Goal: Task Accomplishment & Management: Manage account settings

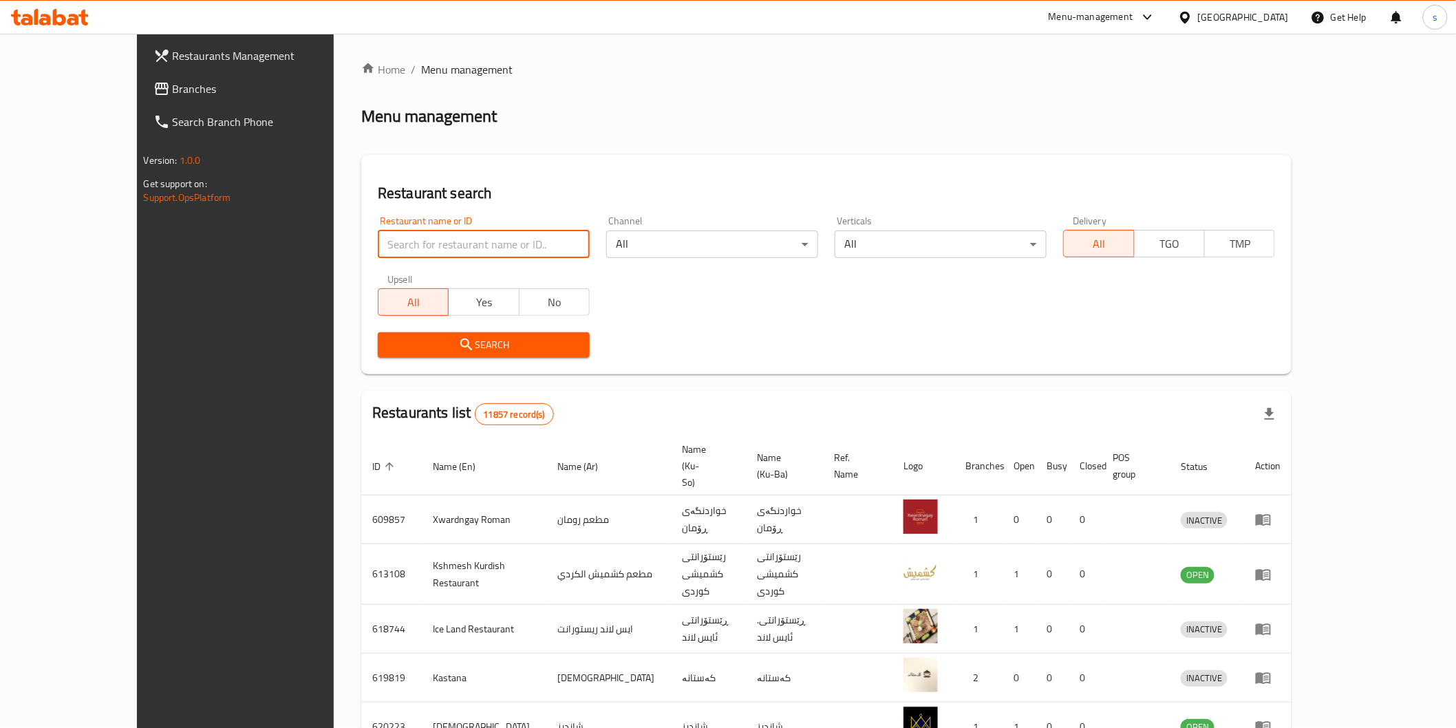
click at [484, 242] on input "search" at bounding box center [484, 245] width 212 height 28
paste input "Magic Pizza"
type input "Magic Pizza"
click button "Search" at bounding box center [484, 344] width 212 height 25
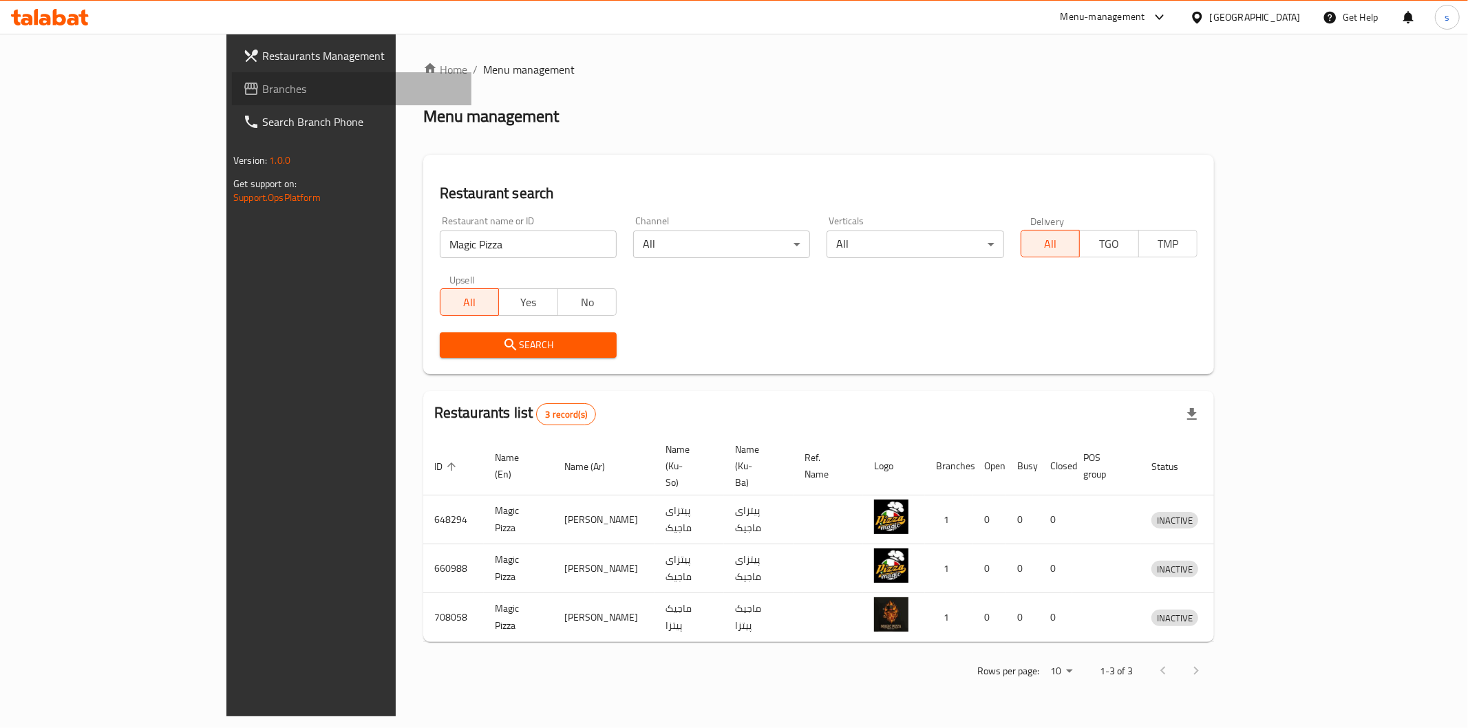
click at [262, 81] on span "Branches" at bounding box center [361, 89] width 198 height 17
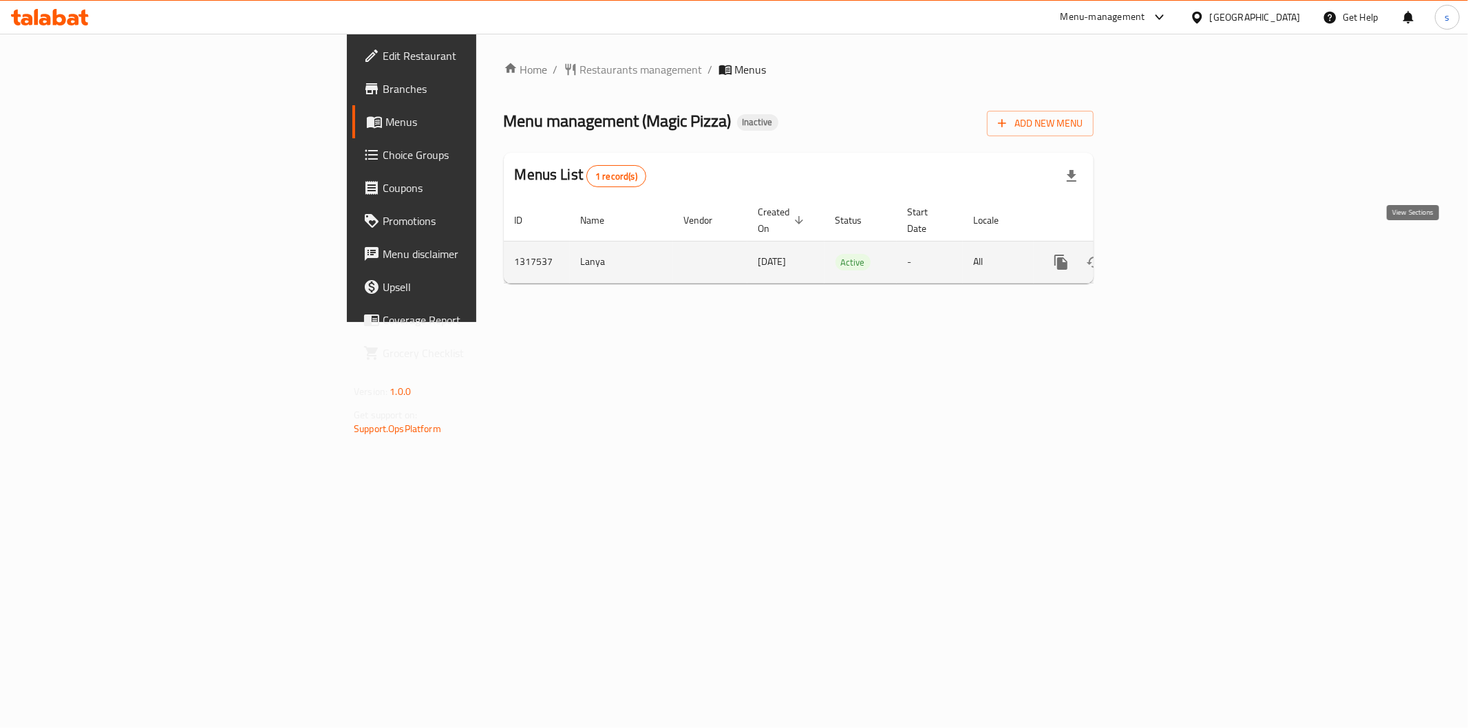
click at [1169, 254] on icon "enhanced table" at bounding box center [1160, 262] width 17 height 17
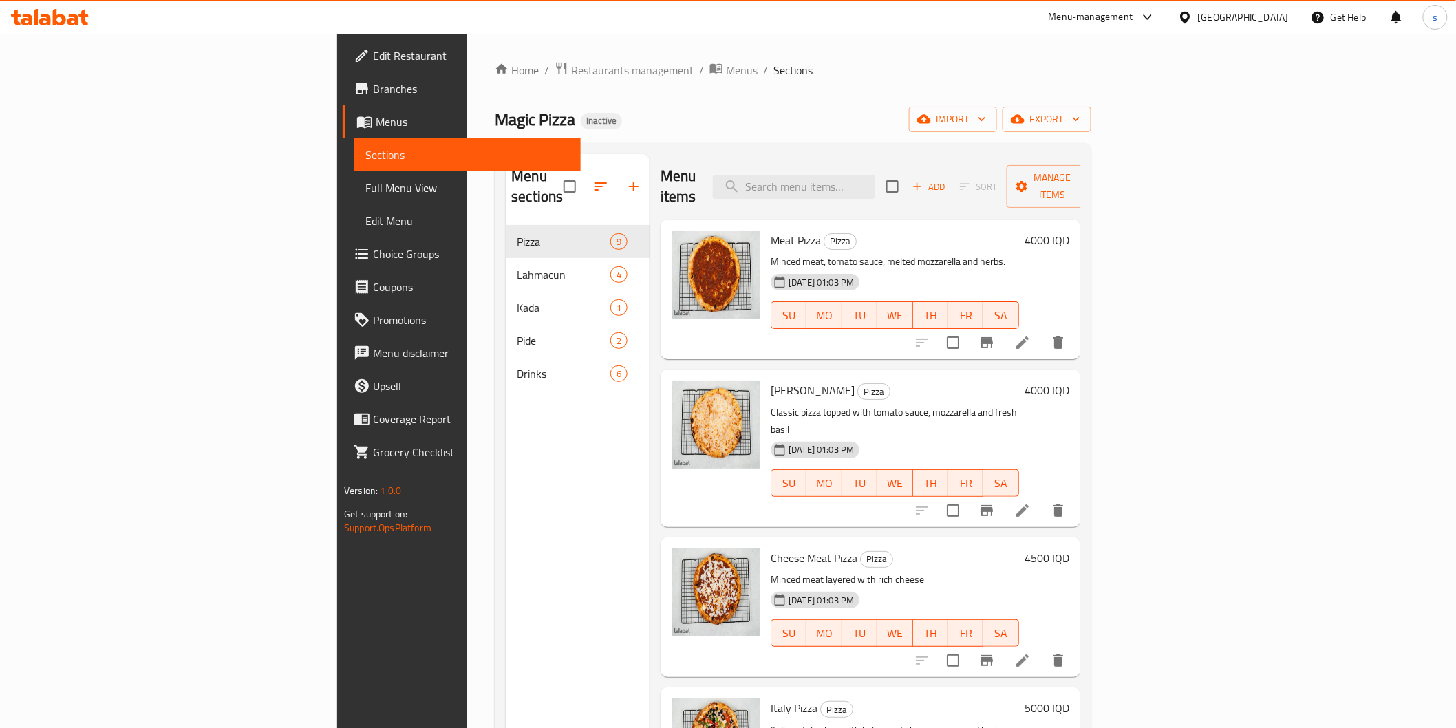
click at [354, 198] on link "Full Menu View" at bounding box center [467, 187] width 226 height 33
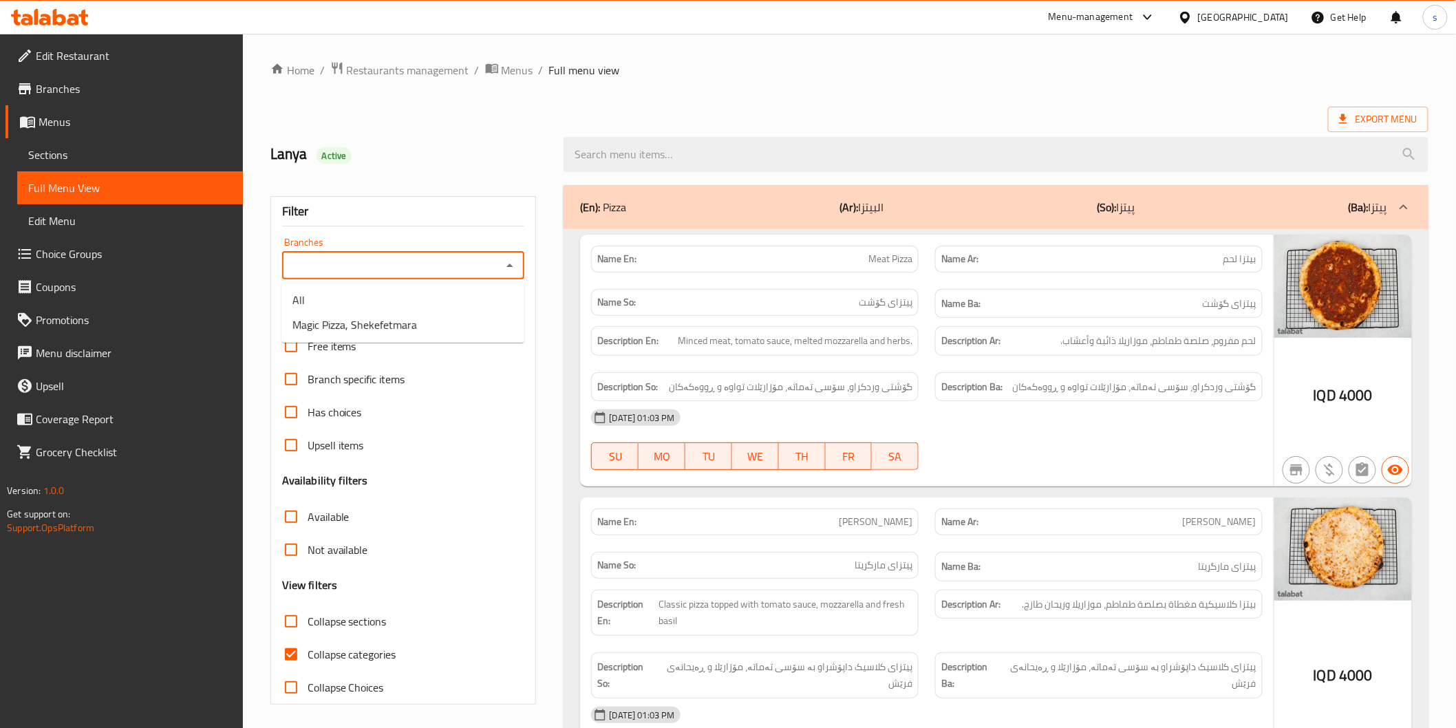
click at [360, 257] on input "Branches" at bounding box center [392, 265] width 212 height 19
click at [369, 321] on span "Magic Pizza, Shekefetmara" at bounding box center [355, 325] width 125 height 17
type input "Magic Pizza, Shekefetmara"
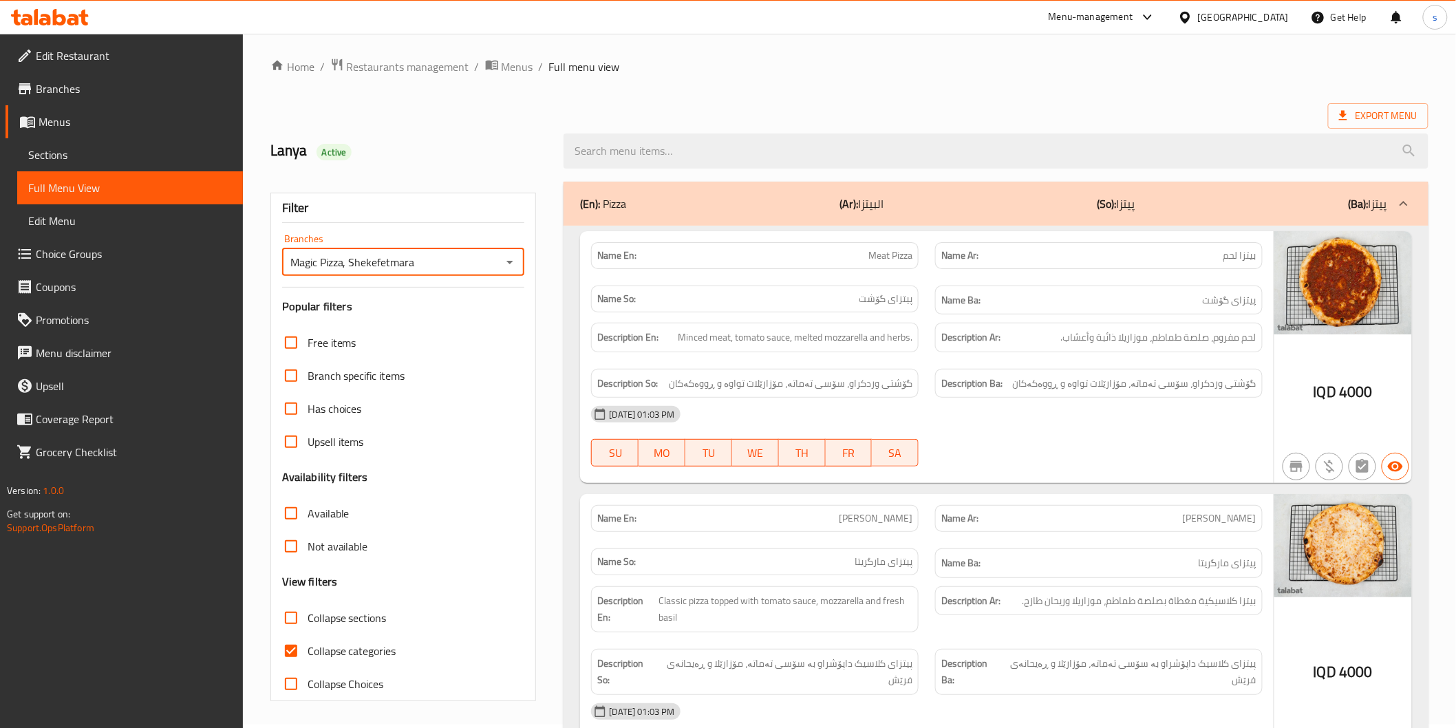
scroll to position [156, 0]
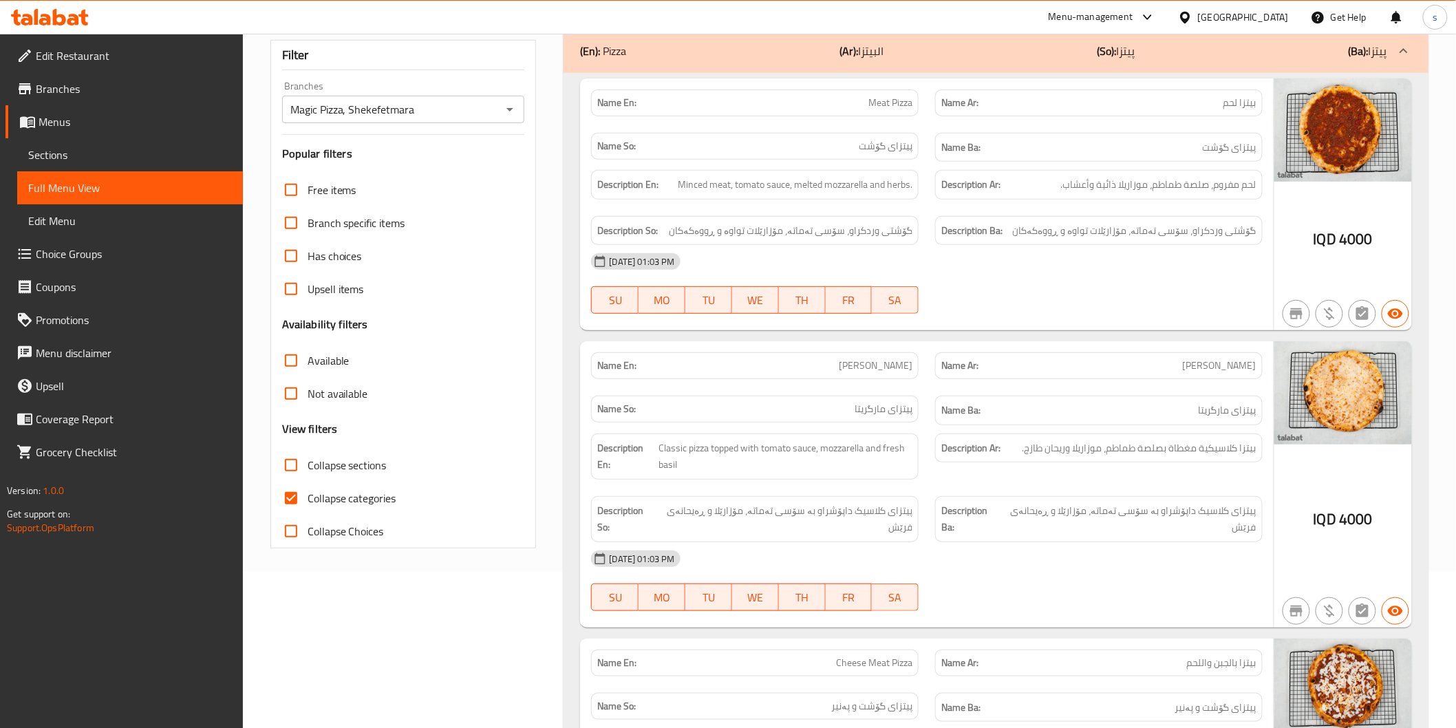
click at [363, 471] on span "Collapse sections" at bounding box center [347, 465] width 79 height 17
click at [308, 471] on input "Collapse sections" at bounding box center [291, 465] width 33 height 33
checkbox input "true"
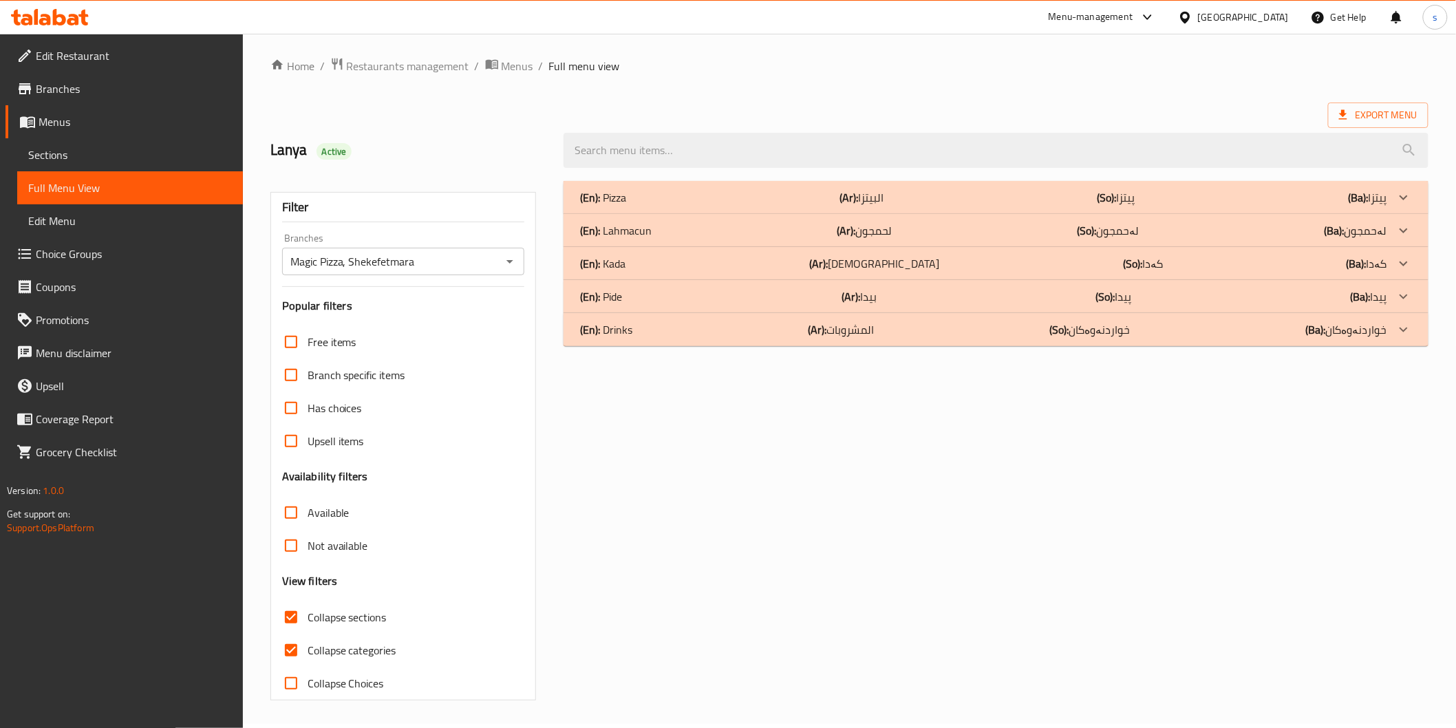
scroll to position [3, 0]
click at [675, 326] on div "(En): Drinks (Ar): المشروبات (So): خواردنەوەکان (Ba): خواردنەوەکان" at bounding box center [983, 330] width 807 height 17
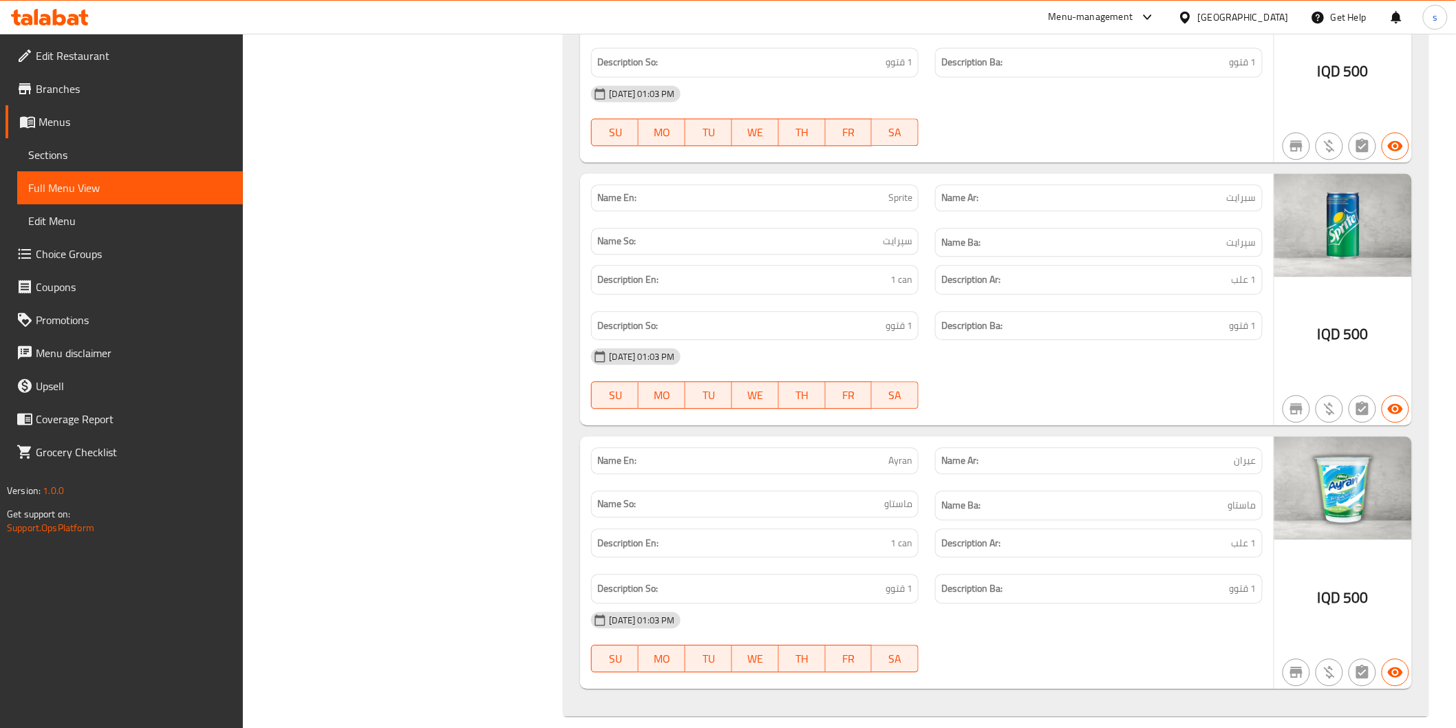
scroll to position [1275, 0]
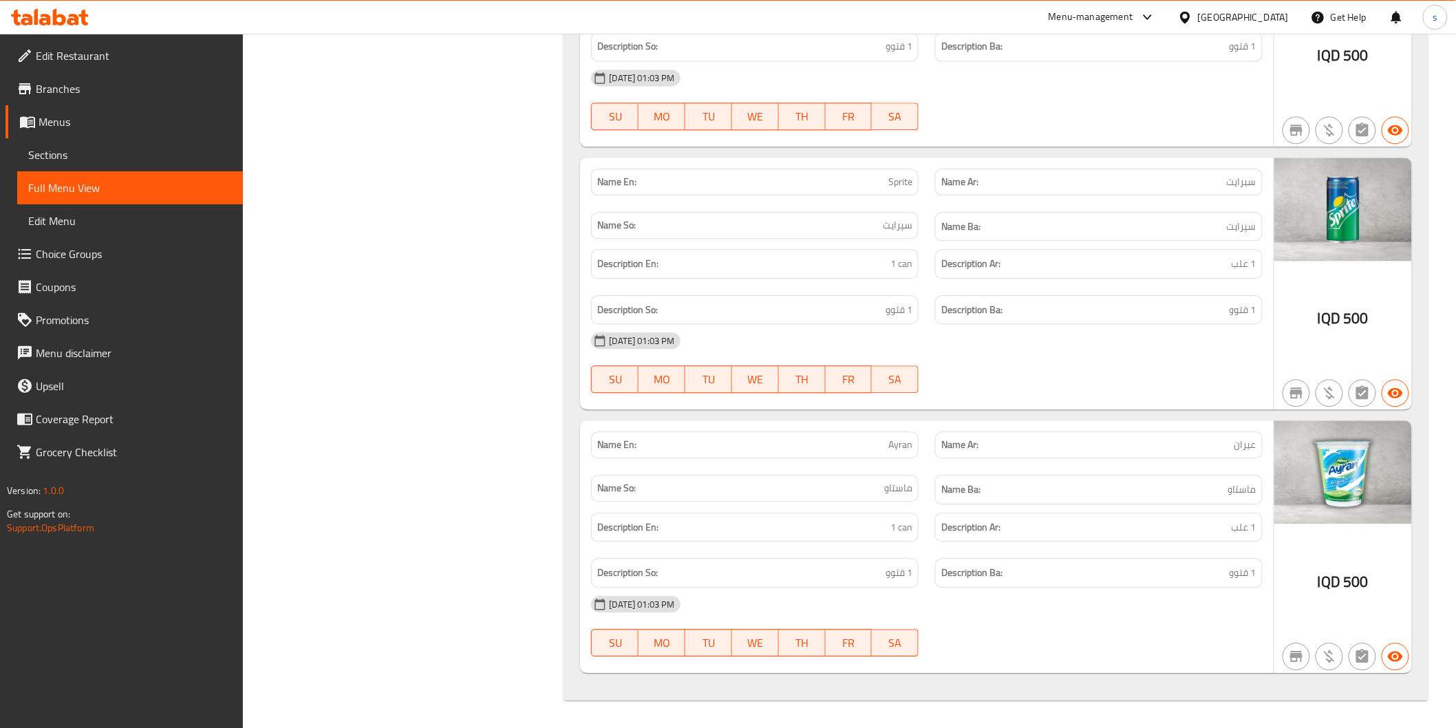
click at [789, 473] on div "Name So: ماستاو" at bounding box center [755, 490] width 344 height 46
click at [83, 53] on span "Edit Restaurant" at bounding box center [134, 55] width 196 height 17
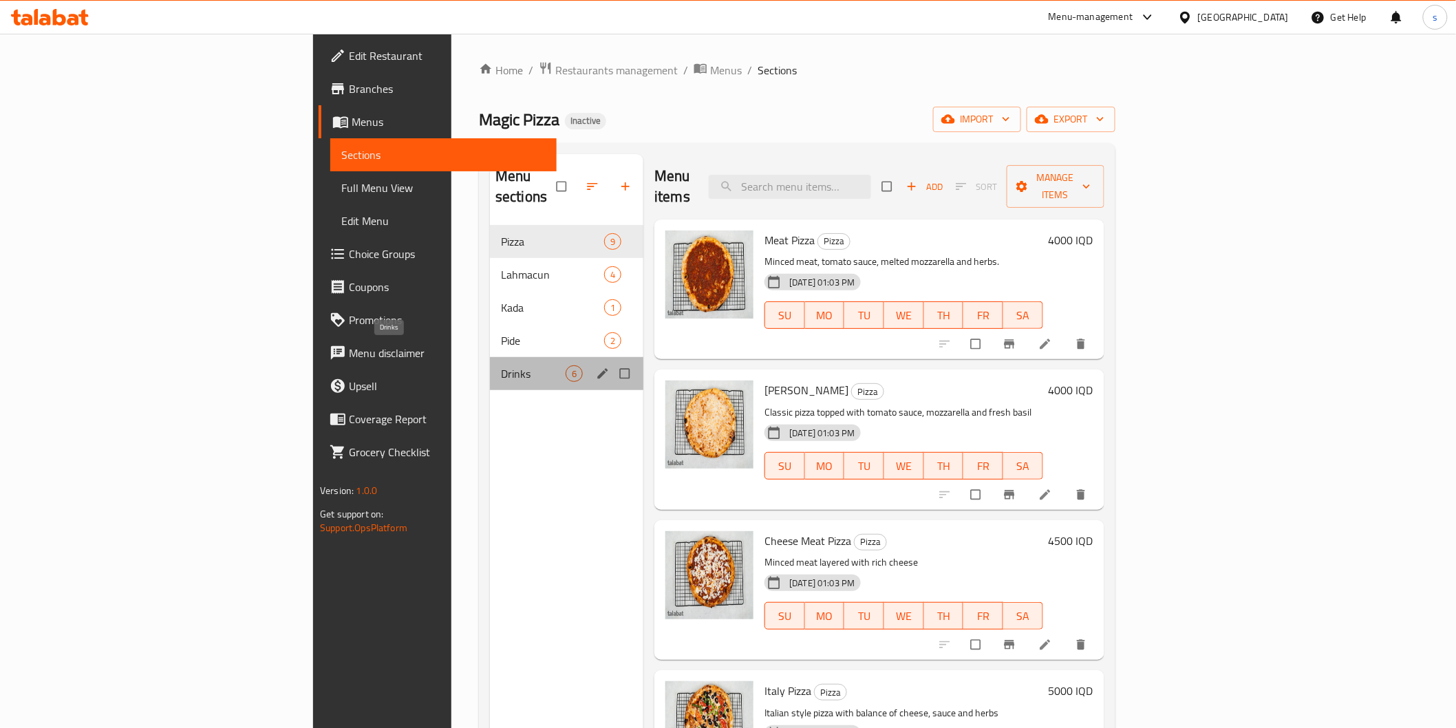
click at [501, 365] on span "Drinks" at bounding box center [533, 373] width 65 height 17
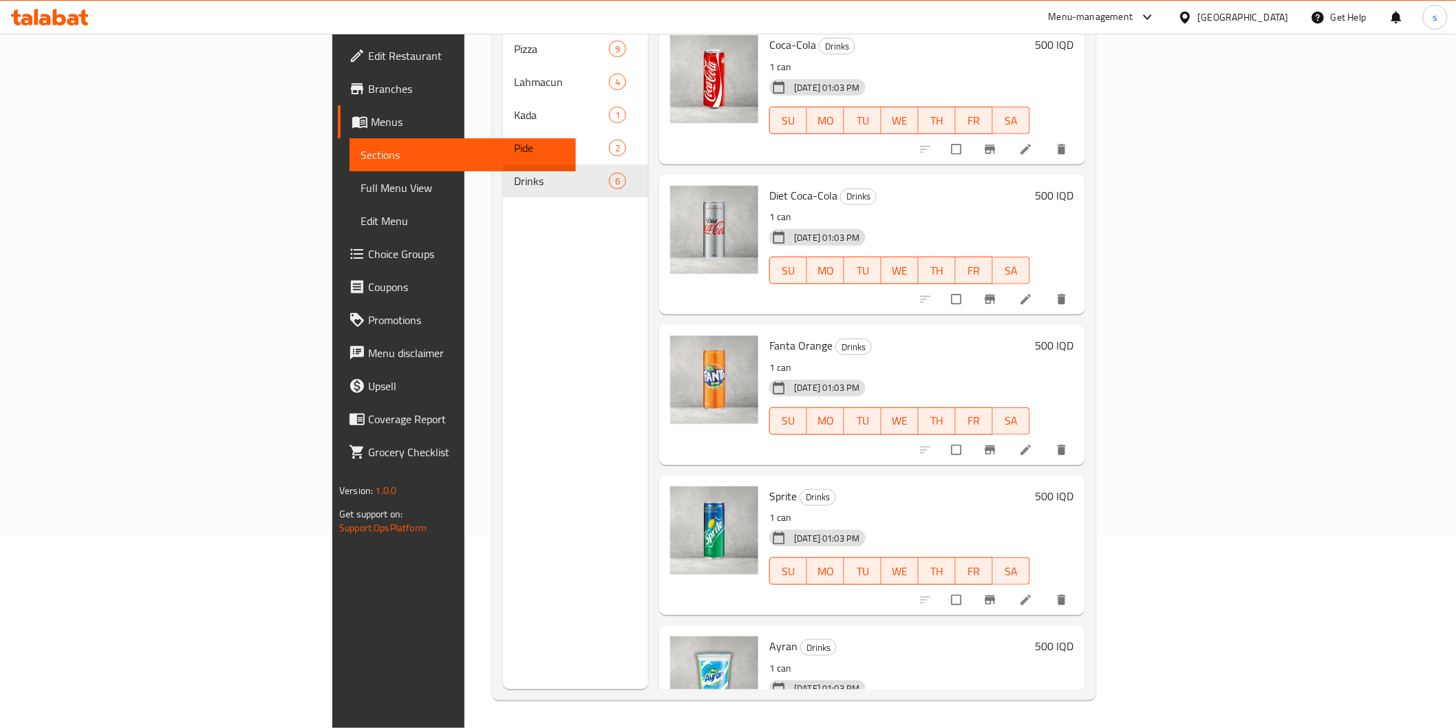
scroll to position [207, 0]
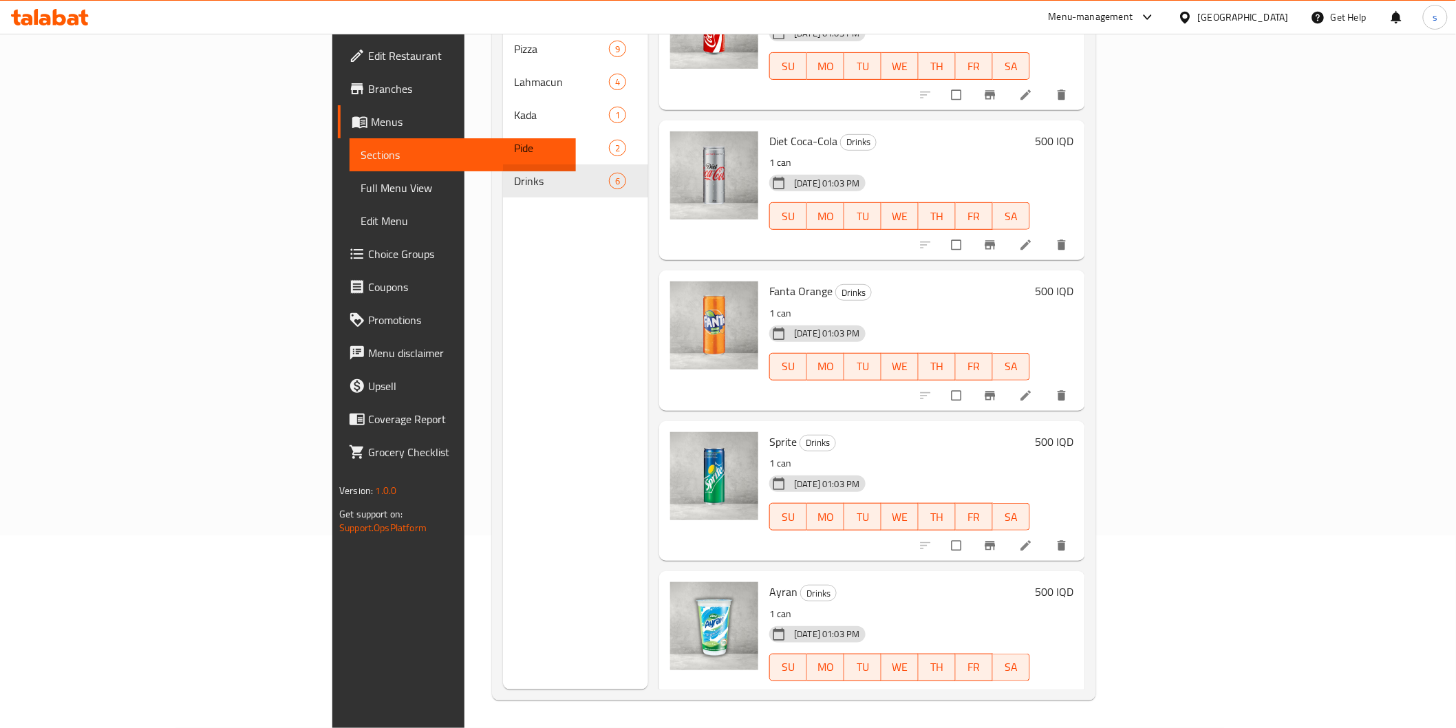
click at [503, 293] on div "Menu sections Pizza 9 Lahmacun 4 Kada 1 Pide 2 Drinks 6" at bounding box center [576, 325] width 146 height 728
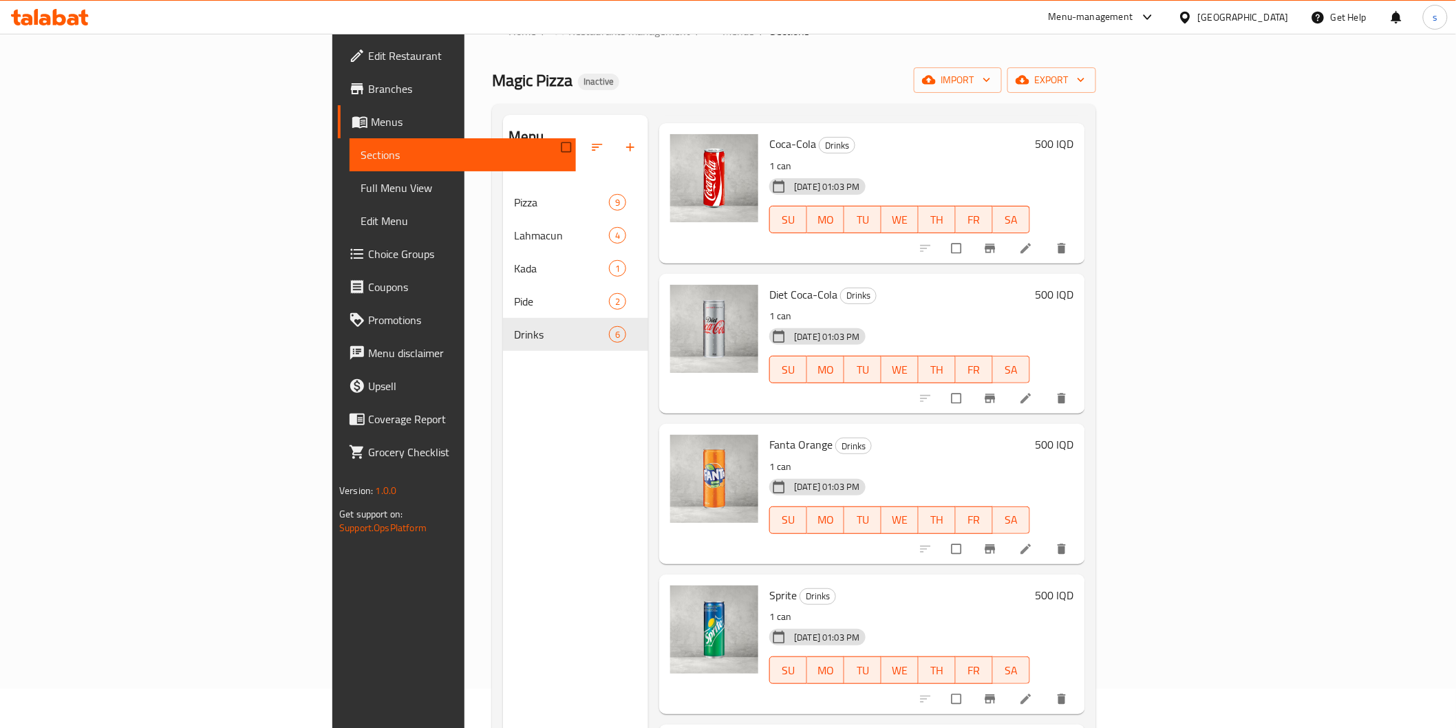
scroll to position [0, 0]
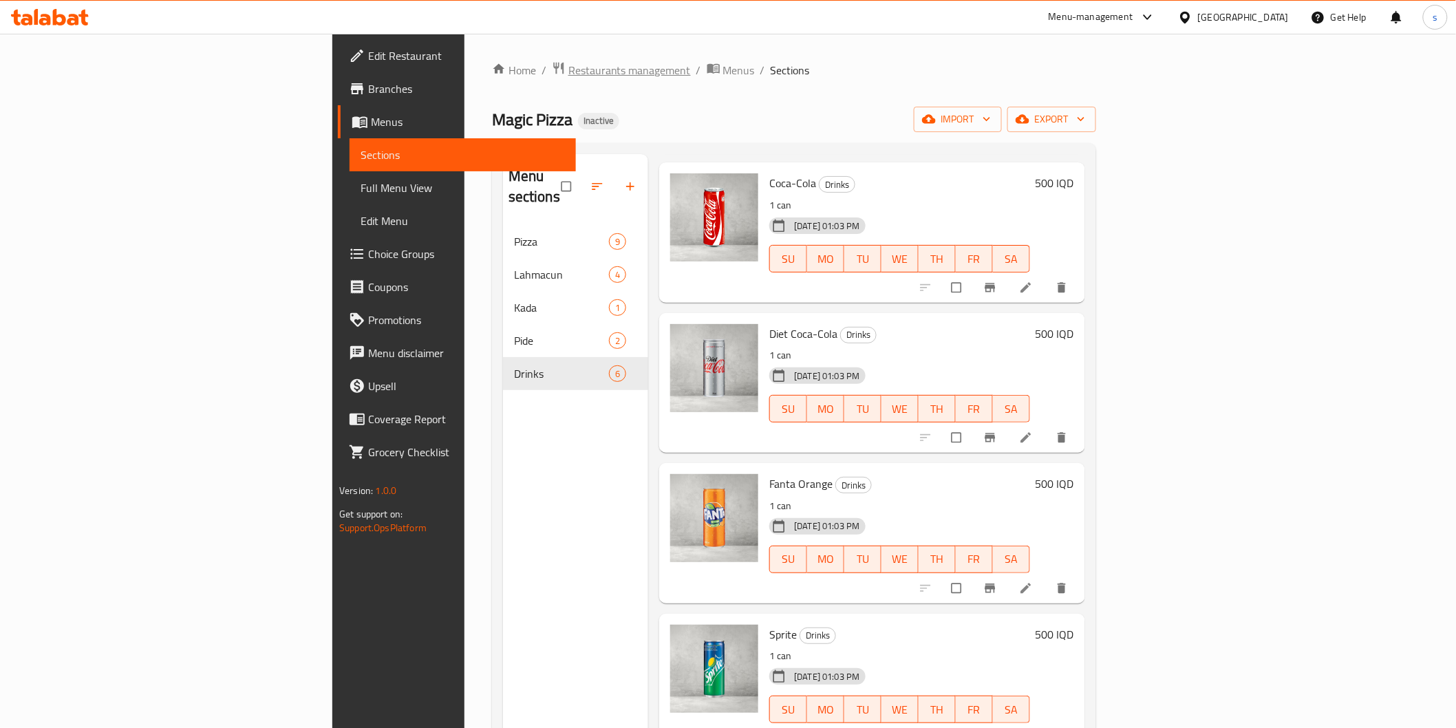
click at [569, 78] on span "Restaurants management" at bounding box center [630, 70] width 123 height 17
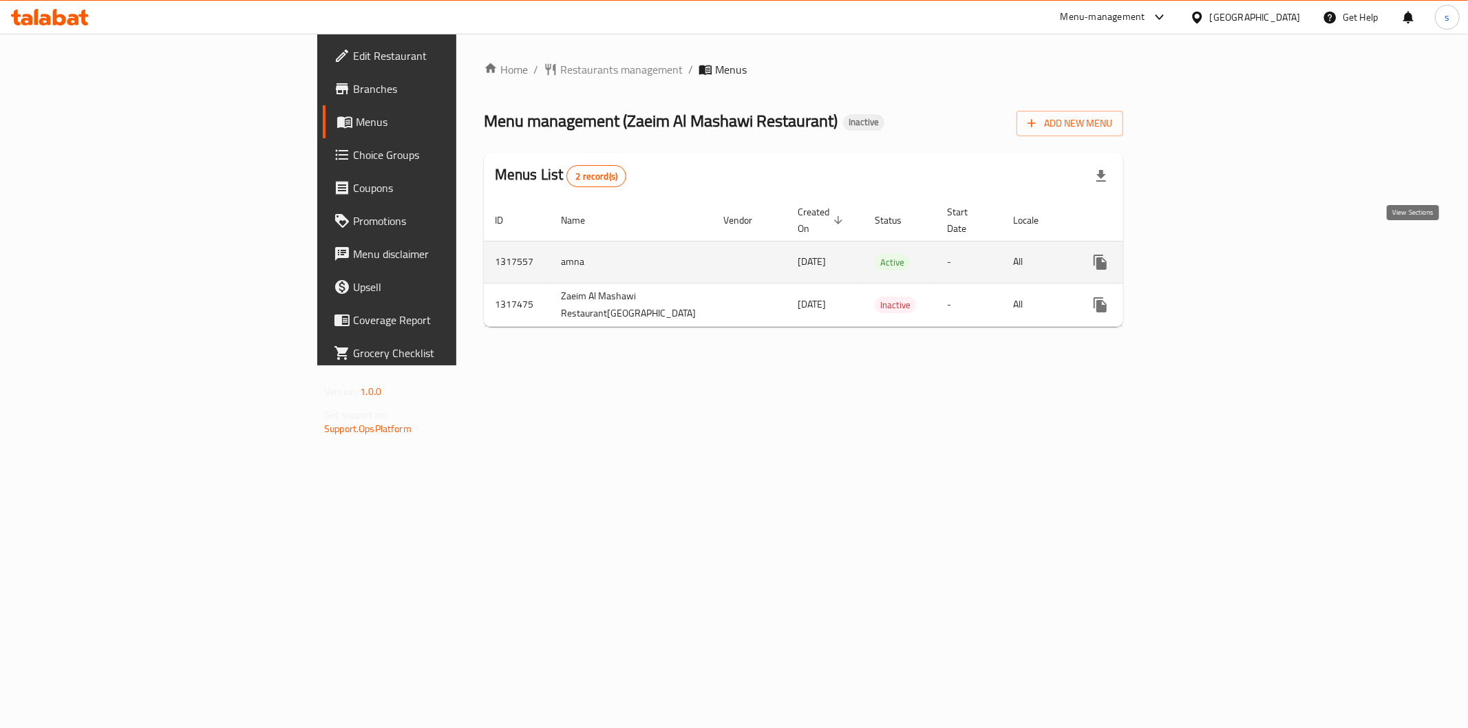
click at [1208, 254] on icon "enhanced table" at bounding box center [1199, 262] width 17 height 17
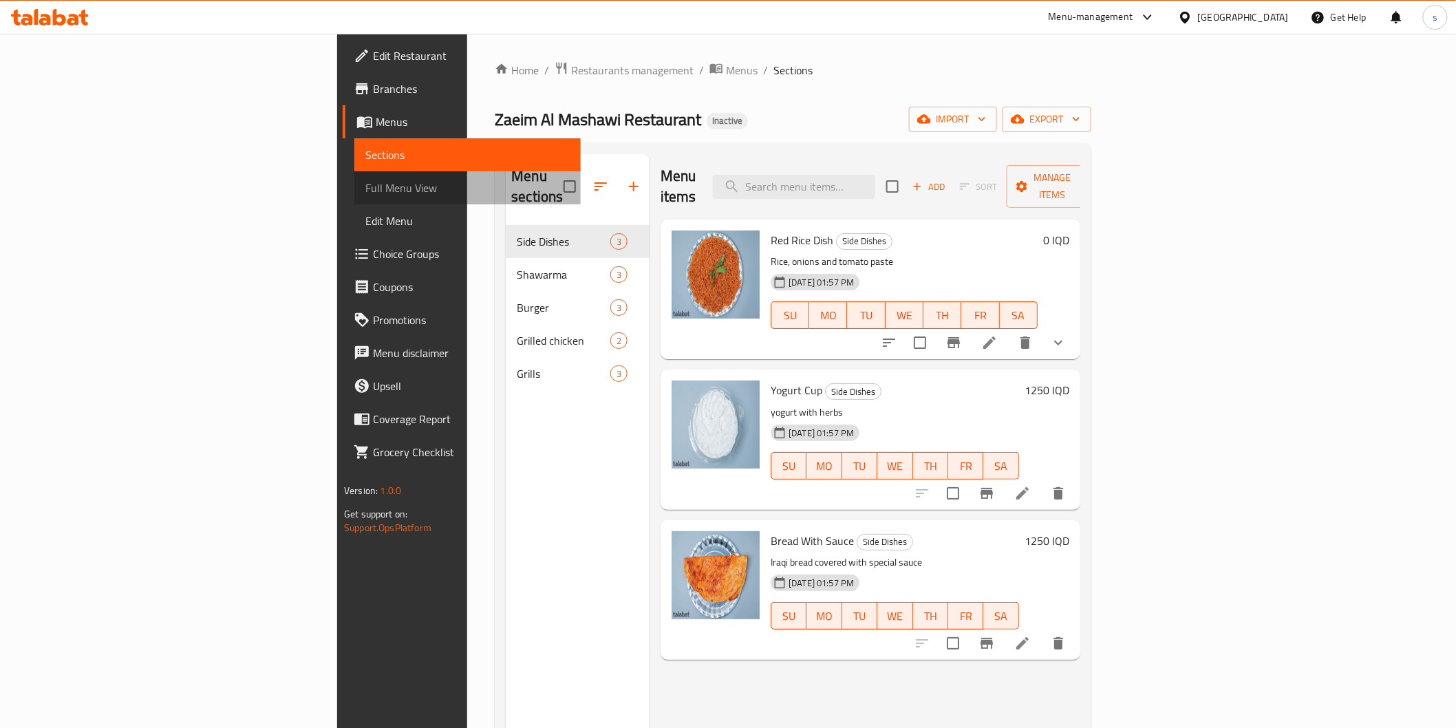
click at [365, 195] on span "Full Menu View" at bounding box center [467, 188] width 204 height 17
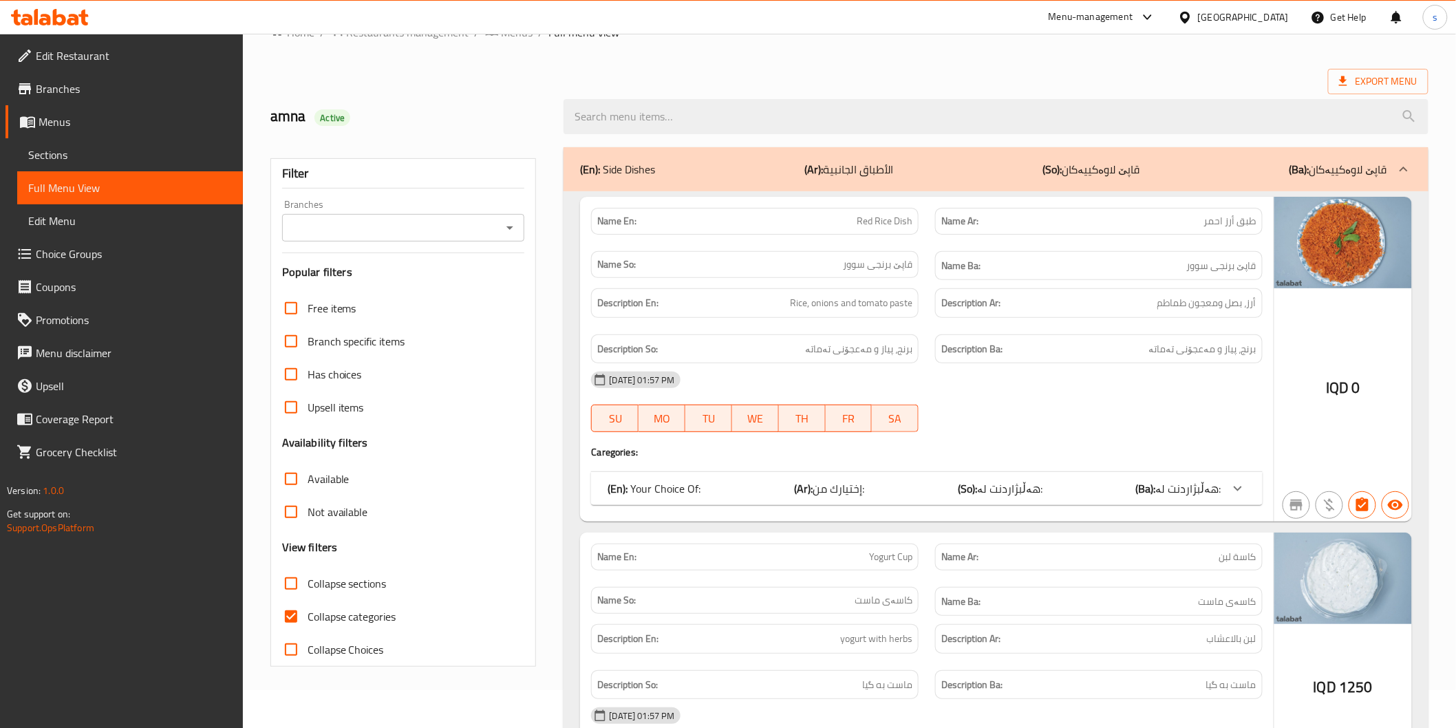
scroll to position [76, 0]
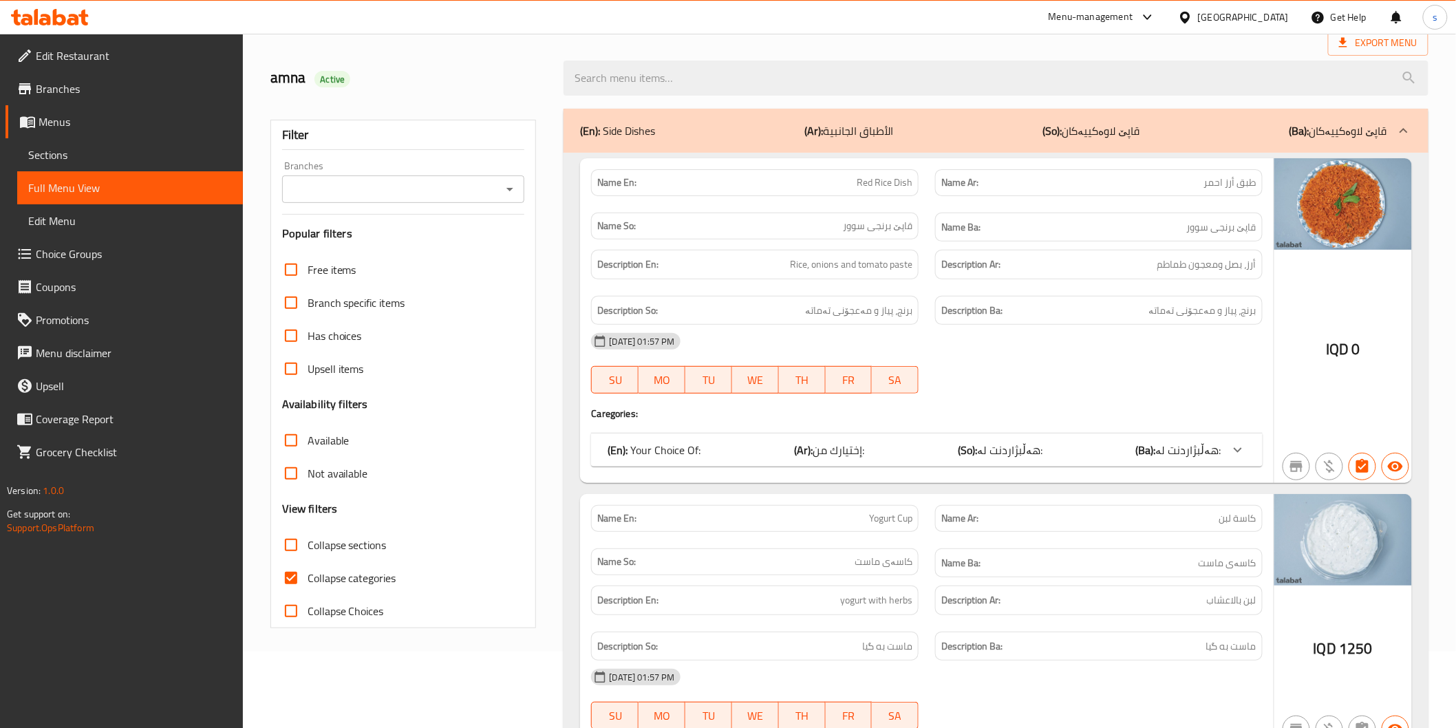
click at [447, 190] on input "Branches" at bounding box center [392, 189] width 212 height 19
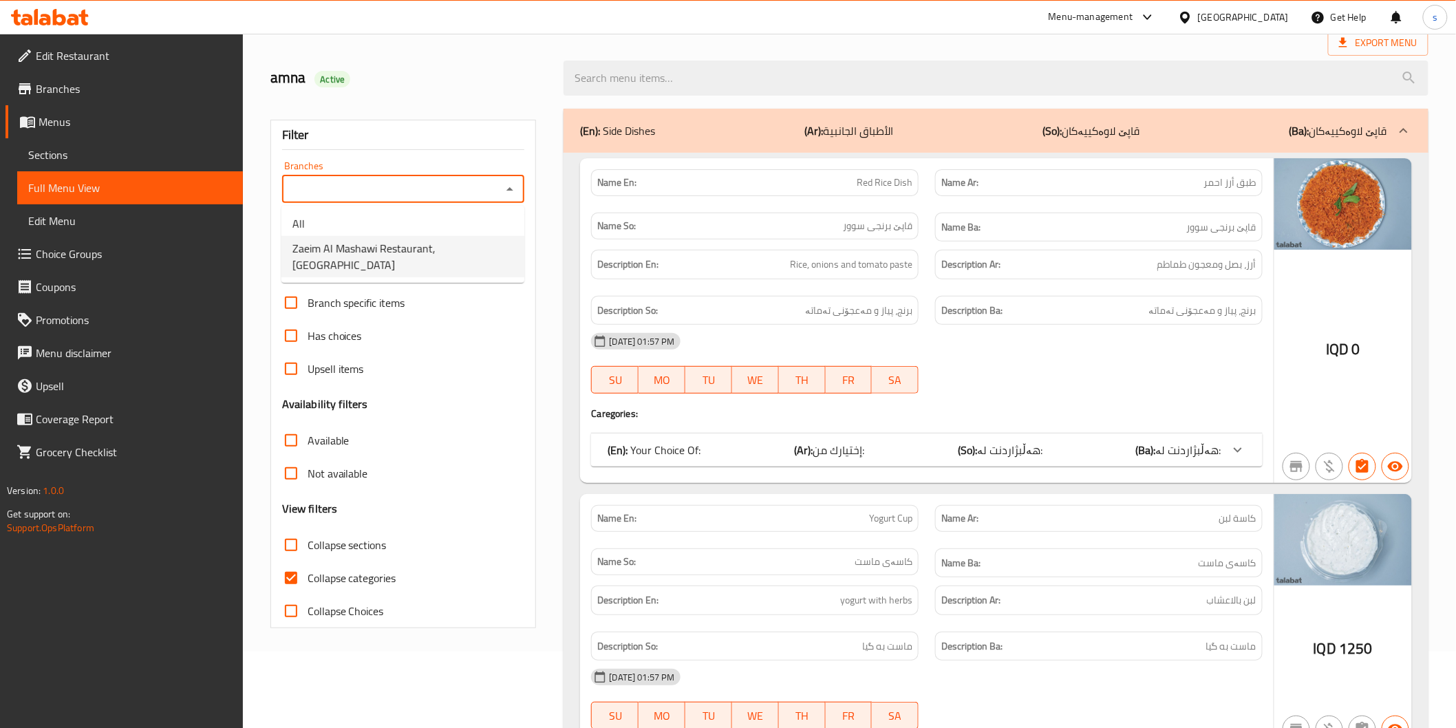
click at [438, 253] on span "Zaeim Al Mashawi Restaurant, Hay Ur" at bounding box center [403, 256] width 221 height 33
type input "Zaeim Al Mashawi Restaurant, Hay Ur"
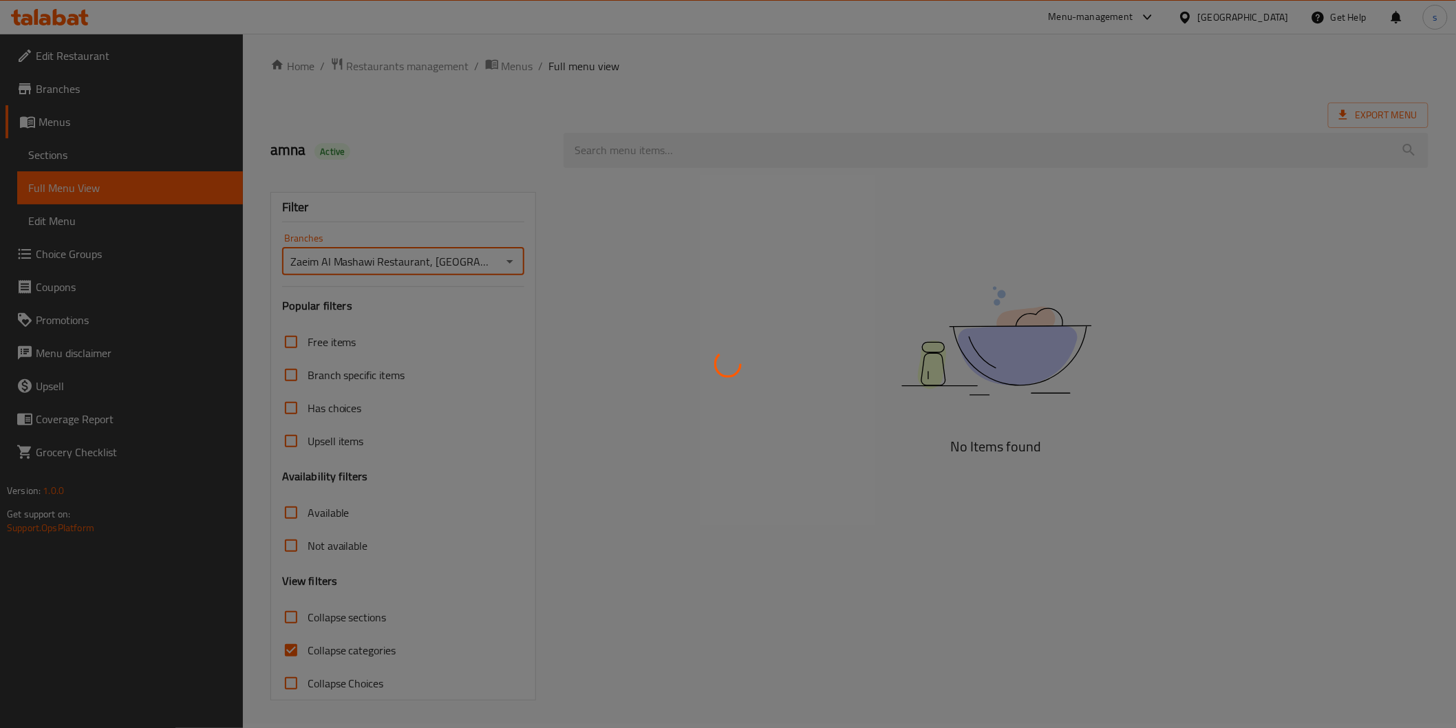
scroll to position [3, 0]
click at [386, 650] on div at bounding box center [728, 364] width 1456 height 728
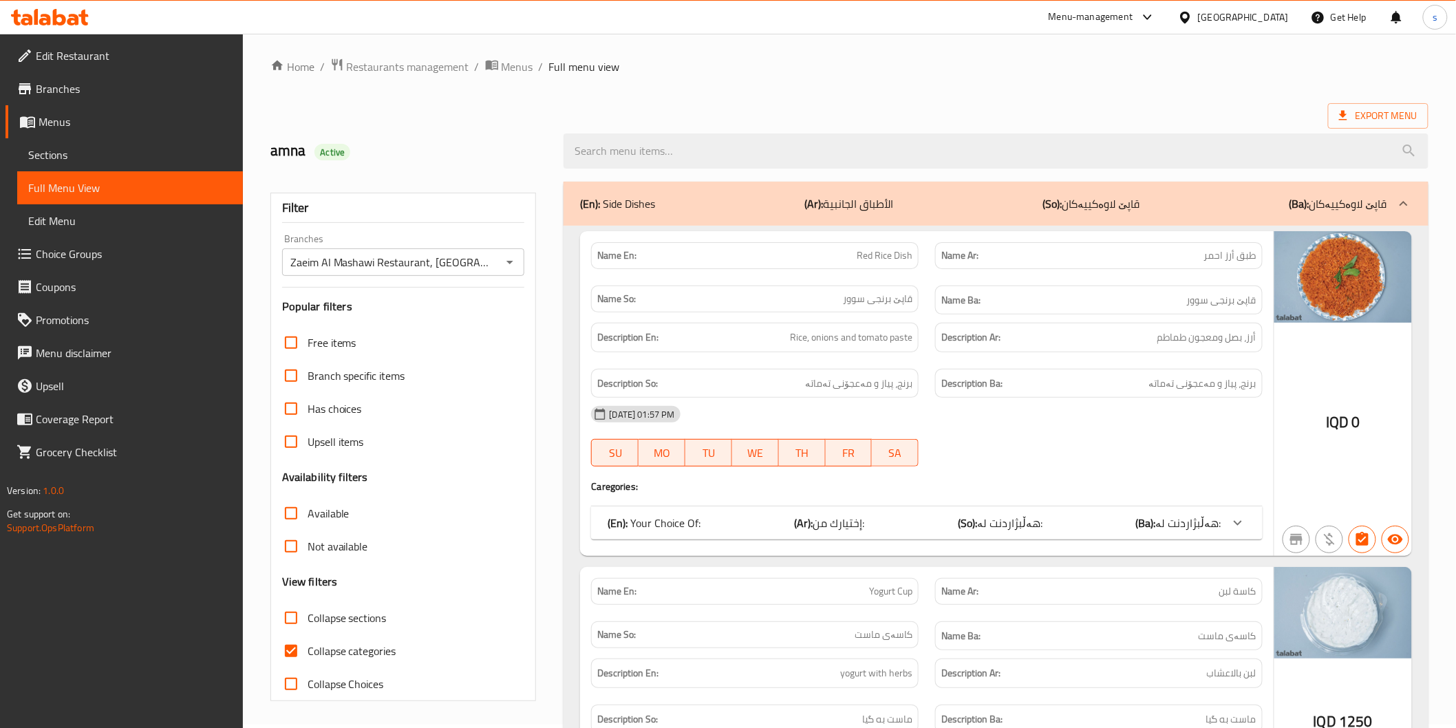
click at [386, 650] on span "Collapse categories" at bounding box center [352, 651] width 89 height 17
click at [308, 650] on input "Collapse categories" at bounding box center [291, 651] width 33 height 33
checkbox input "false"
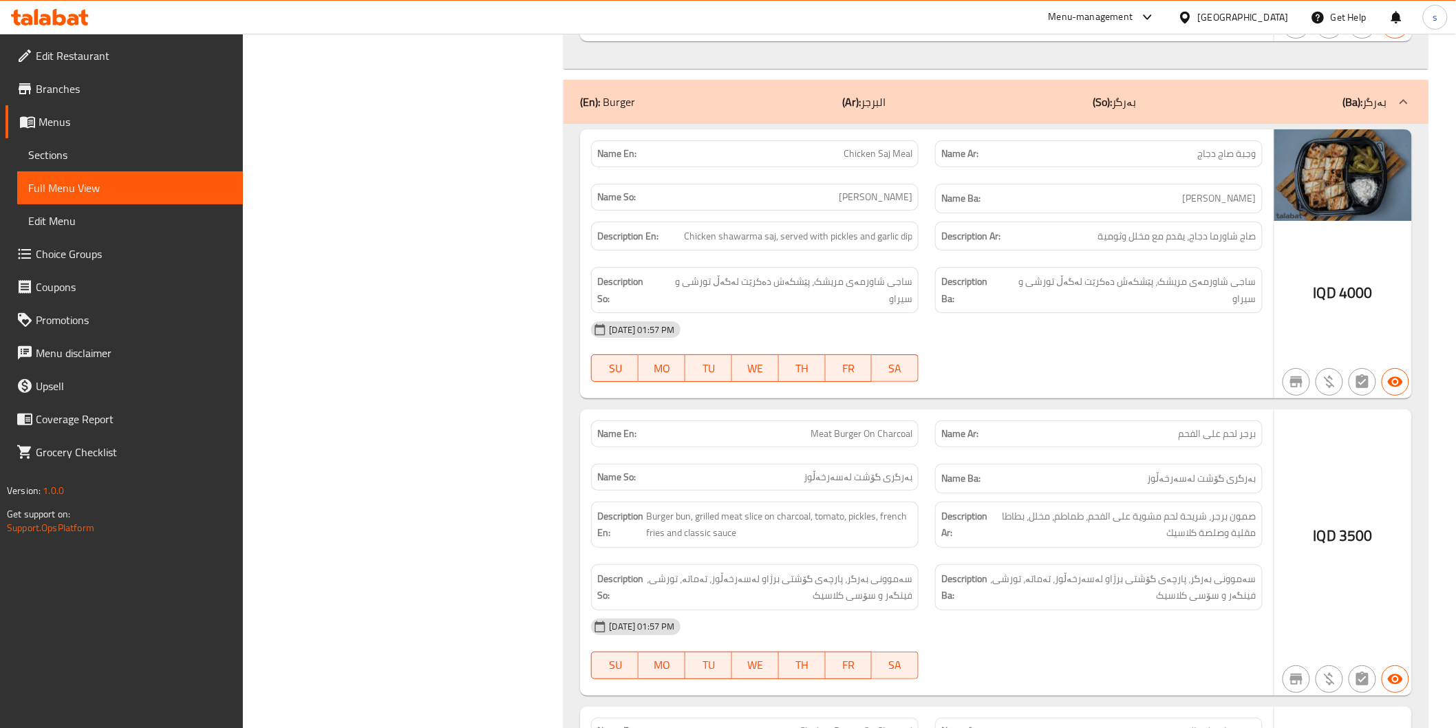
scroll to position [1992, 0]
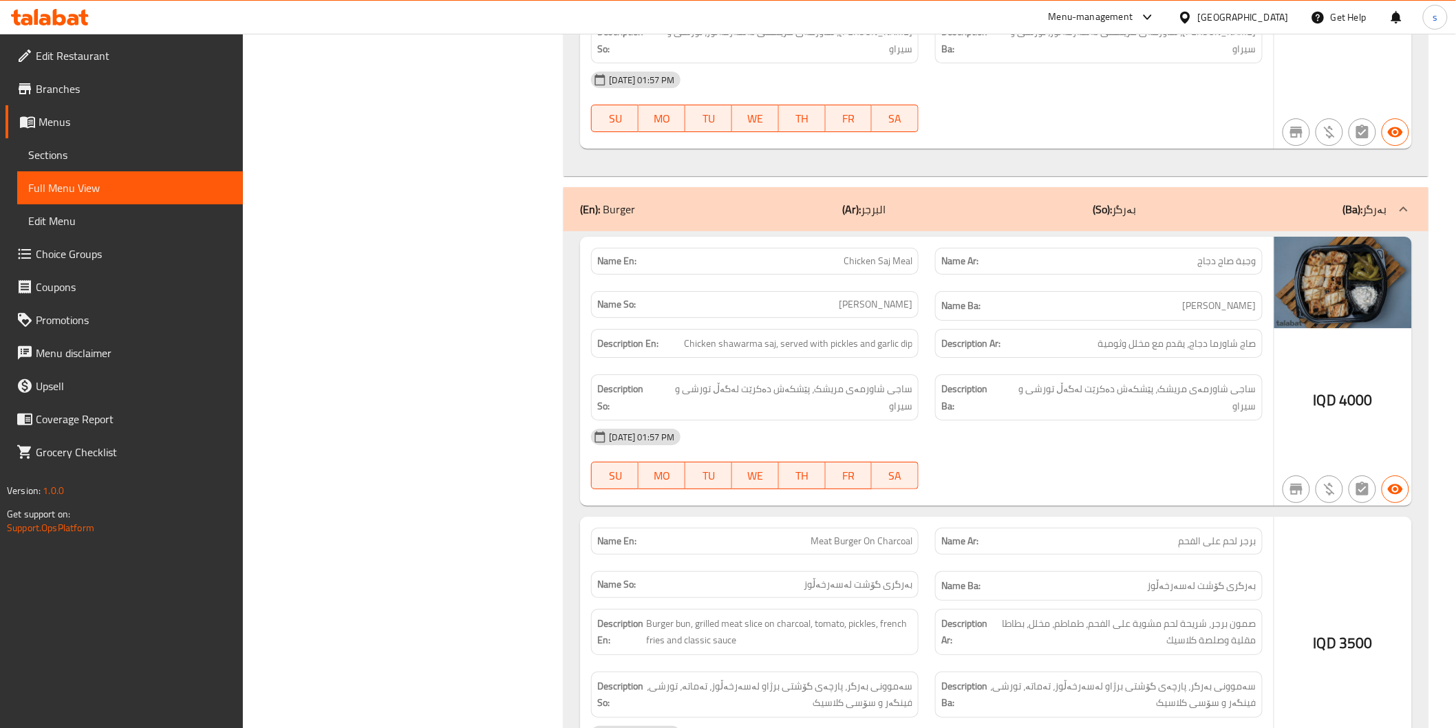
click at [825, 615] on span "Burger bun, grilled meat slice on charcoal, tomato, pickles, french fries and c…" at bounding box center [780, 632] width 266 height 34
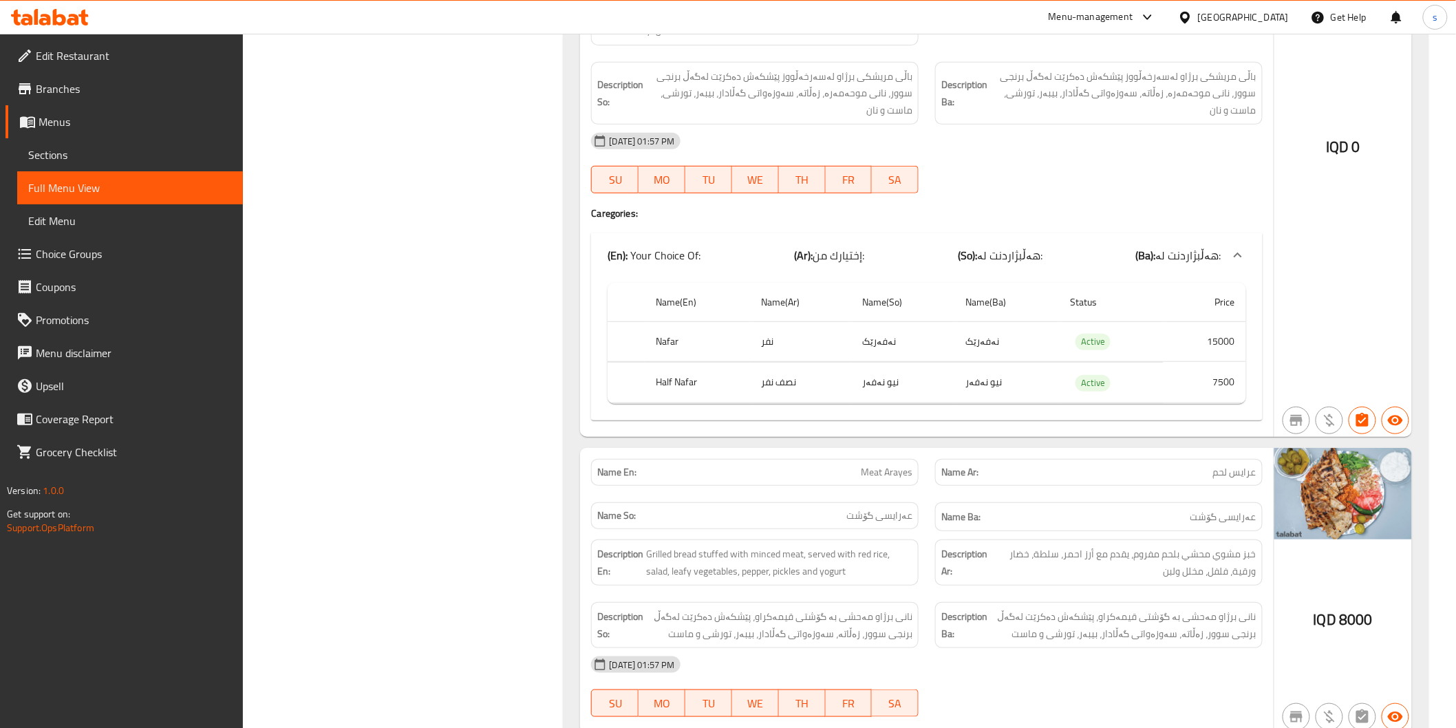
scroll to position [4600, 0]
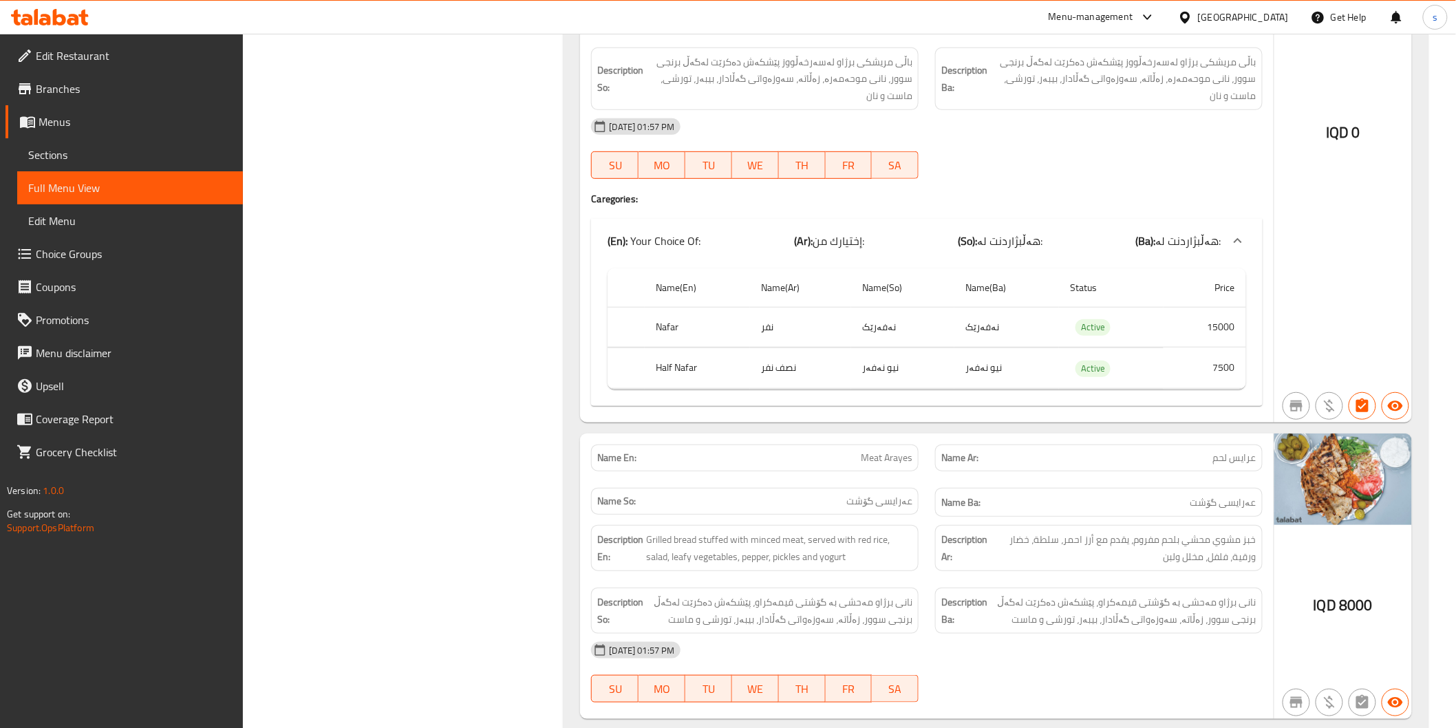
click at [959, 531] on strong "Description Ar:" at bounding box center [965, 548] width 46 height 34
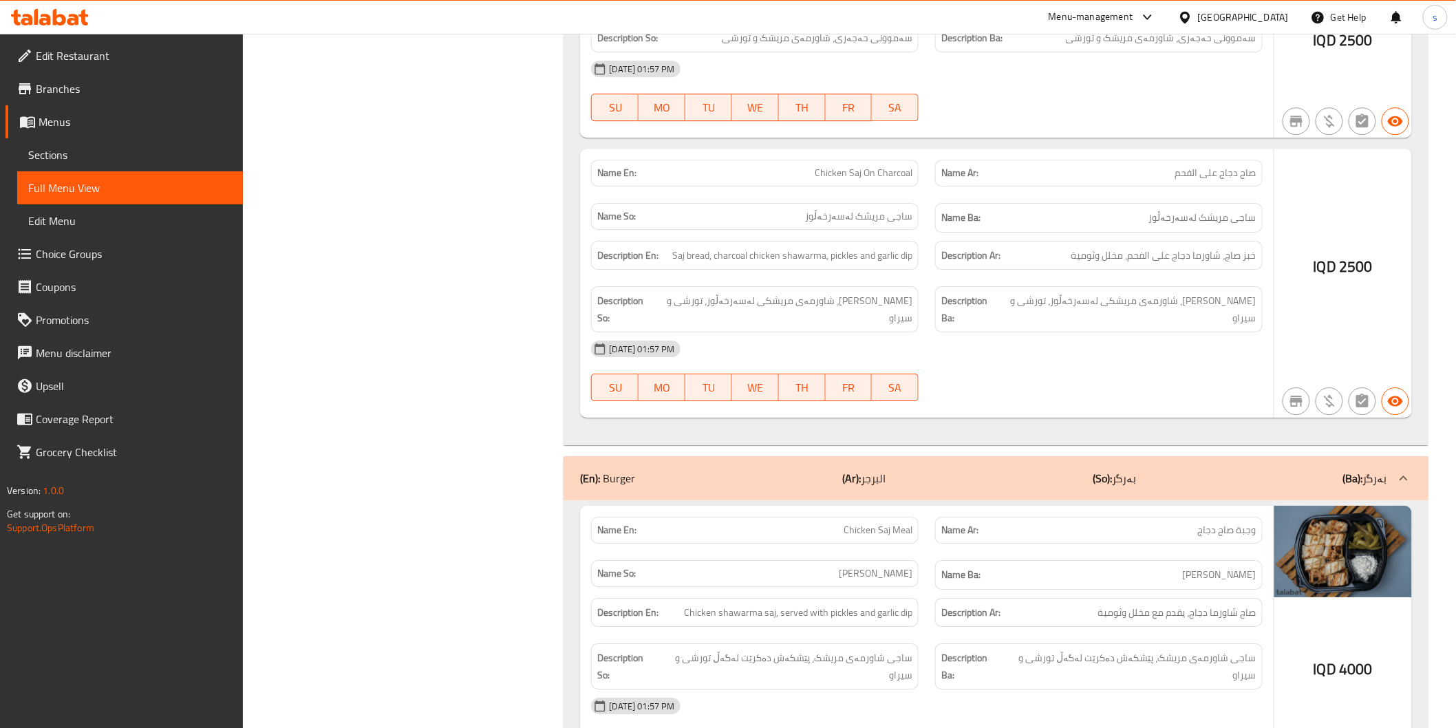
scroll to position [1759, 0]
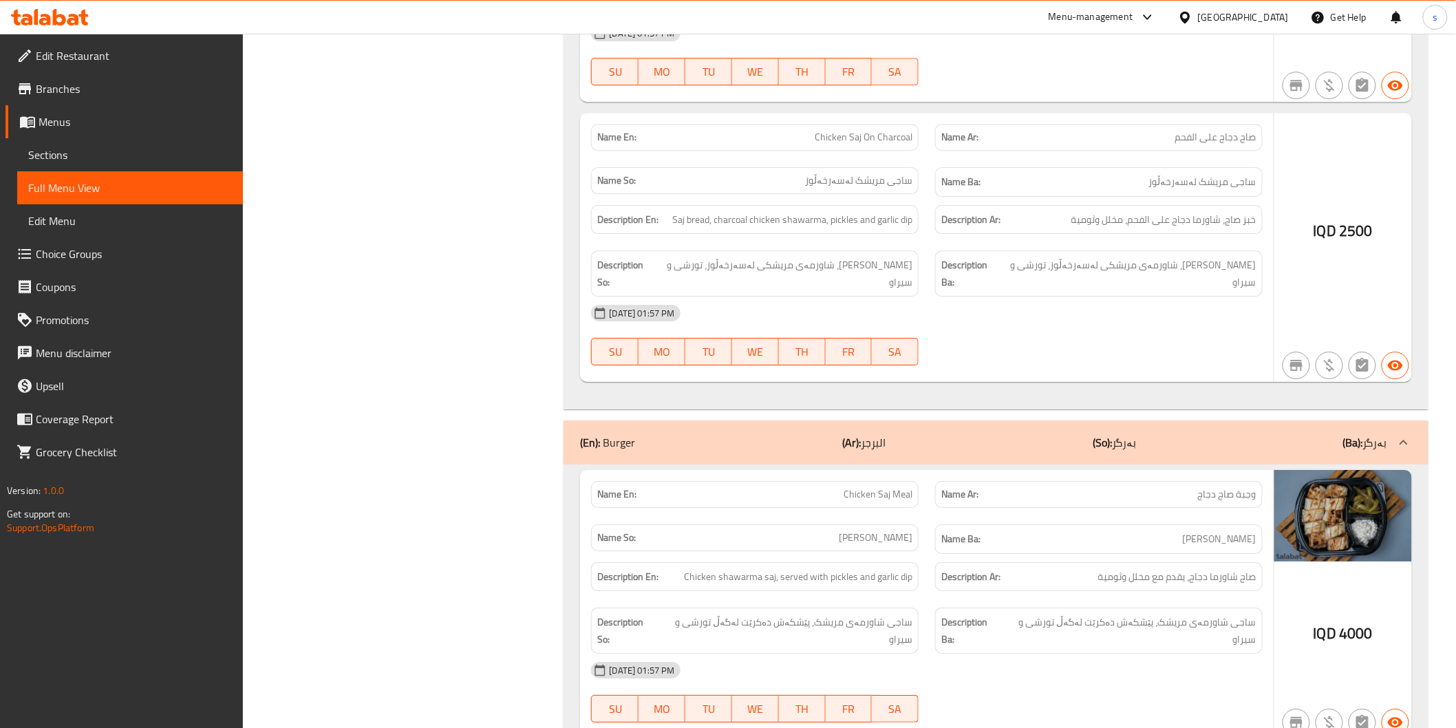
click at [968, 535] on div "Name Ba: ژەمی ساجی مریشک" at bounding box center [1099, 539] width 328 height 30
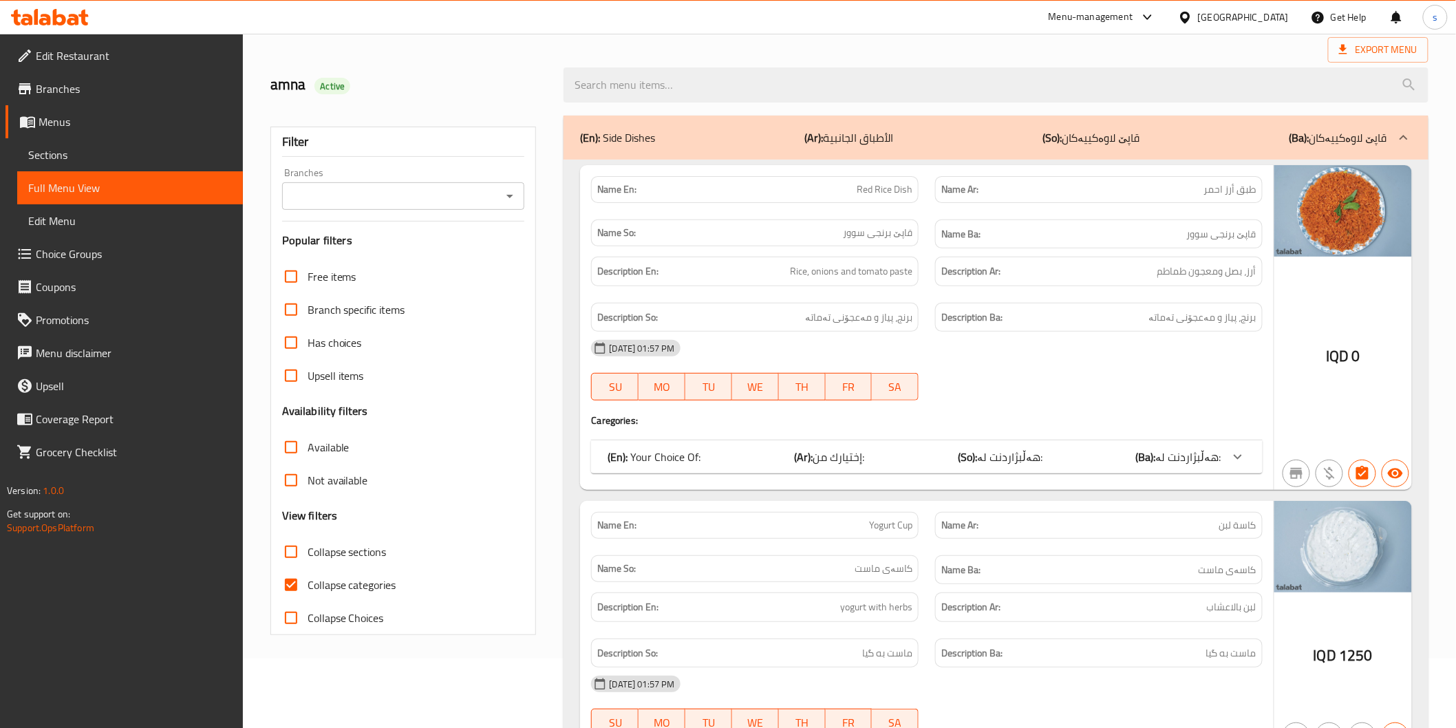
scroll to position [229, 0]
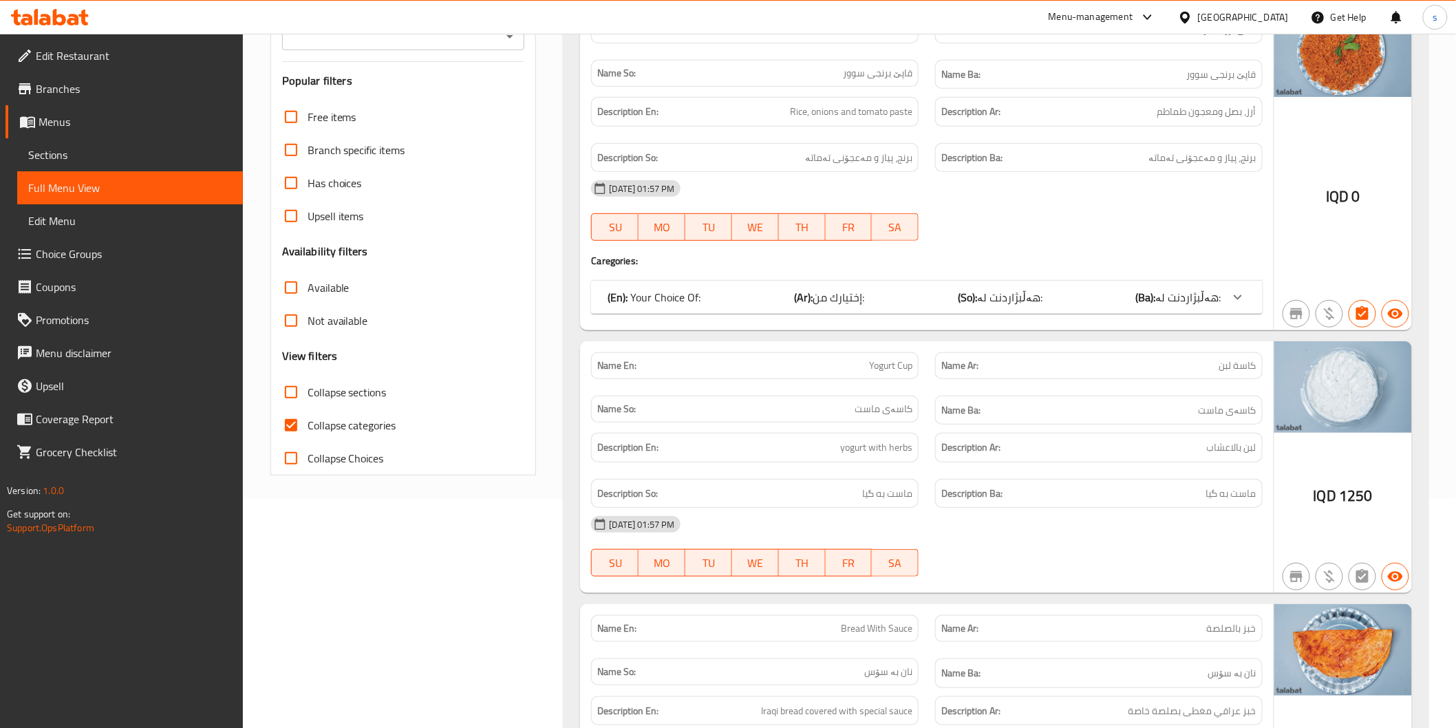
click at [363, 432] on span "Collapse categories" at bounding box center [352, 425] width 89 height 17
click at [308, 432] on input "Collapse categories" at bounding box center [291, 425] width 33 height 33
checkbox input "false"
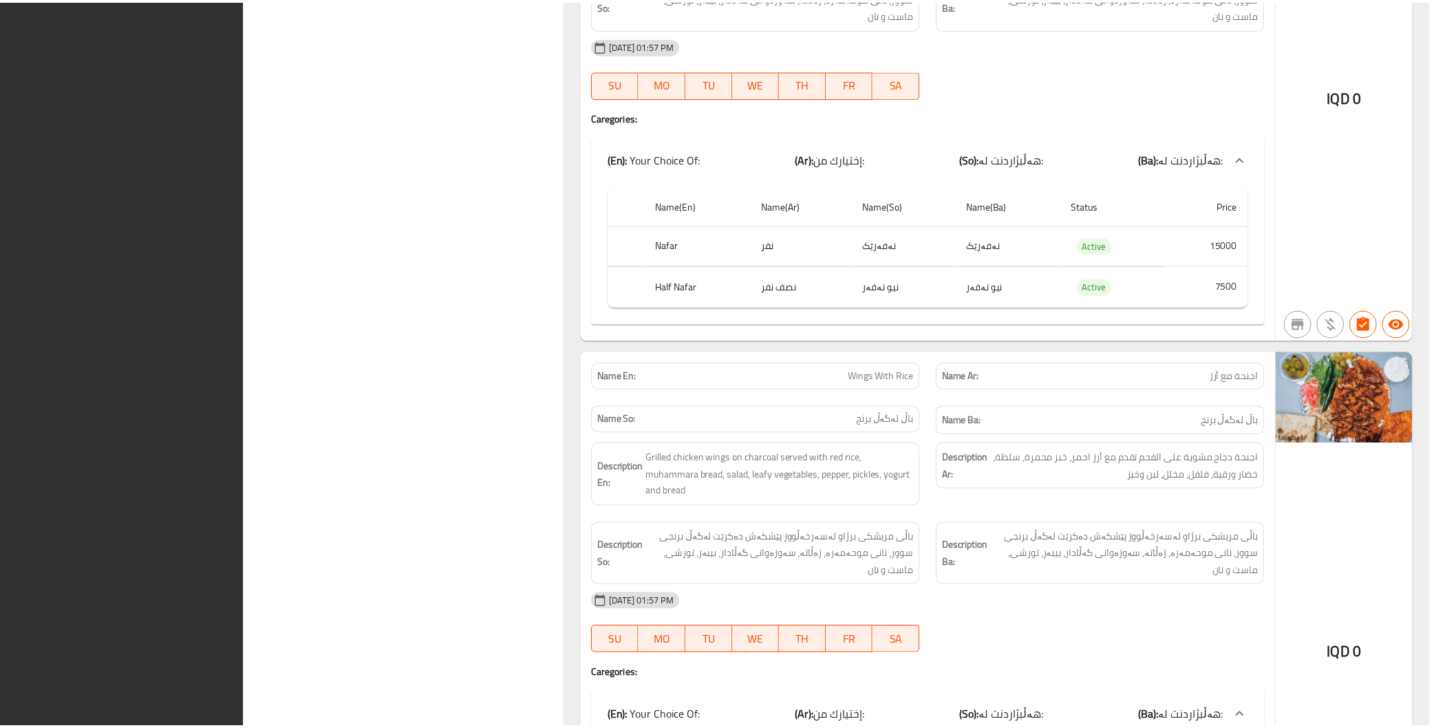
scroll to position [4583, 0]
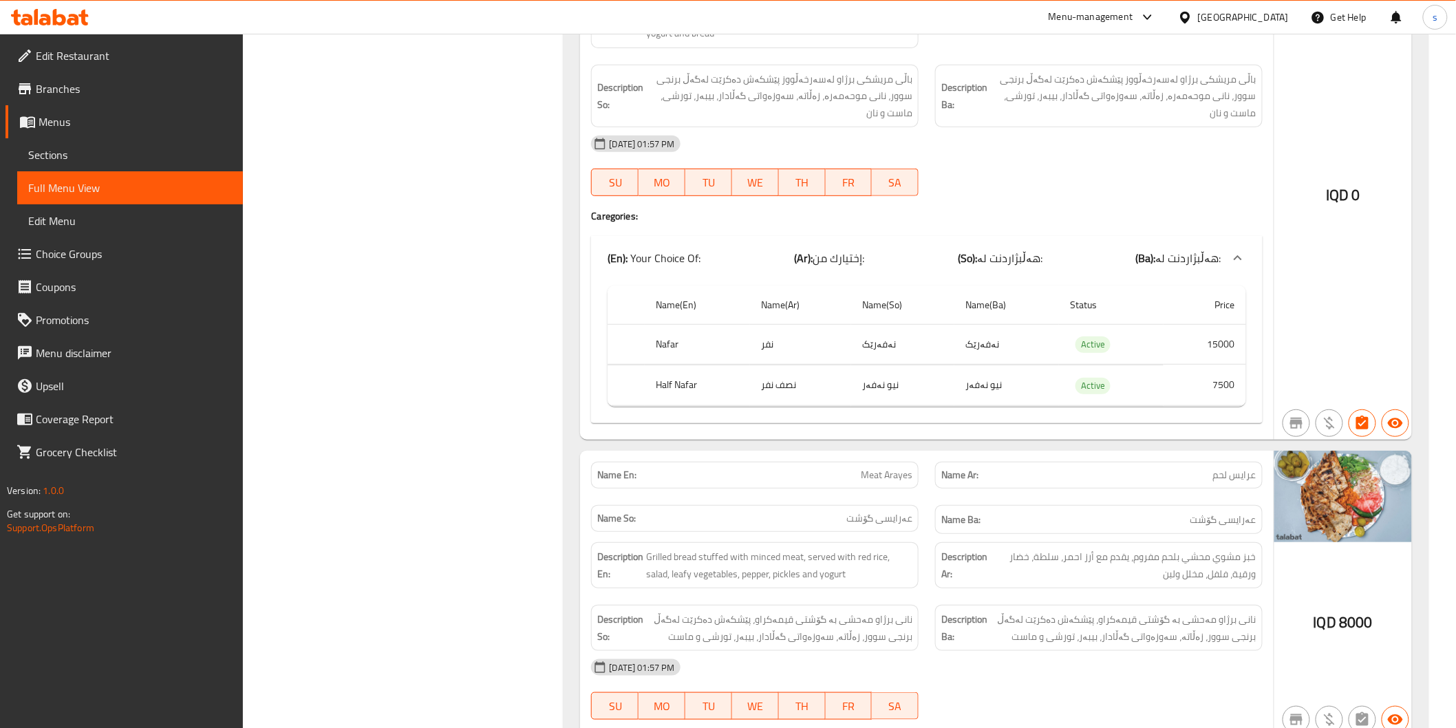
click at [72, 25] on div at bounding box center [50, 17] width 100 height 28
click at [78, 10] on icon at bounding box center [50, 17] width 78 height 17
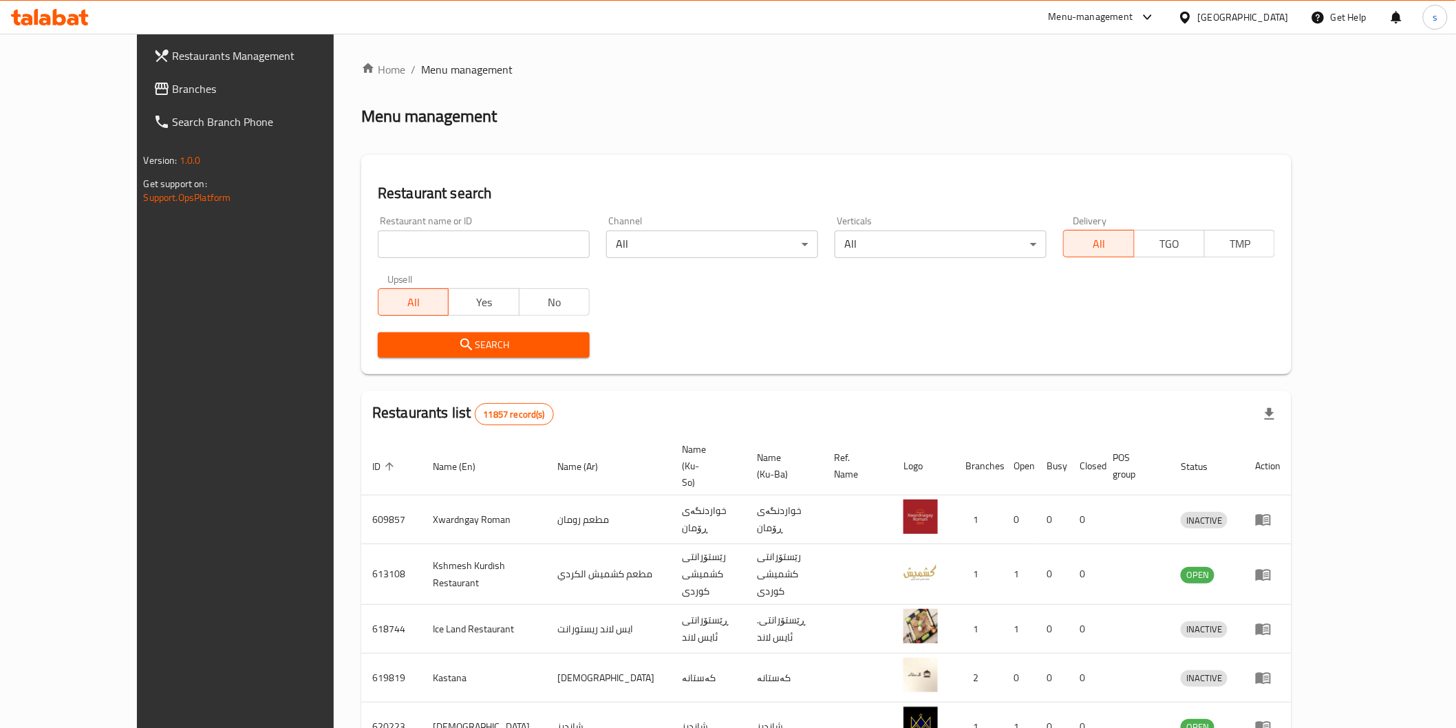
click at [65, 31] on div "Menu-management [GEOGRAPHIC_DATA] Get Help s" at bounding box center [728, 17] width 1456 height 33
click at [65, 18] on icon at bounding box center [59, 17] width 13 height 17
click at [487, 246] on input "search" at bounding box center [484, 245] width 212 height 28
paste input "Jovial Fast food"
type input "Jovial Fast food"
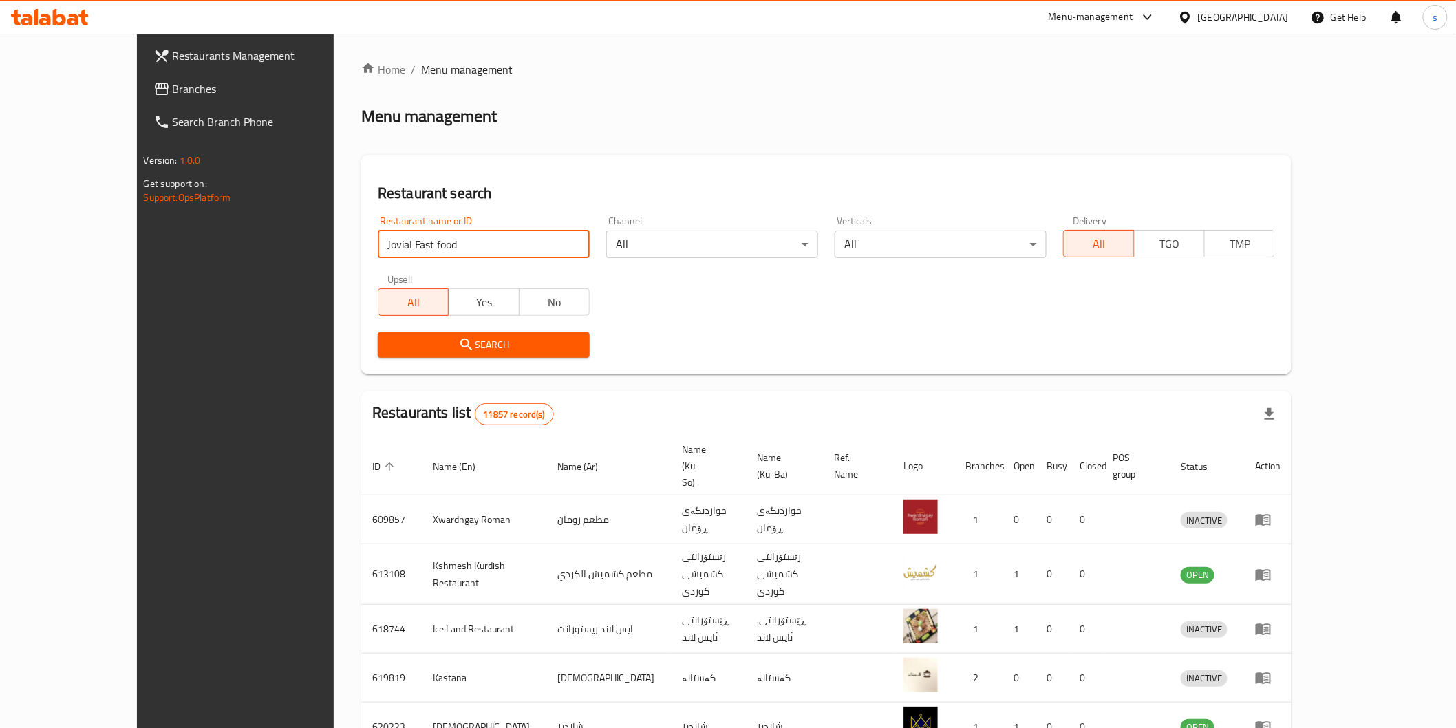
click button "Search" at bounding box center [484, 344] width 212 height 25
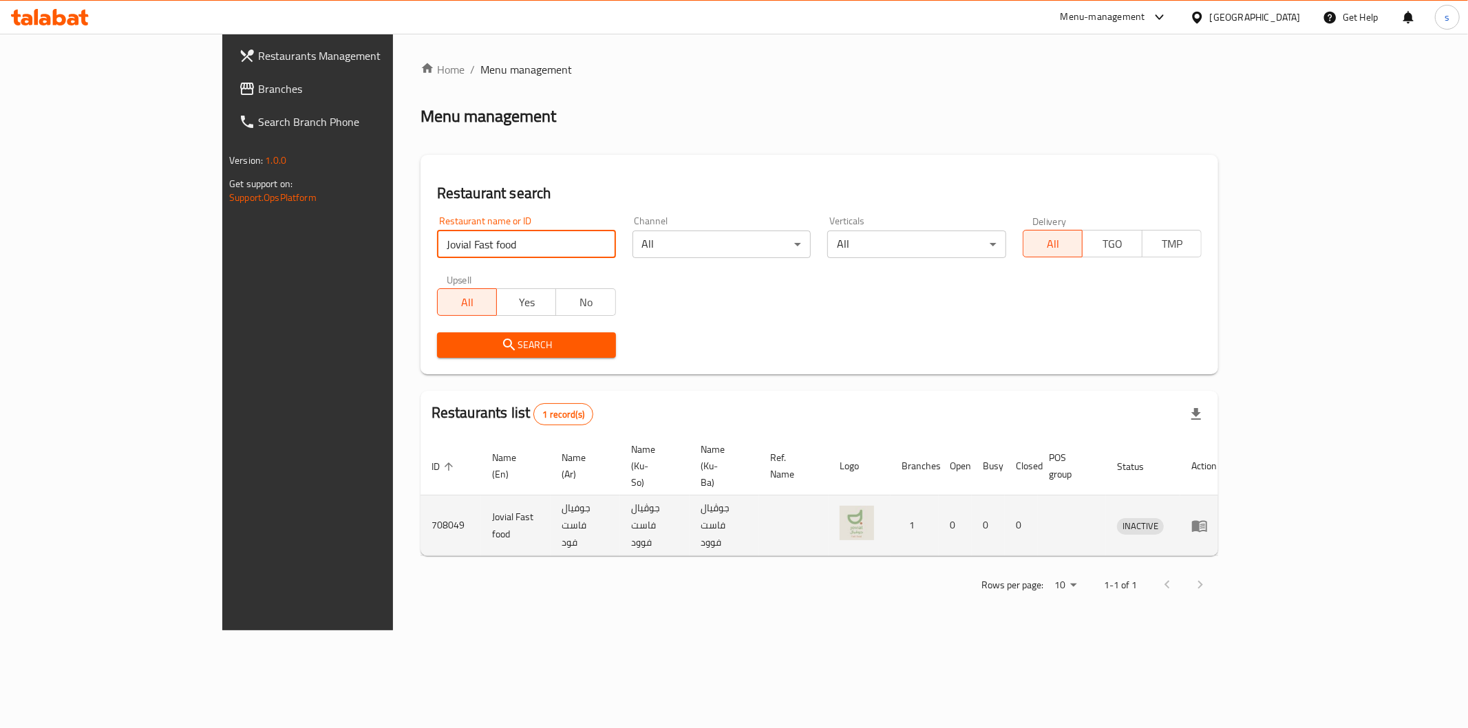
click at [1208, 518] on icon "enhanced table" at bounding box center [1199, 526] width 17 height 17
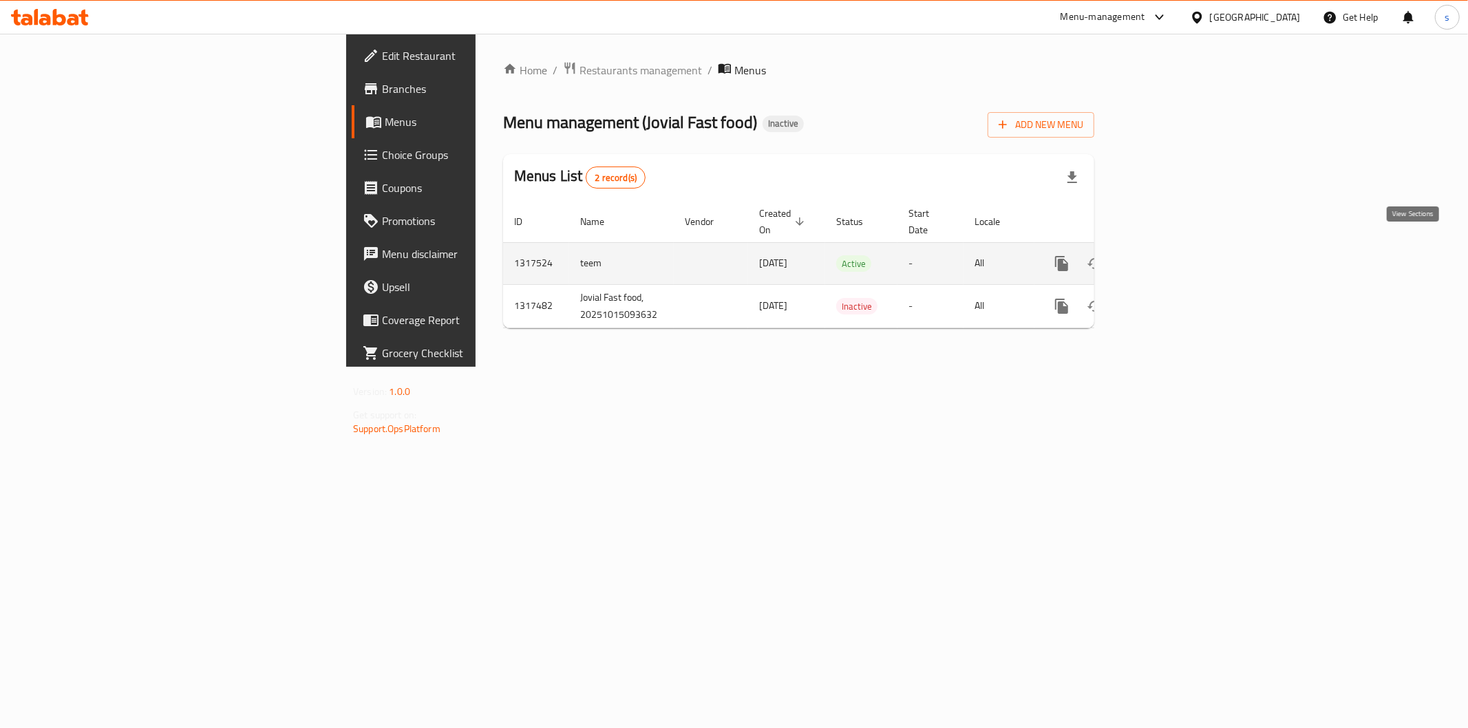
click at [1169, 255] on icon "enhanced table" at bounding box center [1161, 263] width 17 height 17
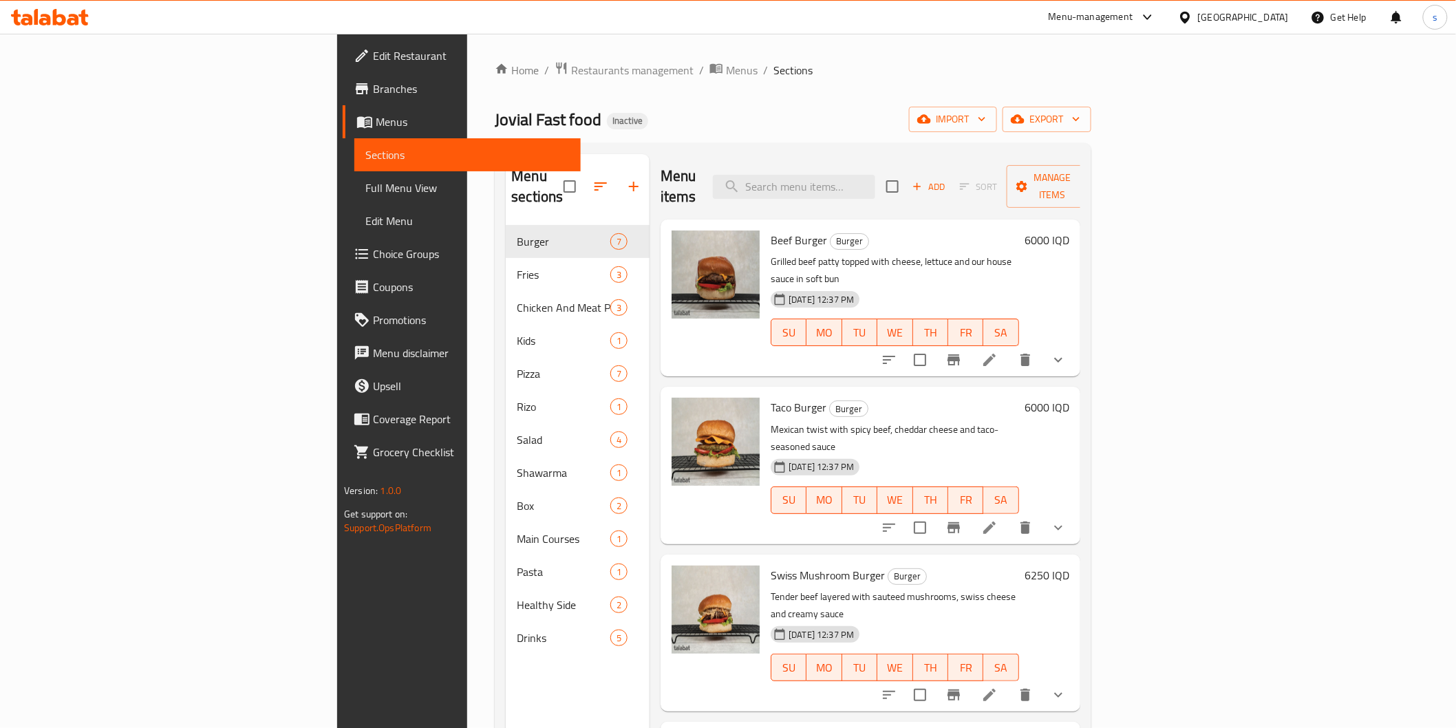
click at [365, 182] on span "Full Menu View" at bounding box center [467, 188] width 204 height 17
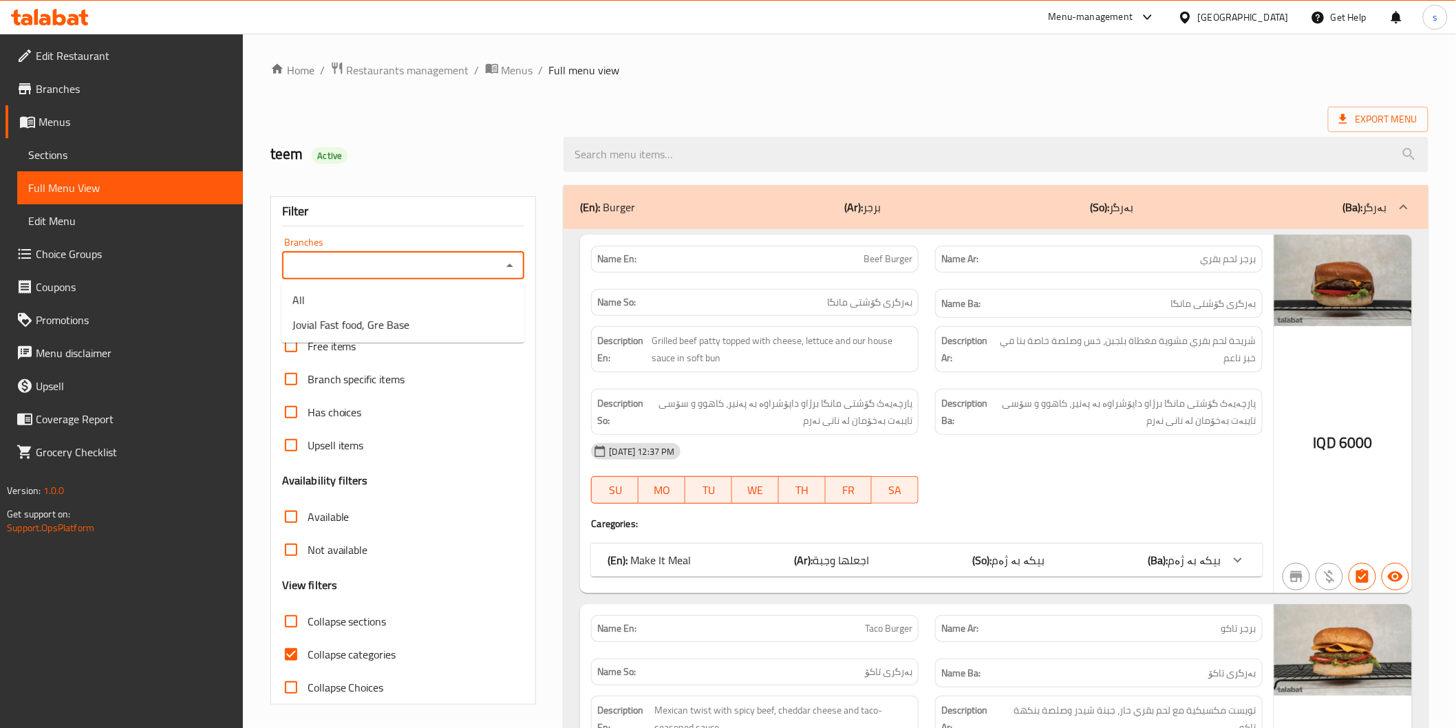
click at [369, 268] on input "Branches" at bounding box center [392, 265] width 212 height 19
click at [373, 329] on span "Jovial Fast food, Gre Base" at bounding box center [351, 325] width 117 height 17
type input "Jovial Fast food, Gre Base"
click at [652, 298] on p "Name So: بەرگری گۆشتی مانگا" at bounding box center [754, 302] width 315 height 14
click at [346, 650] on span "Collapse categories" at bounding box center [352, 654] width 89 height 17
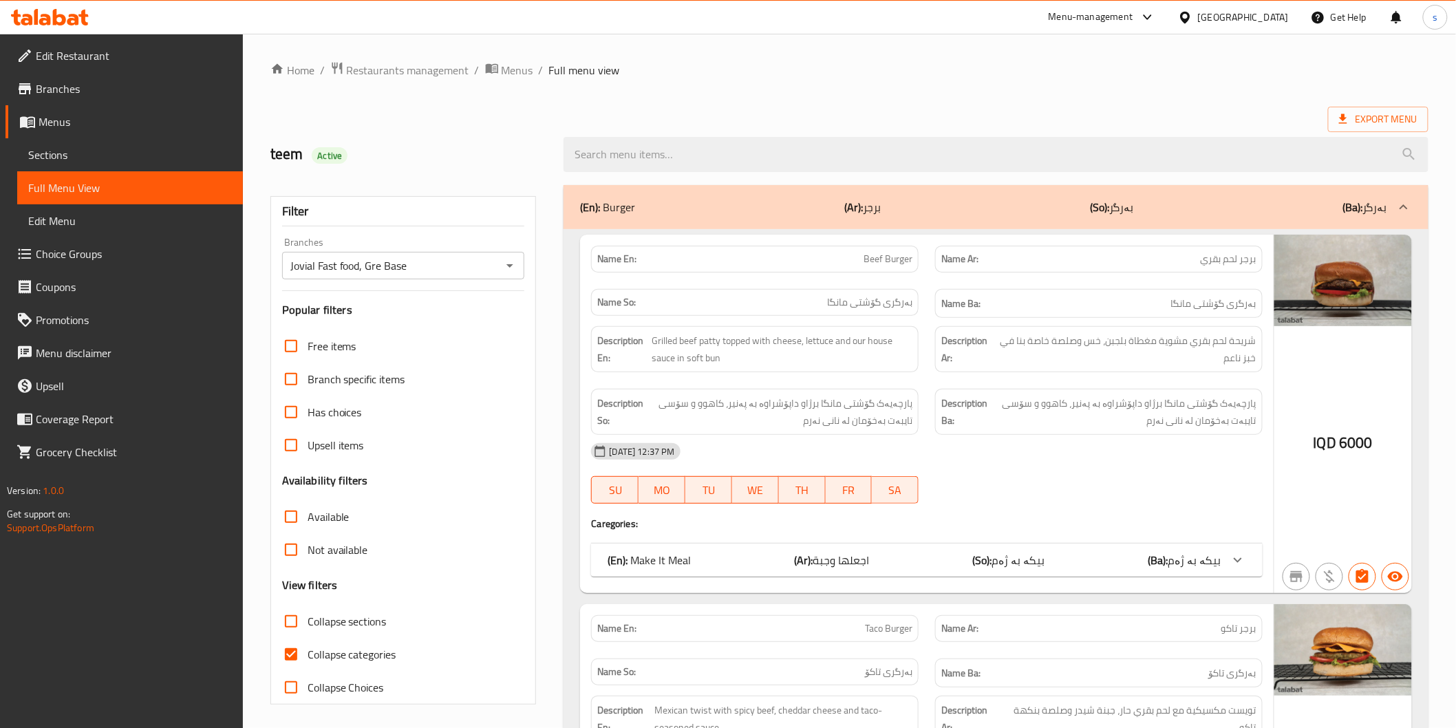
click at [308, 650] on input "Collapse categories" at bounding box center [291, 654] width 33 height 33
checkbox input "false"
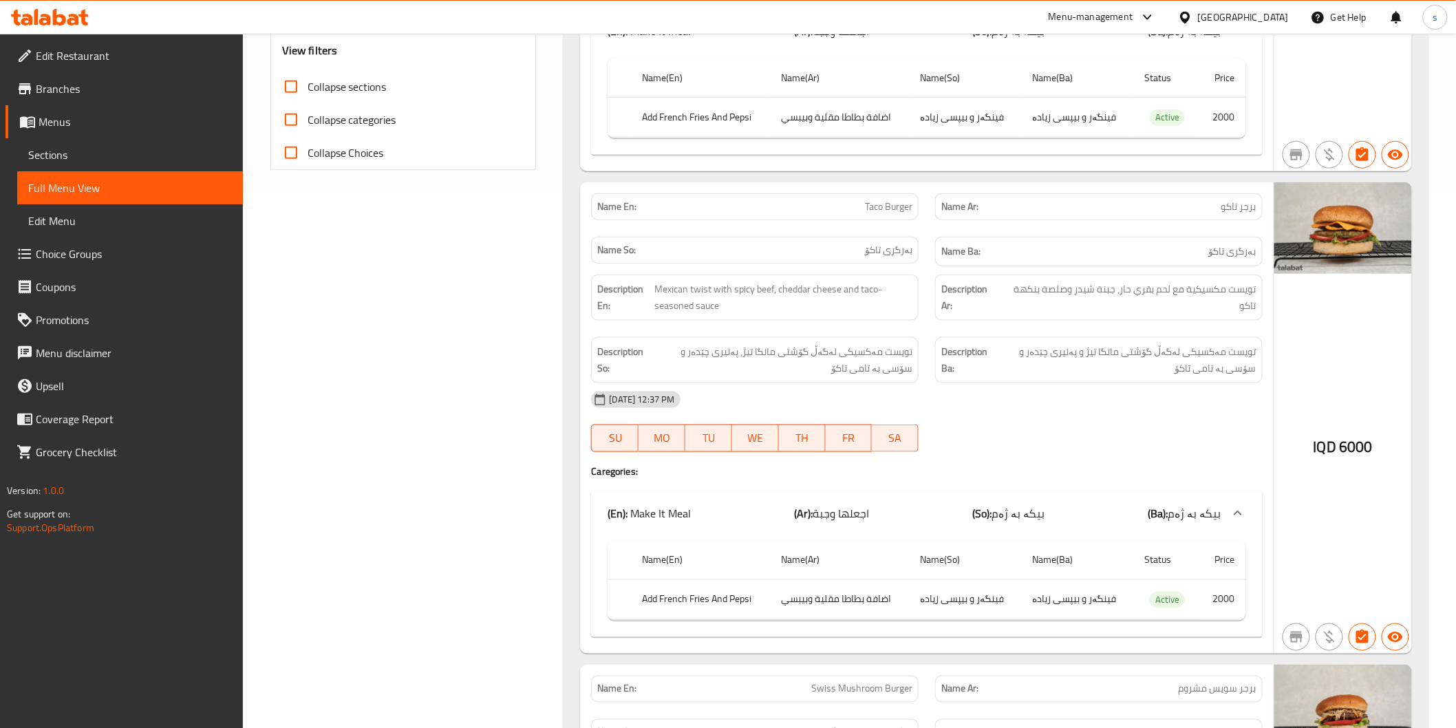
scroll to position [611, 0]
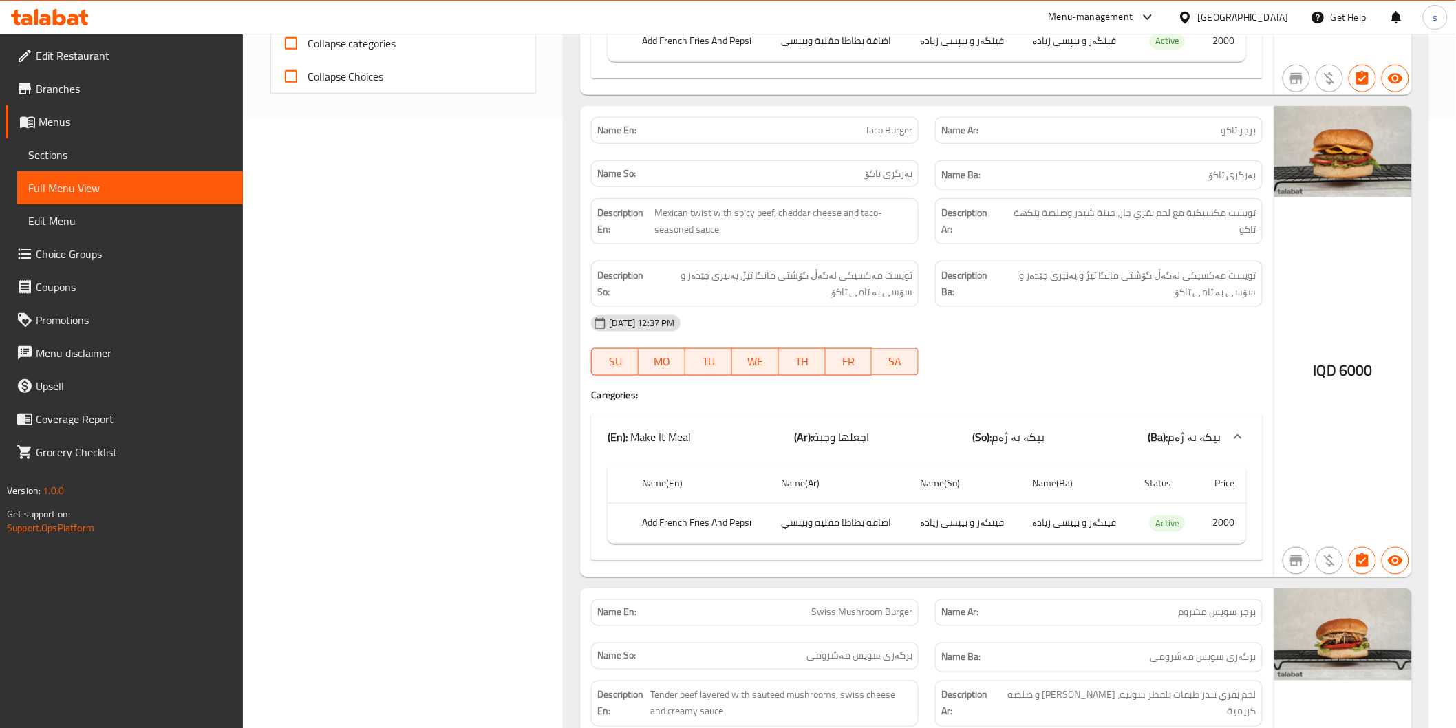
click at [937, 292] on div "Description Ba: تویست مەکسیکی لەگەڵ گۆشتی مانگا تیژ و پەنیری چێدەر و سۆسی بە تا…" at bounding box center [1099, 284] width 328 height 46
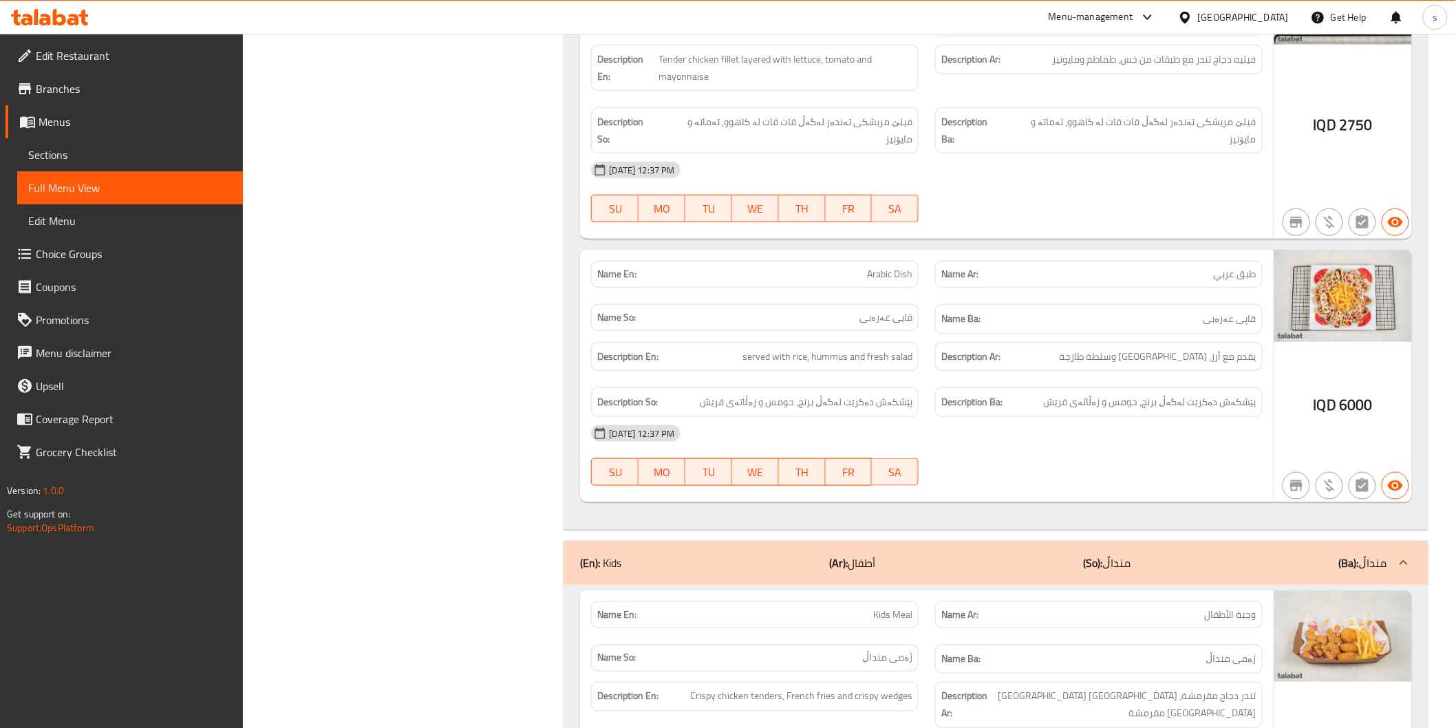
scroll to position [4818, 0]
click at [898, 266] on span "Arabic Dish" at bounding box center [889, 273] width 45 height 14
copy span "Arabic Dish"
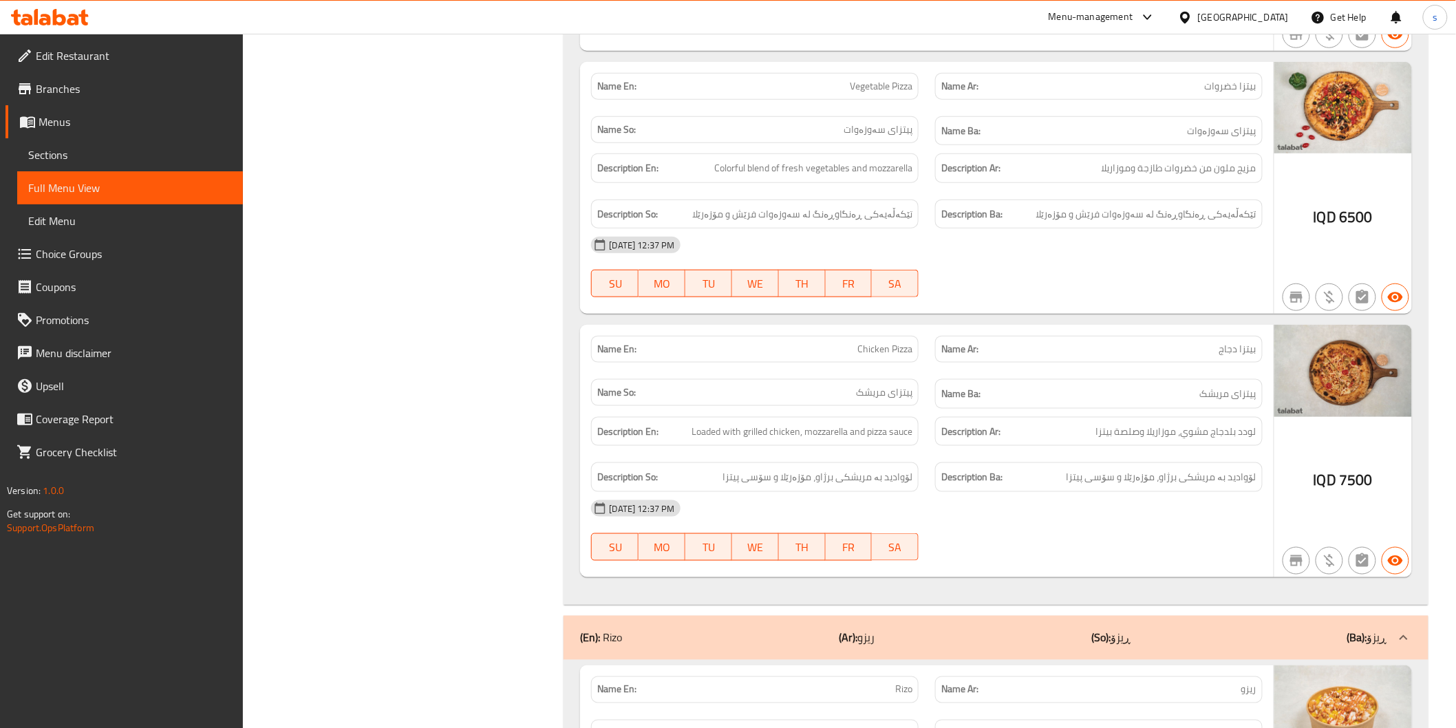
scroll to position [7112, 0]
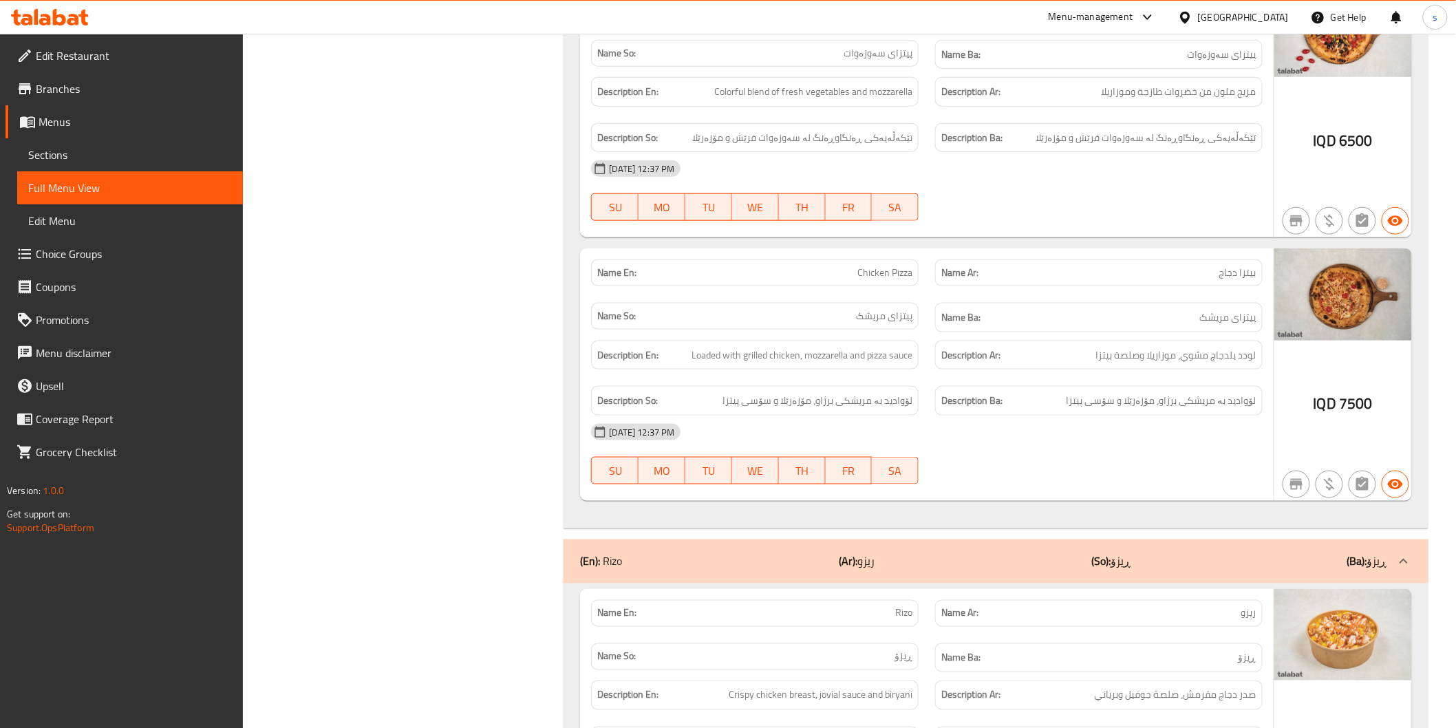
click at [875, 266] on span "Chicken Pizza" at bounding box center [885, 273] width 55 height 14
copy span "Chicken Pizza"
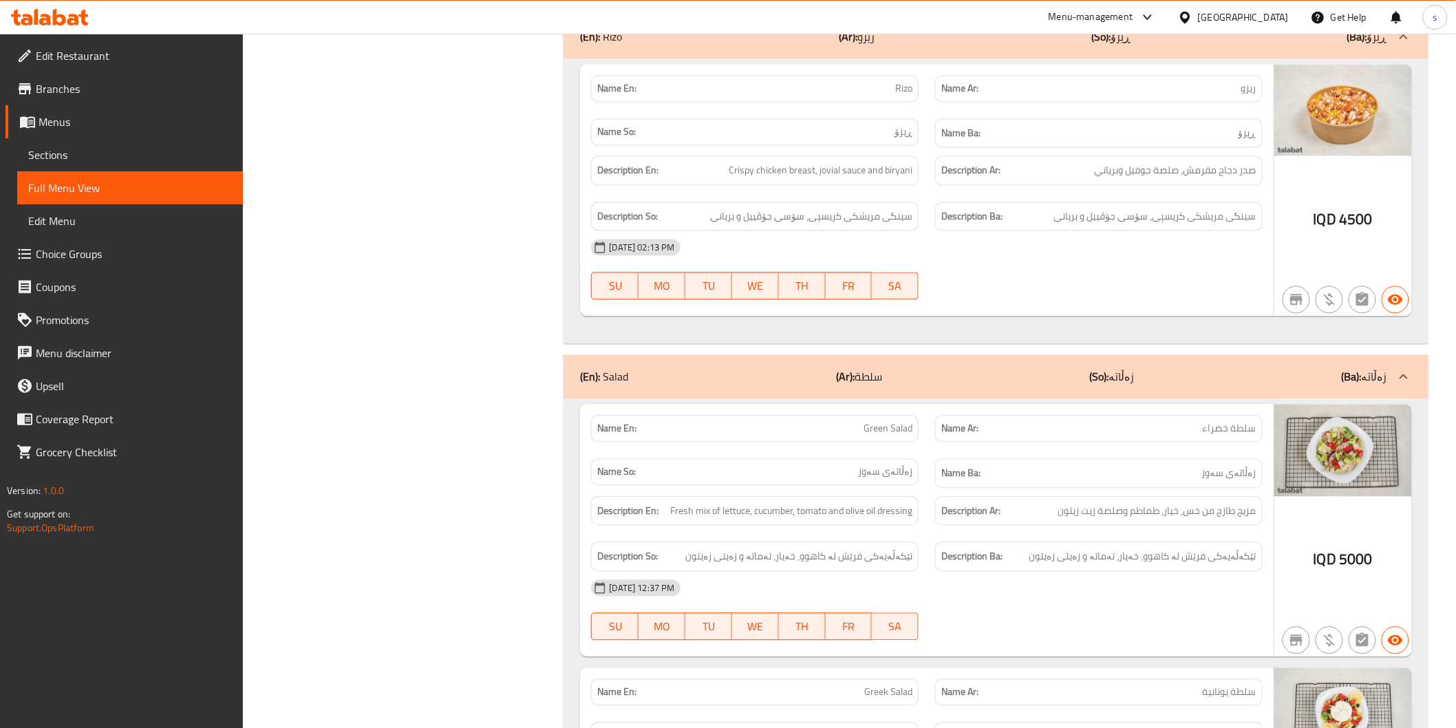
scroll to position [7647, 0]
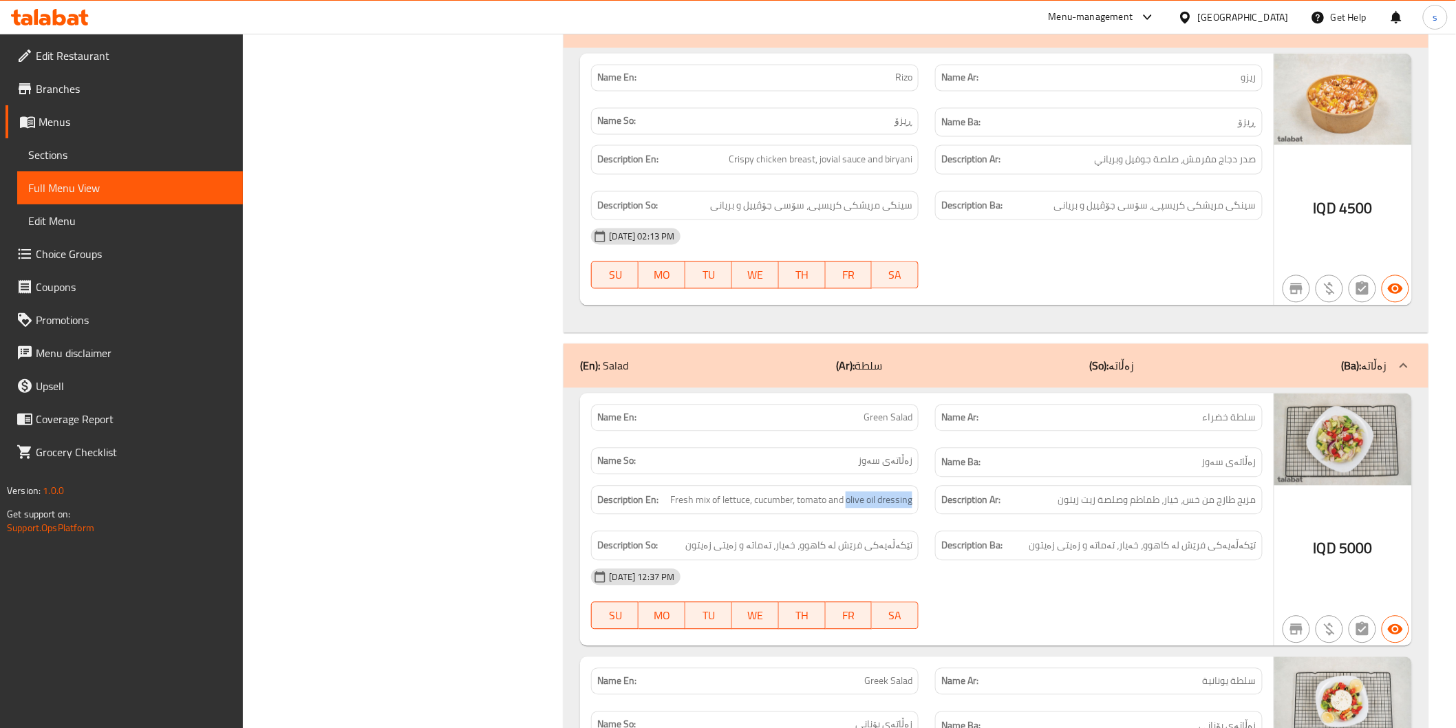
drag, startPoint x: 845, startPoint y: 458, endPoint x: 923, endPoint y: 458, distance: 77.8
click at [923, 478] on div "Description En: Fresh mix of lettuce, cucumber, tomato and olive oil dressing" at bounding box center [755, 501] width 344 height 46
click at [882, 538] on span "تێکەڵەیەکی فرێش لە کاهوو، خەیار، تەماتە و زەیتی زەیتون" at bounding box center [799, 546] width 227 height 17
drag, startPoint x: 753, startPoint y: 506, endPoint x: 701, endPoint y: 505, distance: 52.3
click at [701, 538] on h6 "Description So: تێکەڵەیەکی فرێش لە کاهوو، خەیار، تەماتە و زەیتی زەیتون" at bounding box center [754, 546] width 315 height 17
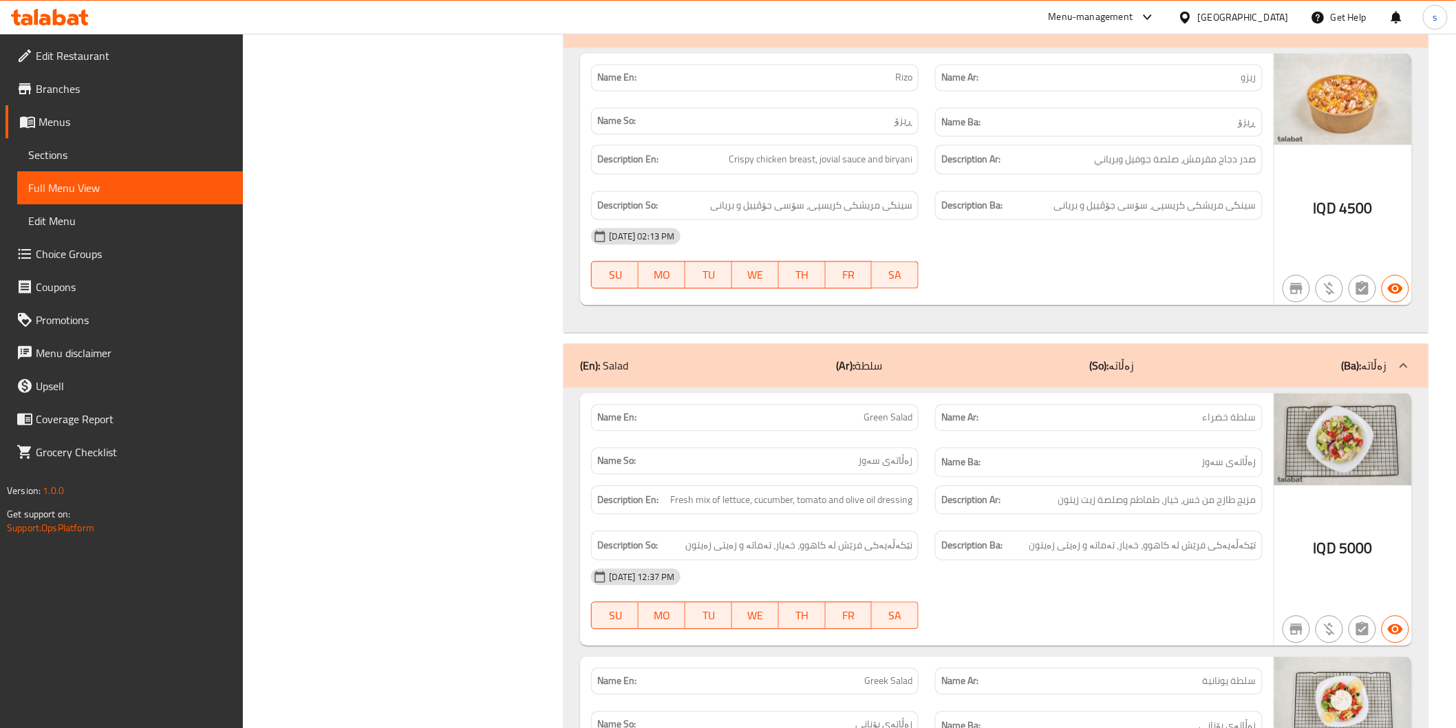
click at [893, 405] on div "Name En: Green Salad" at bounding box center [755, 418] width 328 height 27
copy span "Green Salad"
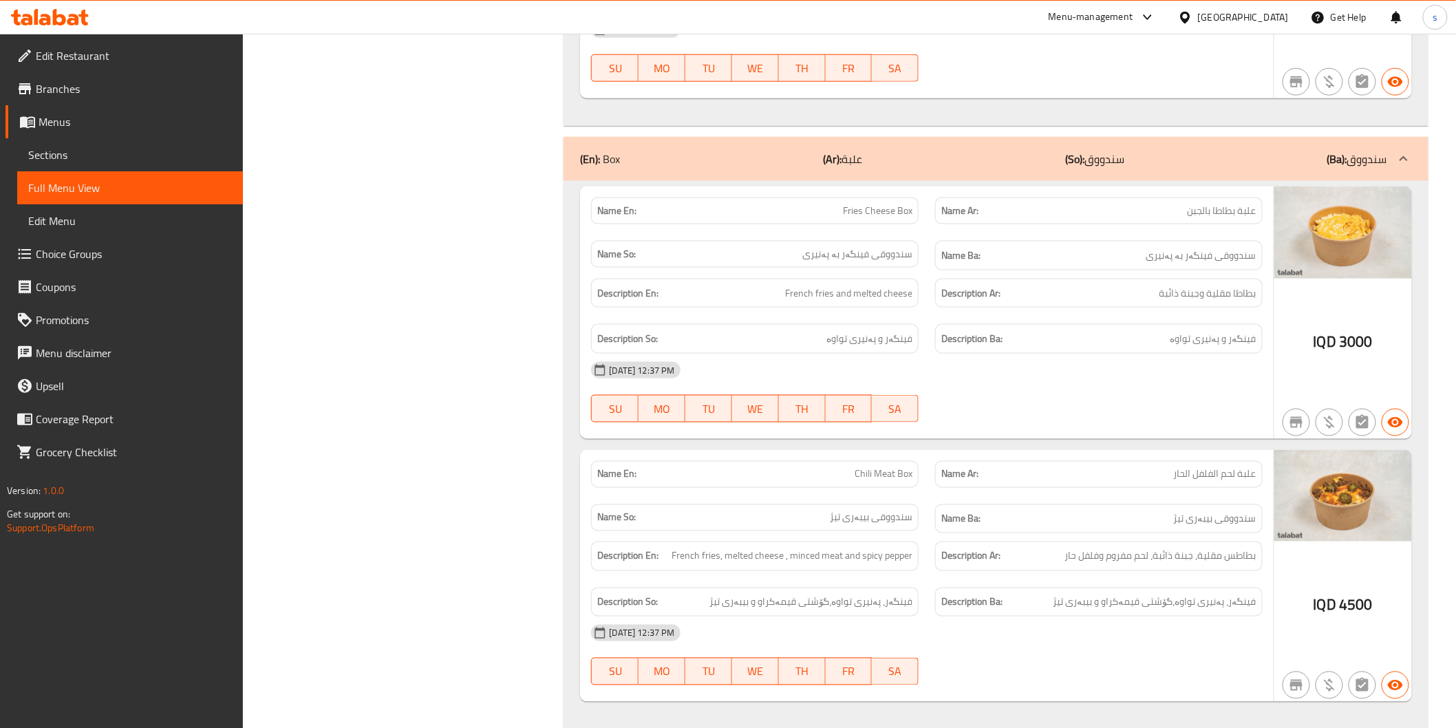
scroll to position [9559, 0]
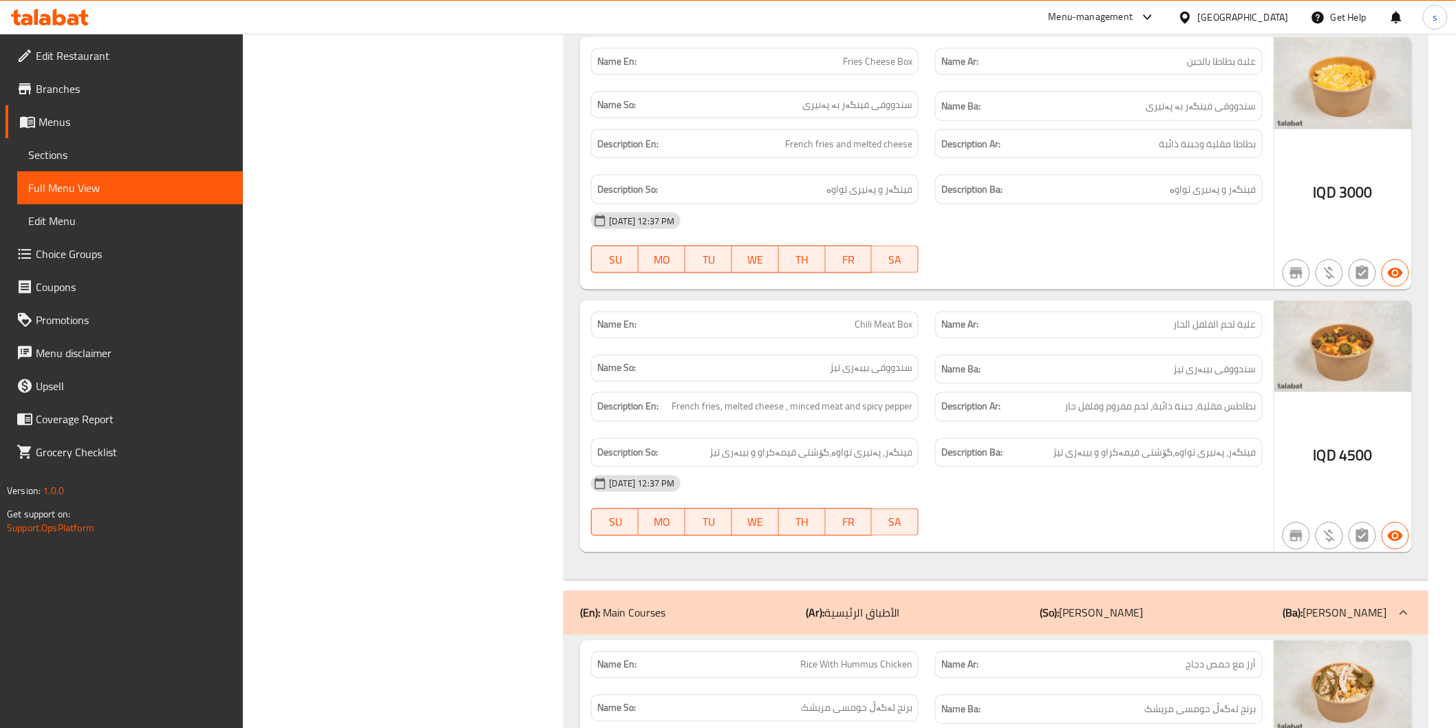
click at [883, 318] on span "Chili Meat Box" at bounding box center [884, 325] width 58 height 14
click at [1046, 98] on h6 "Name Ba: سندووقی فینگەر بە پەنیری" at bounding box center [1099, 106] width 315 height 17
click at [891, 318] on span "Chili Meat Box" at bounding box center [884, 325] width 58 height 14
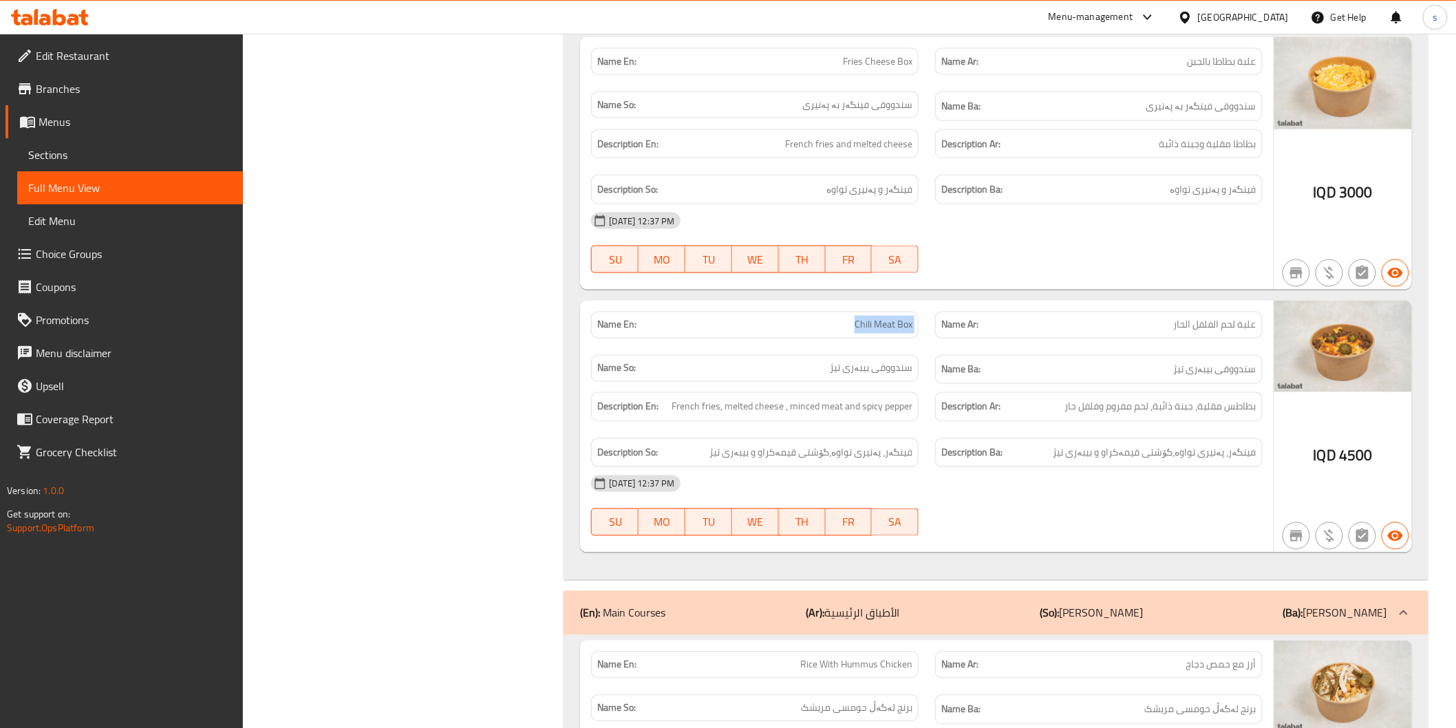
click at [891, 318] on span "Chili Meat Box" at bounding box center [884, 325] width 58 height 14
copy span "Chili Meat Box"
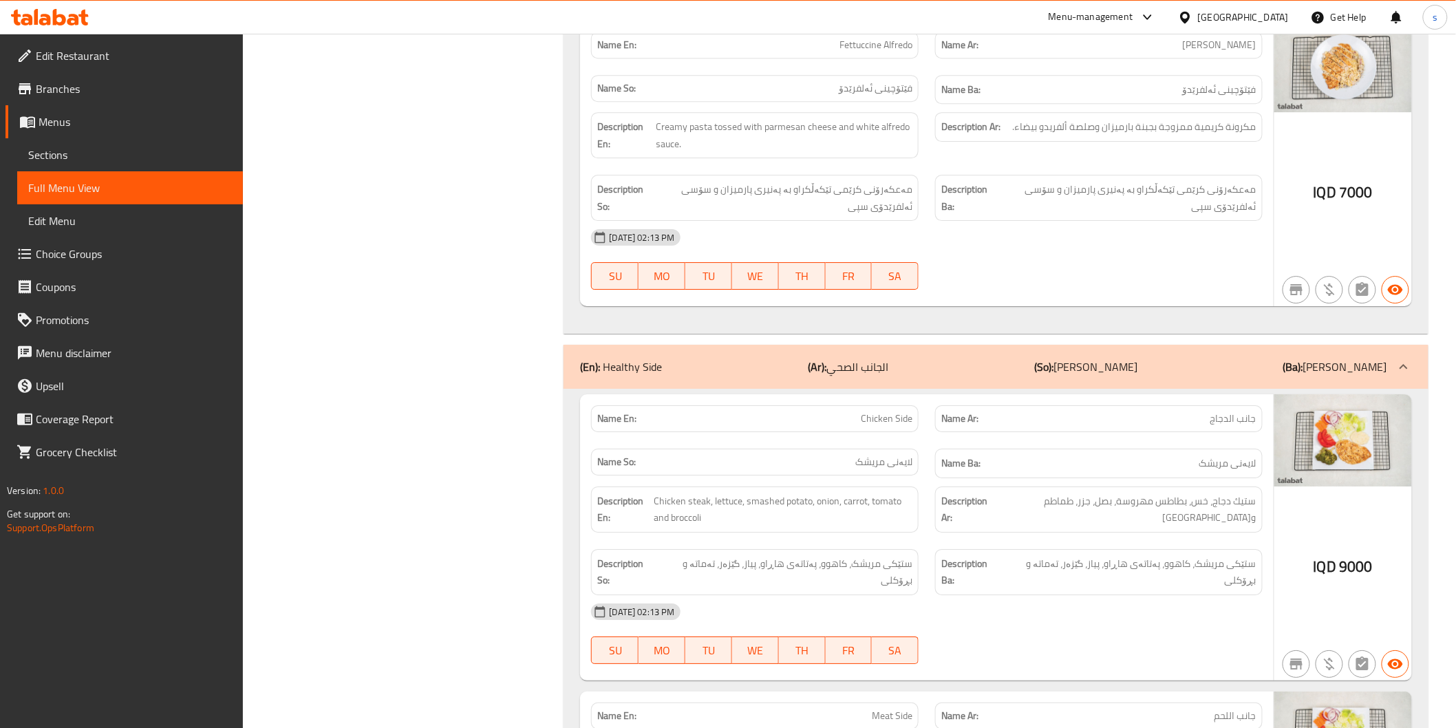
scroll to position [10553, 0]
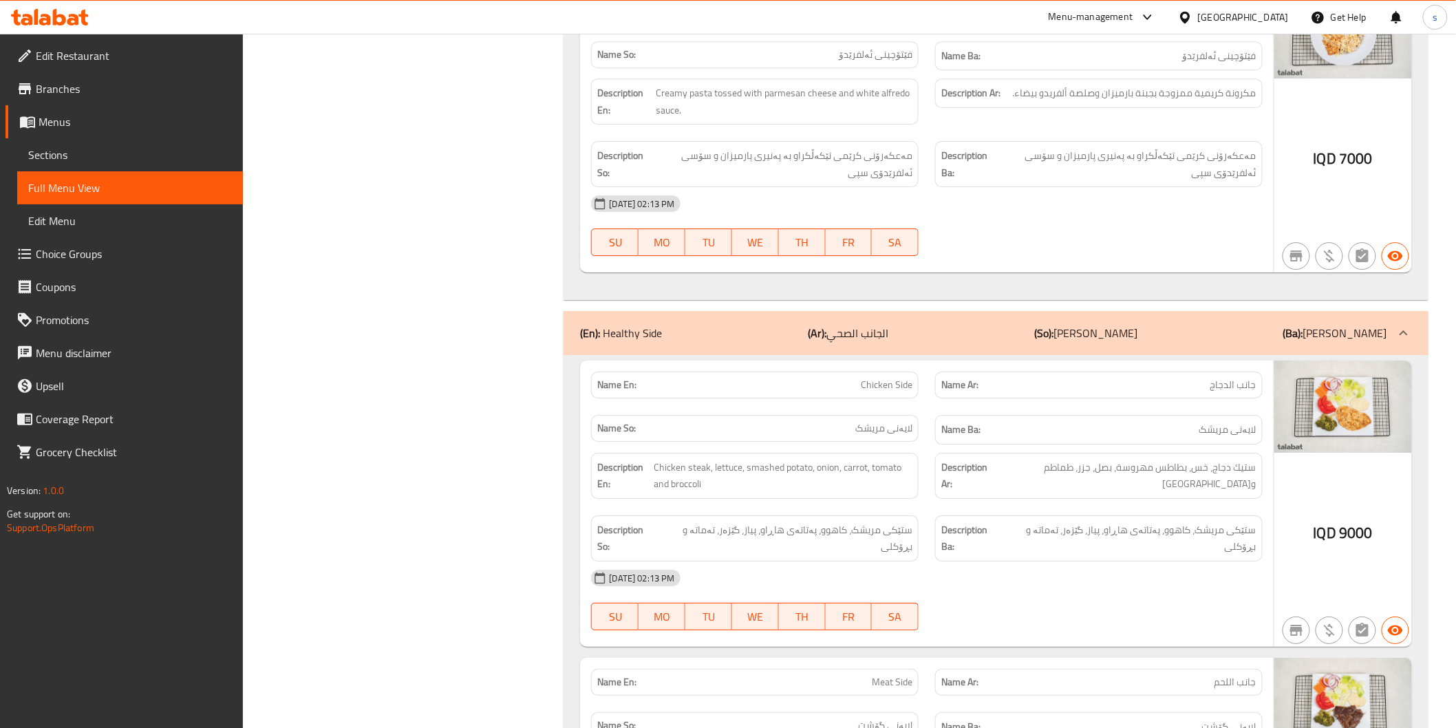
click at [1060, 459] on span "ستيك دجاج، خس، بطاطس مهروسة، بصل، جزر، طماطم وبروكلي" at bounding box center [1126, 476] width 262 height 34
click at [898, 378] on span "Chicken Side" at bounding box center [887, 385] width 52 height 14
copy span "Chicken Side"
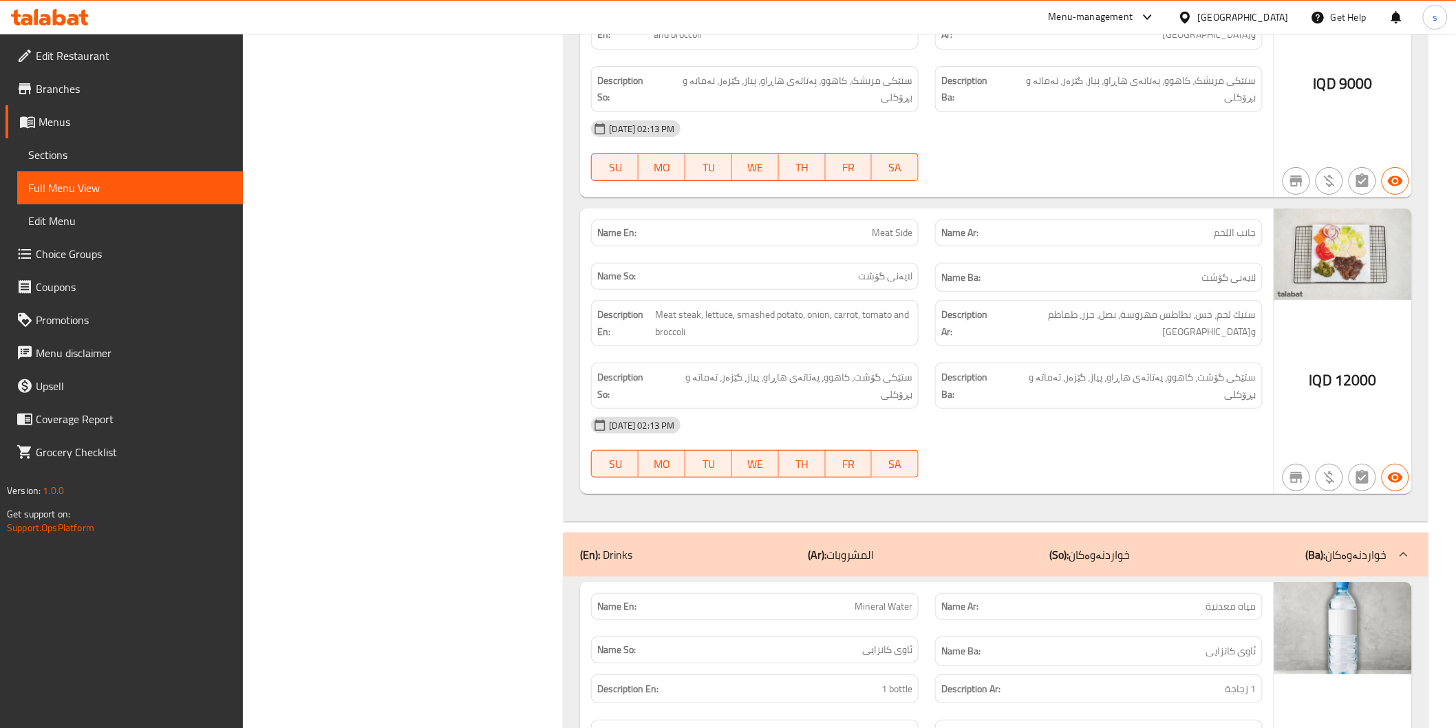
scroll to position [11012, 0]
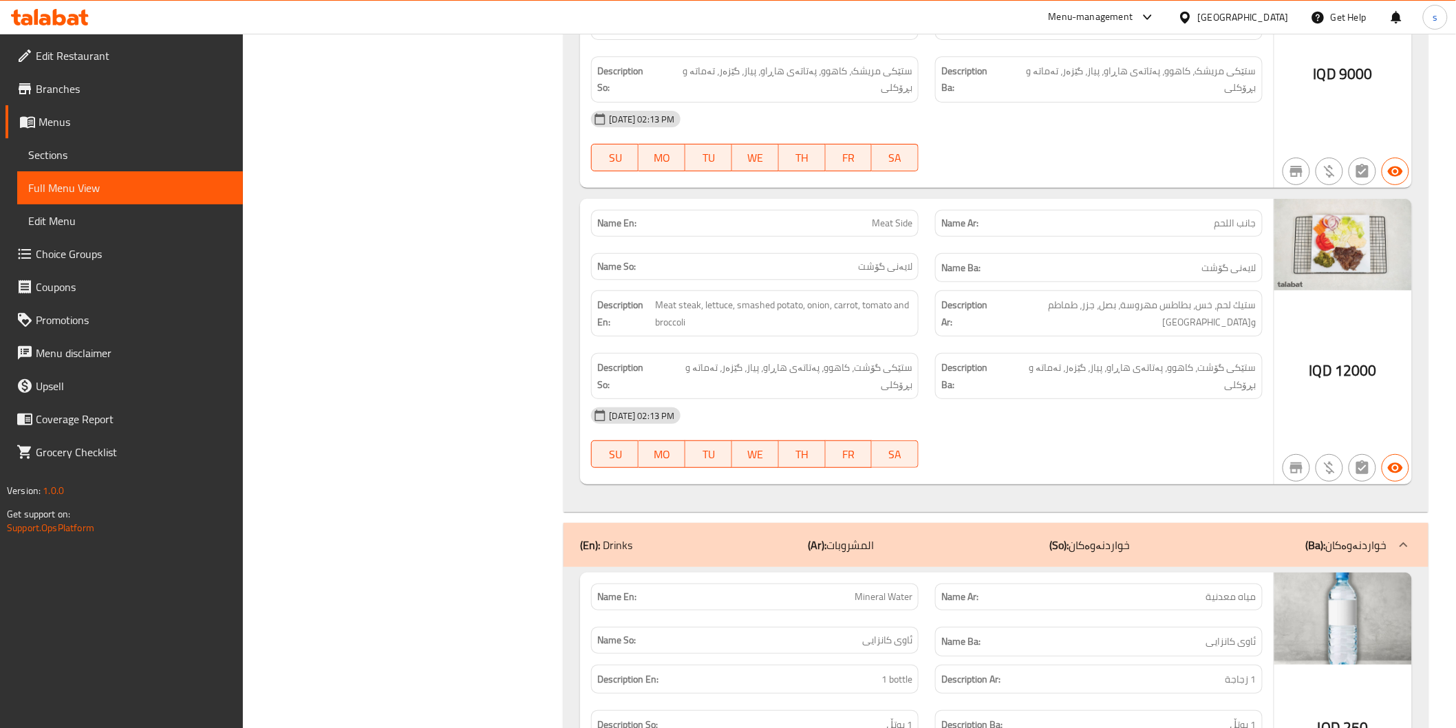
click at [876, 259] on span "لایەنی گۆشت" at bounding box center [885, 266] width 54 height 14
copy span "لایەنی گۆشت"
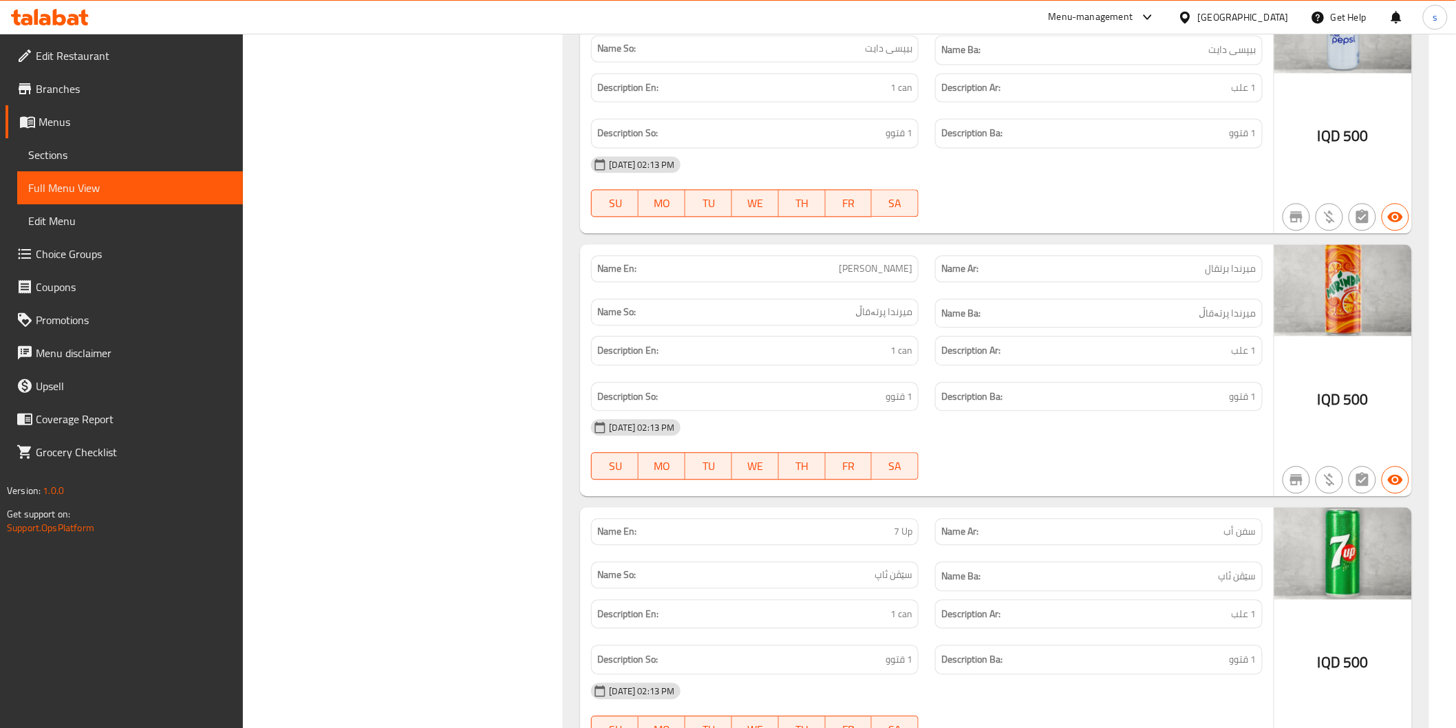
scroll to position [12149, 0]
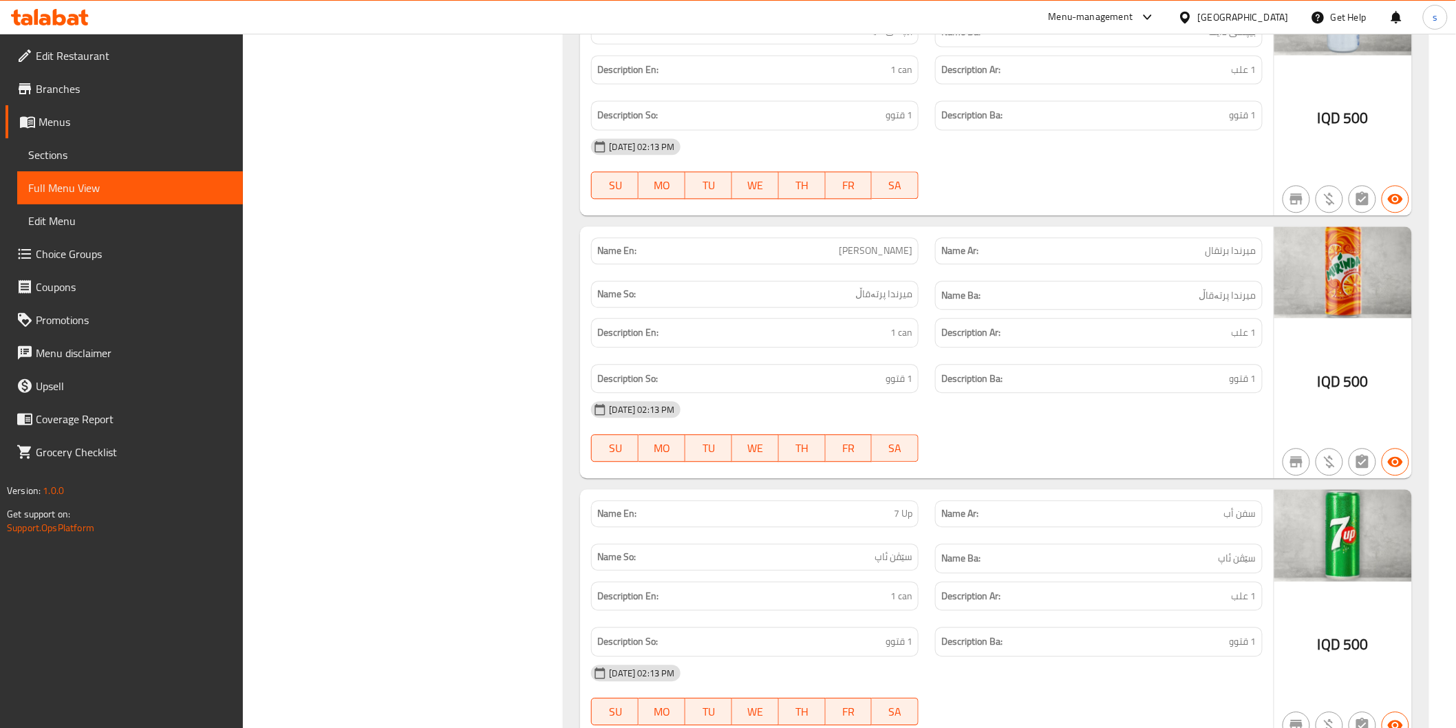
click at [1195, 370] on h6 "Description Ba: 1 قتوو" at bounding box center [1099, 378] width 315 height 17
click at [114, 153] on span "Sections" at bounding box center [130, 155] width 204 height 17
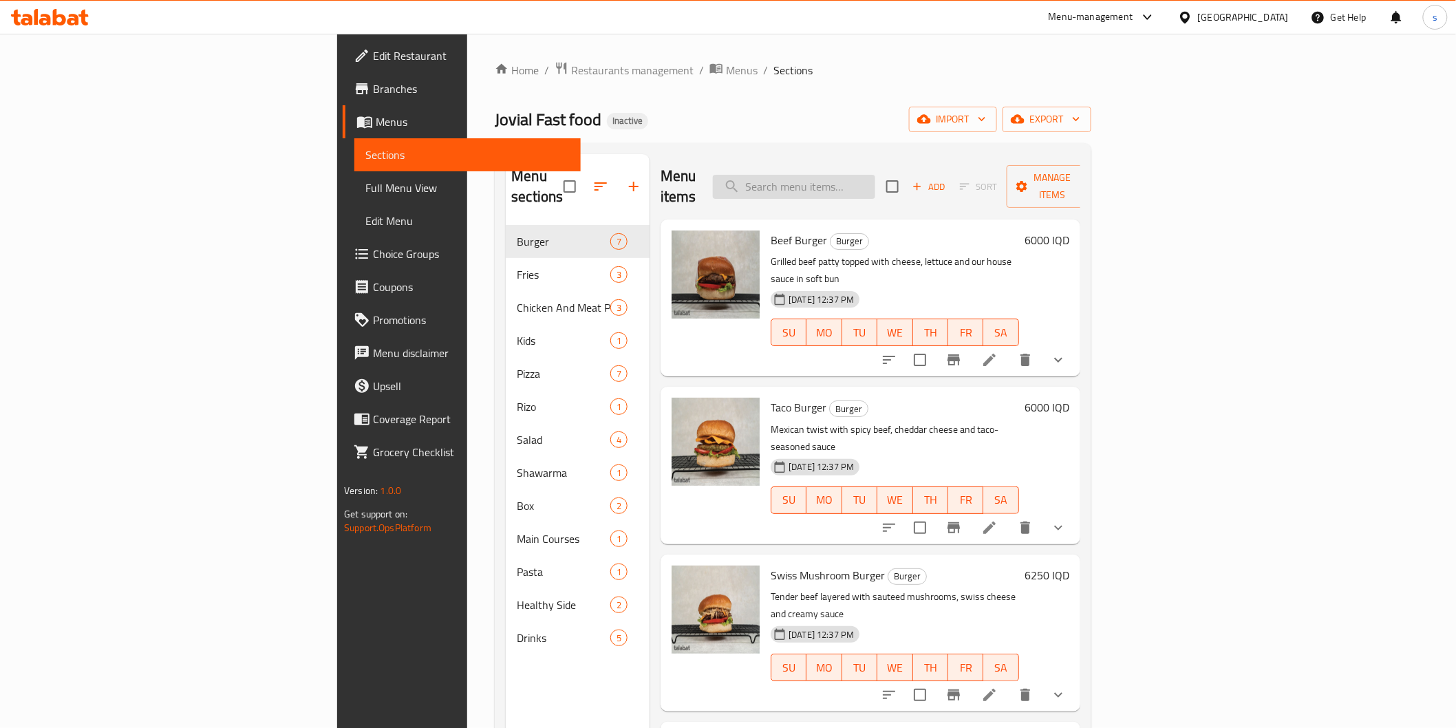
click at [875, 183] on input "search" at bounding box center [794, 187] width 162 height 24
paste input "Arabic Dish"
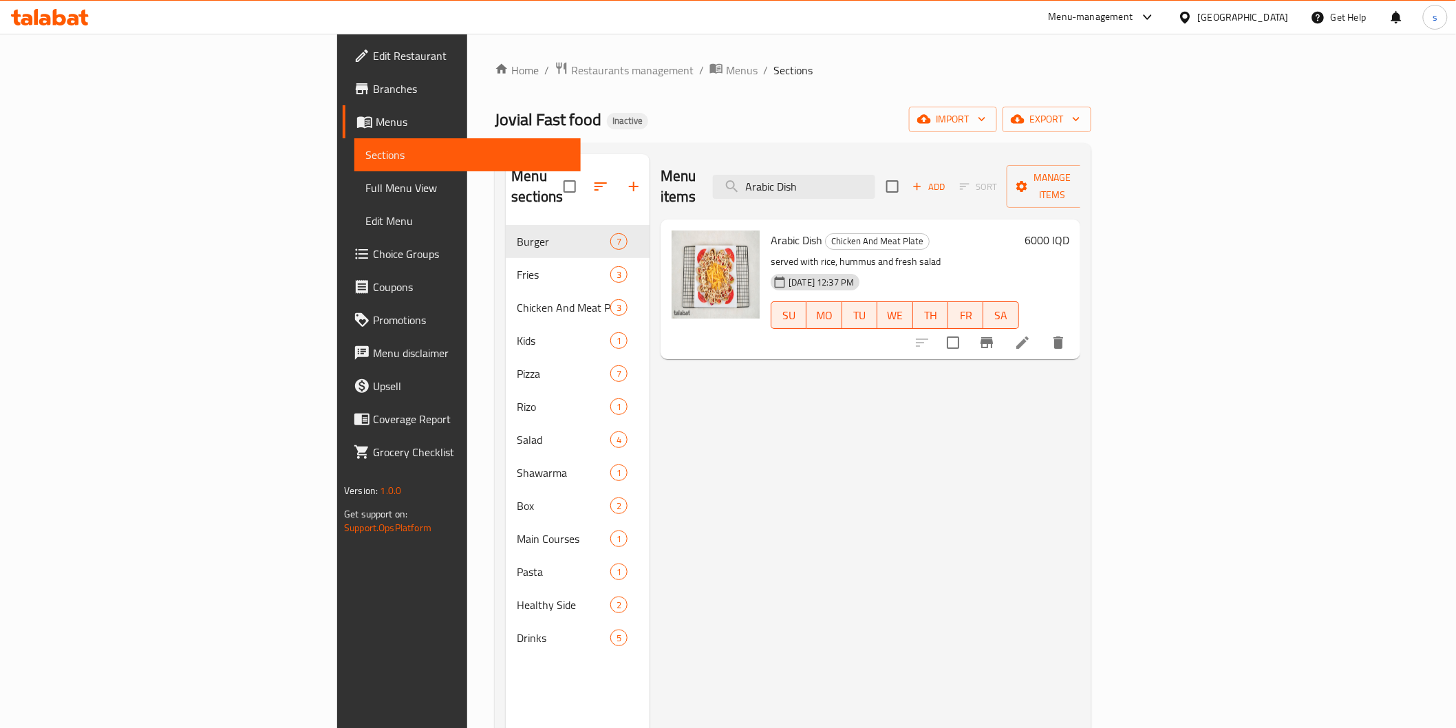
type input "Arabic Dish"
click at [365, 180] on span "Full Menu View" at bounding box center [467, 188] width 204 height 17
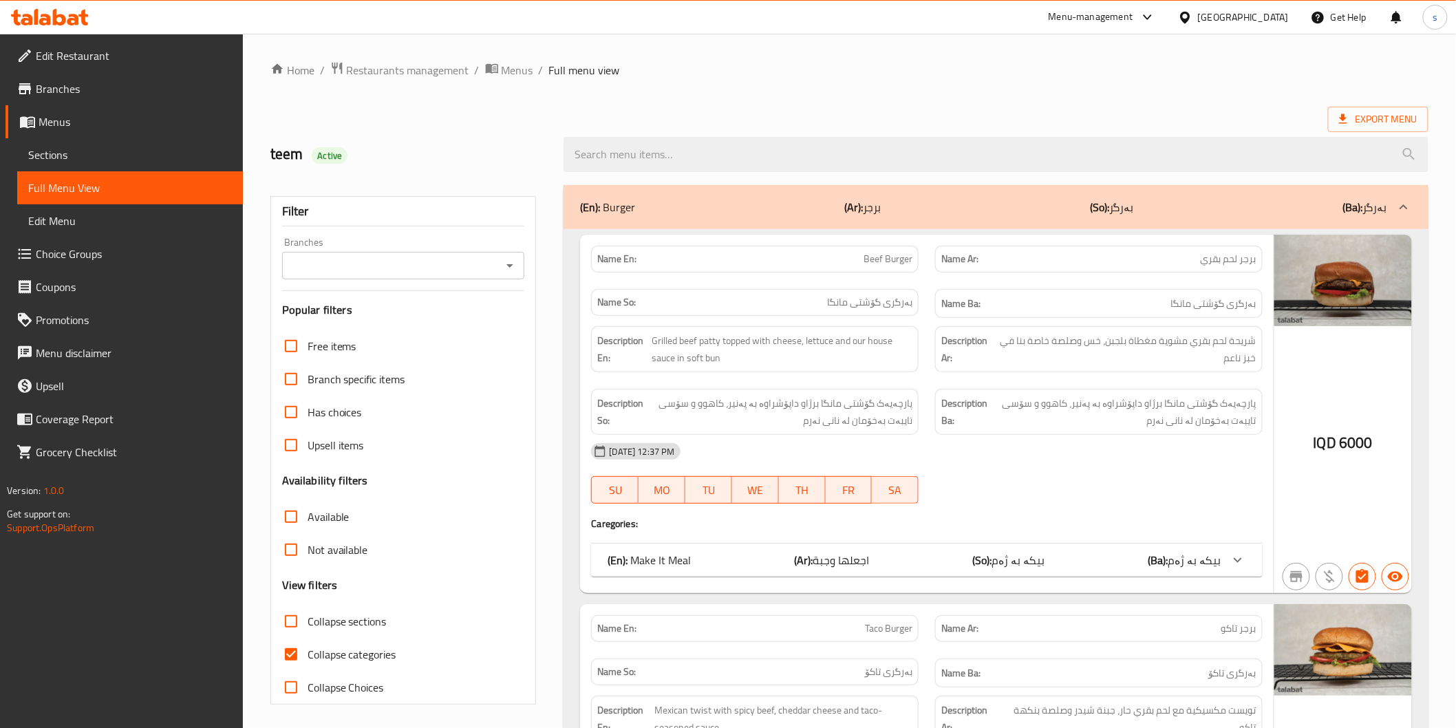
click at [476, 284] on div "Filter Branches Branches Popular filters Free items Branch specific items Has c…" at bounding box center [403, 450] width 266 height 509
click at [476, 274] on input "Branches" at bounding box center [392, 265] width 212 height 19
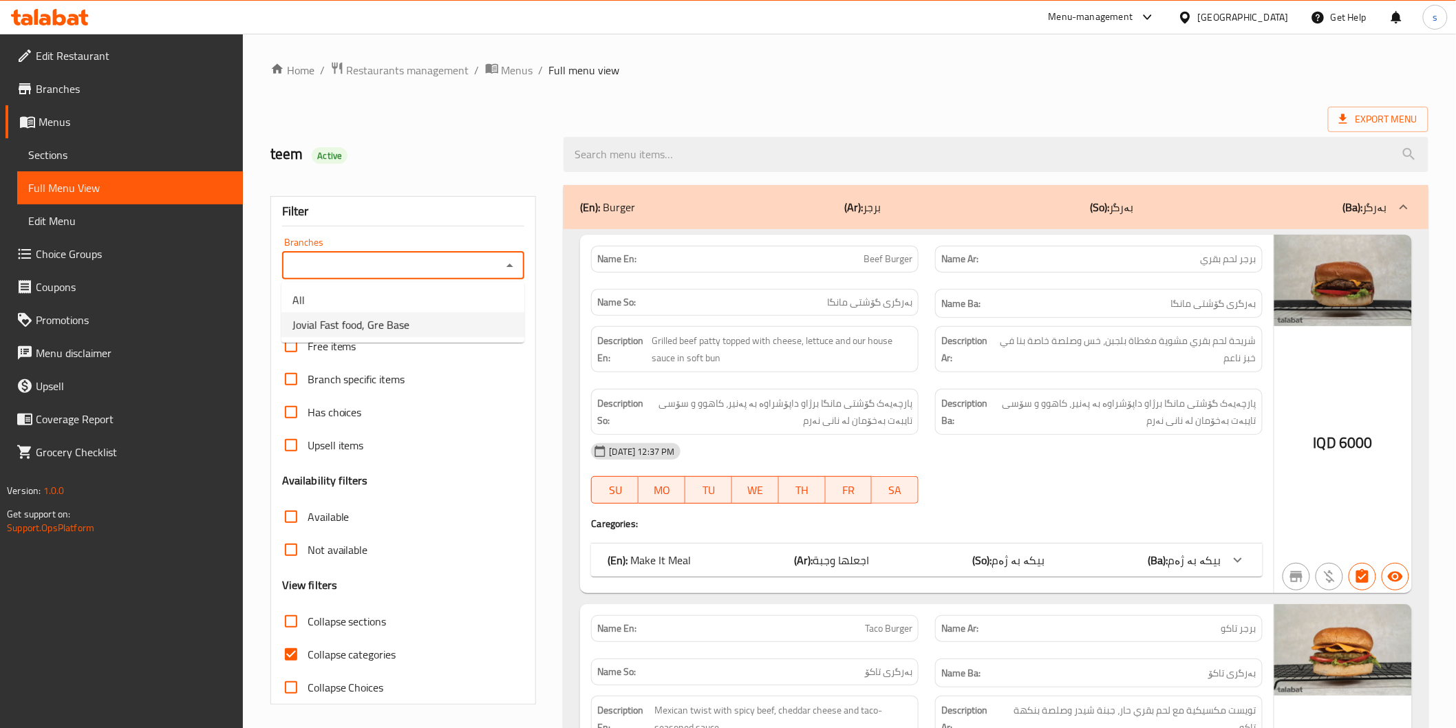
click at [455, 328] on li "Jovial Fast food, Gre Base" at bounding box center [403, 324] width 243 height 25
type input "Jovial Fast food, Gre Base"
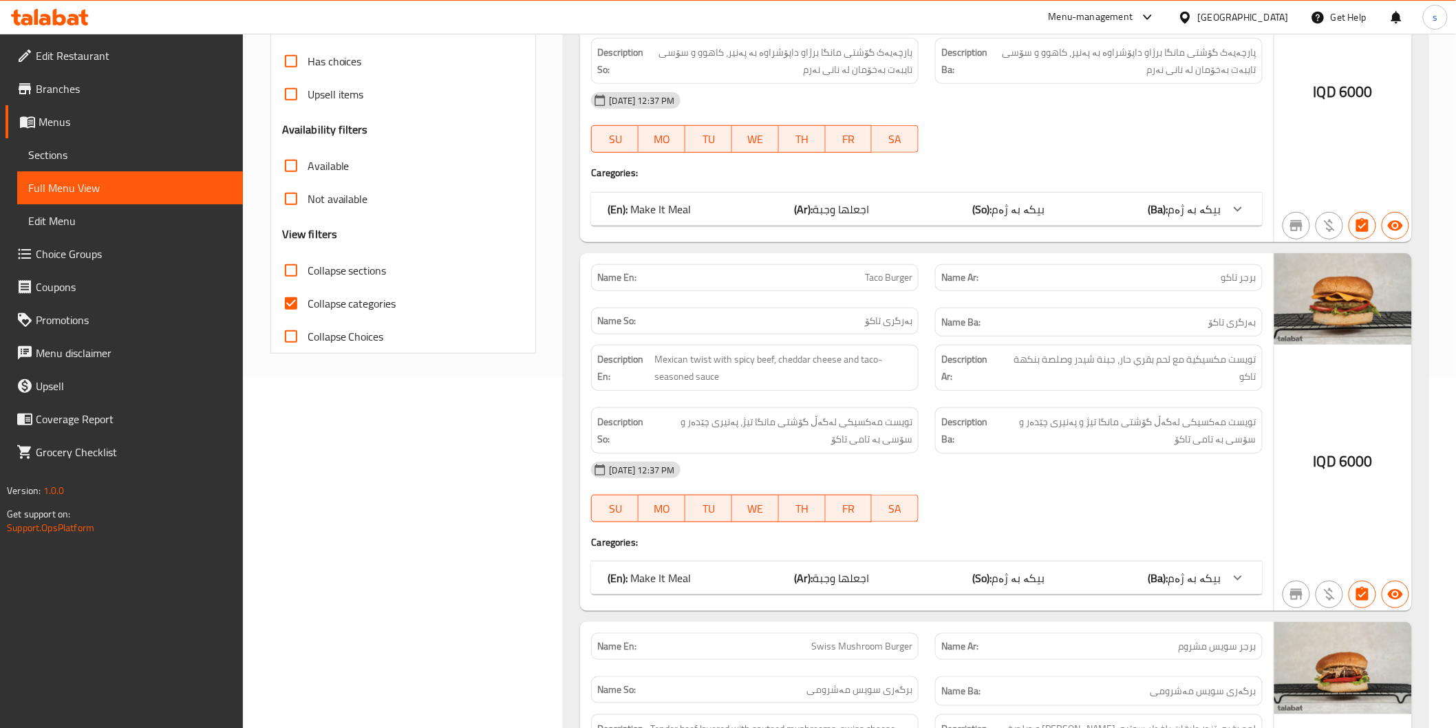
scroll to position [382, 0]
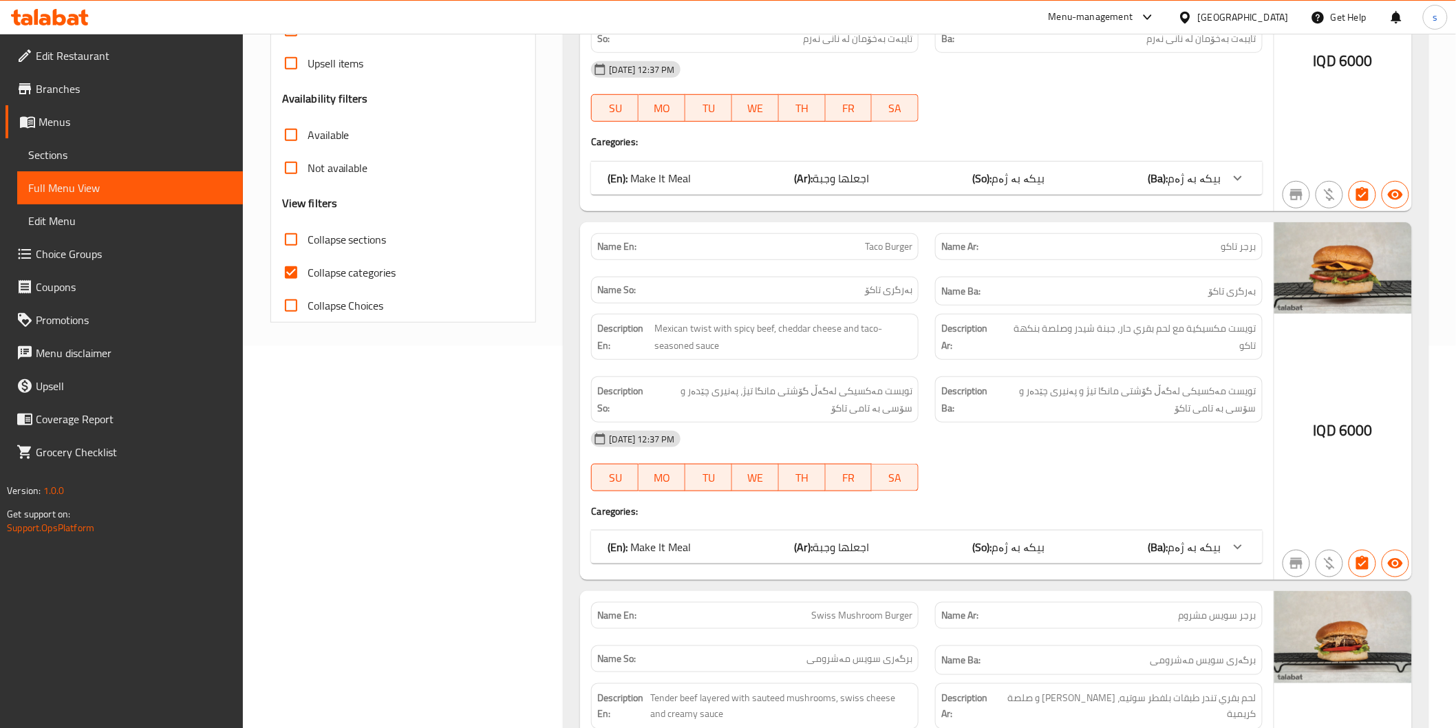
click at [380, 267] on span "Collapse categories" at bounding box center [352, 272] width 89 height 17
click at [308, 267] on input "Collapse categories" at bounding box center [291, 272] width 33 height 33
checkbox input "false"
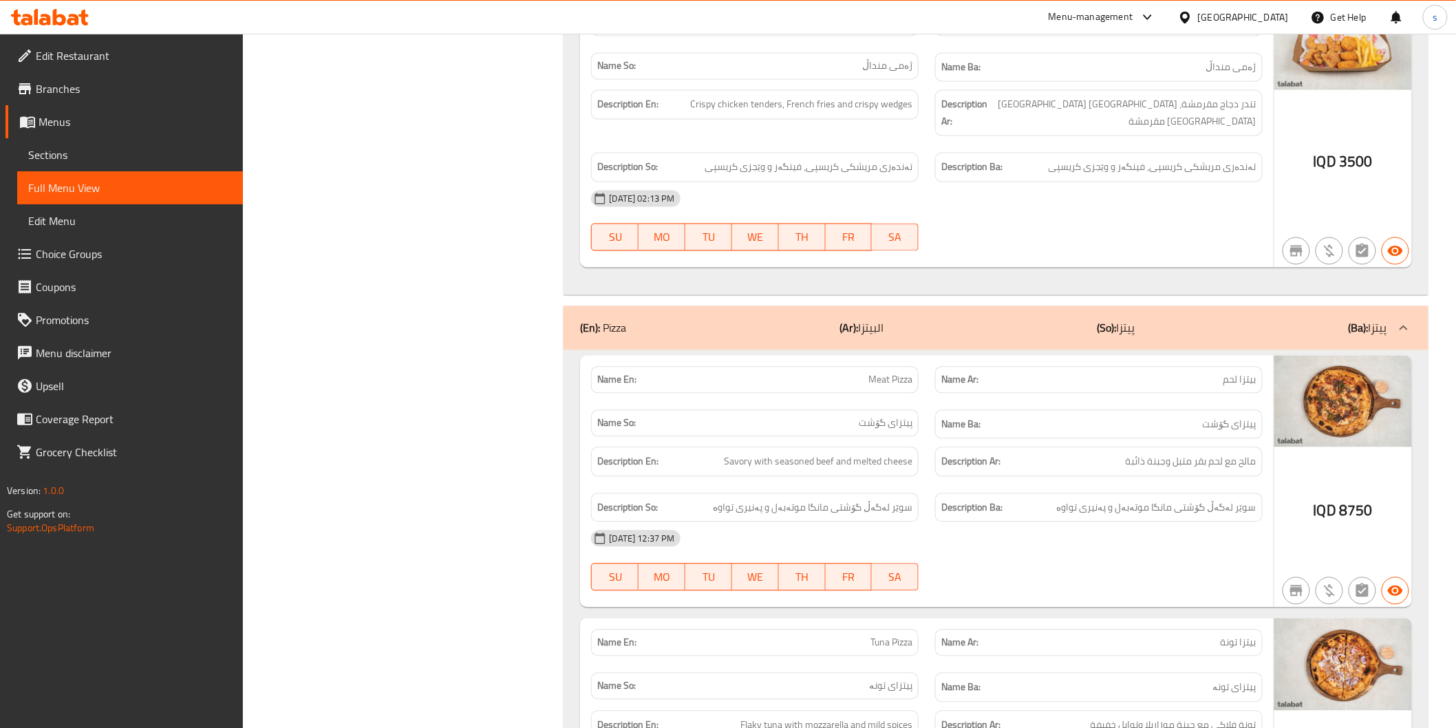
scroll to position [0, 0]
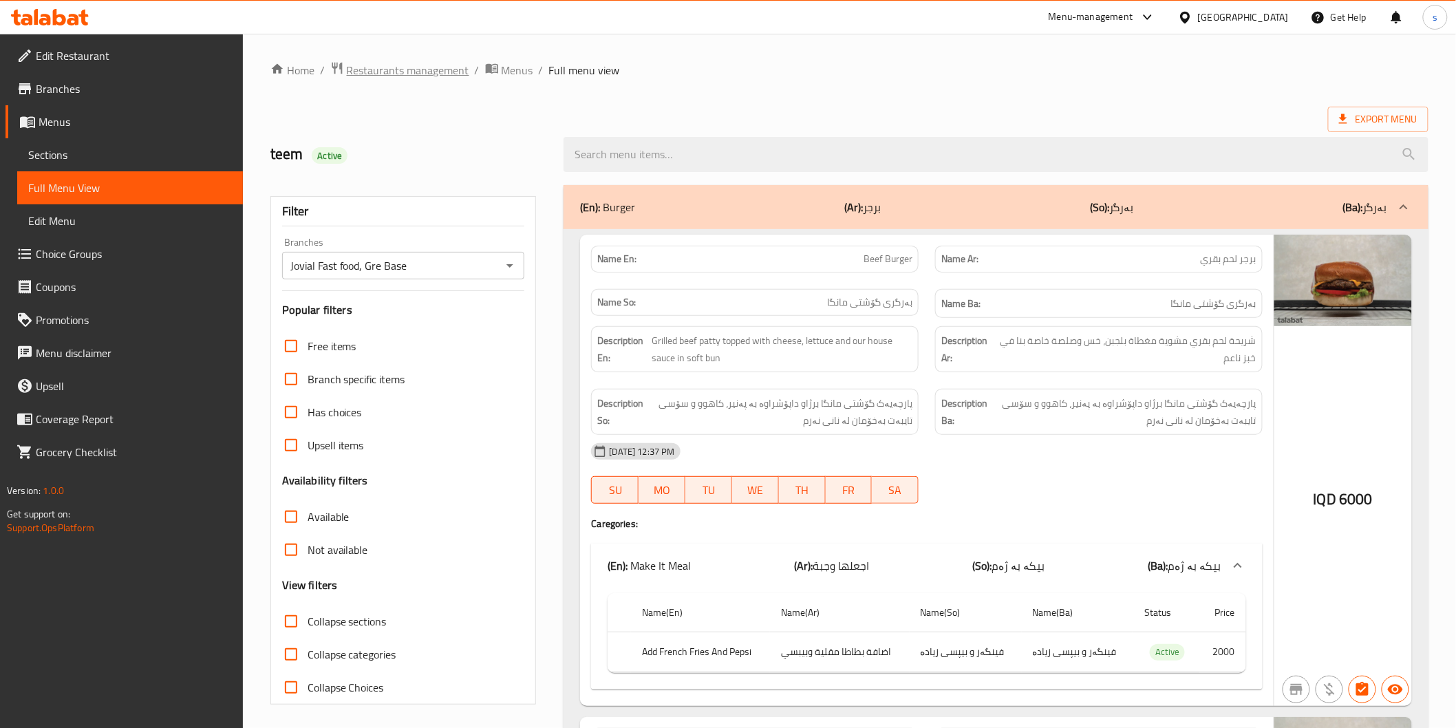
click at [417, 70] on span "Restaurants management" at bounding box center [408, 70] width 123 height 17
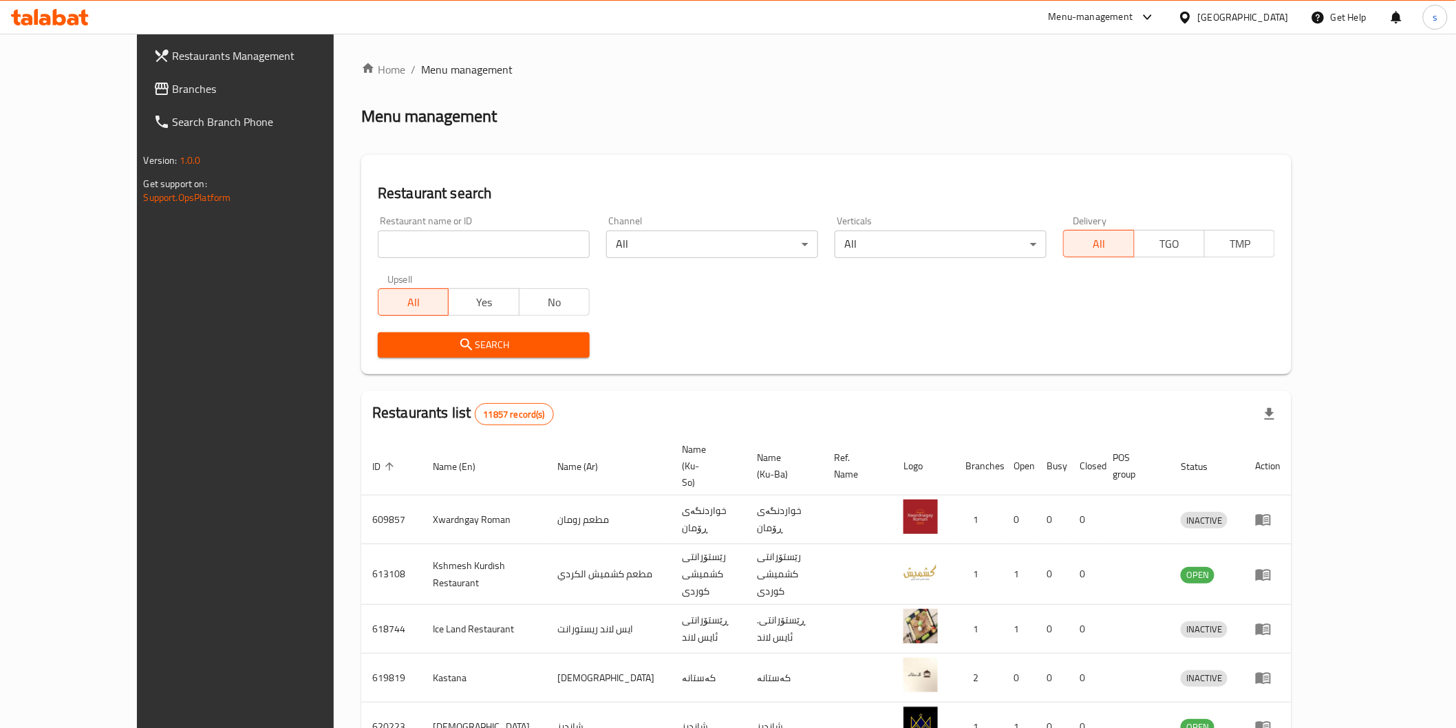
click at [444, 240] on input "search" at bounding box center [484, 245] width 212 height 28
paste input "Mr. Patata"
type input "Mr. Patata"
click button "Search" at bounding box center [484, 344] width 212 height 25
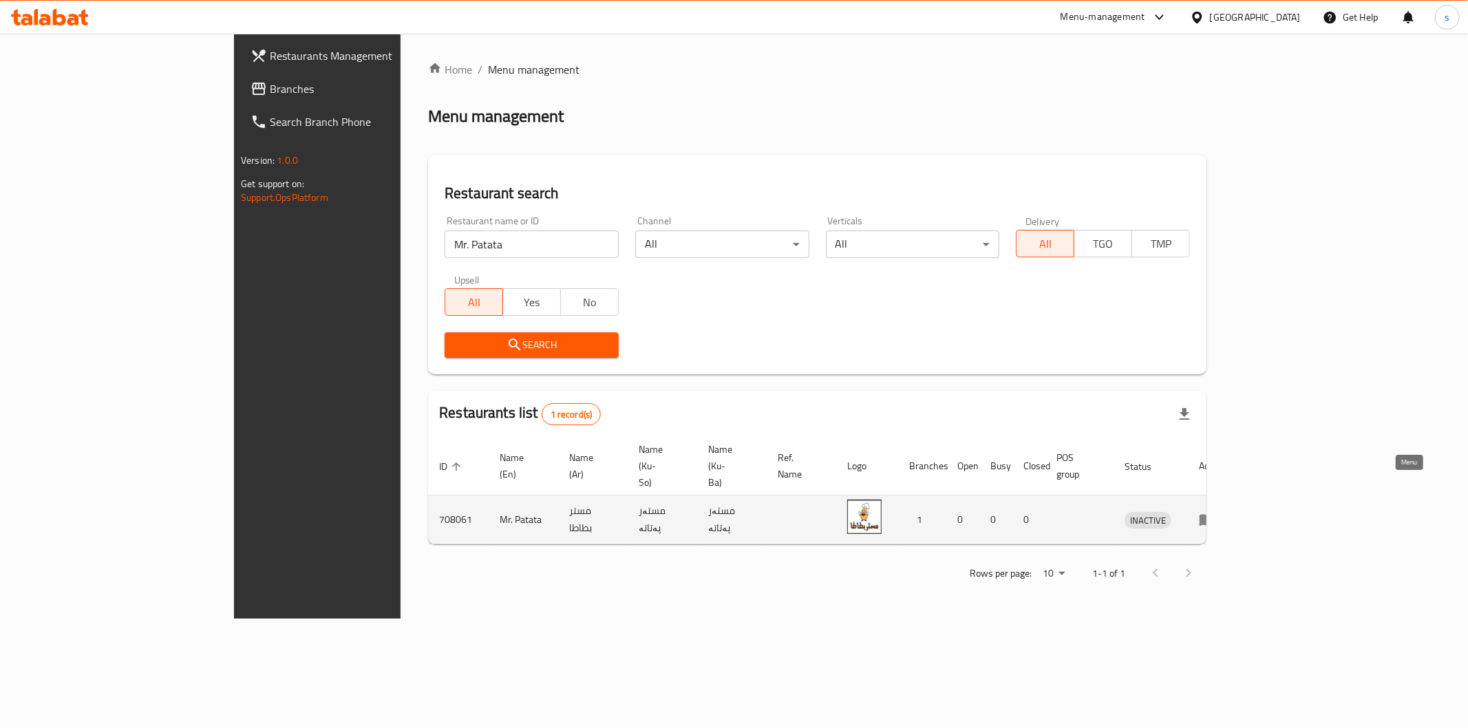
click at [1215, 511] on icon "enhanced table" at bounding box center [1207, 519] width 17 height 17
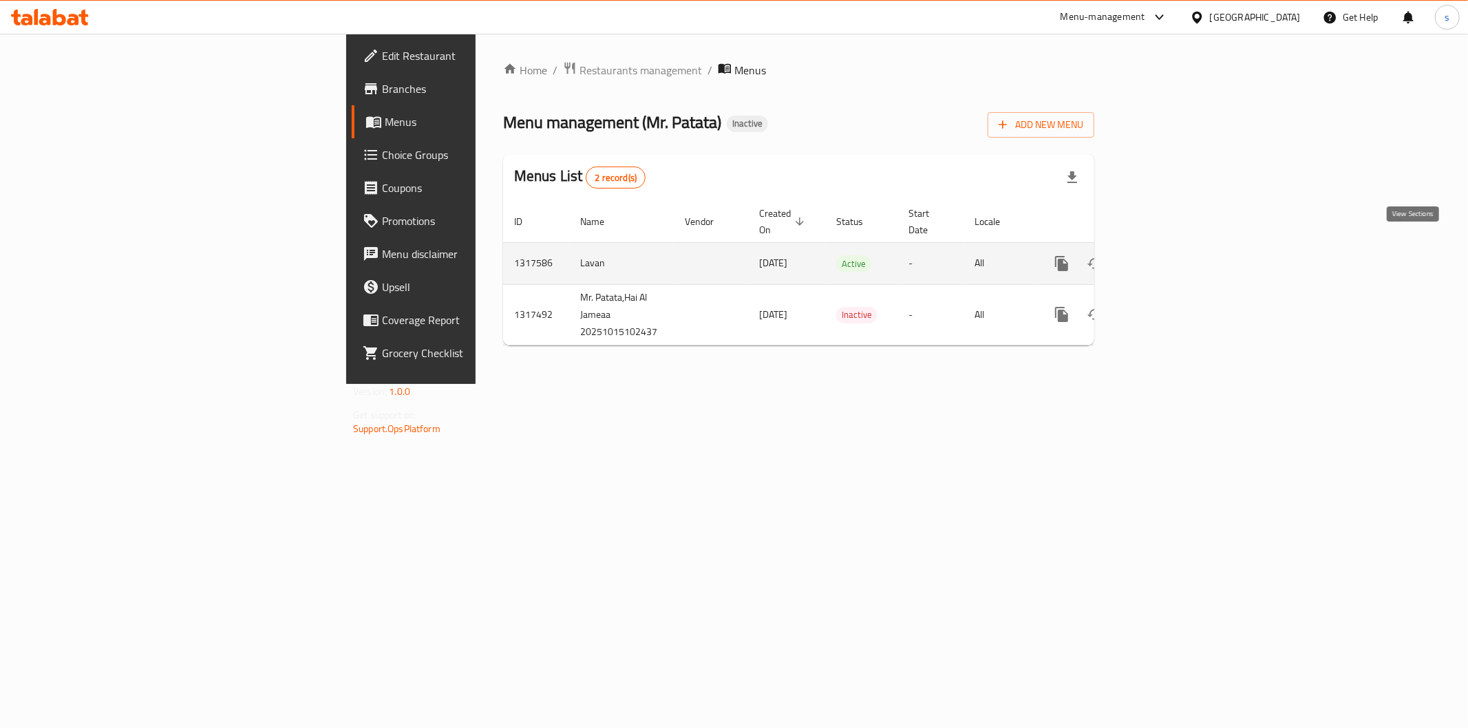
click at [1169, 255] on icon "enhanced table" at bounding box center [1161, 263] width 17 height 17
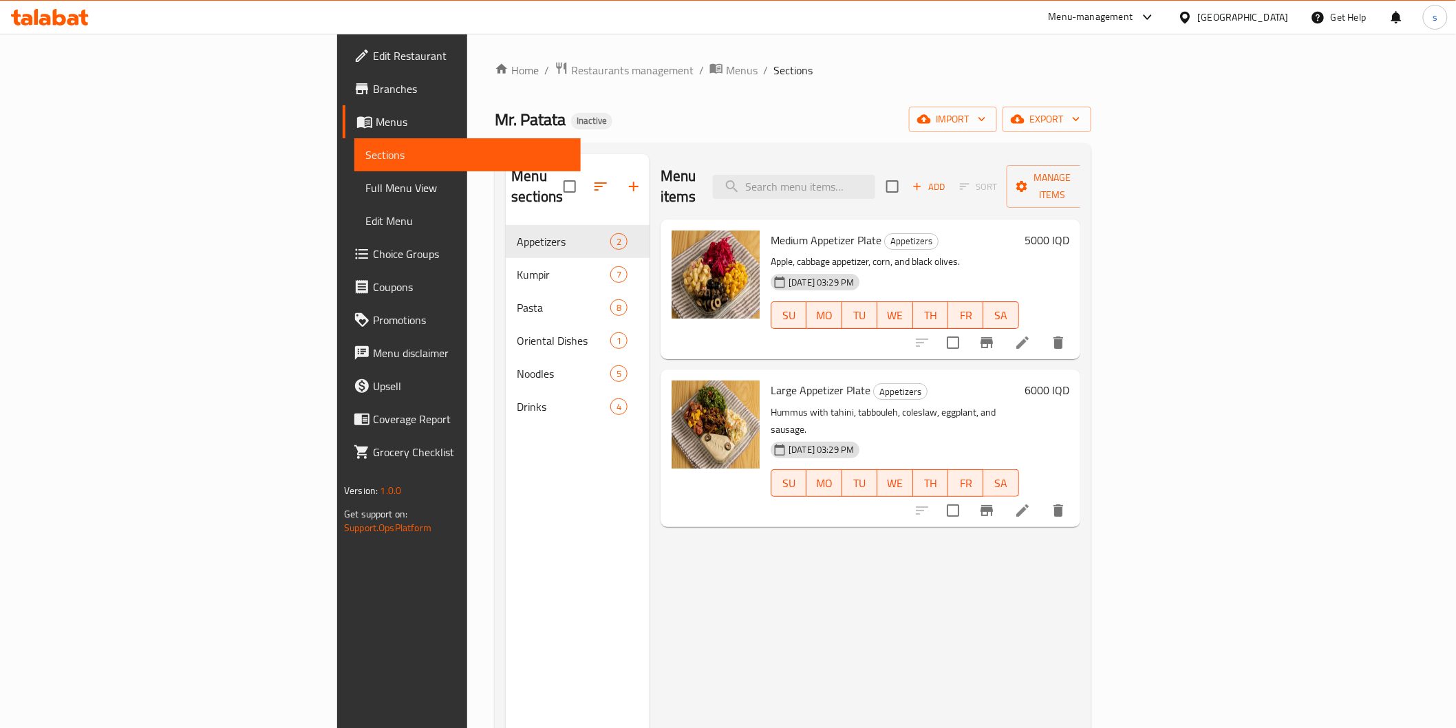
click at [365, 190] on span "Full Menu View" at bounding box center [467, 188] width 204 height 17
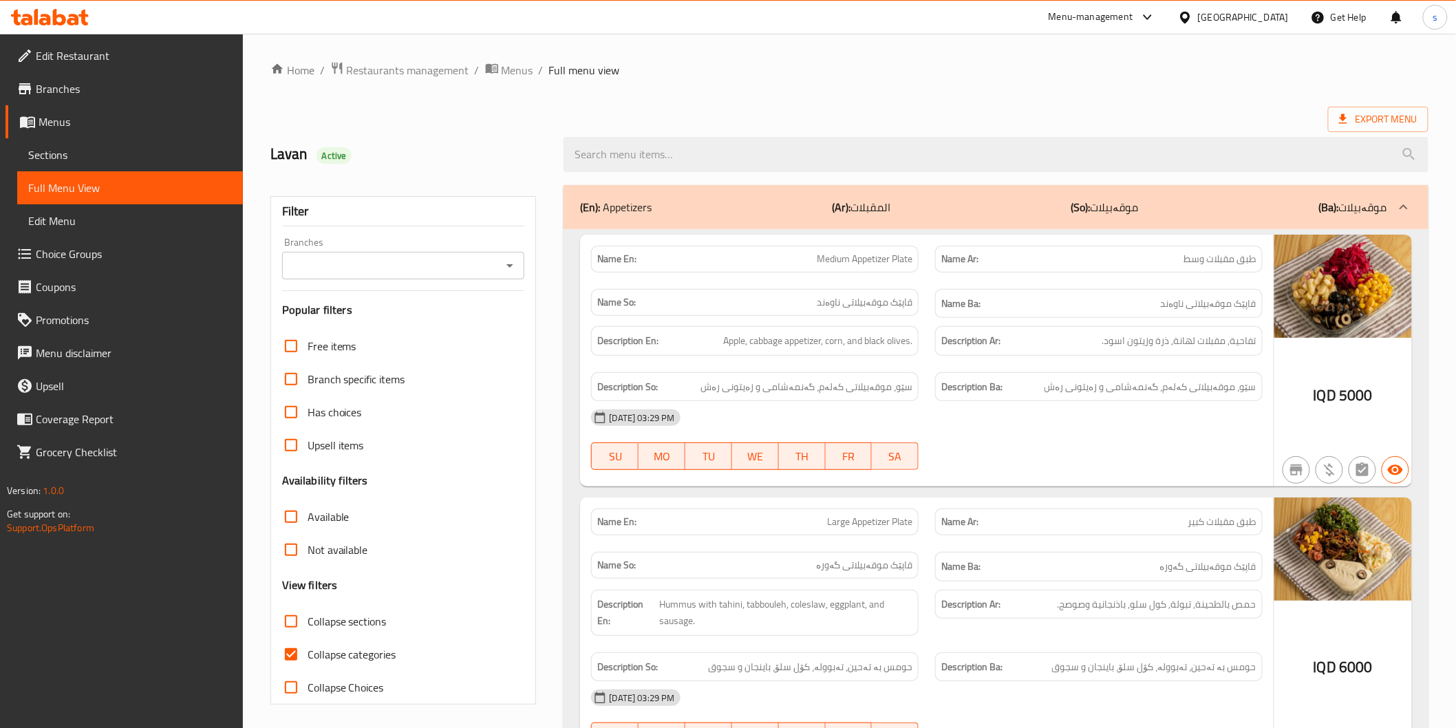
click at [317, 257] on input "Branches" at bounding box center [392, 265] width 212 height 19
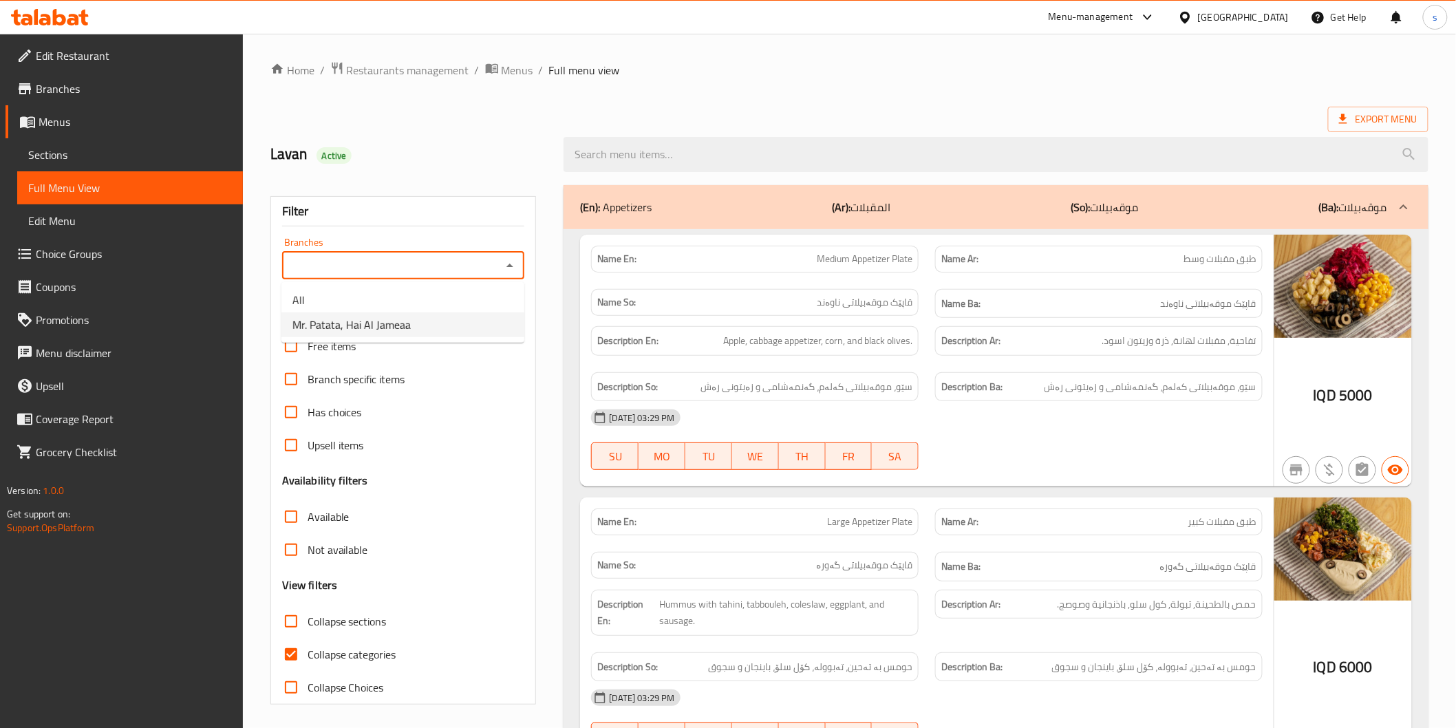
click at [318, 326] on span "Mr. Patata, Hai Al Jameaa" at bounding box center [352, 325] width 118 height 17
type input "Mr. Patata, Hai Al Jameaa"
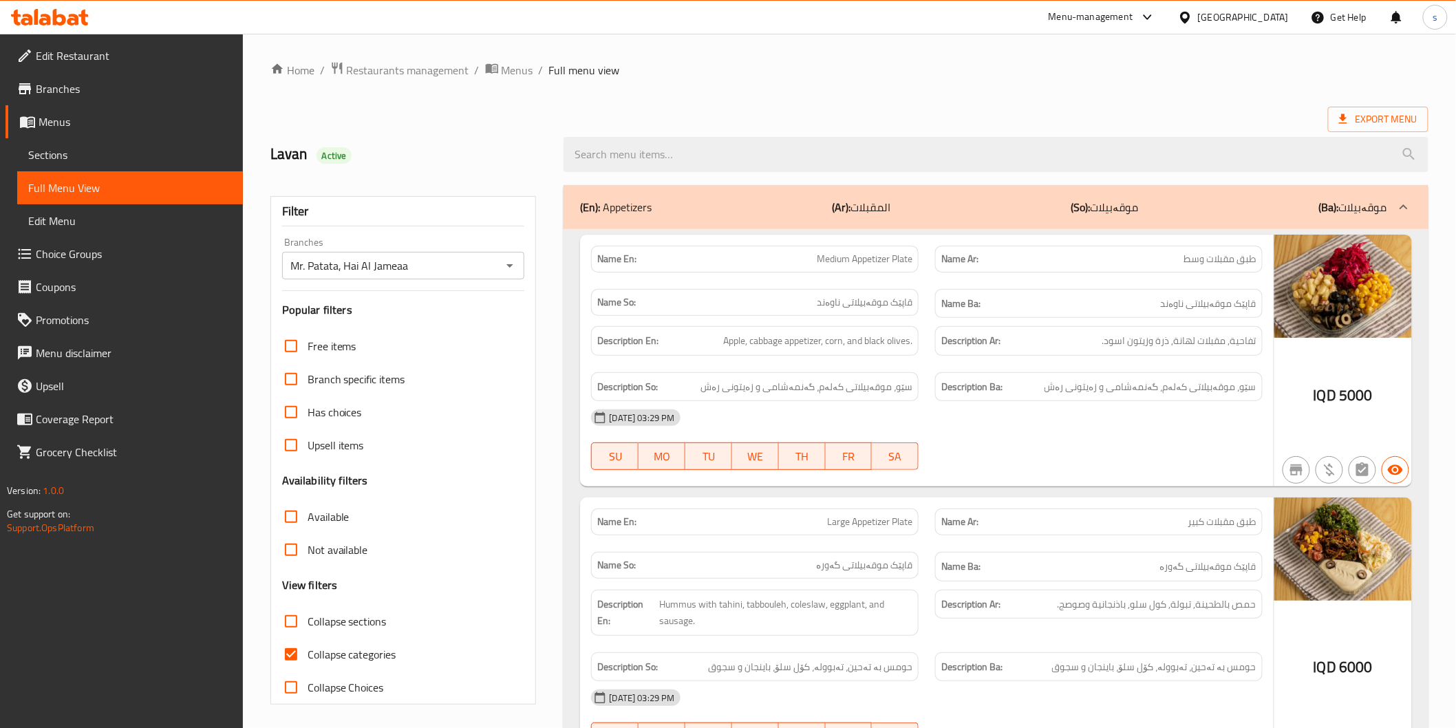
click at [1158, 415] on div "[DATE] 03:29 PM" at bounding box center [927, 417] width 688 height 33
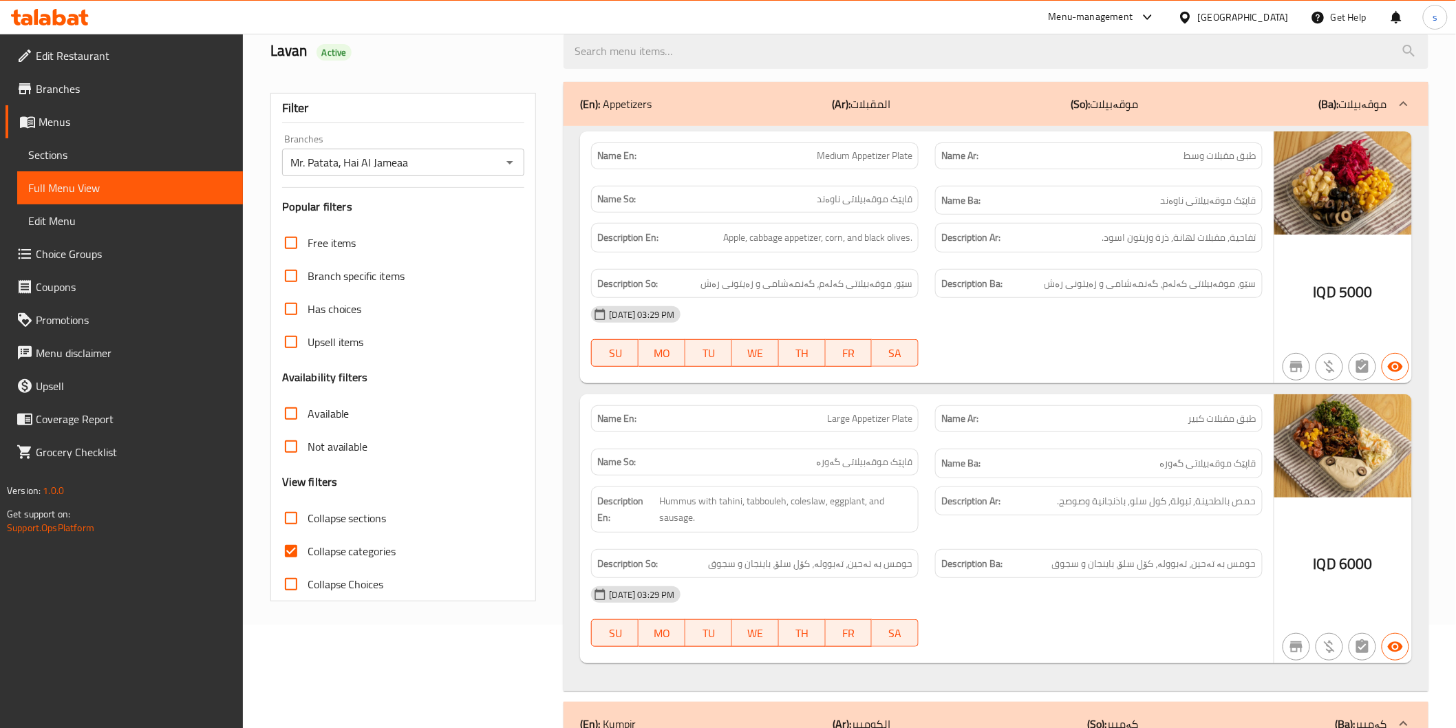
scroll to position [76, 0]
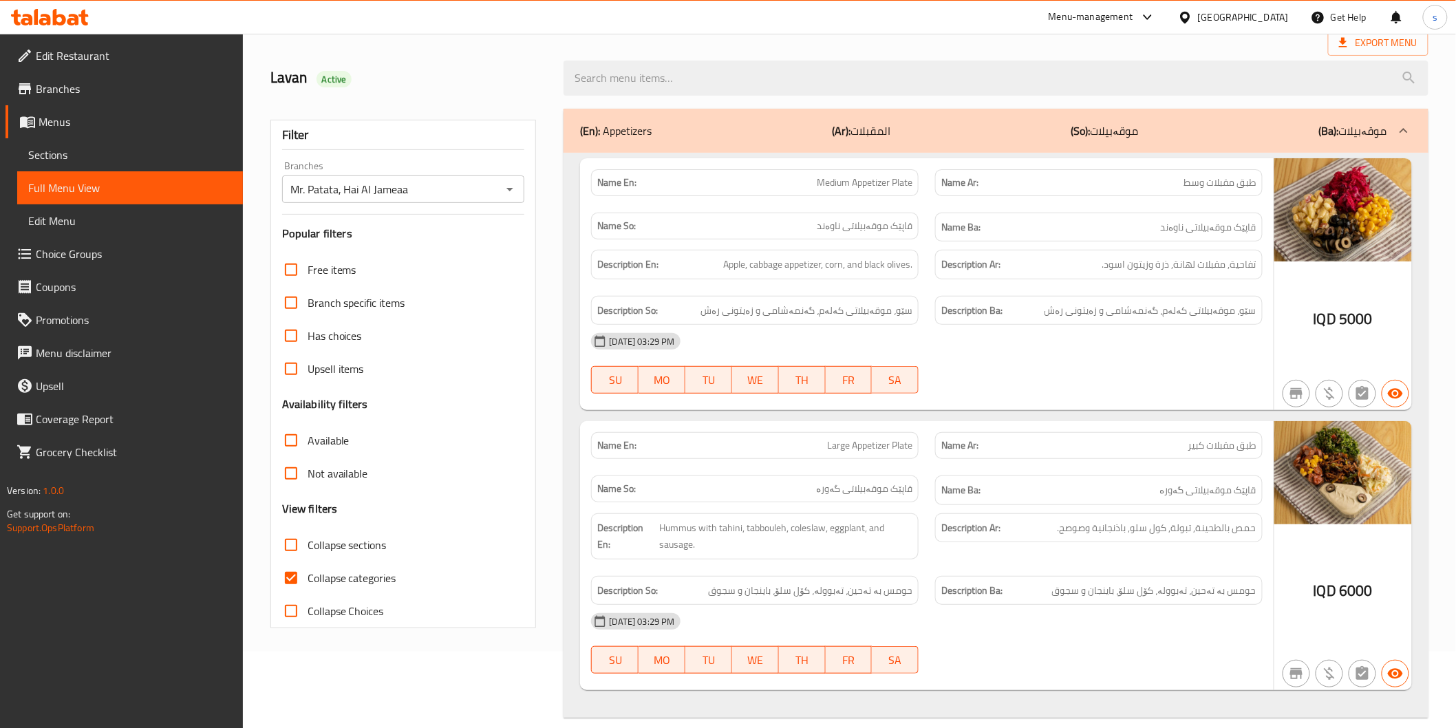
click at [875, 179] on span "Medium Appetizer Plate" at bounding box center [865, 183] width 96 height 14
copy span "Medium Appetizer Plate"
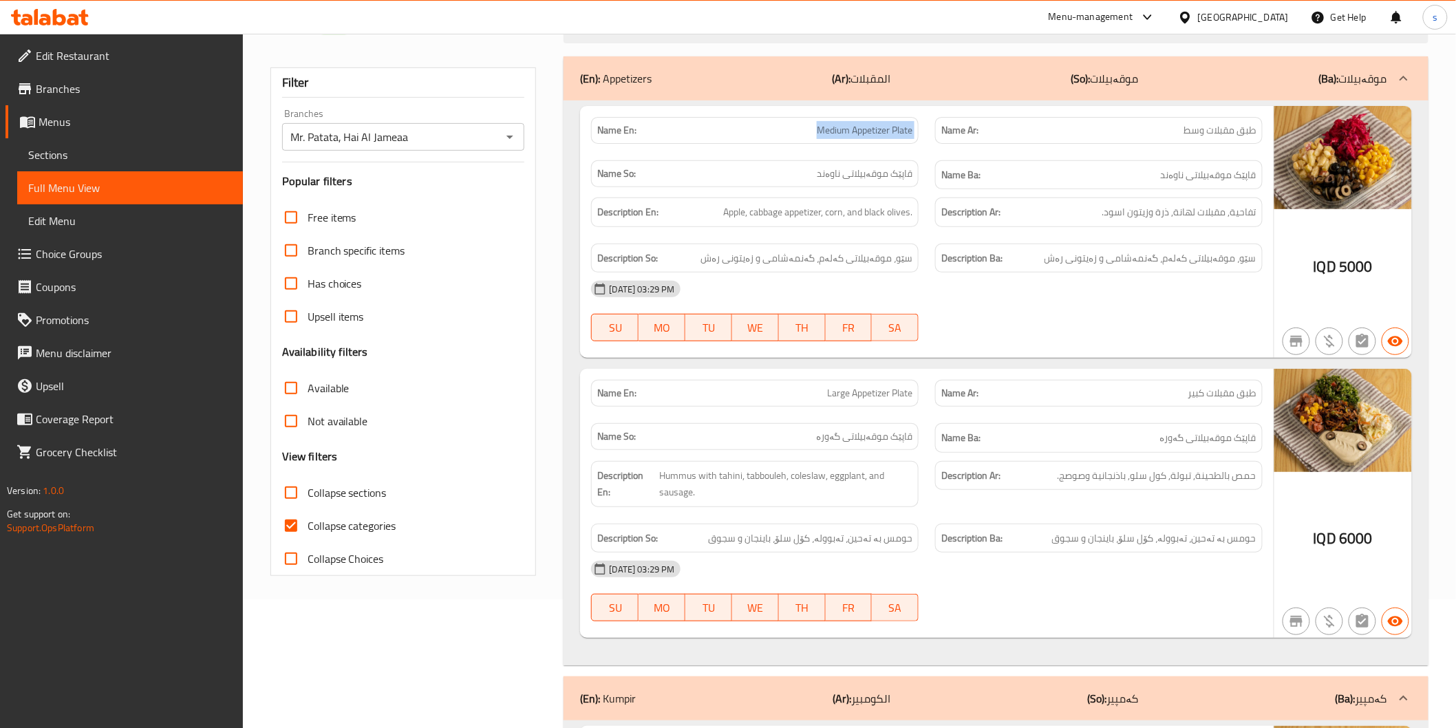
scroll to position [153, 0]
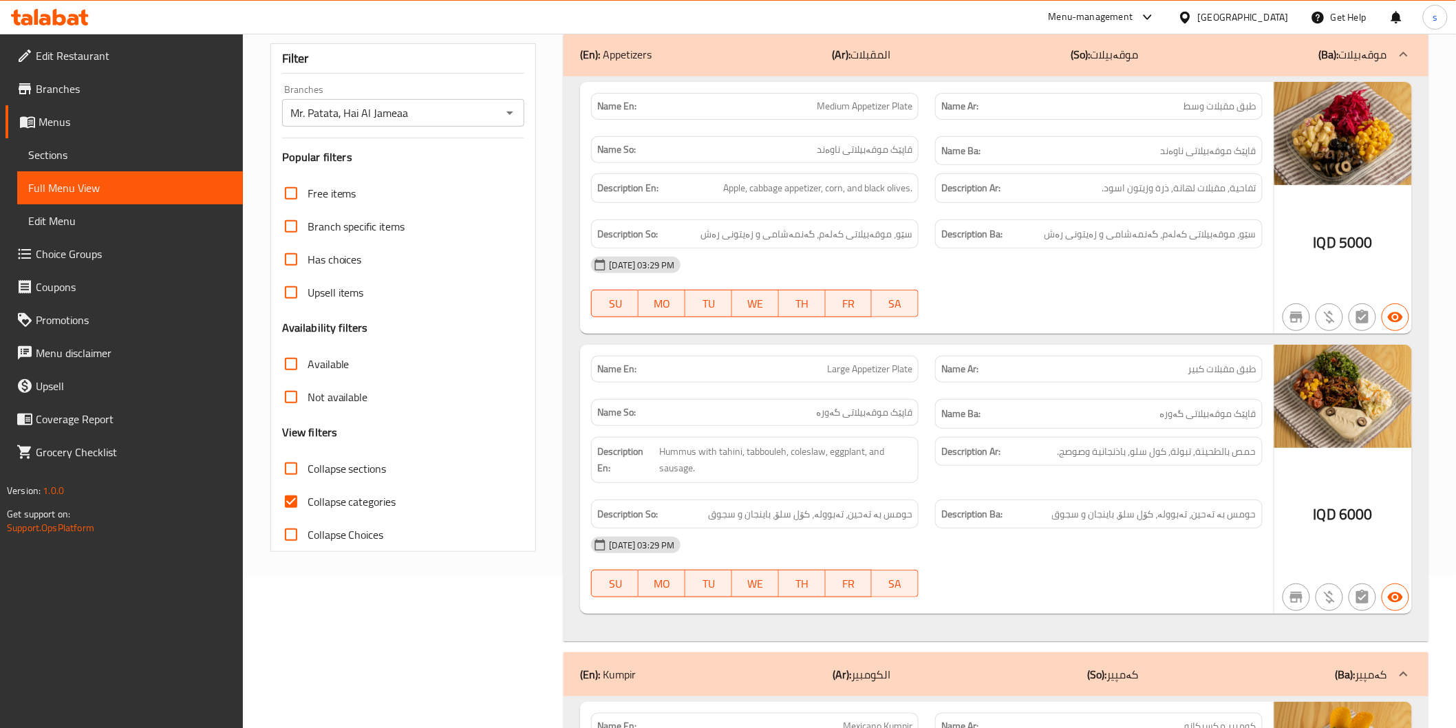
click at [840, 363] on span "Large Appetizer Plate" at bounding box center [869, 369] width 85 height 14
copy span "Large Appetizer Plate"
click at [845, 424] on div "Name So: قاپێک موقەبیلاتی گەورە" at bounding box center [755, 412] width 328 height 27
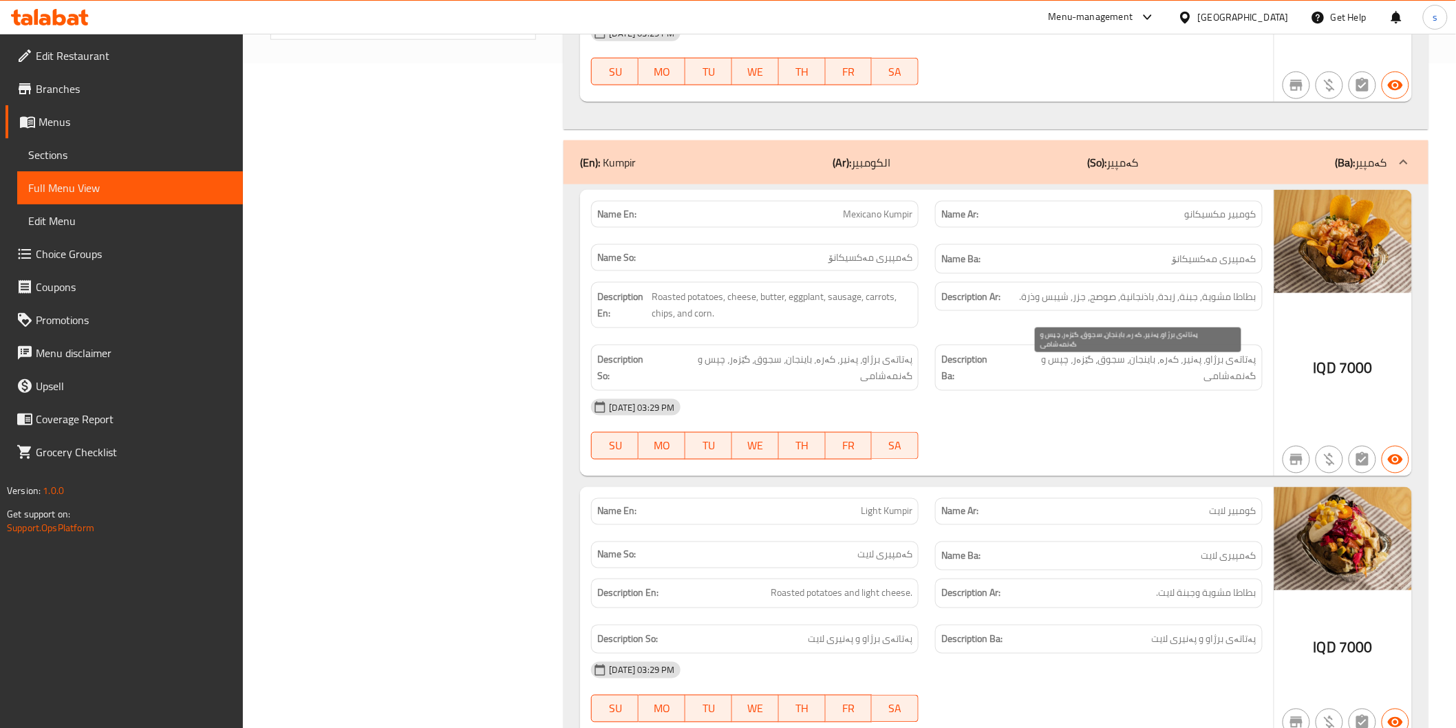
scroll to position [688, 0]
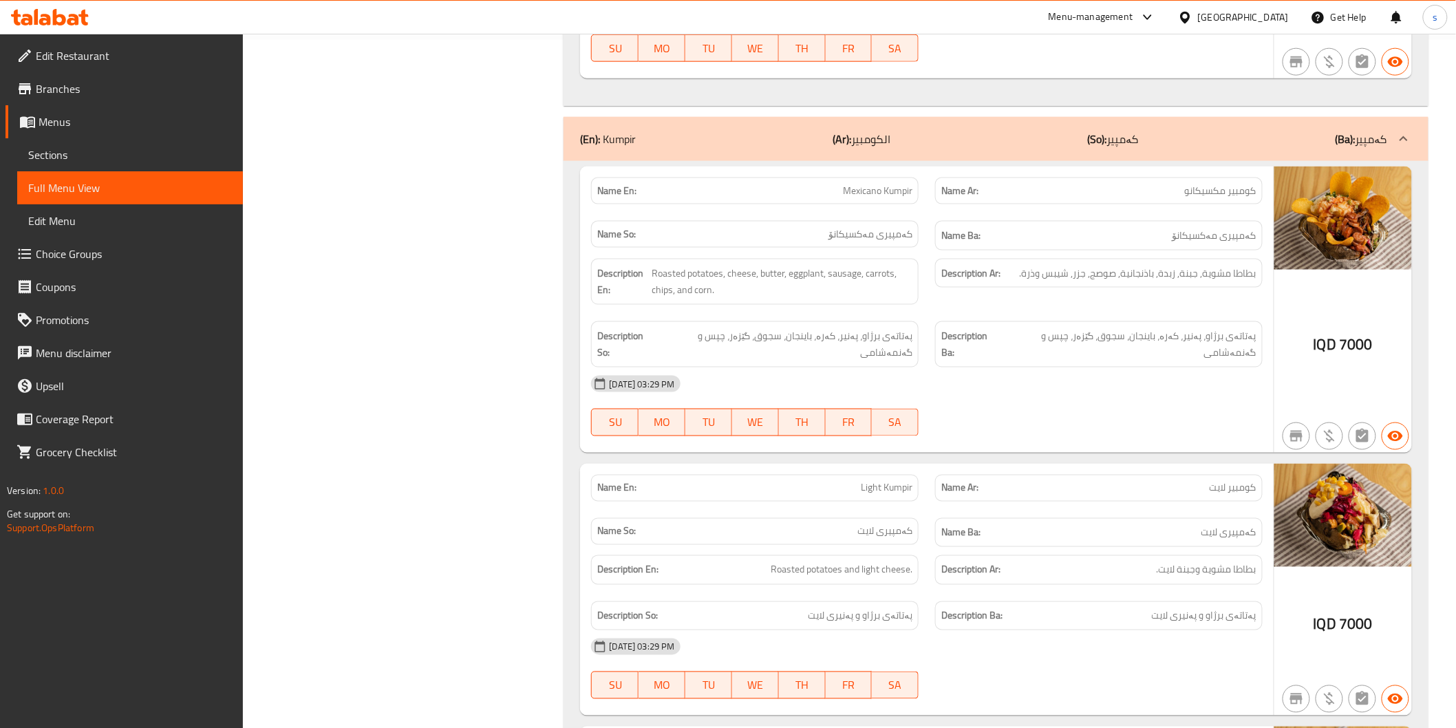
click at [1036, 402] on div "15-10-2025 03:29 PM SU MO TU WE TH FR SA" at bounding box center [927, 406] width 688 height 77
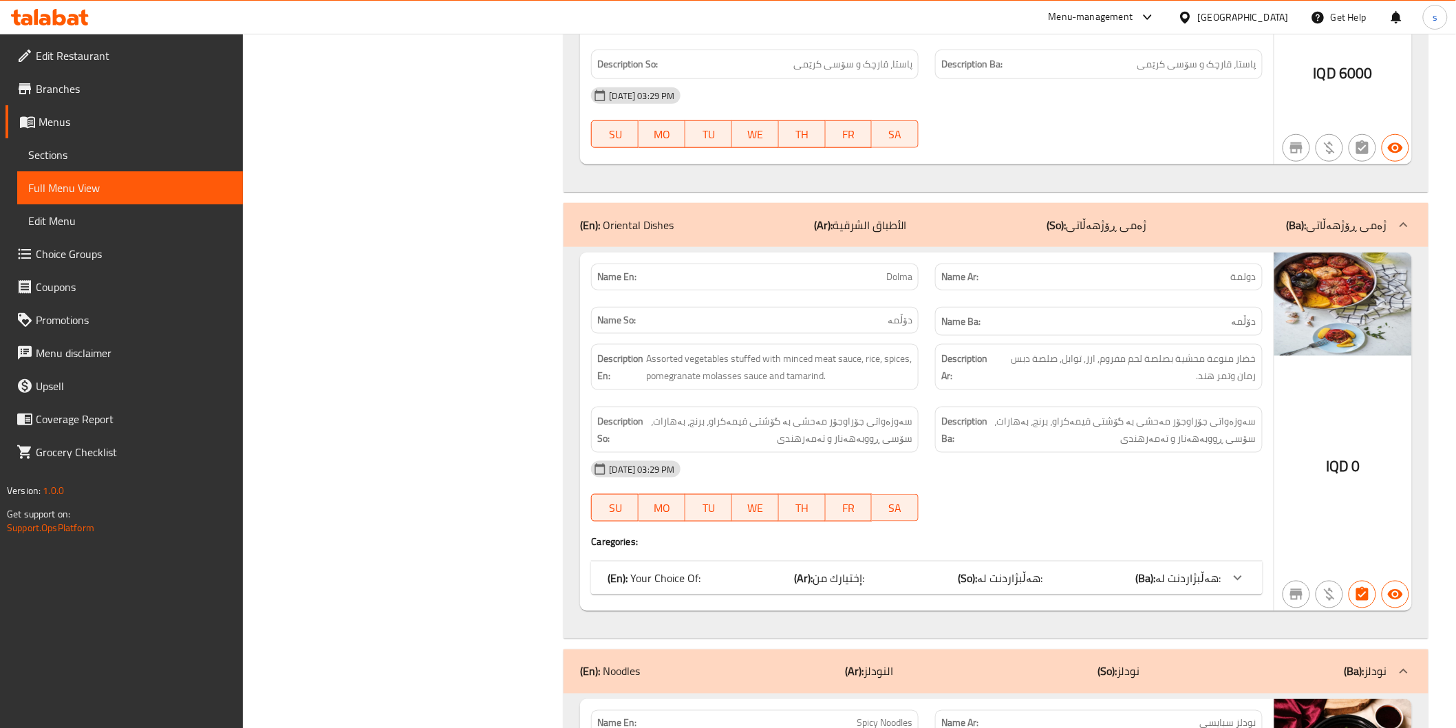
scroll to position [4894, 0]
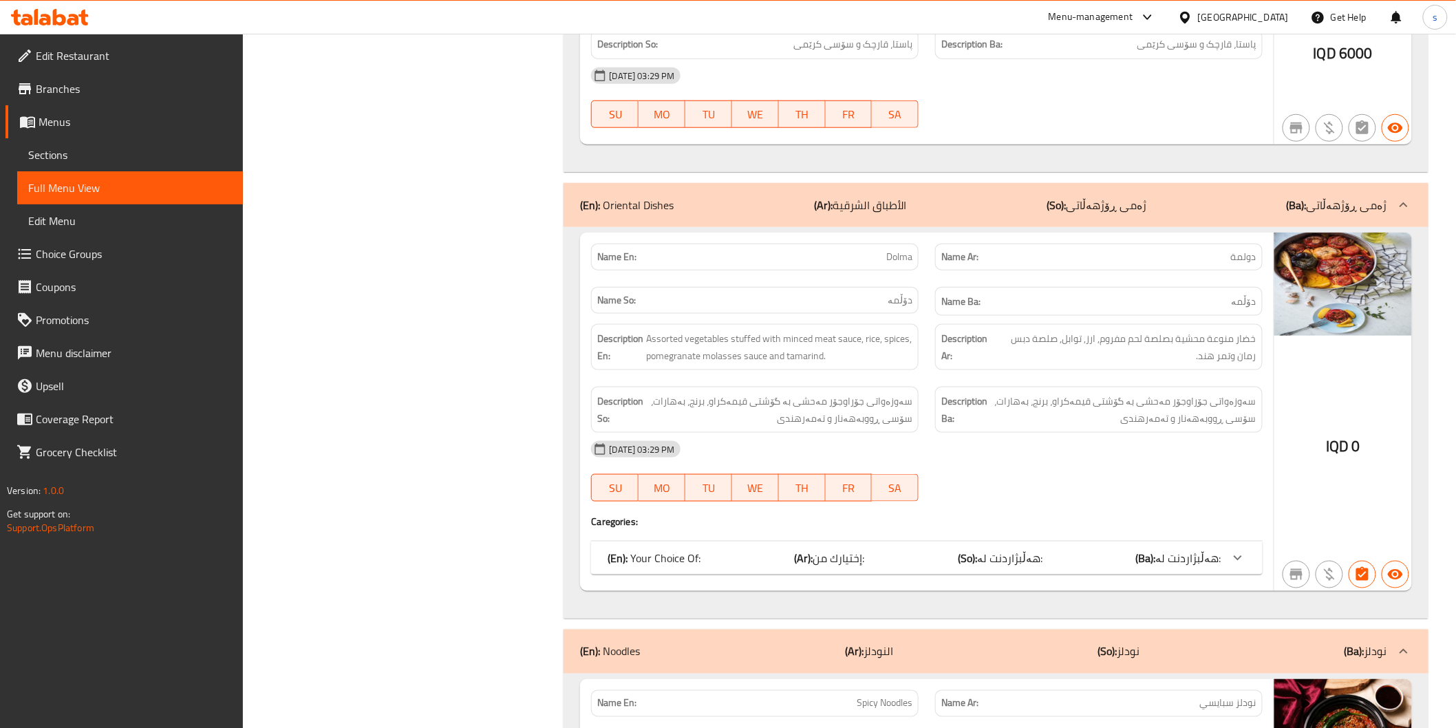
click at [892, 566] on div "(En): Your Choice Of: (Ar): إختيارك من: (So): هەڵبژاردنت لە: (Ba): هەڵبژاردنت ل…" at bounding box center [914, 558] width 613 height 17
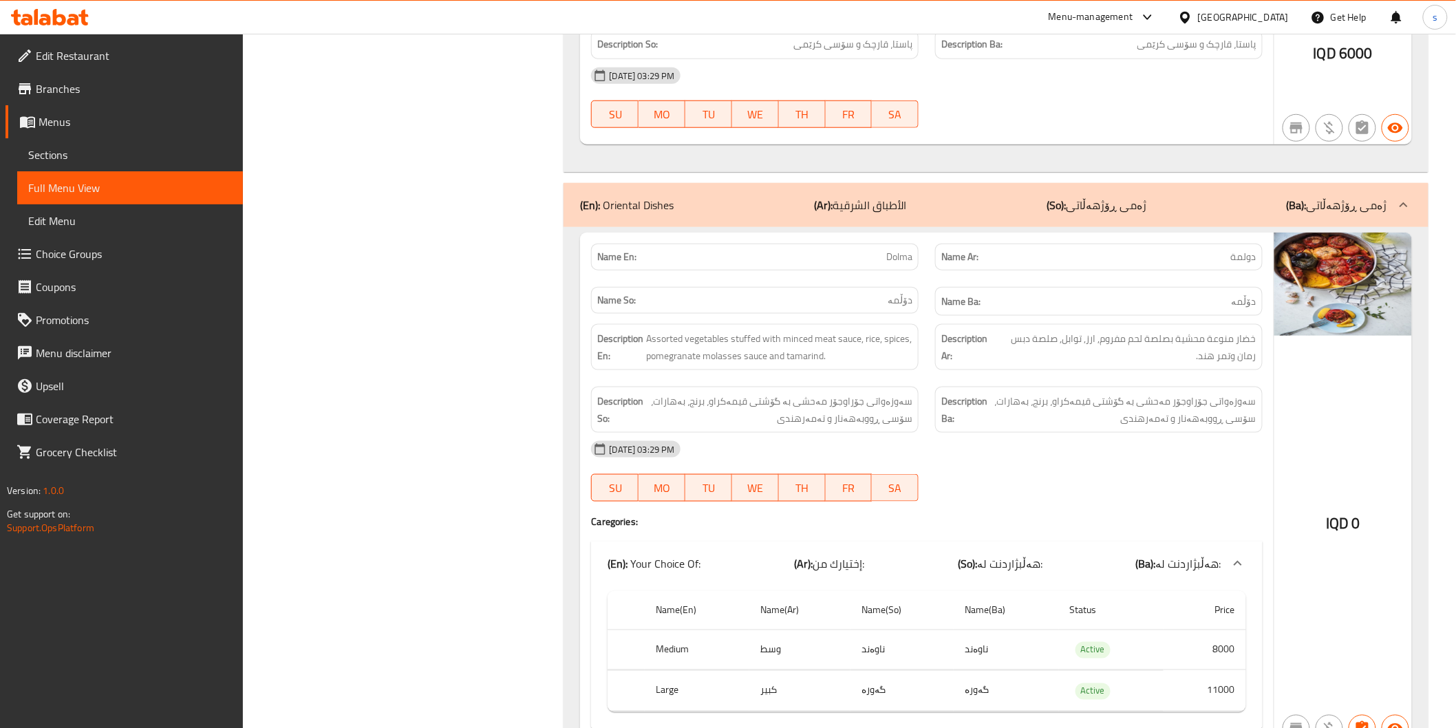
click at [584, 727] on div "Name En: Dolma Name Ar: دولمة Name So: دۆڵمە Name Ba: دۆڵمە Description En: Ass…" at bounding box center [926, 489] width 693 height 513
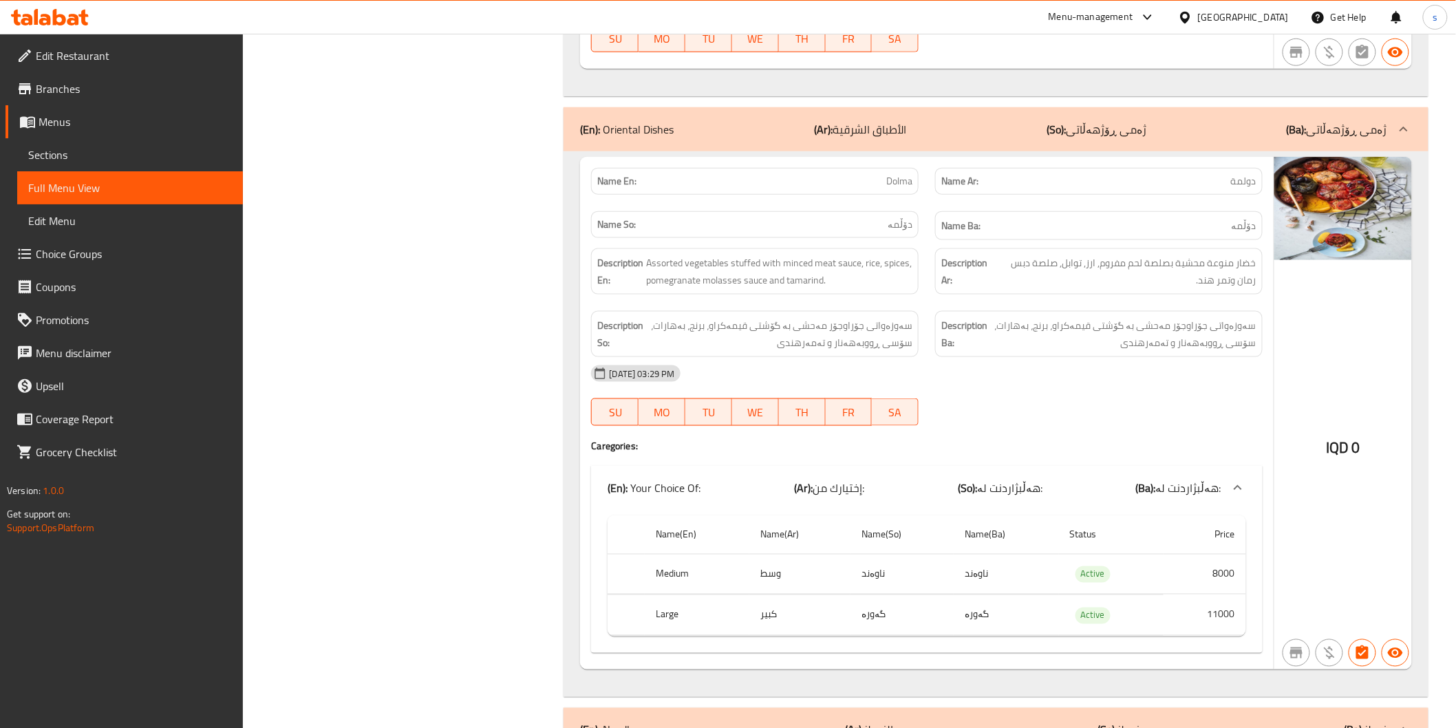
scroll to position [4971, 0]
click at [1065, 443] on div "Name En: Dolma Name Ar: دولمة Name So: دۆڵمە Name Ba: دۆڵمە Description En: Ass…" at bounding box center [926, 412] width 693 height 513
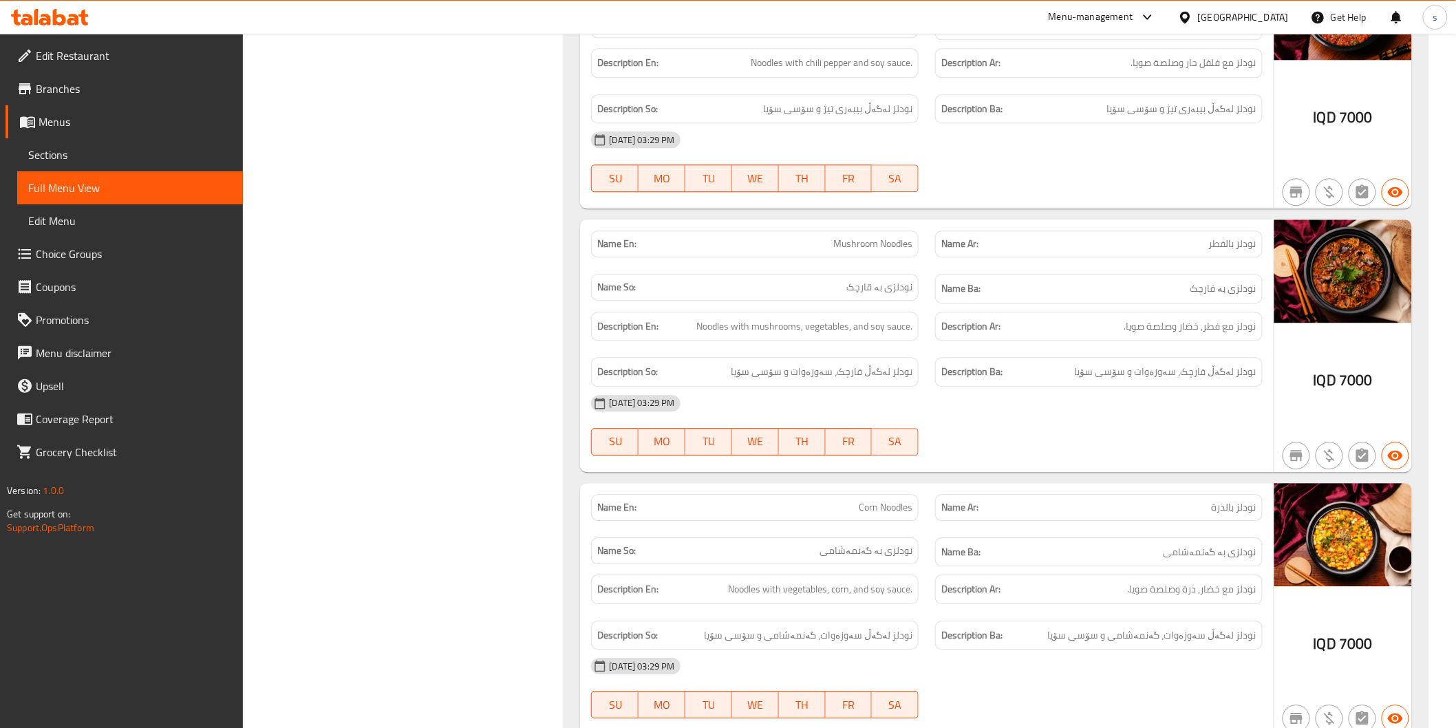
scroll to position [5812, 0]
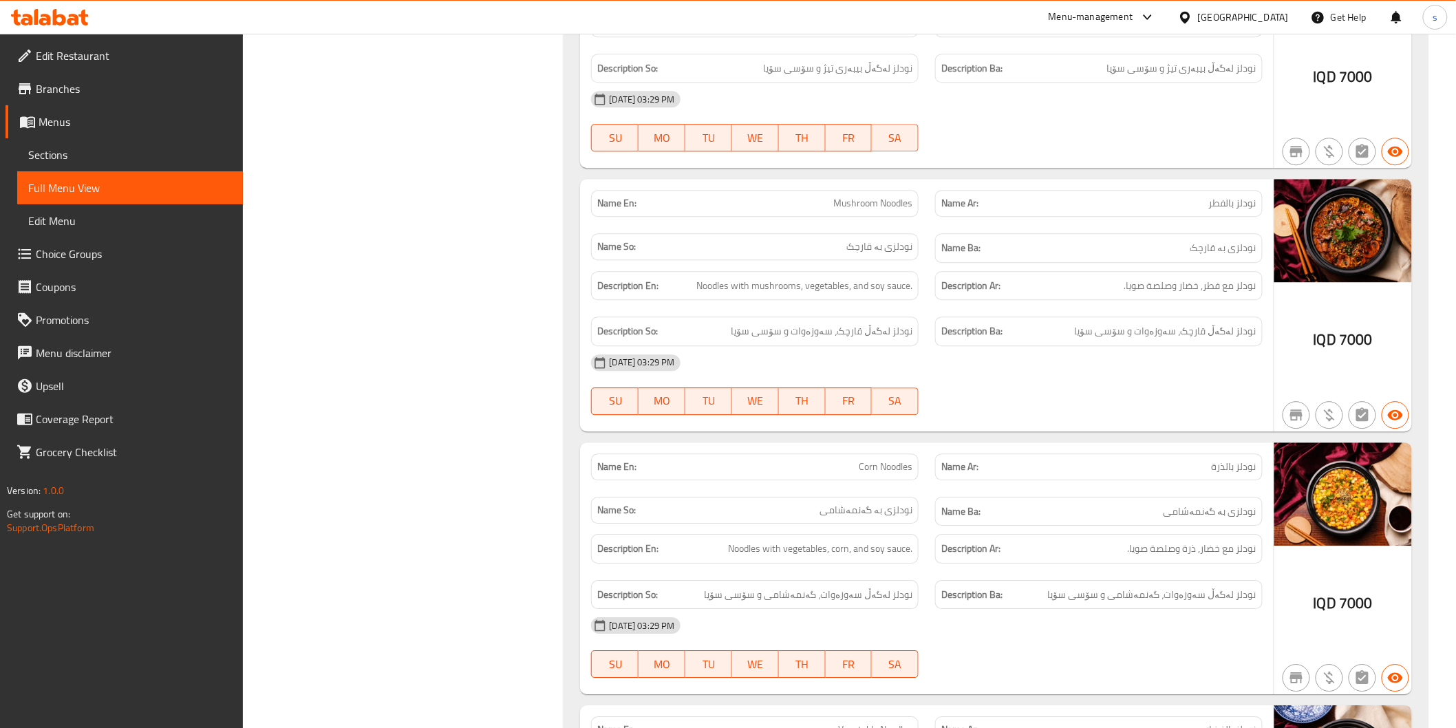
click at [765, 301] on div "Description En: Noodles with mushrooms, vegetables, and soy sauce." at bounding box center [755, 286] width 328 height 30
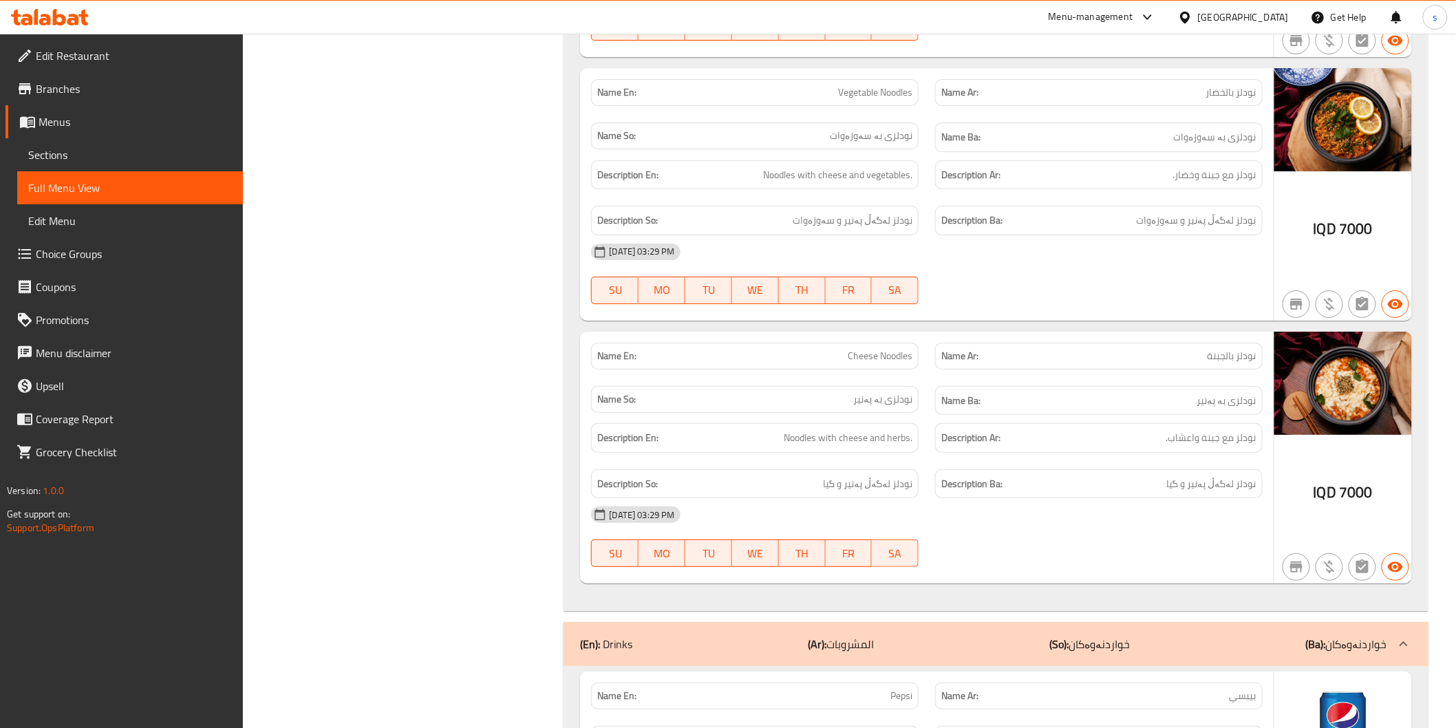
scroll to position [6576, 0]
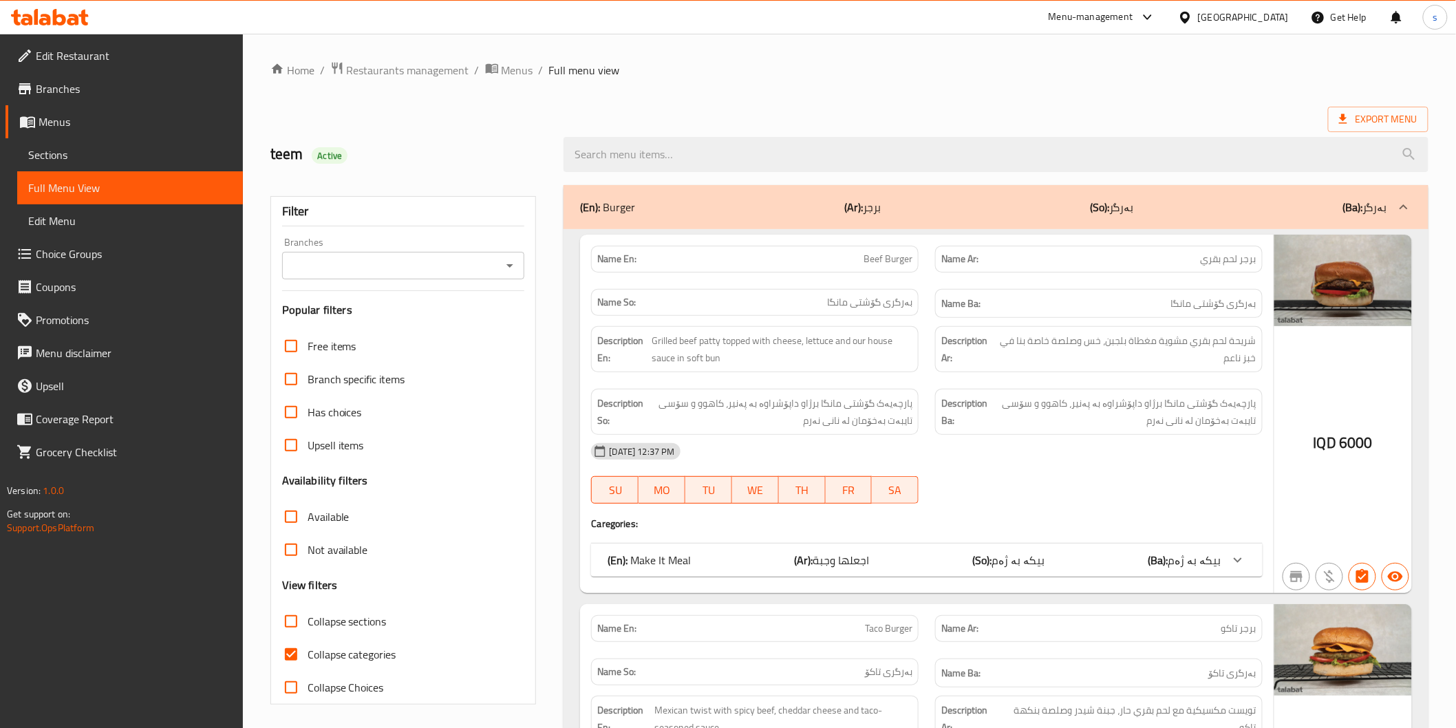
click at [180, 153] on span "Sections" at bounding box center [130, 155] width 204 height 17
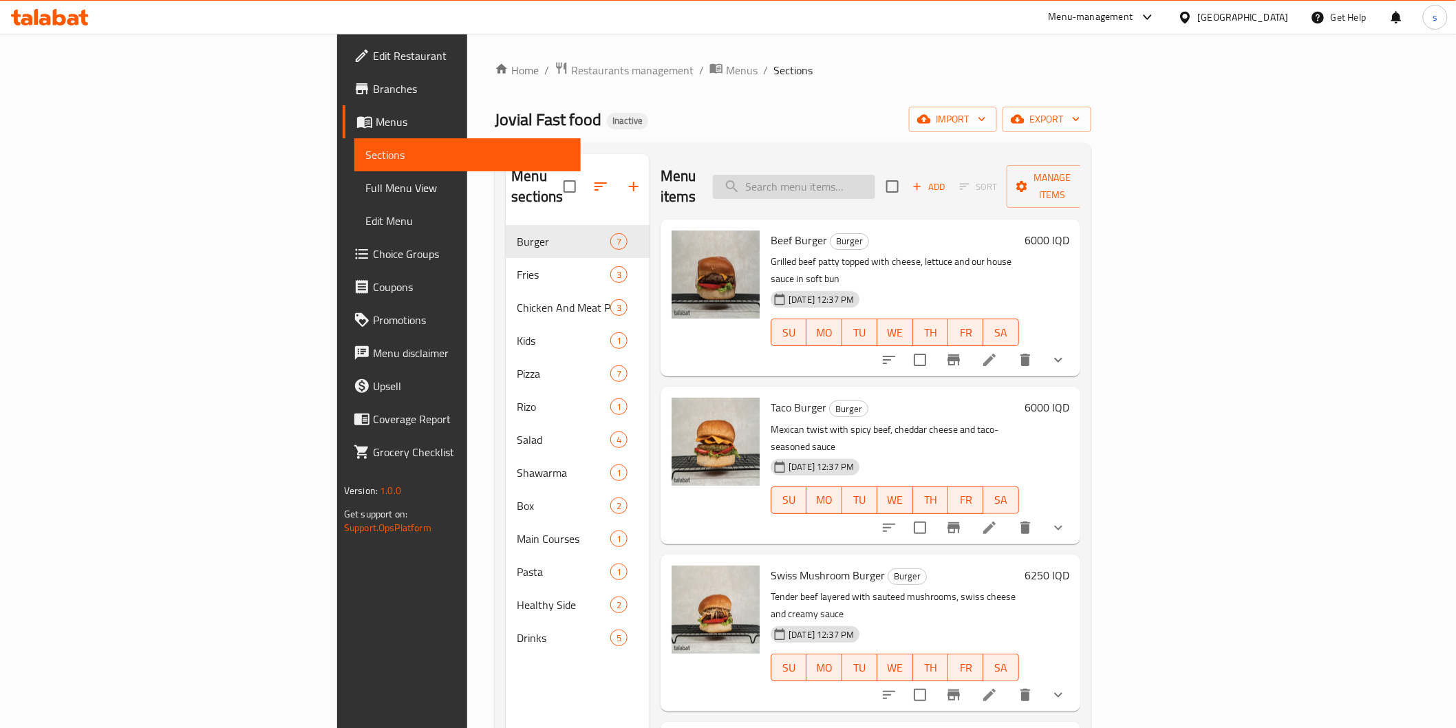
click at [875, 184] on input "search" at bounding box center [794, 187] width 162 height 24
paste input "Chicken Pizza"
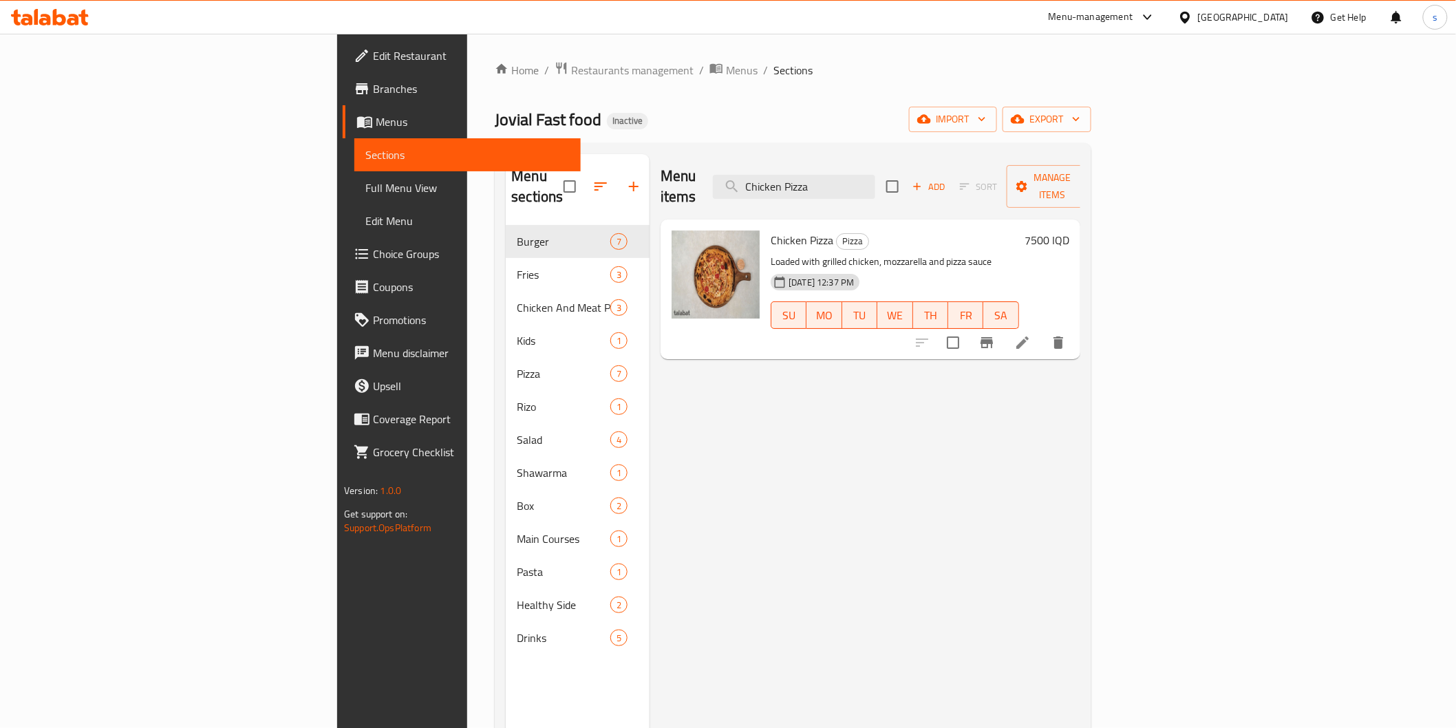
type input "Chicken Pizza"
click at [1031, 334] on icon at bounding box center [1023, 342] width 17 height 17
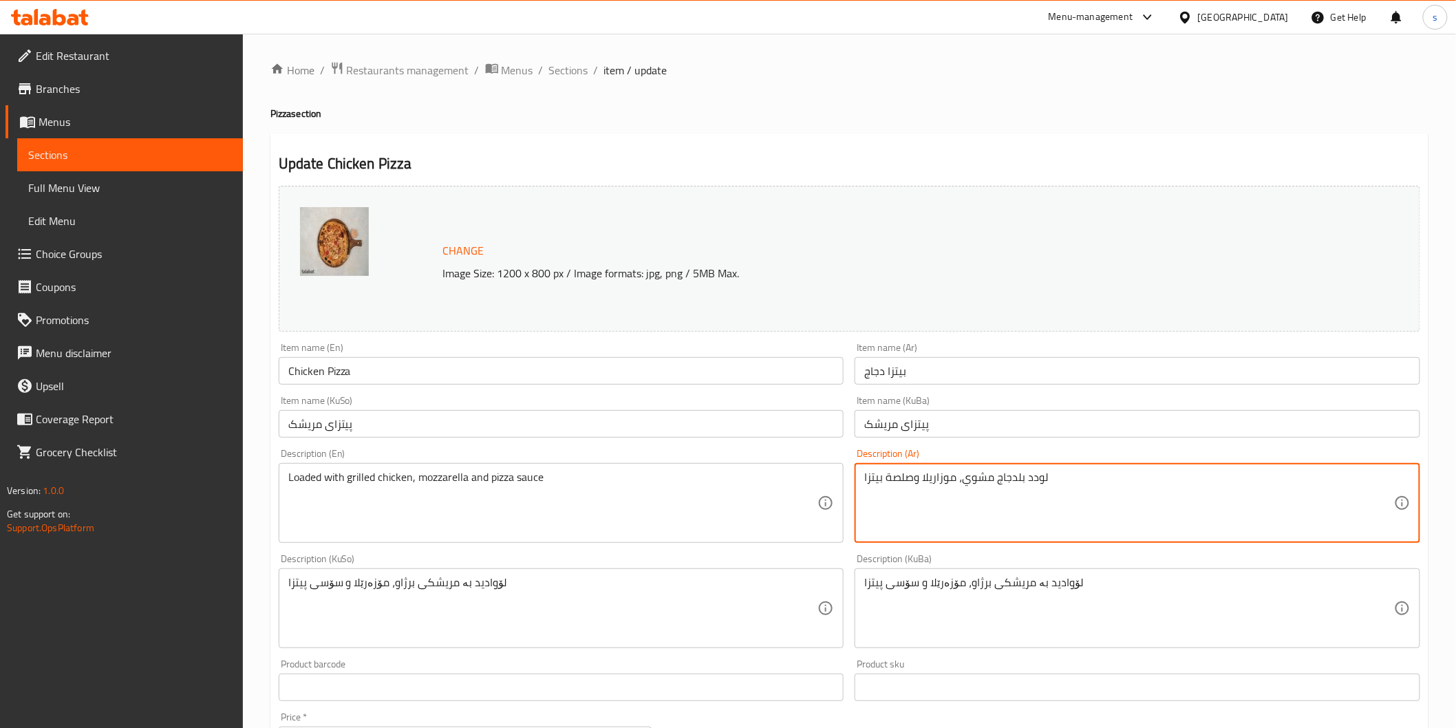
click at [1037, 477] on textarea "لودد بلدجاج مشوي، موزاريلا وصلصة بيتزا" at bounding box center [1129, 503] width 530 height 65
type textarea "مليء بلدجاج مشوي، موزاريلا وصلصة بيتزا"
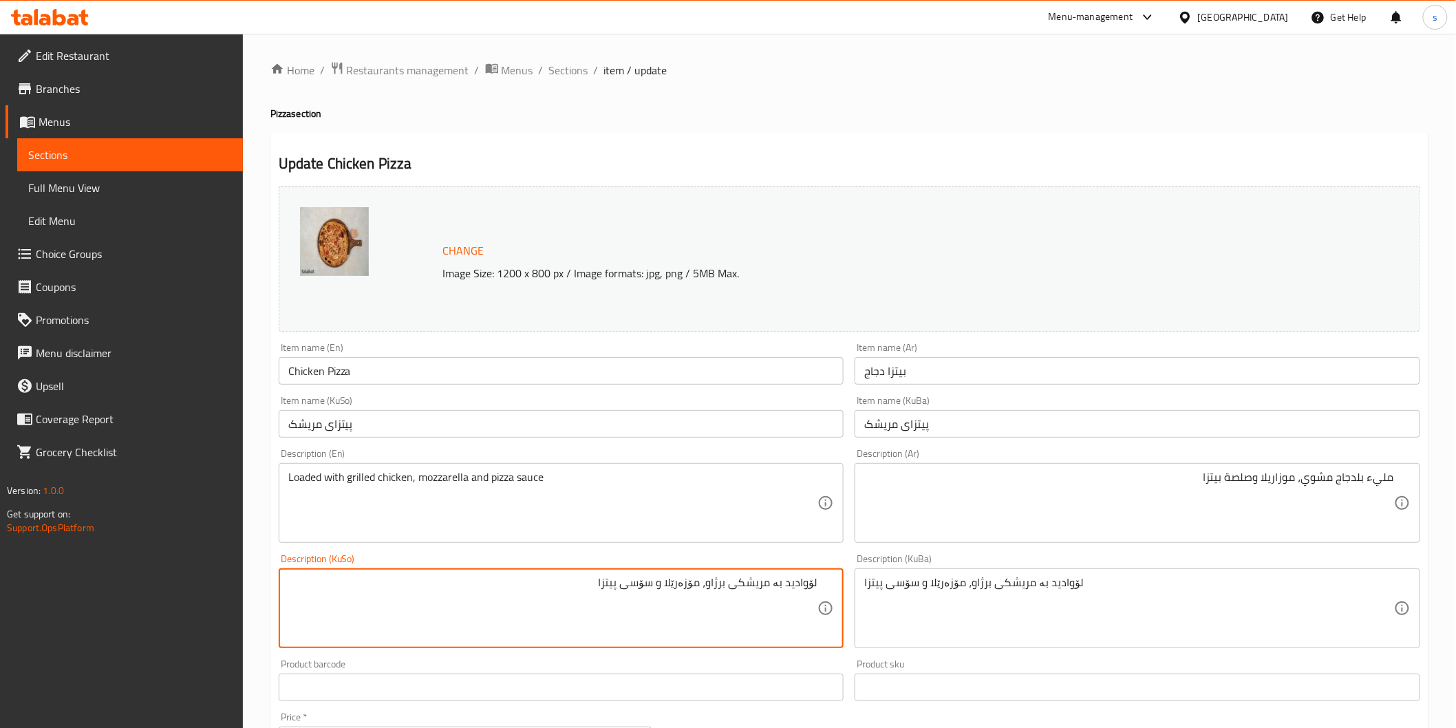
click at [806, 583] on textarea "لۆوادید بە مریشکی برژاو، مۆزەرێلا و سۆسی پیتزا" at bounding box center [553, 608] width 530 height 65
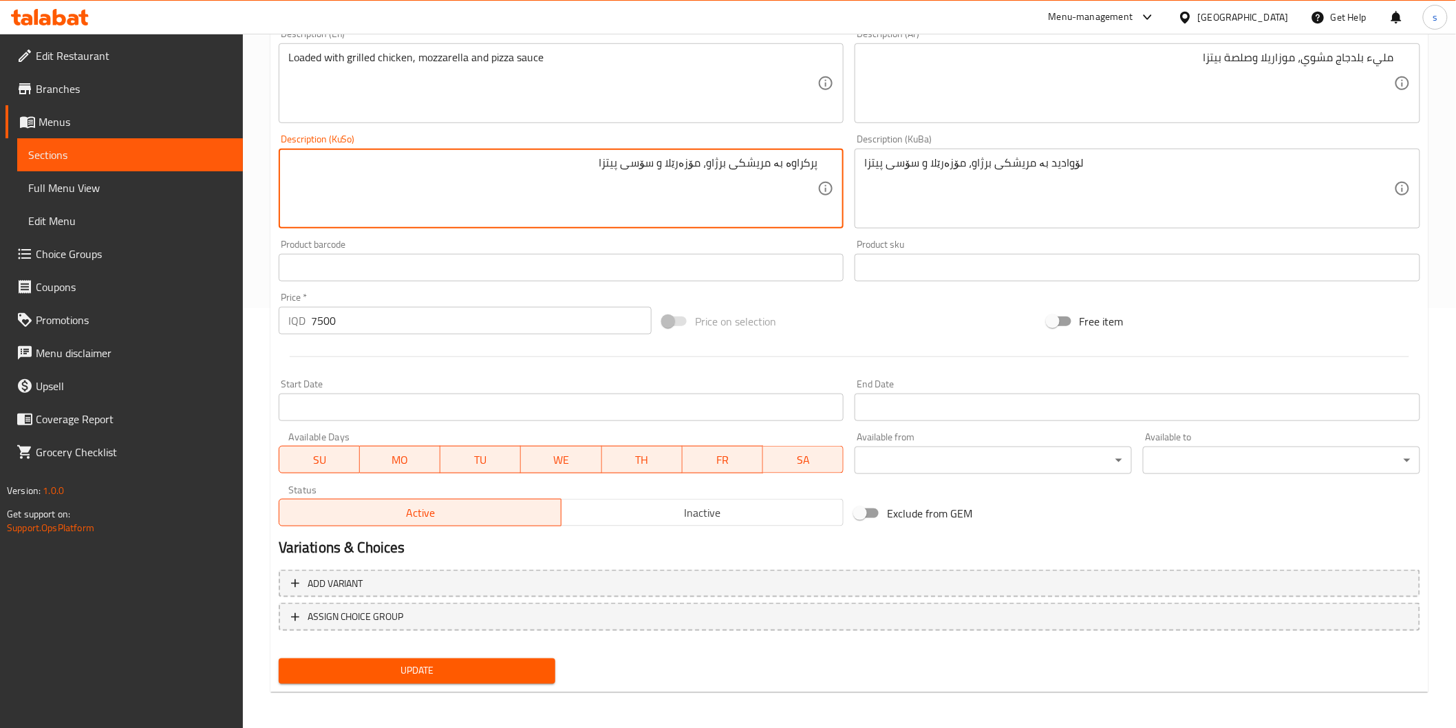
type textarea "پرکراوە بە مریشکی برژاو، مۆزەرێلا و سۆسی پیتزا"
click at [434, 663] on span "Update" at bounding box center [417, 671] width 255 height 17
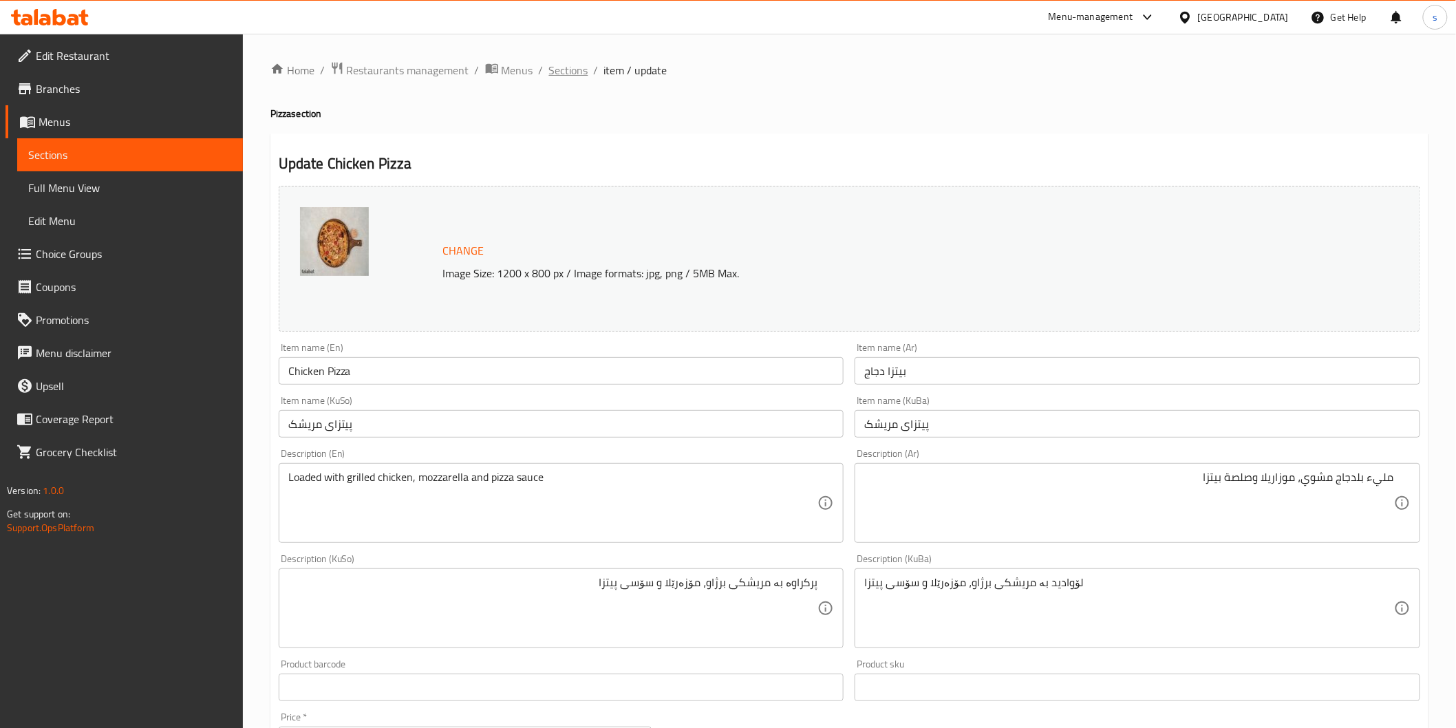
click at [573, 74] on span "Sections" at bounding box center [568, 70] width 39 height 17
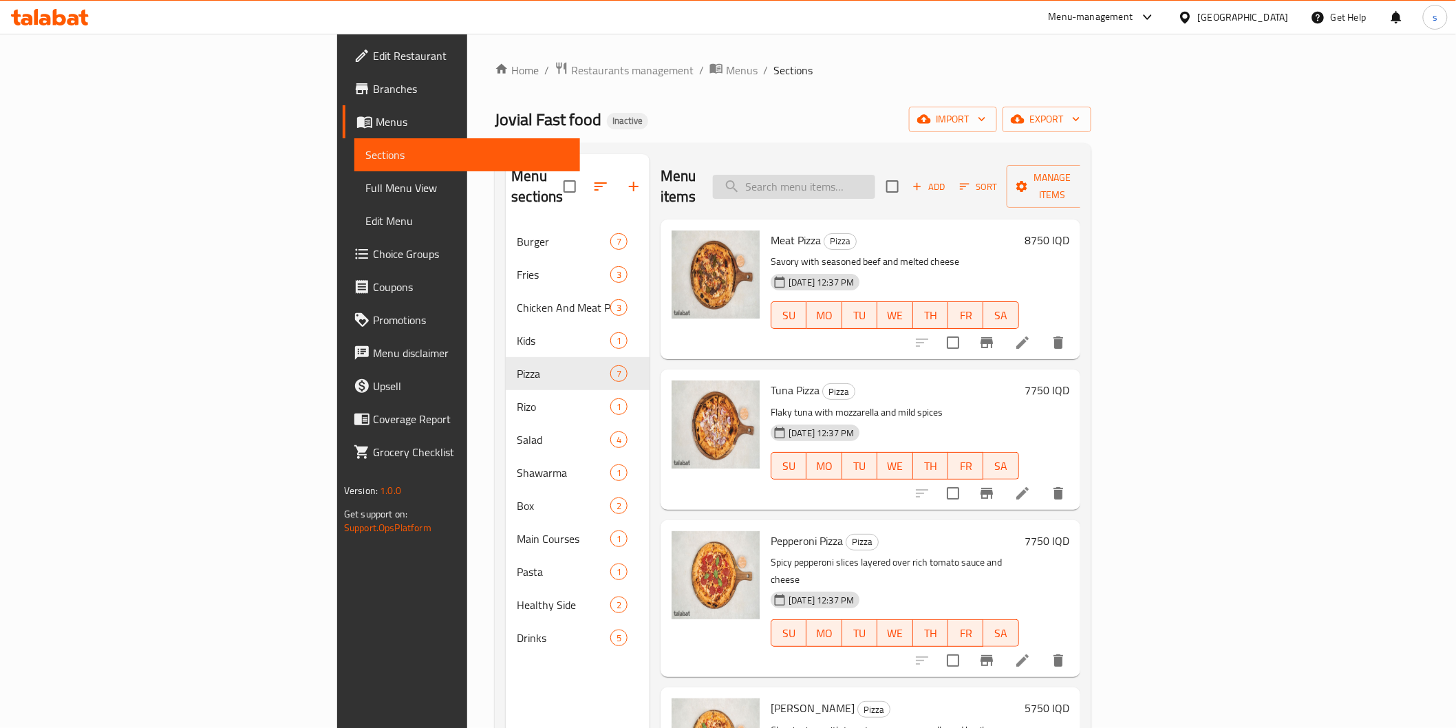
click at [875, 180] on input "search" at bounding box center [794, 187] width 162 height 24
paste input "Green Salad"
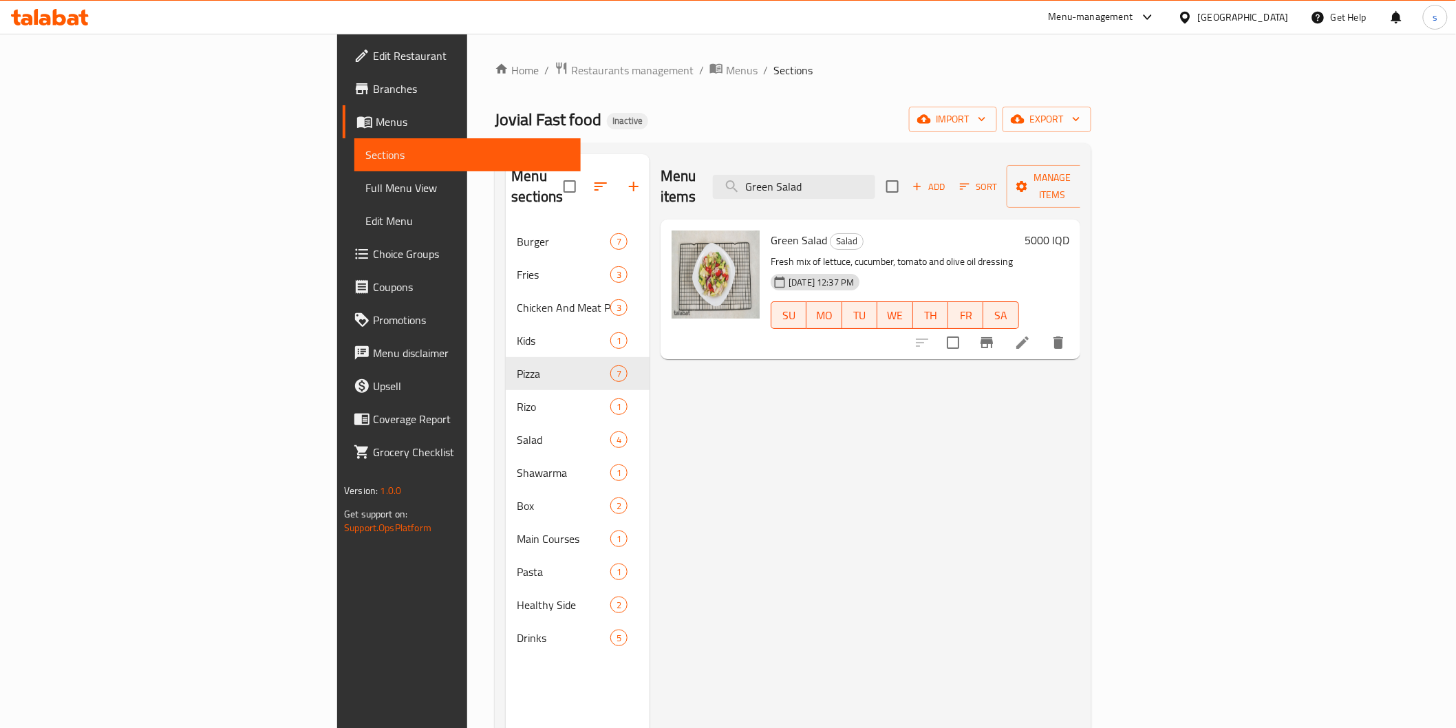
type input "Green Salad"
click at [1042, 332] on li at bounding box center [1022, 342] width 39 height 25
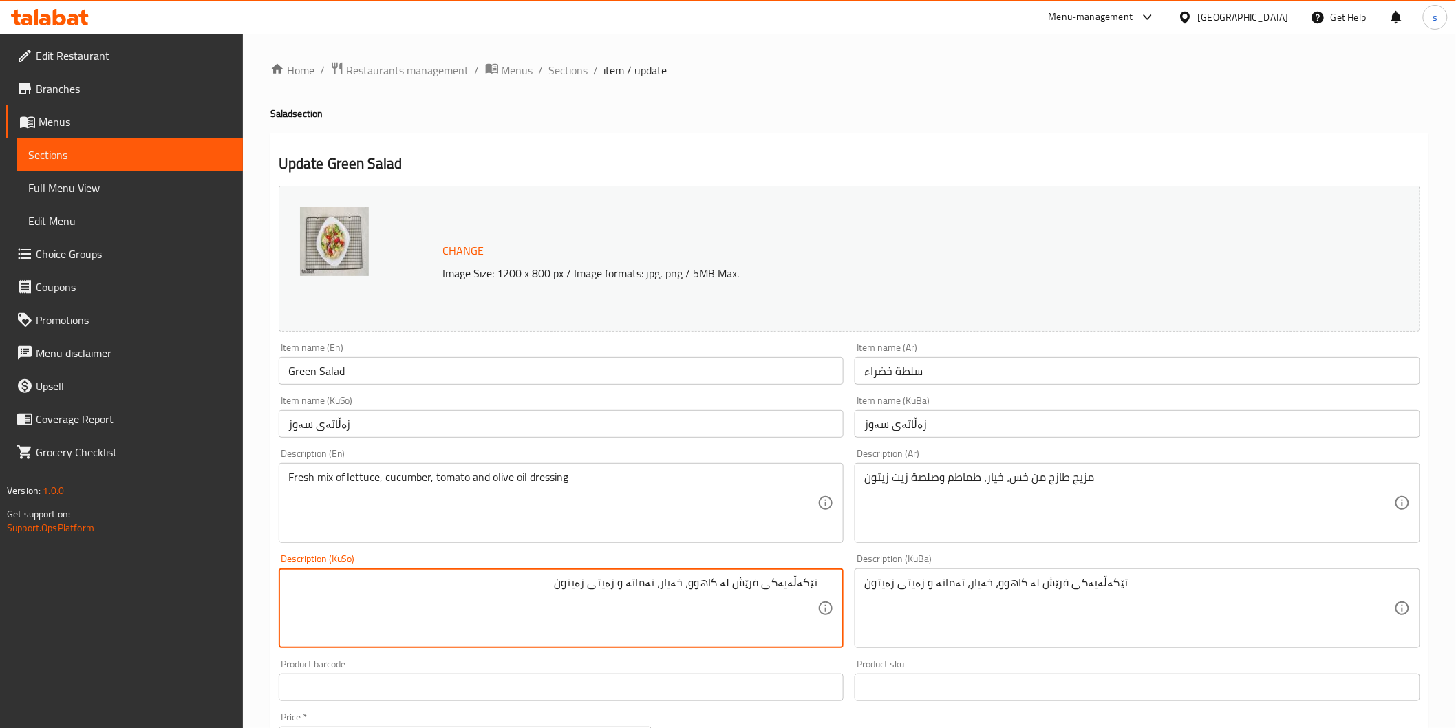
click at [633, 581] on textarea "تێکەڵەیەکی فرێش لە کاهوو، خەیار، تەماتە و زەیتی زەیتون" at bounding box center [553, 608] width 530 height 65
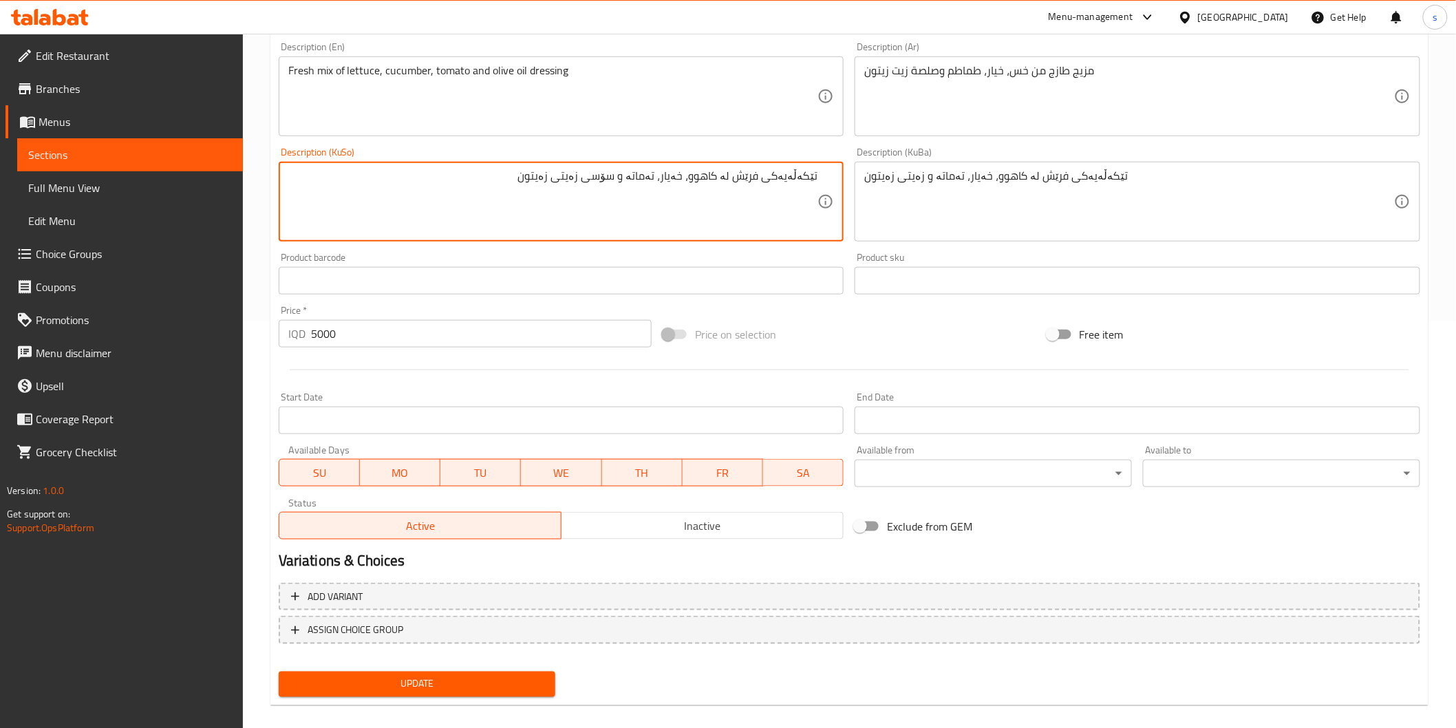
scroll to position [420, 0]
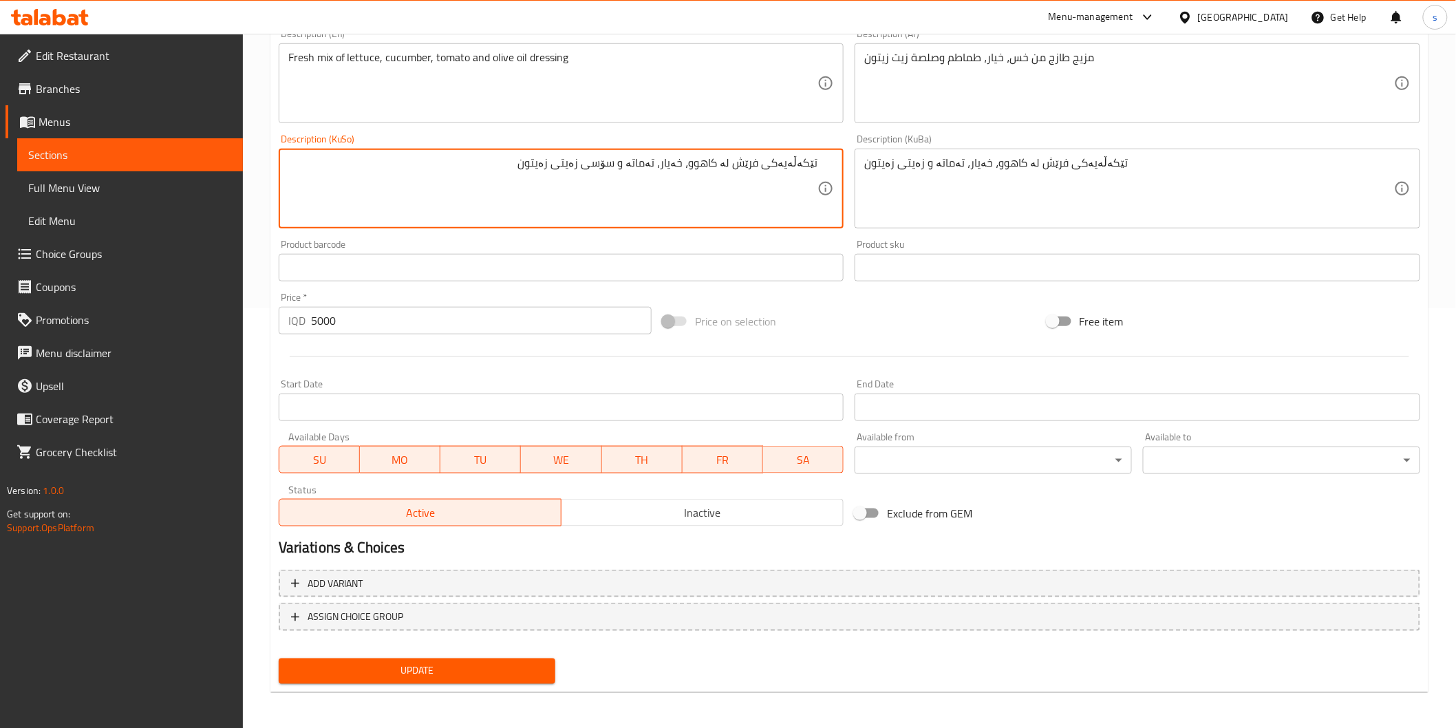
click at [627, 165] on textarea "تێکەڵەیەکی فرێش لە کاهوو، خەیار، تەماتە و سۆسی زەیتی زەیتون" at bounding box center [553, 188] width 530 height 65
type textarea "تێکەڵەیەکی فرێش لە کاهوو، خەیار، تەماتە و سۆسی زەیتی زەیتون"
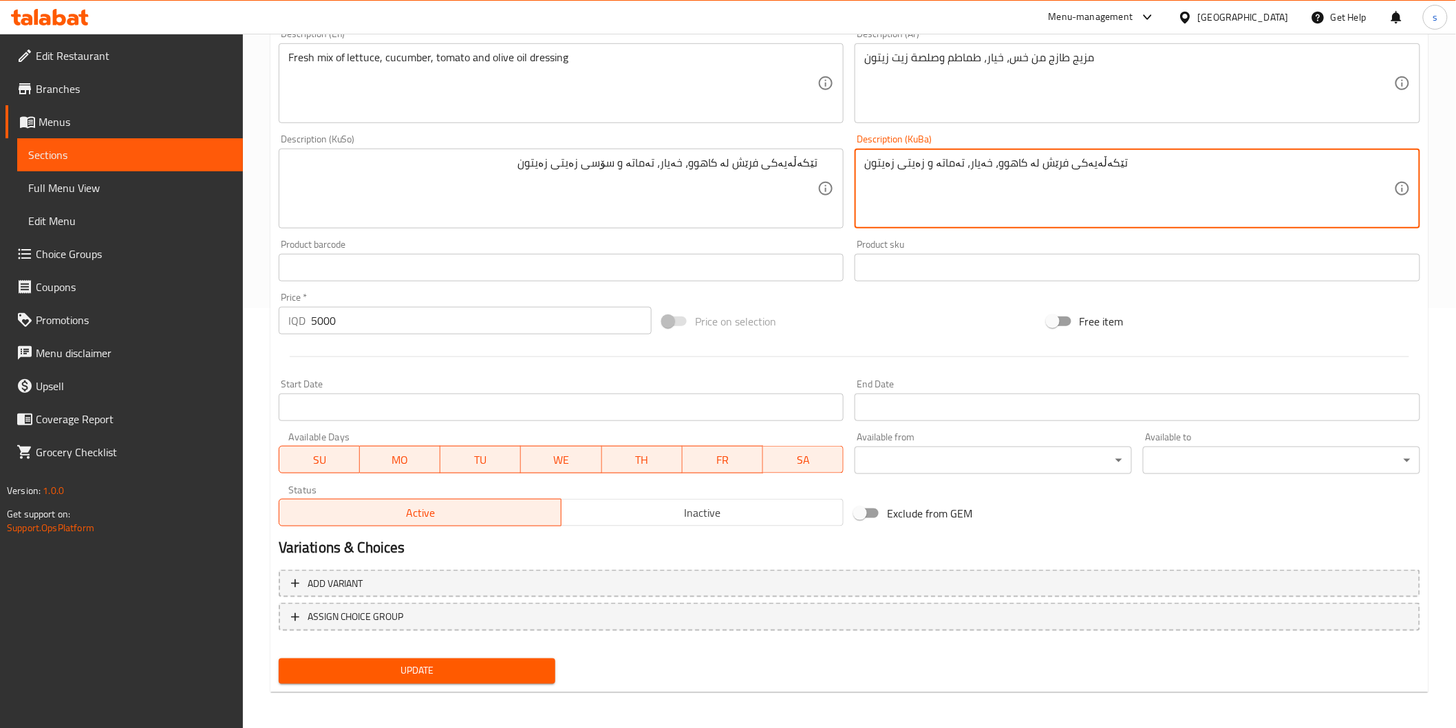
paste textarea "ۆسی"
type textarea "تێکەڵەیەکی فرێش لە کاهوو، خەیار، تەماتە و سۆسی زەیتی زەیتون"
click at [532, 666] on span "Update" at bounding box center [417, 671] width 255 height 17
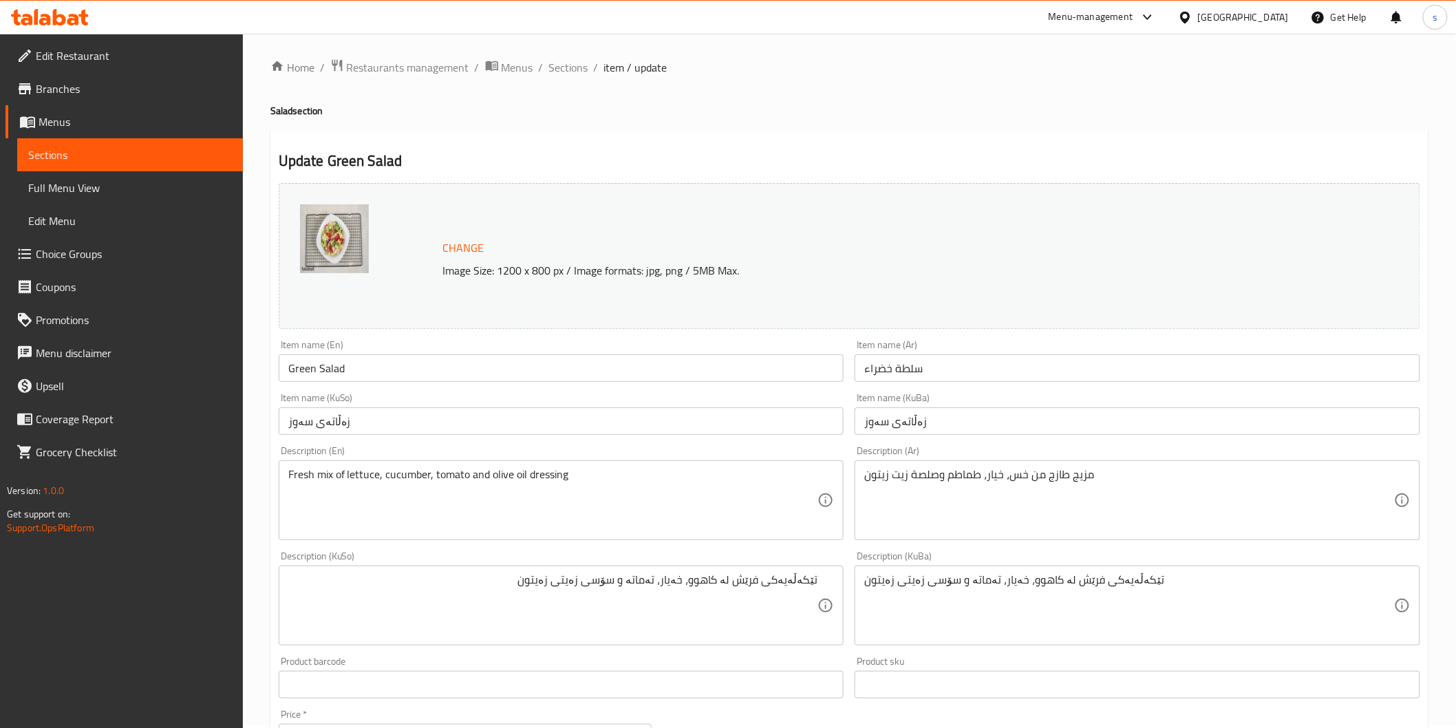
scroll to position [0, 0]
click at [558, 63] on span "Sections" at bounding box center [568, 70] width 39 height 17
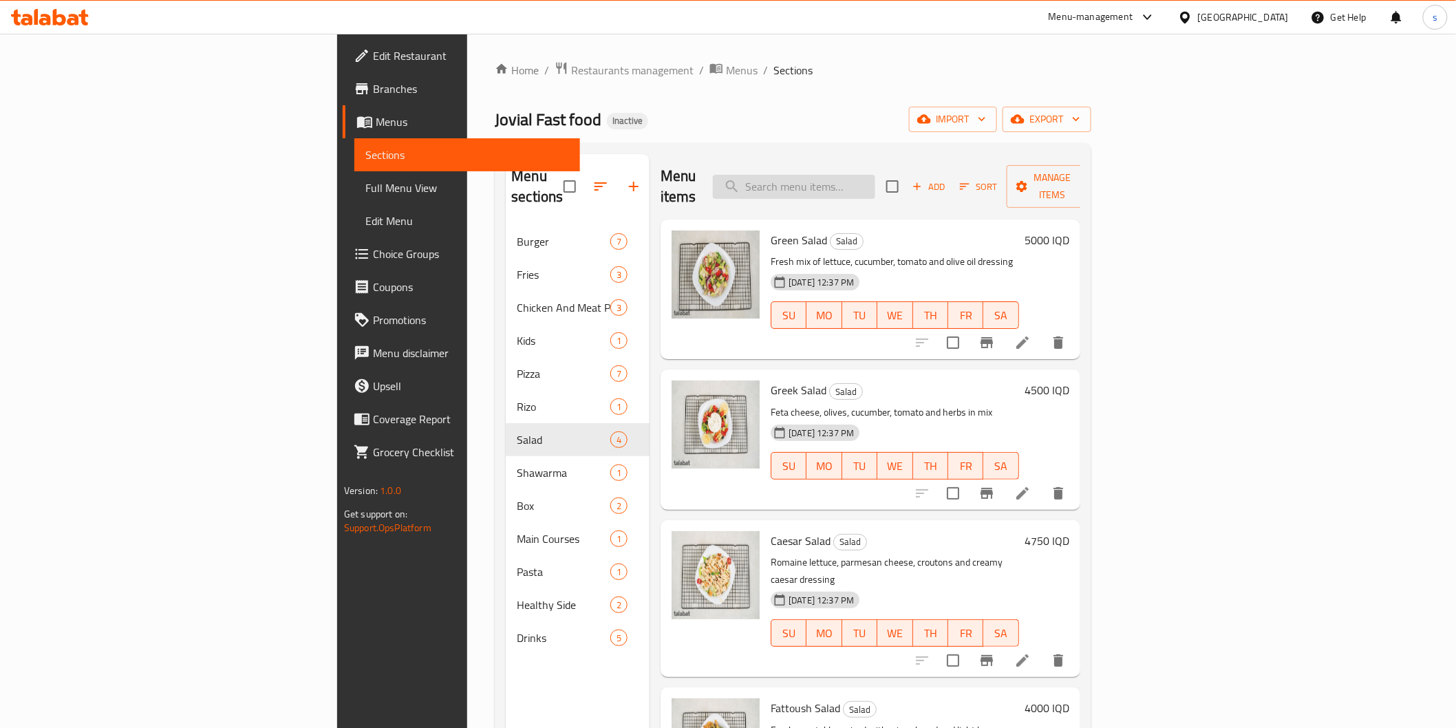
click at [875, 179] on input "search" at bounding box center [794, 187] width 162 height 24
paste input "Chili Meat Box"
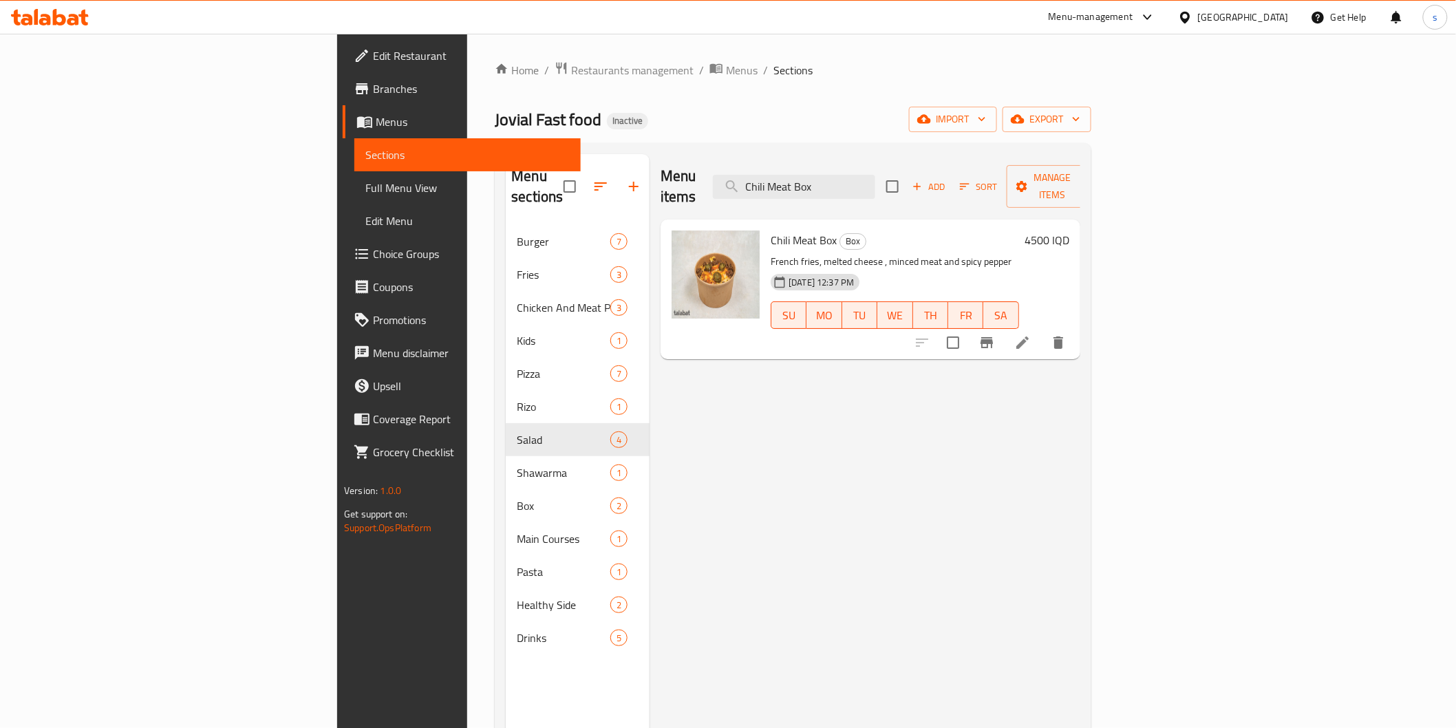
type input "Chili Meat Box"
click at [1031, 334] on icon at bounding box center [1023, 342] width 17 height 17
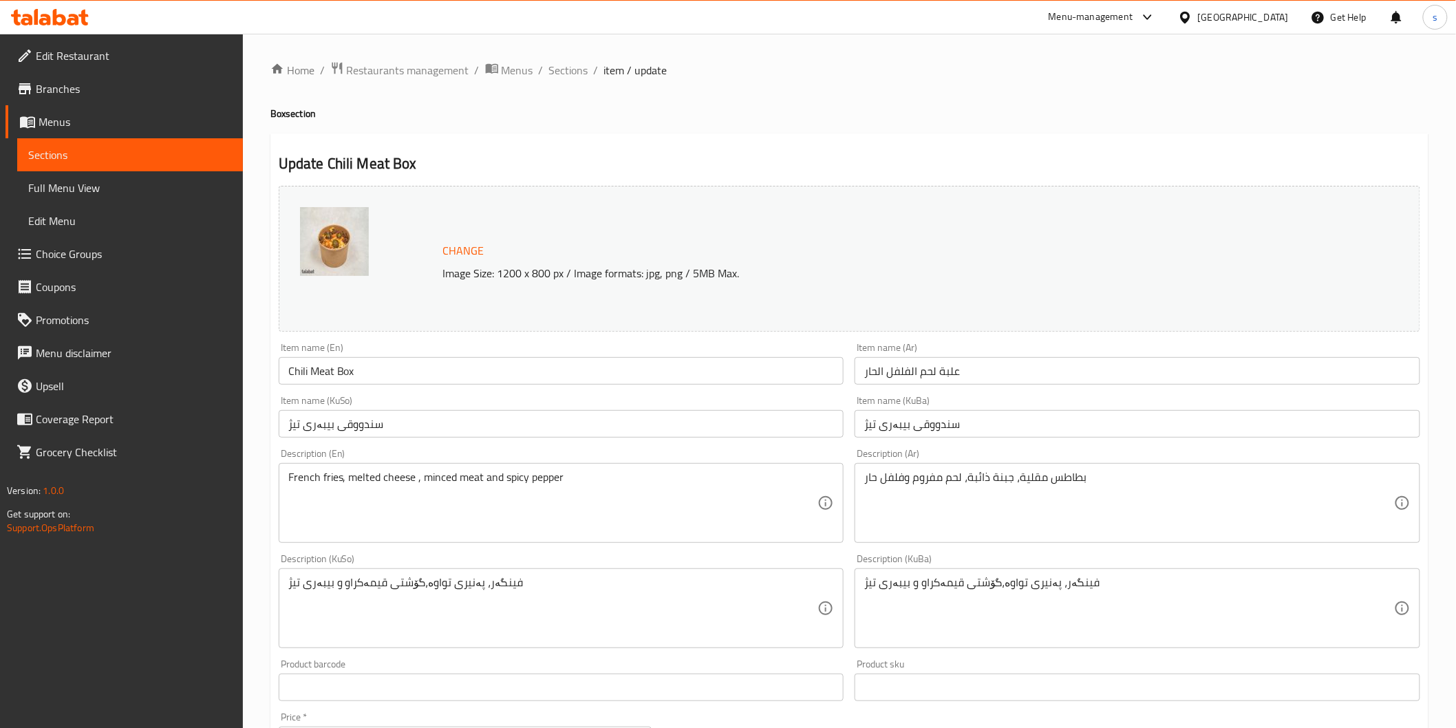
click at [922, 376] on input "علبة لحم الفلفل الحار" at bounding box center [1138, 371] width 566 height 28
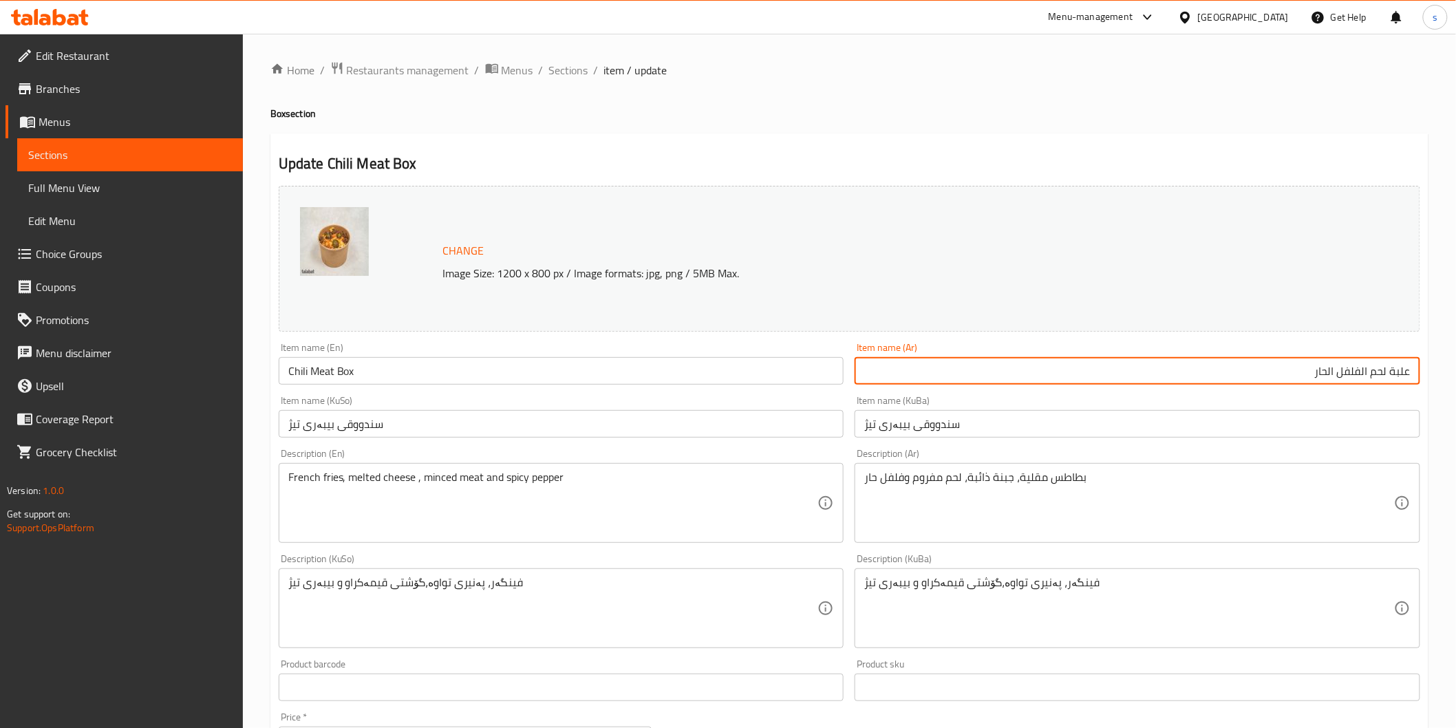
click at [1361, 370] on input "علبة لحم الفلفل الحار" at bounding box center [1138, 371] width 566 height 28
click at [1332, 369] on input "علبة لحم فلفل الحار" at bounding box center [1138, 371] width 566 height 28
click at [1337, 372] on input "علبة لحم فلفل الحار" at bounding box center [1138, 371] width 566 height 28
type input "علبة لحم فلفل حار"
click at [794, 429] on input "سندووقی بیبەری تیژ" at bounding box center [562, 424] width 566 height 28
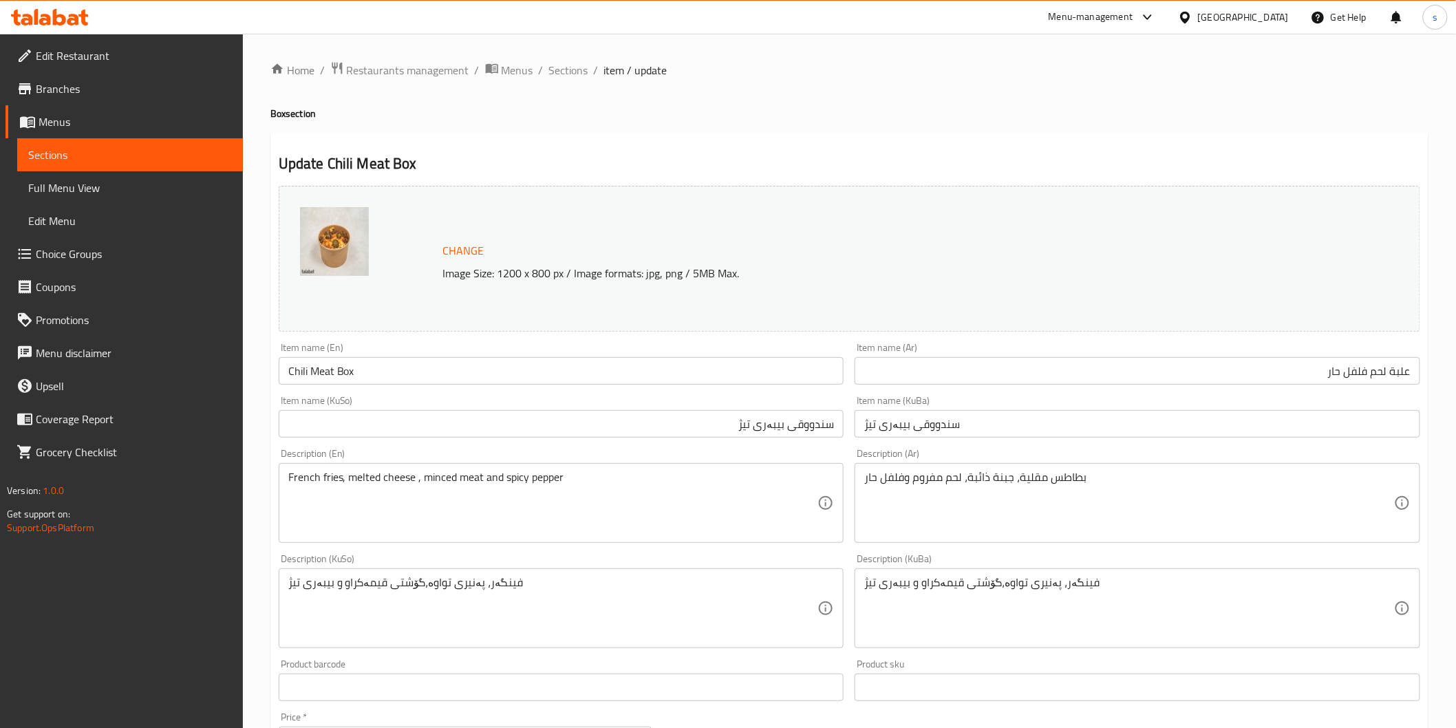
click at [562, 452] on div "Description (En) French fries, melted cheese , minced meat and spicy pepper Des…" at bounding box center [562, 496] width 566 height 94
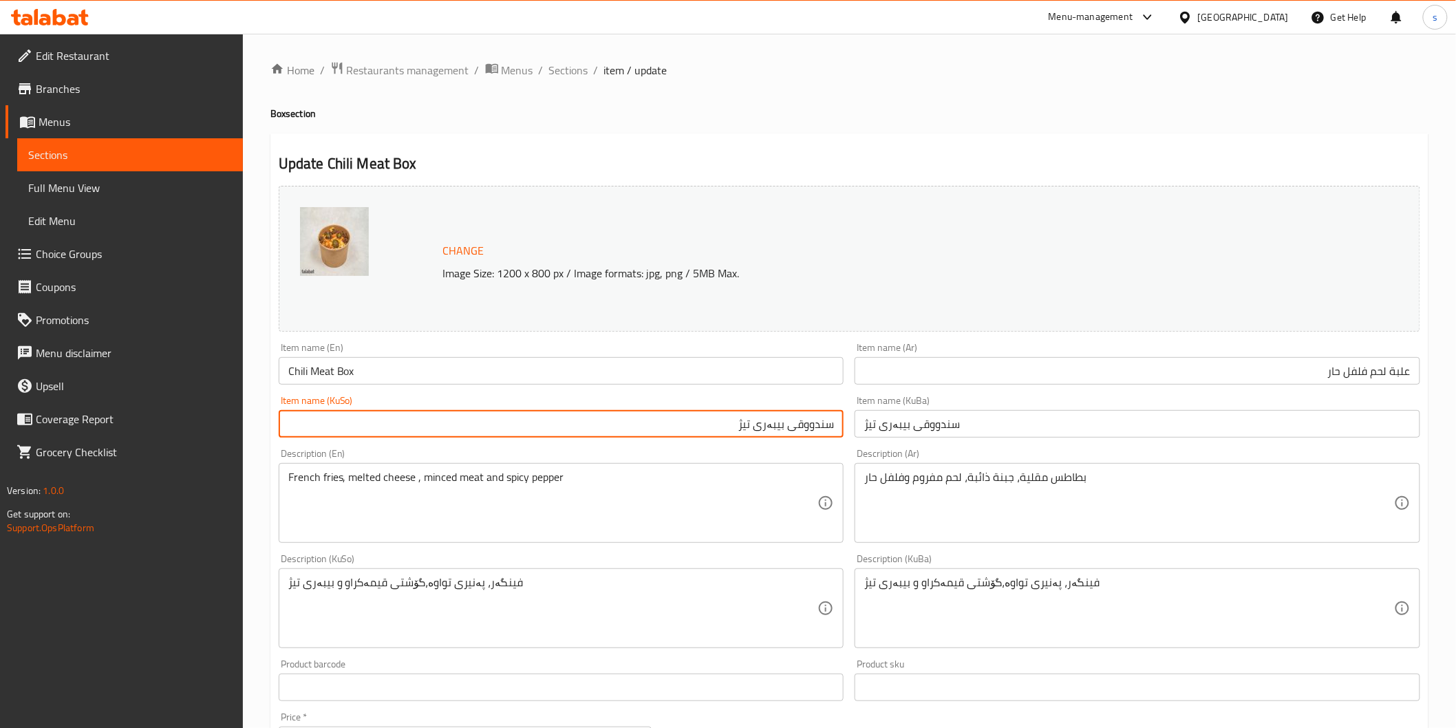
click at [785, 424] on input "سندووقی بیبەری تیژ" at bounding box center [562, 424] width 566 height 28
type input "سندووقی گۆشت بە بیبەری تیژ"
click at [1087, 428] on input "سندووقی بیبەری تیژ" at bounding box center [1138, 424] width 566 height 28
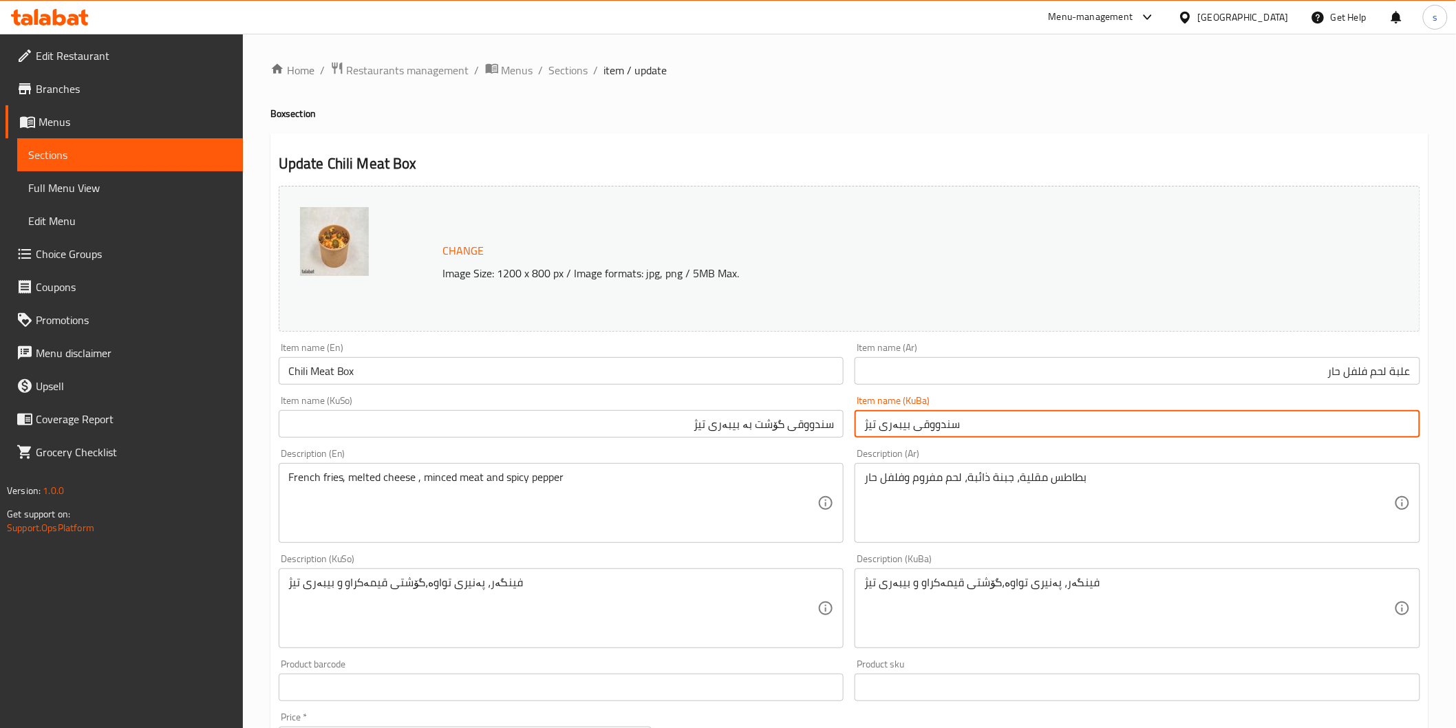
click at [1087, 428] on input "سندووقی بیبەری تیژ" at bounding box center [1138, 424] width 566 height 28
paste input "ندووقی گۆشت بە بیبەری"
click at [1087, 428] on input "سندووقی بیبەری سندووقی گۆشت بە بیبەری تیژ" at bounding box center [1138, 424] width 566 height 28
paste input "text"
type input "سندووقی گۆشت بە بیبەری تیژ"
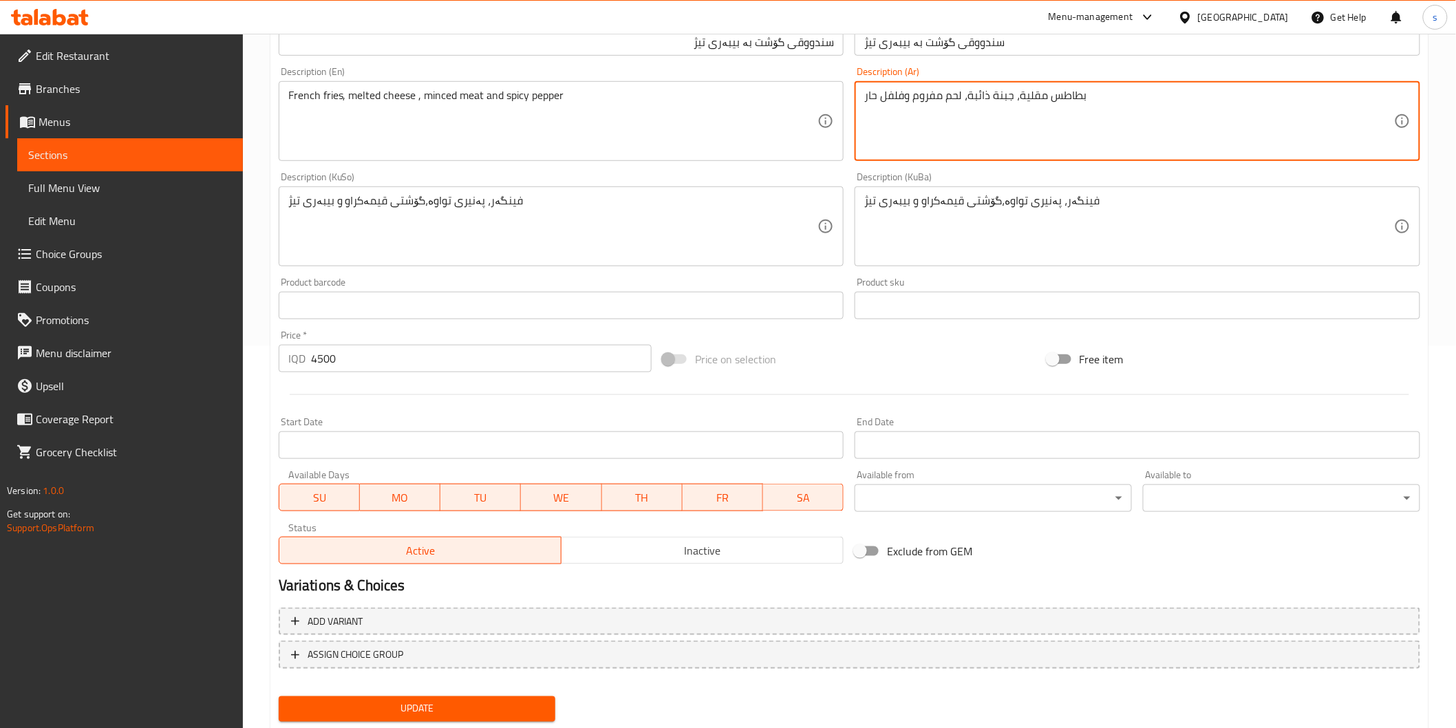
scroll to position [420, 0]
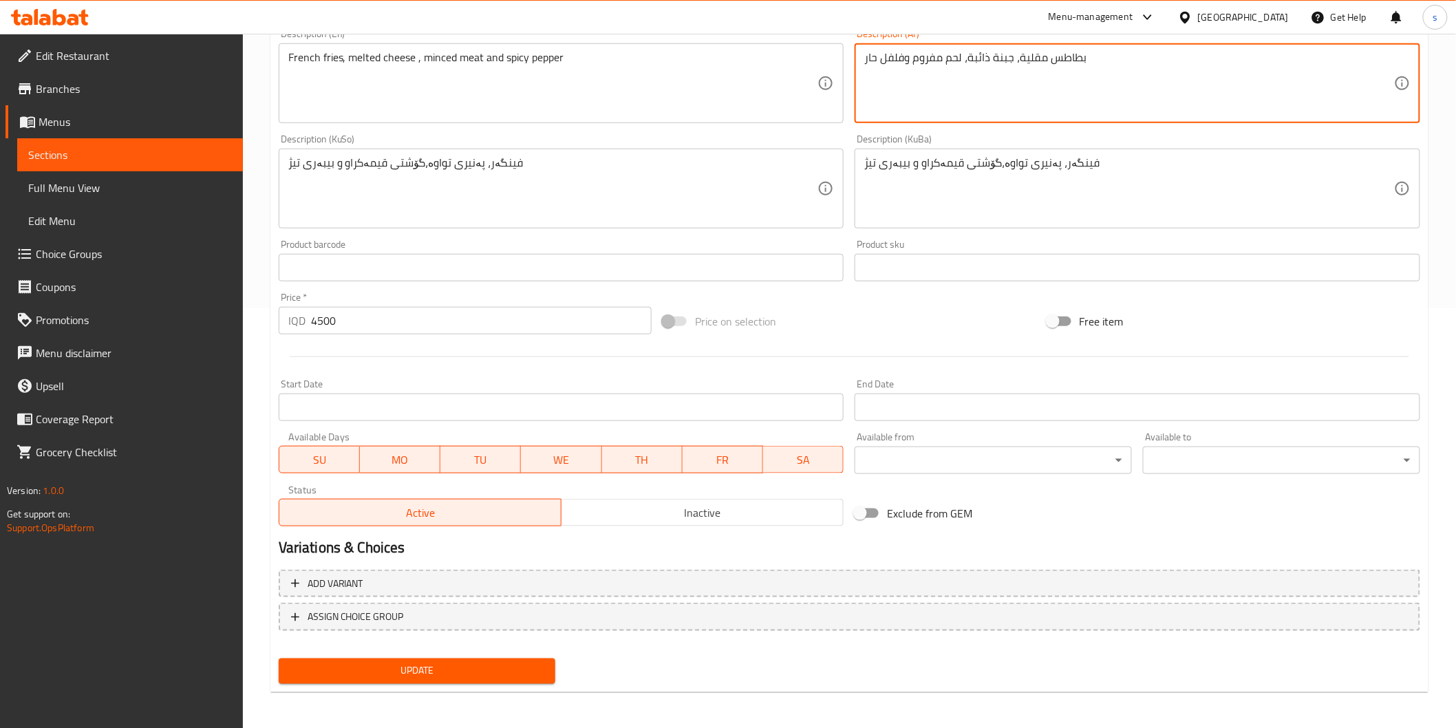
click at [522, 663] on span "Update" at bounding box center [417, 671] width 255 height 17
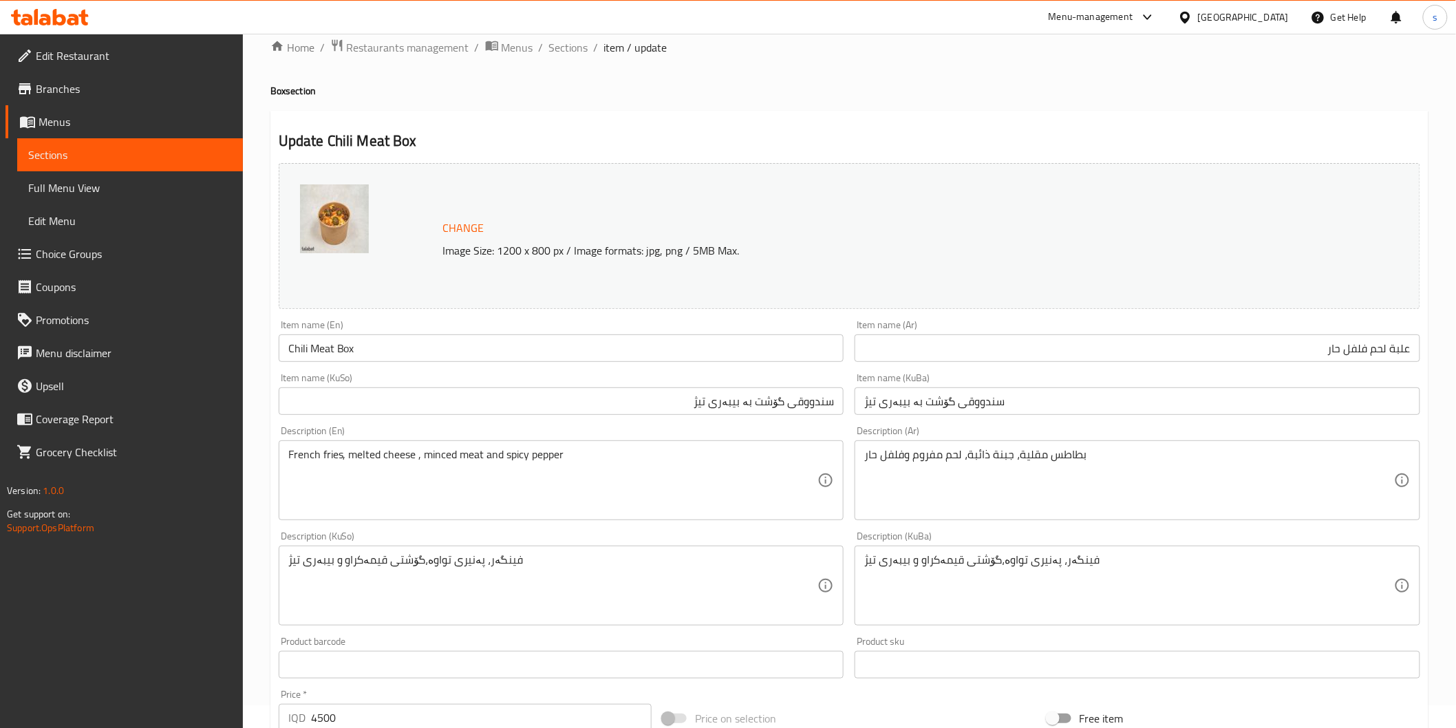
scroll to position [0, 0]
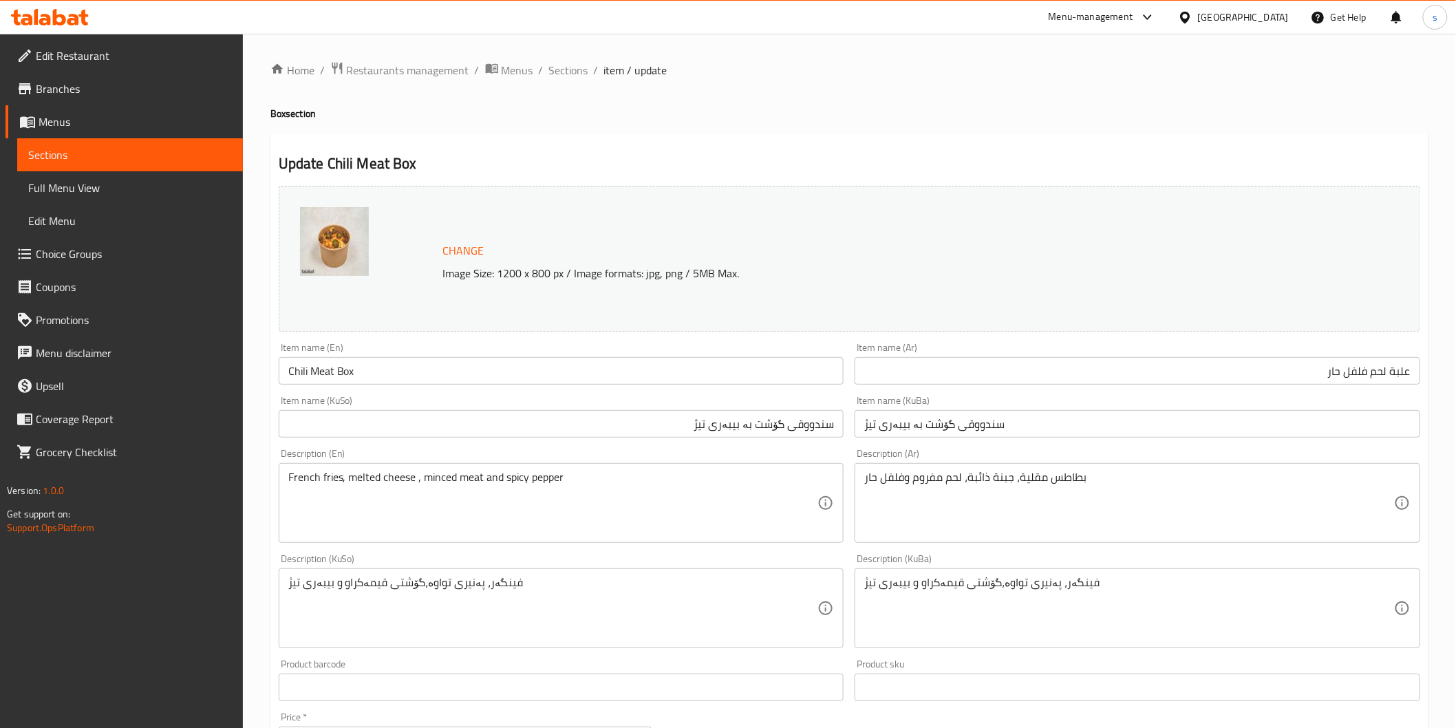
click at [560, 54] on div "Home / Restaurants management / Menus / Sections / item / update Box section Up…" at bounding box center [849, 592] width 1213 height 1117
click at [560, 58] on div "Home / Restaurants management / Menus / Sections / item / update Box section Up…" at bounding box center [849, 592] width 1213 height 1117
click at [563, 71] on span "Sections" at bounding box center [568, 70] width 39 height 17
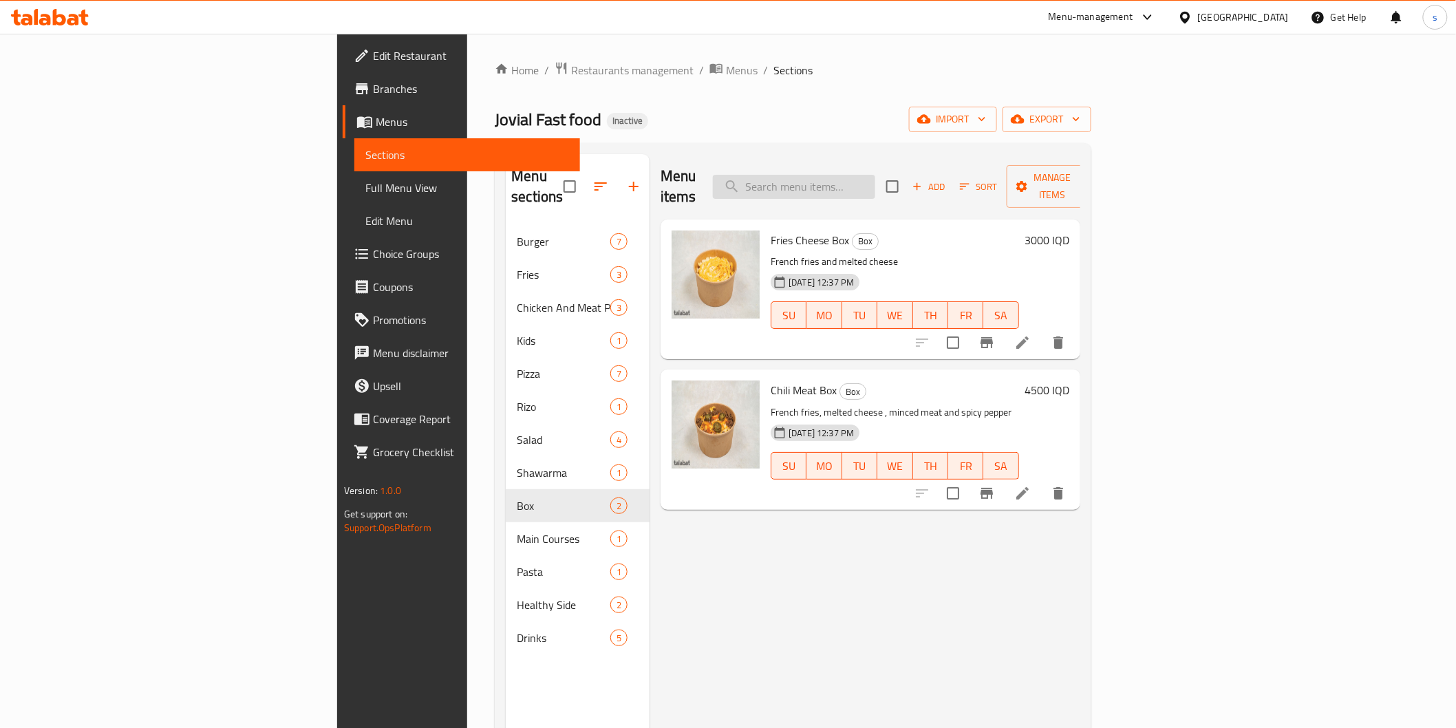
click at [875, 175] on input "search" at bounding box center [794, 187] width 162 height 24
paste input "Chicken Side"
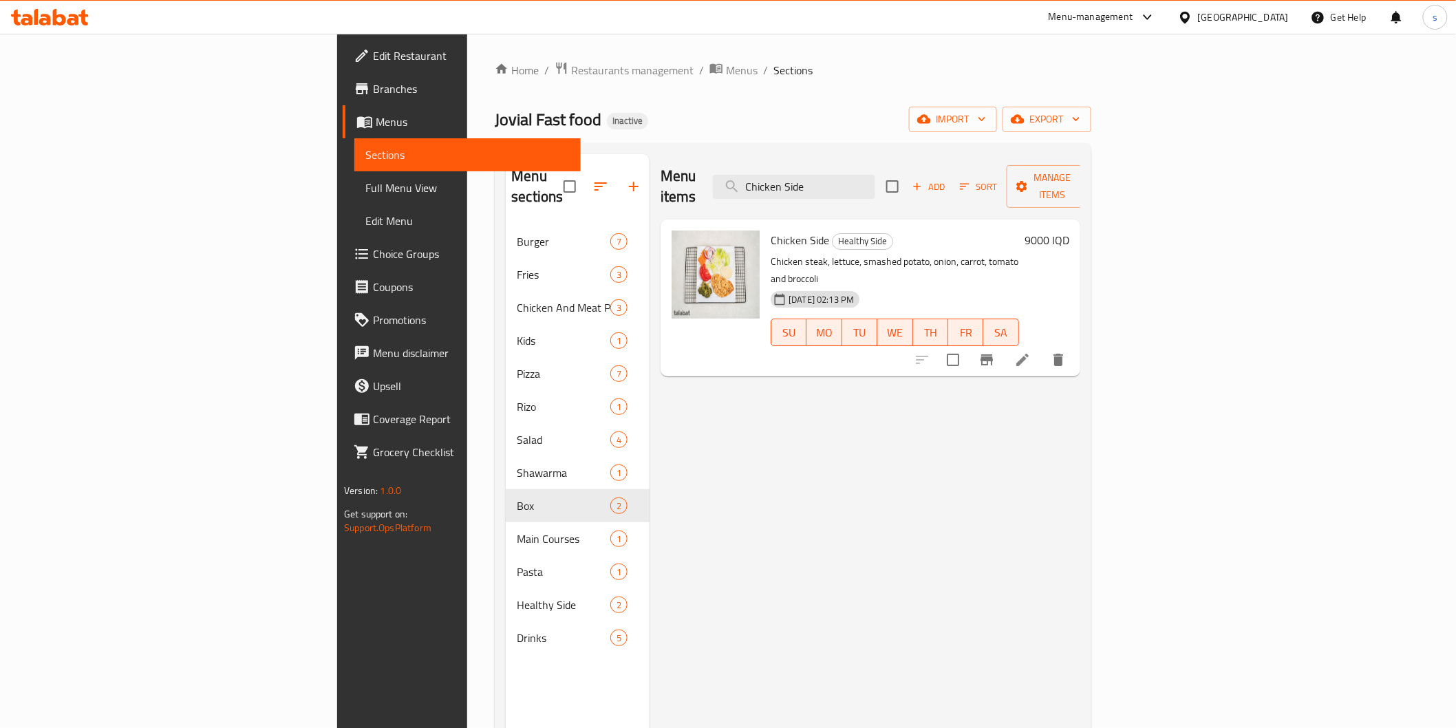
type input "Chicken Side"
click at [1042, 348] on li at bounding box center [1022, 360] width 39 height 25
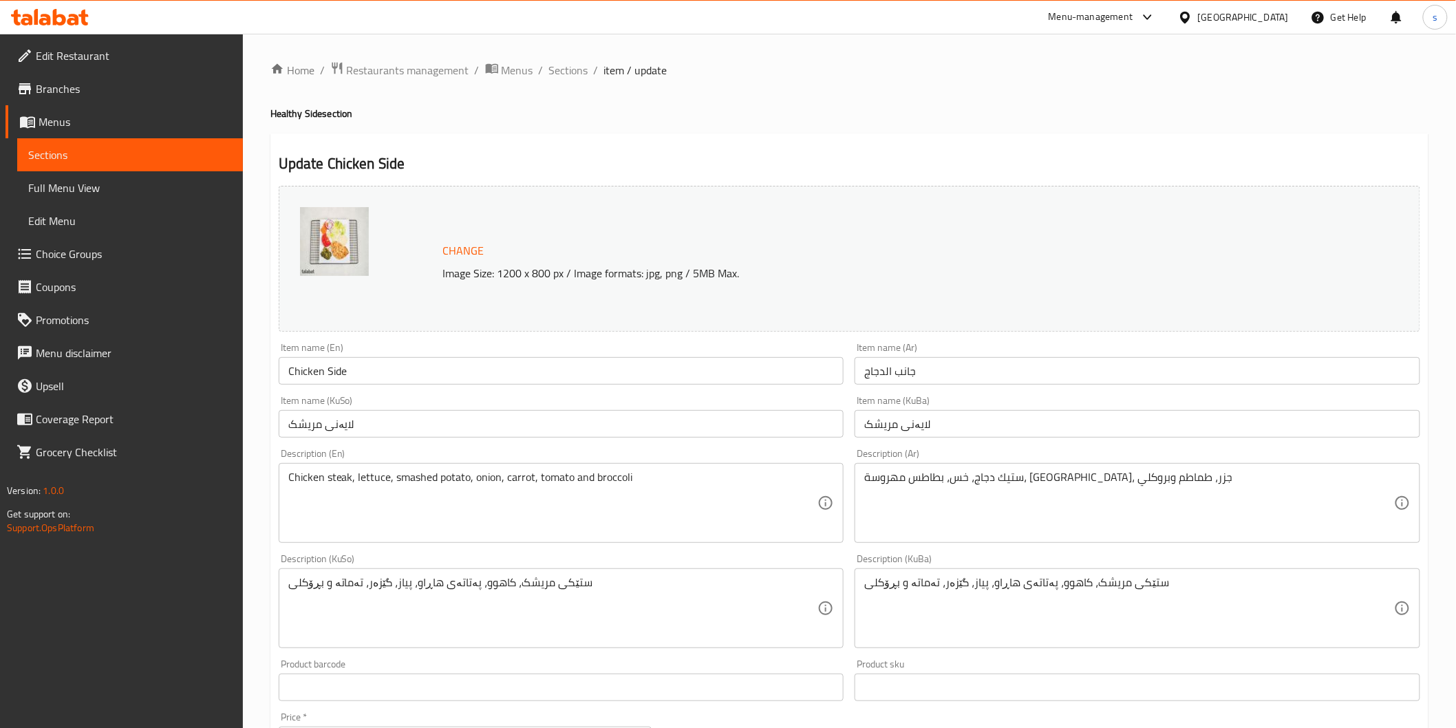
click at [330, 429] on input "لایەنی مریشک" at bounding box center [562, 424] width 566 height 28
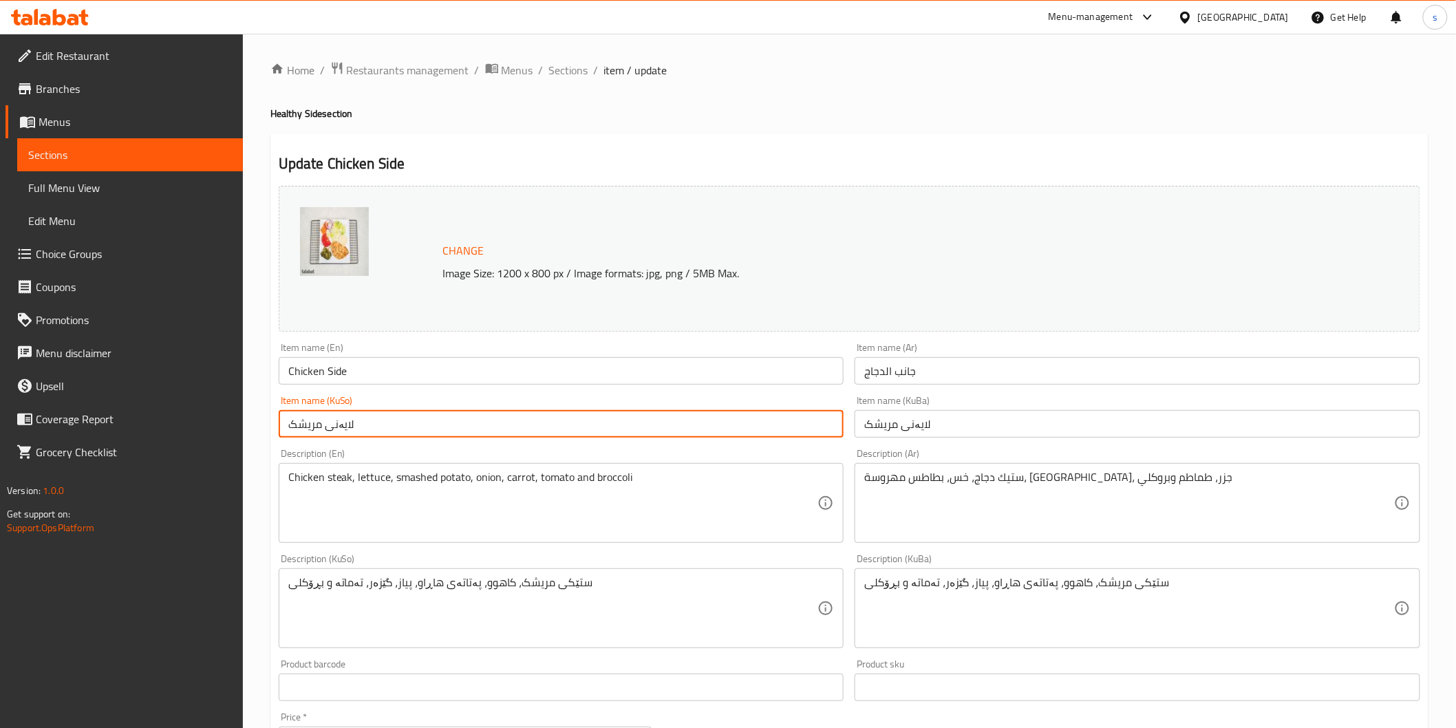
click at [330, 429] on input "لایەنی مریشک" at bounding box center [562, 424] width 566 height 28
click at [499, 423] on input "مریشک" at bounding box center [562, 424] width 566 height 28
paste input "لاوەکییەکان"
drag, startPoint x: 753, startPoint y: 428, endPoint x: 982, endPoint y: 429, distance: 229.2
click at [982, 429] on div "Change Image Size: 1200 x 800 px / Image formats: jpg, png / 5MB Max. Item name…" at bounding box center [849, 566] width 1153 height 772
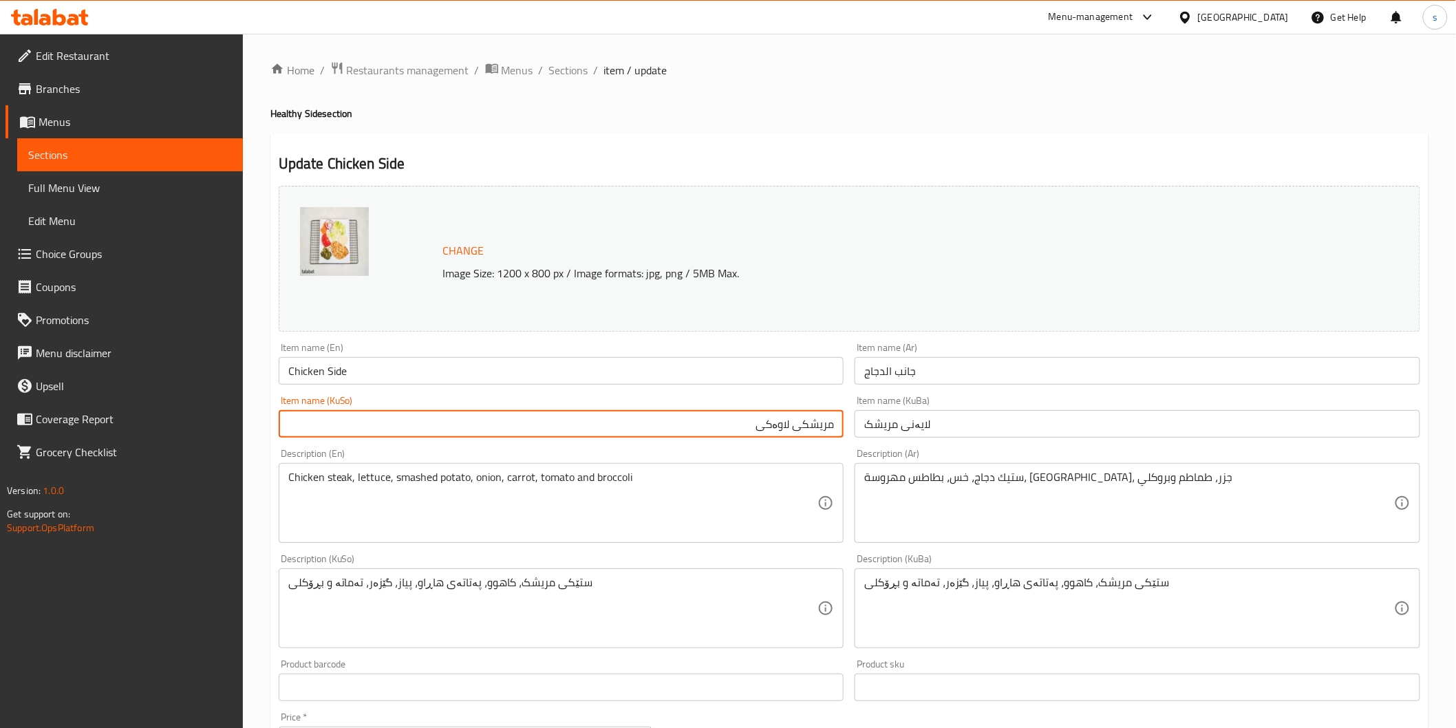
type input "مریشکی لاوەکی"
click at [982, 429] on input "لایەنی مریشک" at bounding box center [1138, 424] width 566 height 28
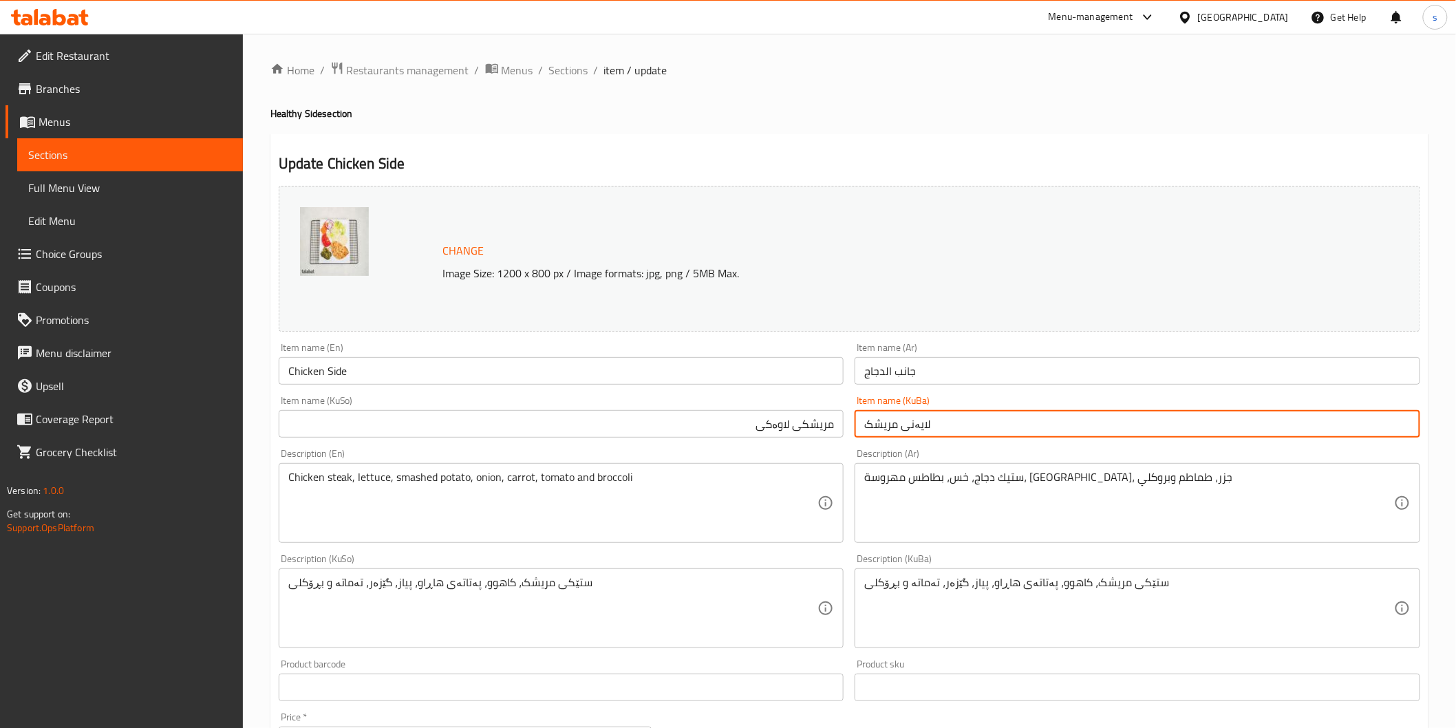
click at [982, 429] on input "لایەنی مریشک" at bounding box center [1138, 424] width 566 height 28
paste input "ریشکی لاوەکی"
type input "مریشکی لاوەکی"
click at [970, 551] on div "Description (KuBa) ستێکی مریشک، کاهوو، پەتاتەی هاڕاو، پیاز، گێزەر، تەماتە و بڕۆ…" at bounding box center [1137, 601] width 577 height 105
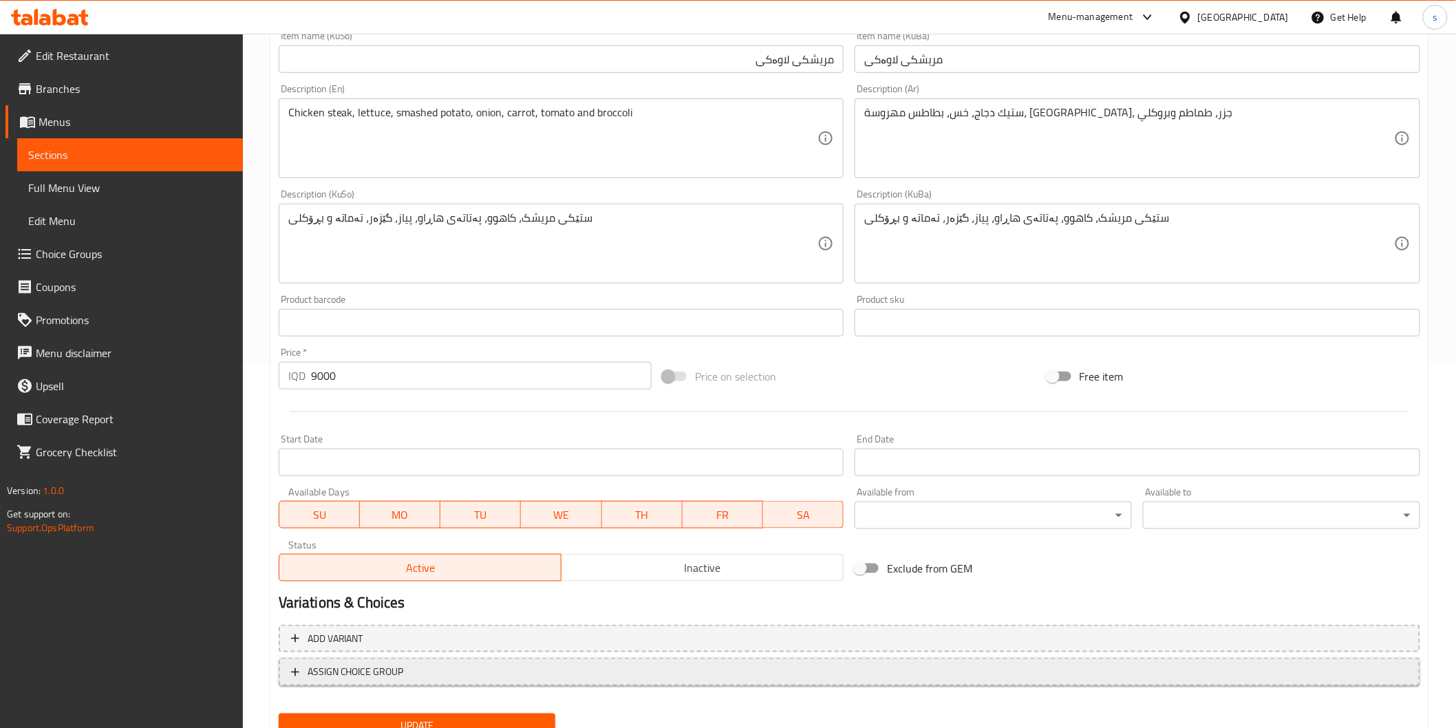
scroll to position [420, 0]
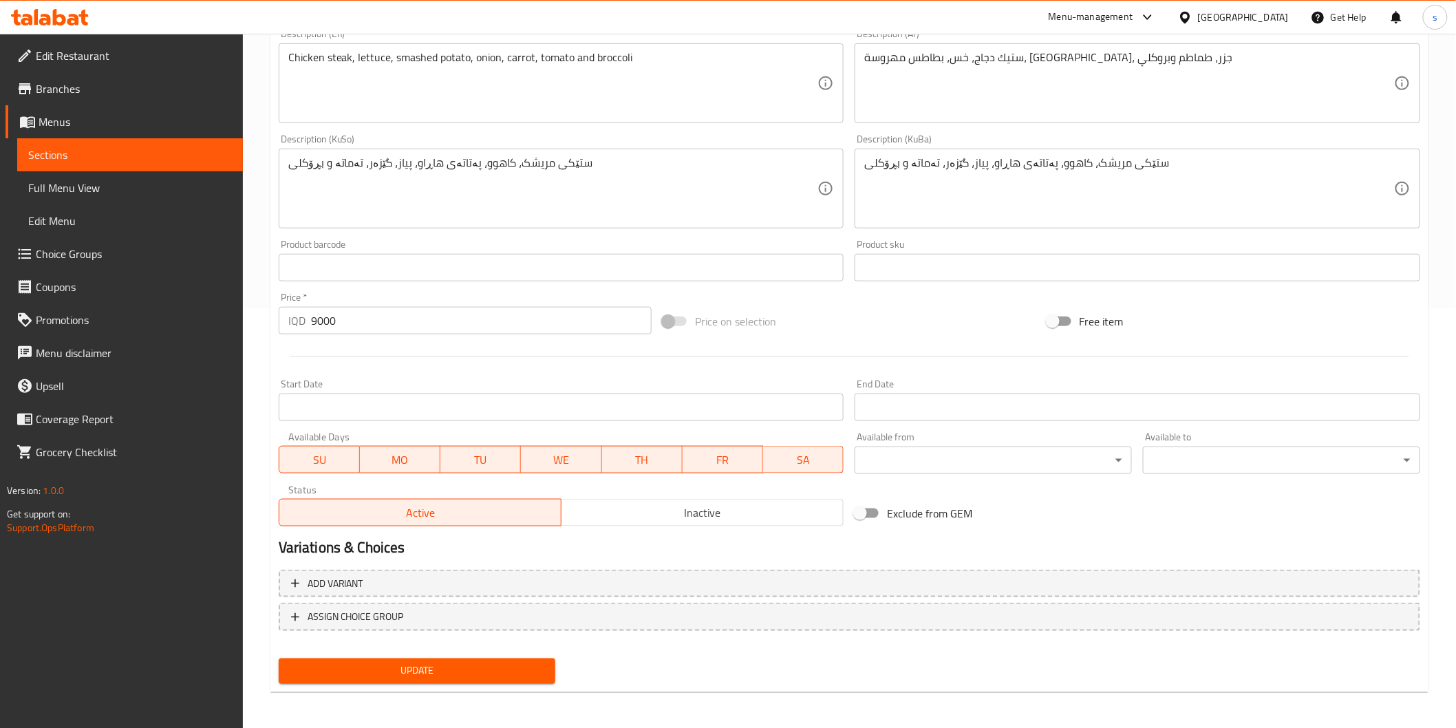
click at [434, 659] on button "Update" at bounding box center [417, 671] width 277 height 25
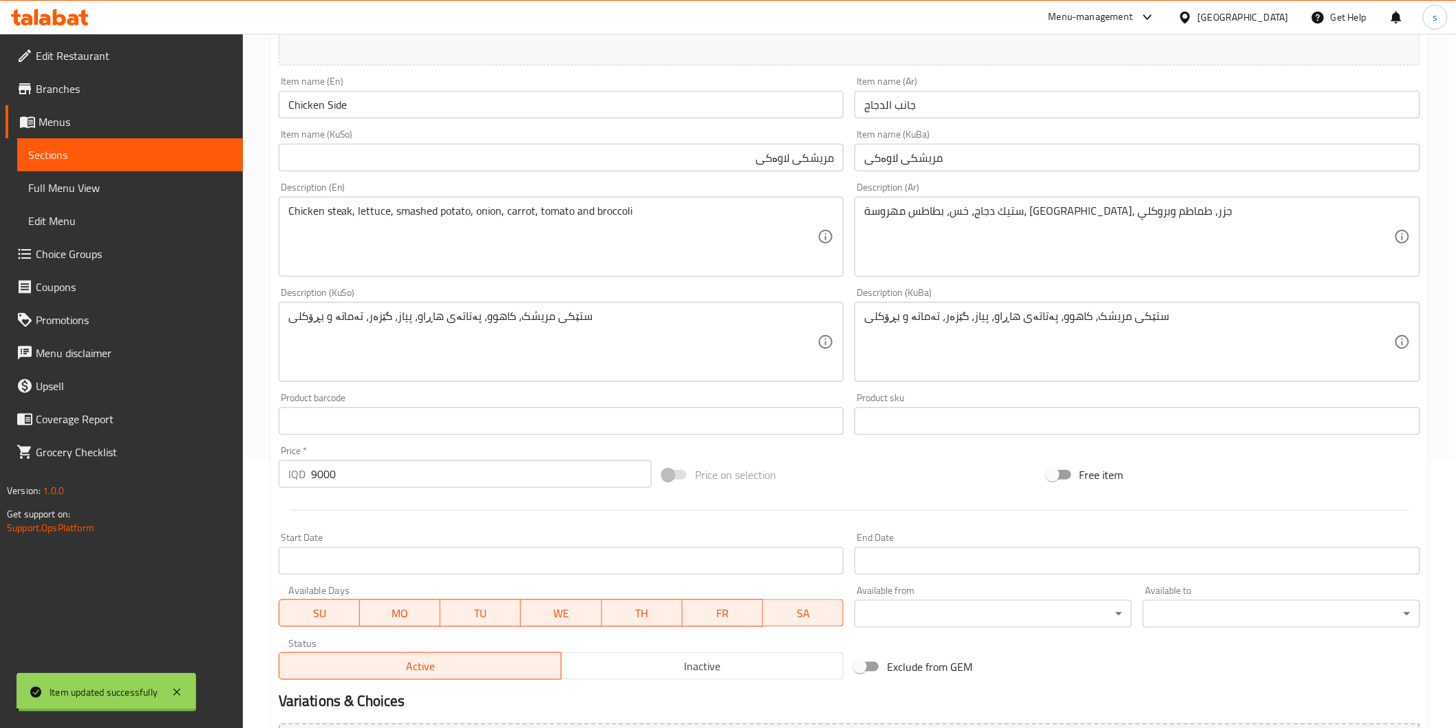
scroll to position [0, 0]
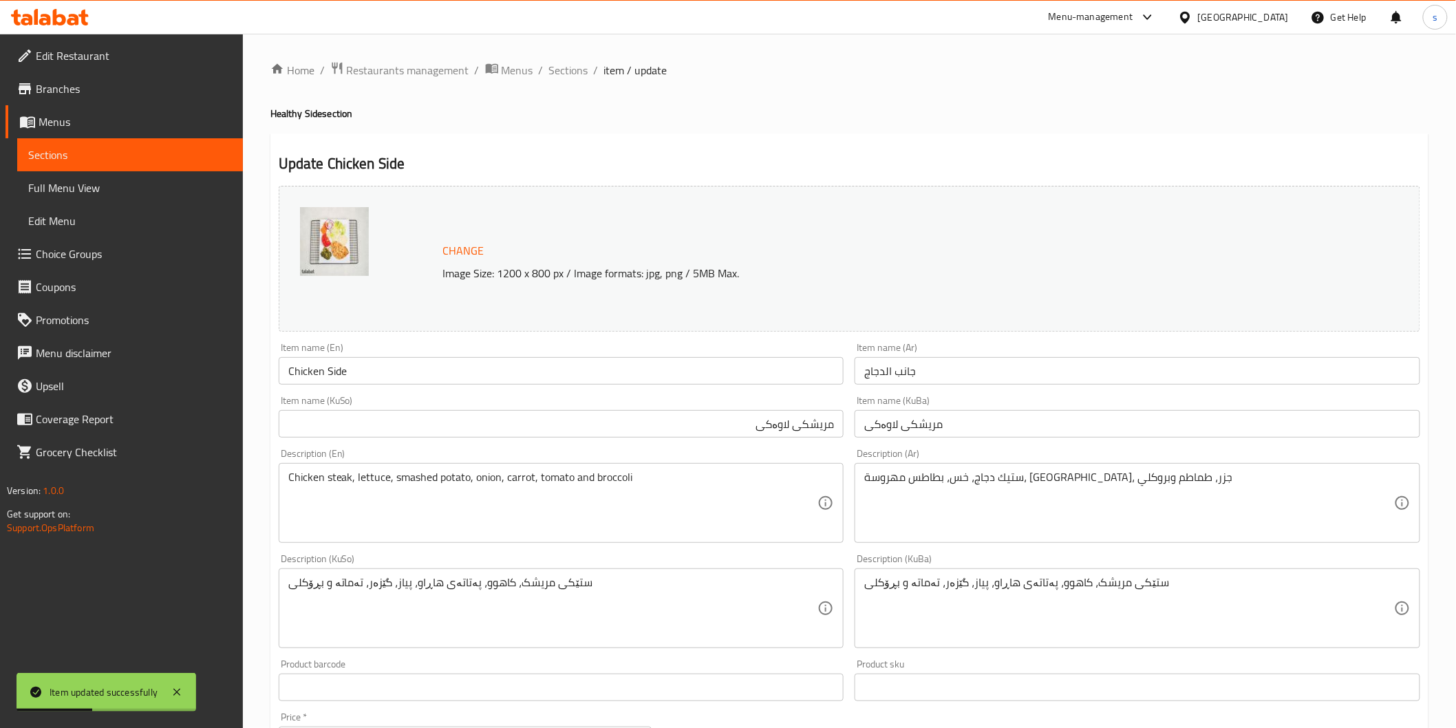
click at [575, 59] on div "Home / Restaurants management / Menus / Sections / item / update Healthy Side s…" at bounding box center [849, 592] width 1213 height 1117
click at [575, 62] on span "Sections" at bounding box center [568, 70] width 39 height 17
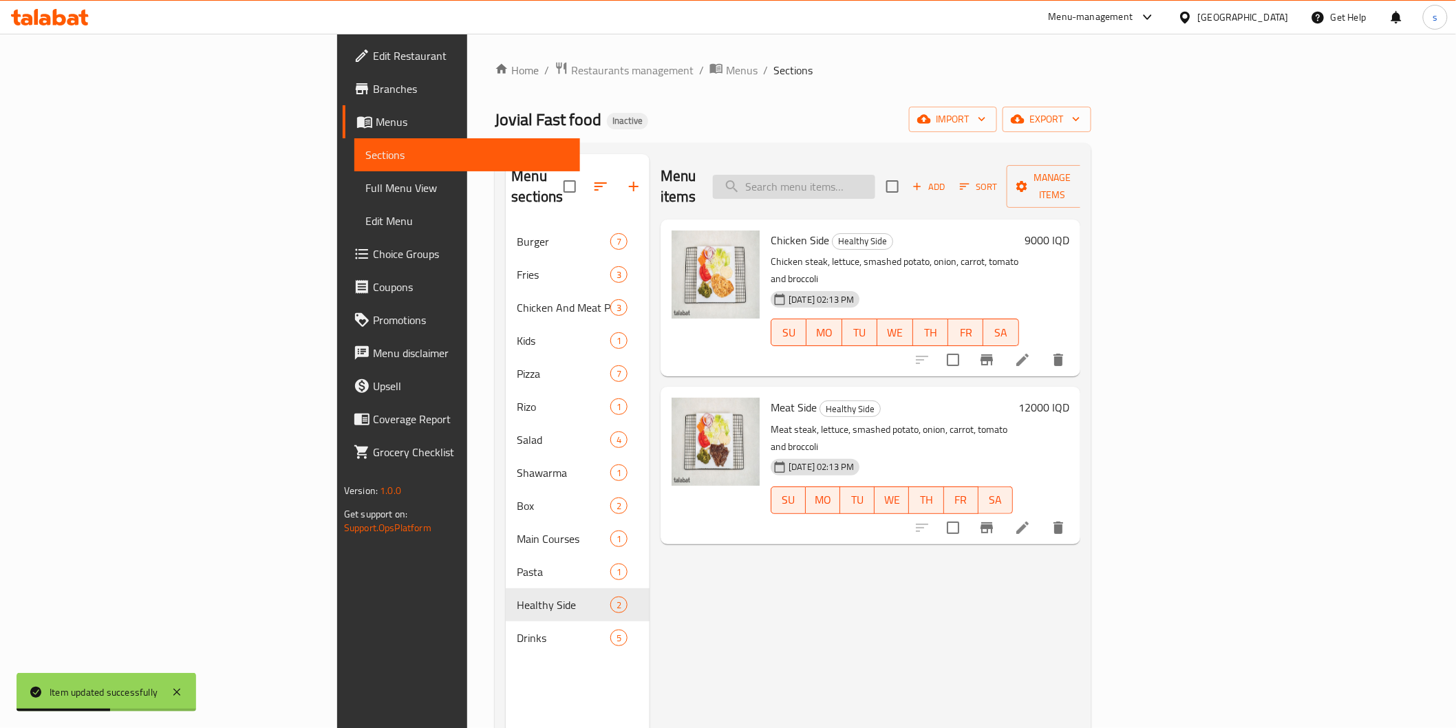
click at [875, 180] on input "search" at bounding box center [794, 187] width 162 height 24
paste input "لایەنی گۆشت"
type input "لایەنی گۆشت"
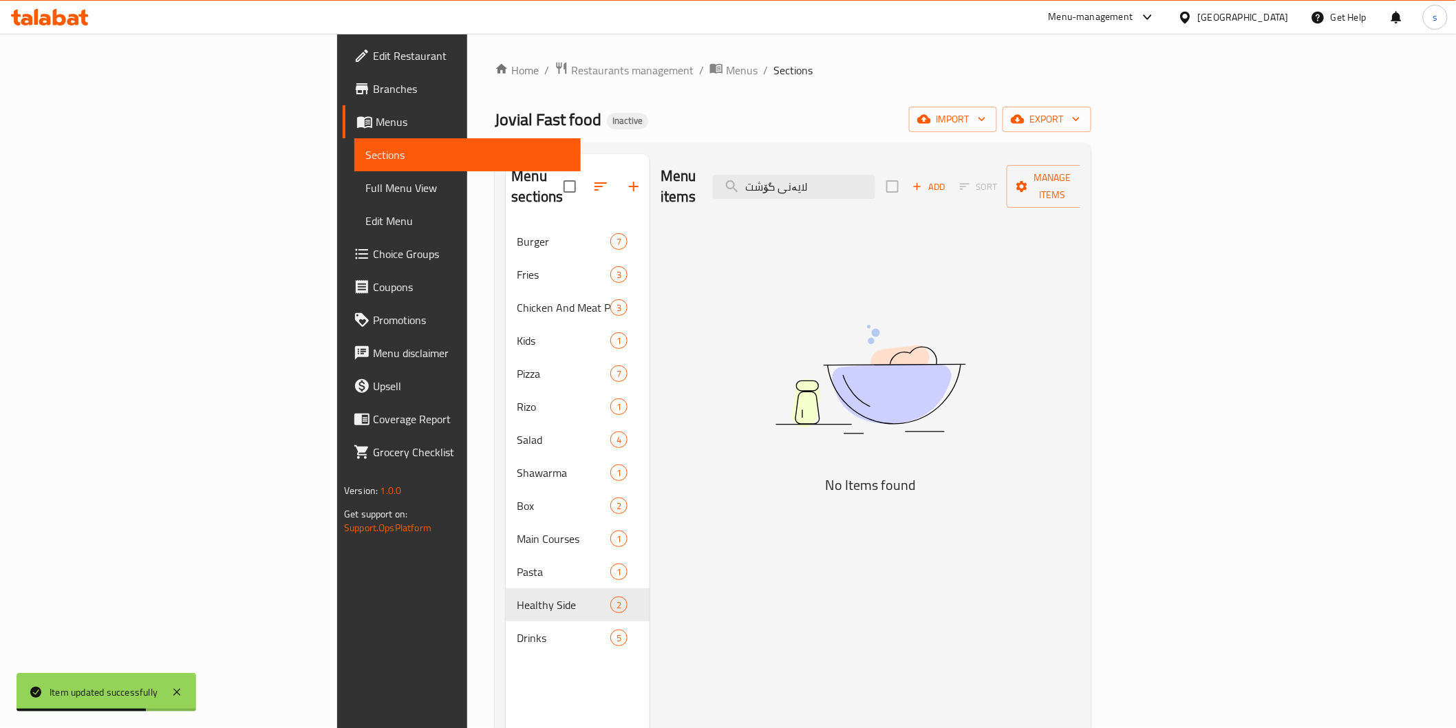
drag, startPoint x: 957, startPoint y: 183, endPoint x: 829, endPoint y: 186, distance: 127.4
click at [829, 186] on div "Menu items لایەنی گۆشت Add Sort Manage items" at bounding box center [871, 186] width 420 height 65
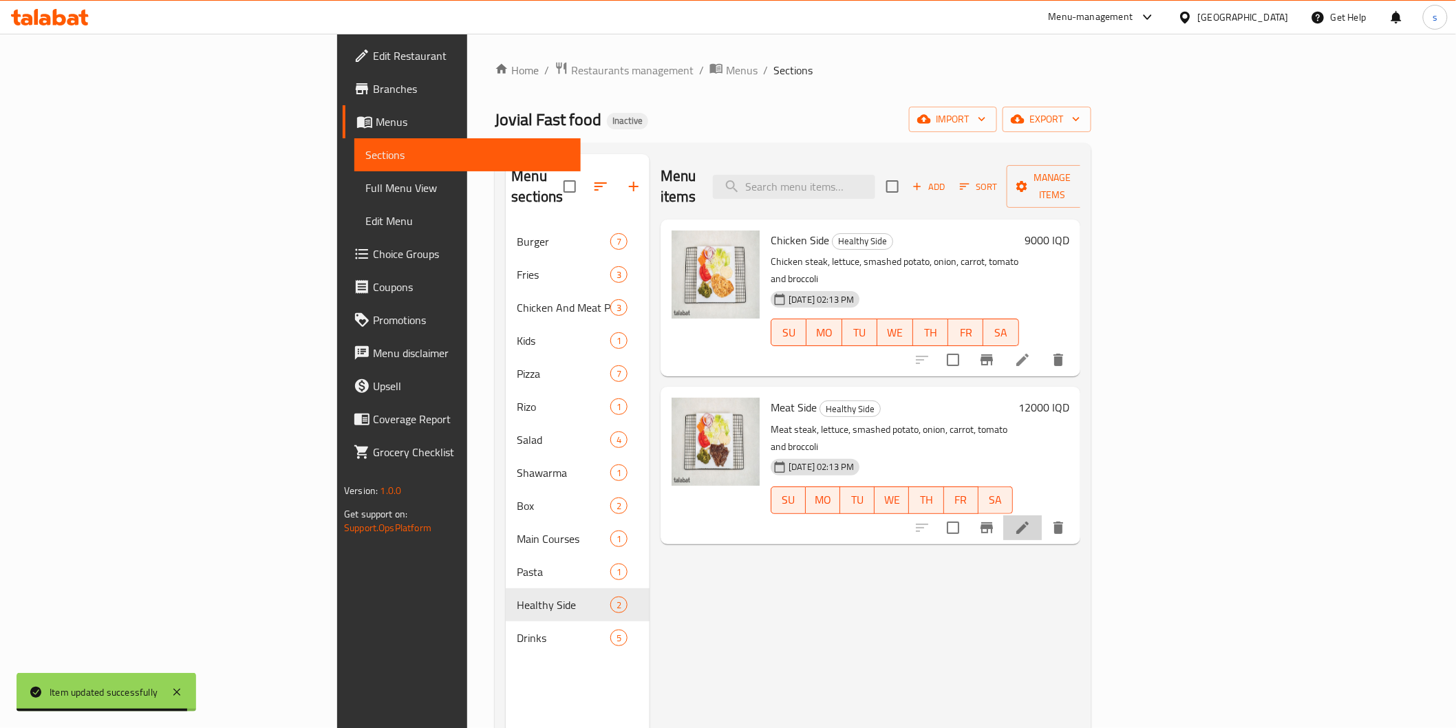
click at [1042, 516] on li at bounding box center [1022, 528] width 39 height 25
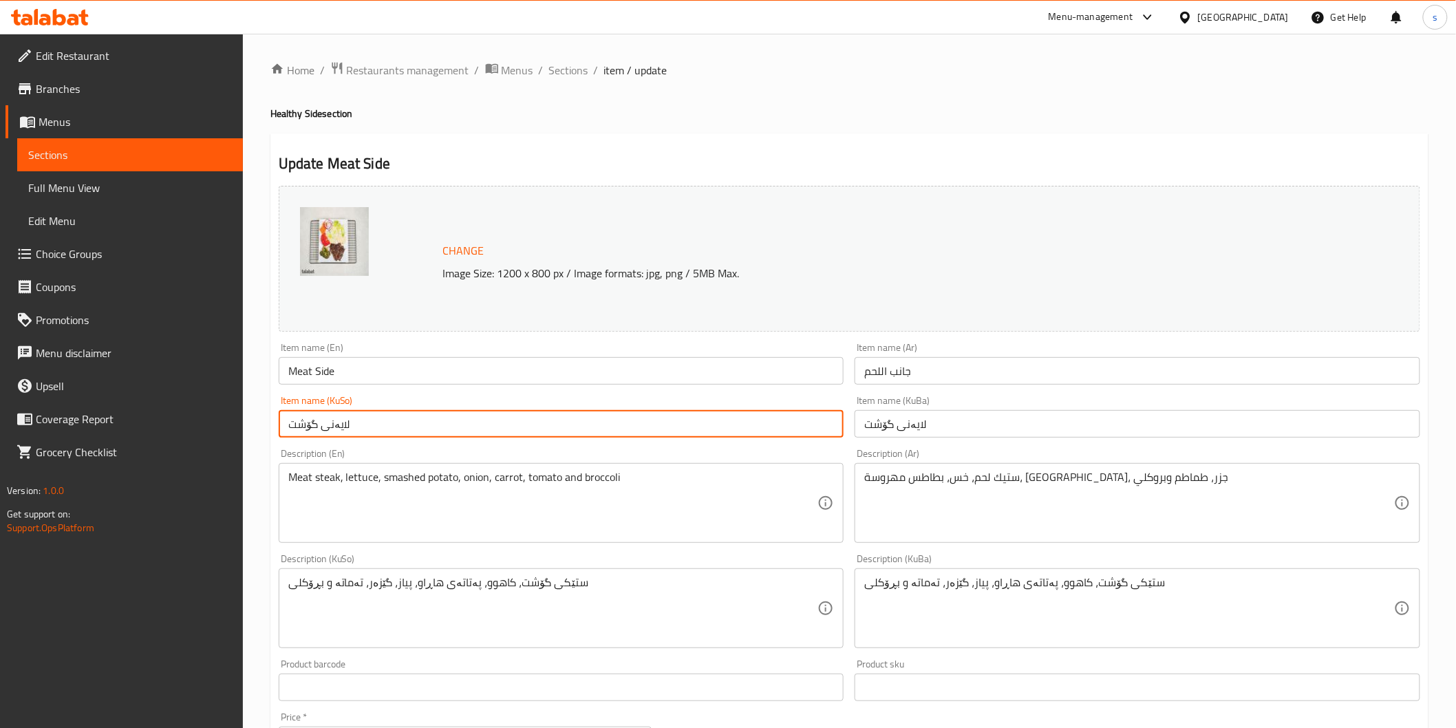
click at [620, 427] on input "لایەنی گۆشت" at bounding box center [562, 424] width 566 height 28
click at [819, 423] on input "لایەنی گۆشت" at bounding box center [562, 424] width 566 height 28
click at [773, 427] on input "گۆشت" at bounding box center [562, 424] width 566 height 28
type input "گۆشتی لاوەکی"
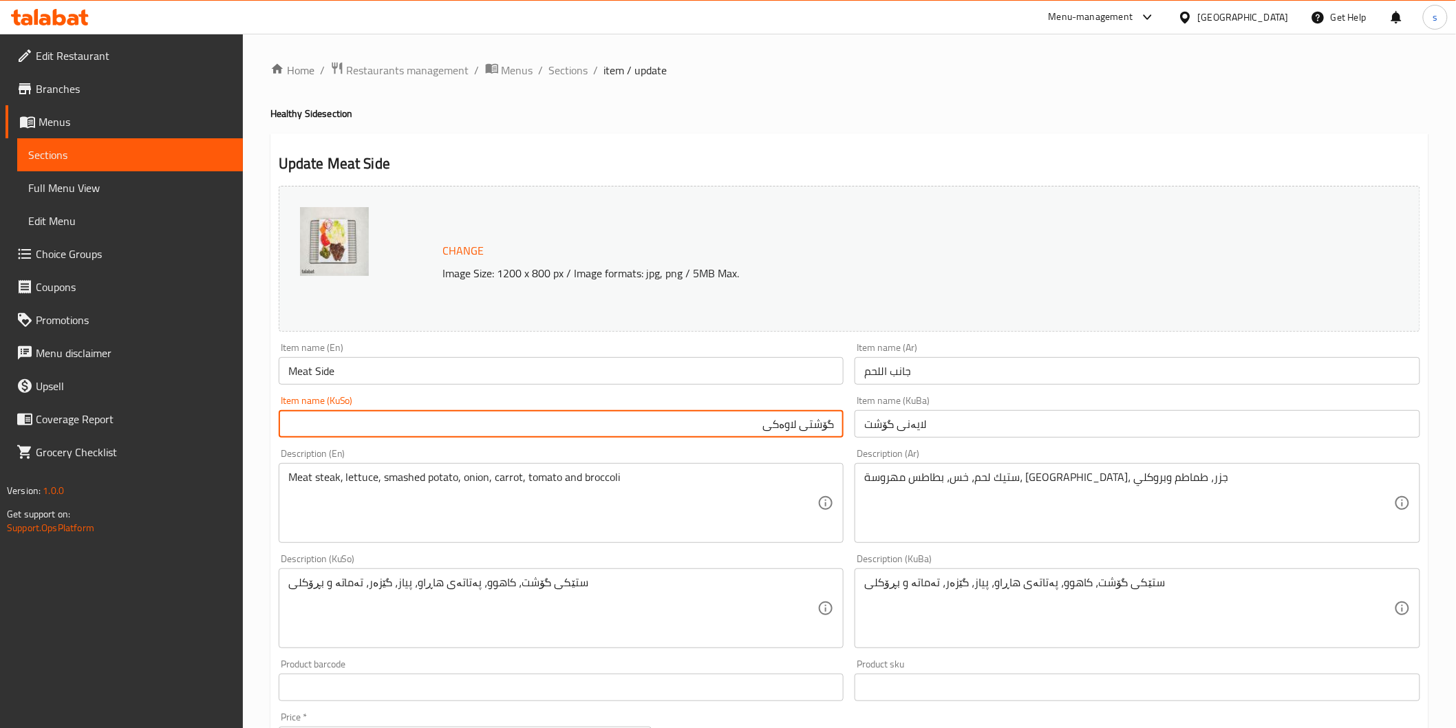
click at [948, 410] on input "لایەنی گۆشت" at bounding box center [1138, 424] width 566 height 28
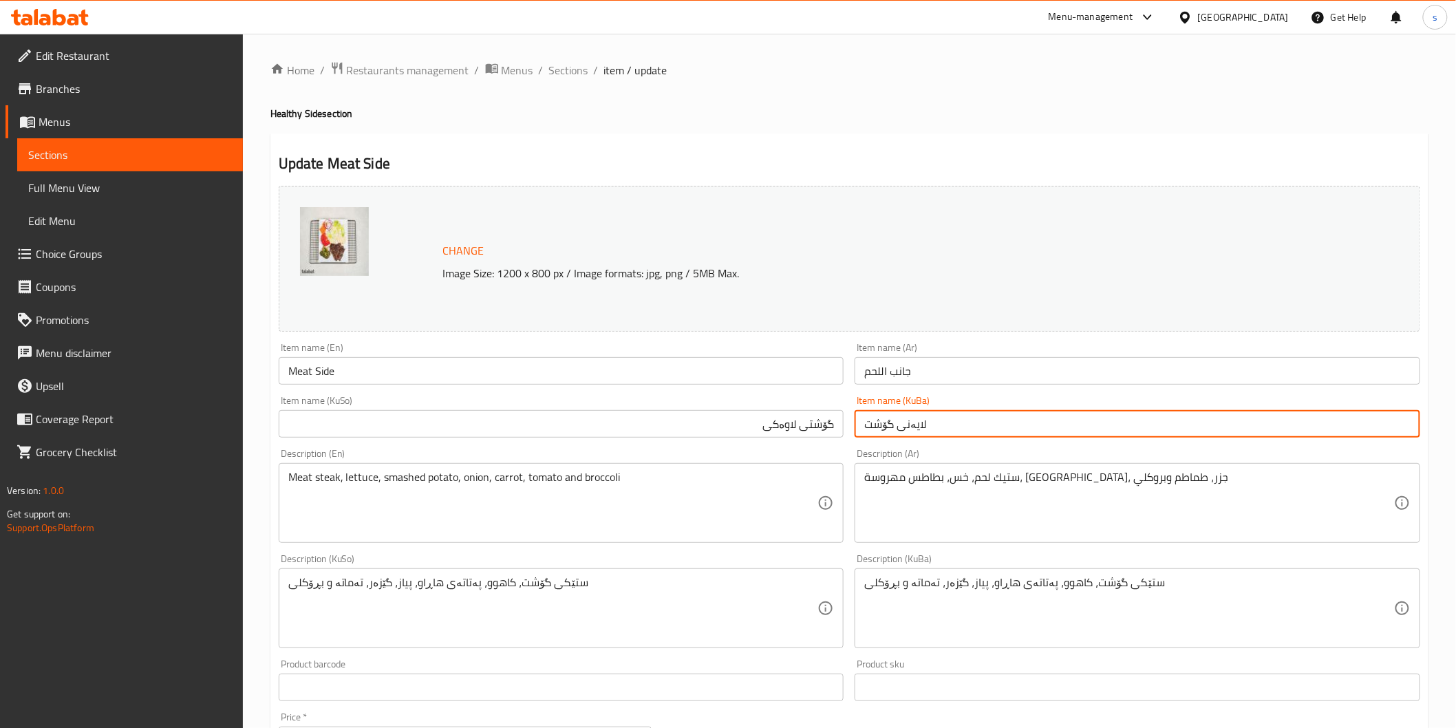
click at [948, 410] on input "لایەنی گۆشت" at bounding box center [1138, 424] width 566 height 28
paste input "گۆشتی لاوەکی"
type input "گۆشتی لاوەکی"
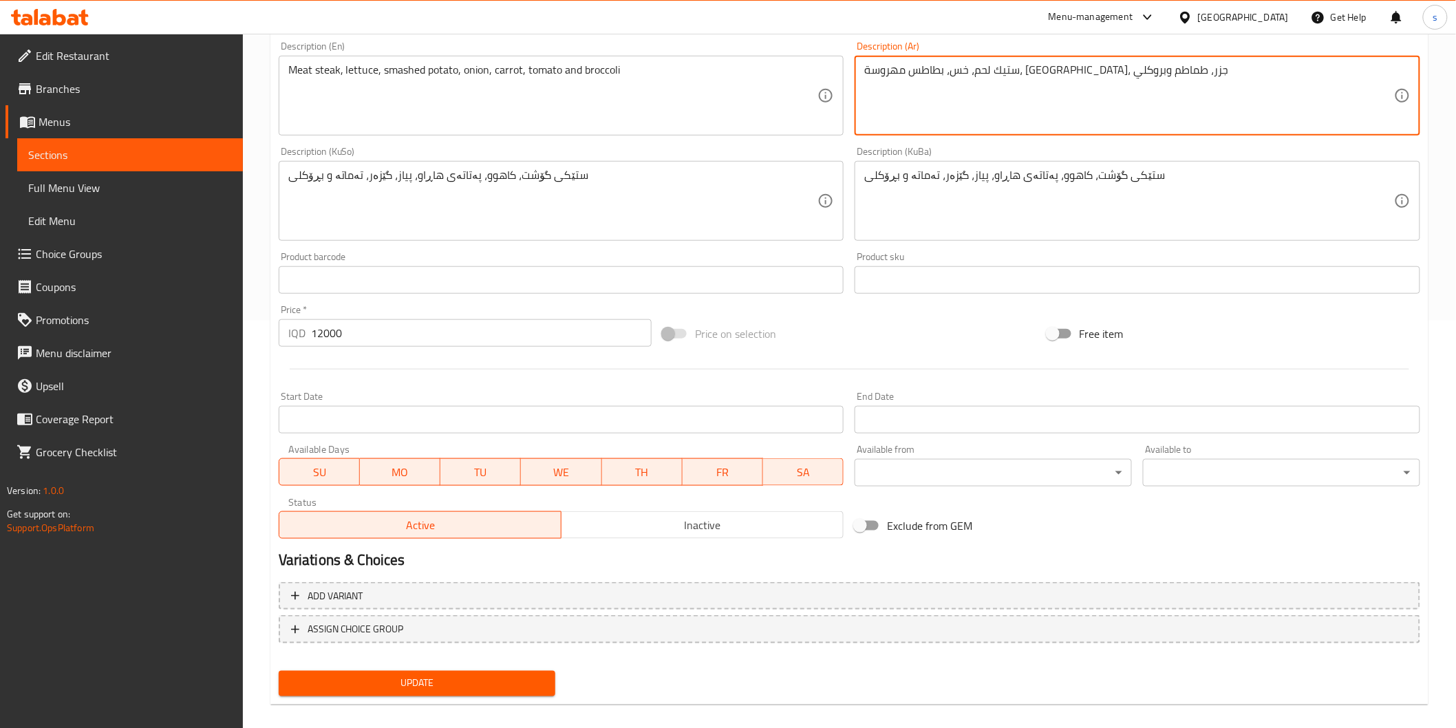
scroll to position [420, 0]
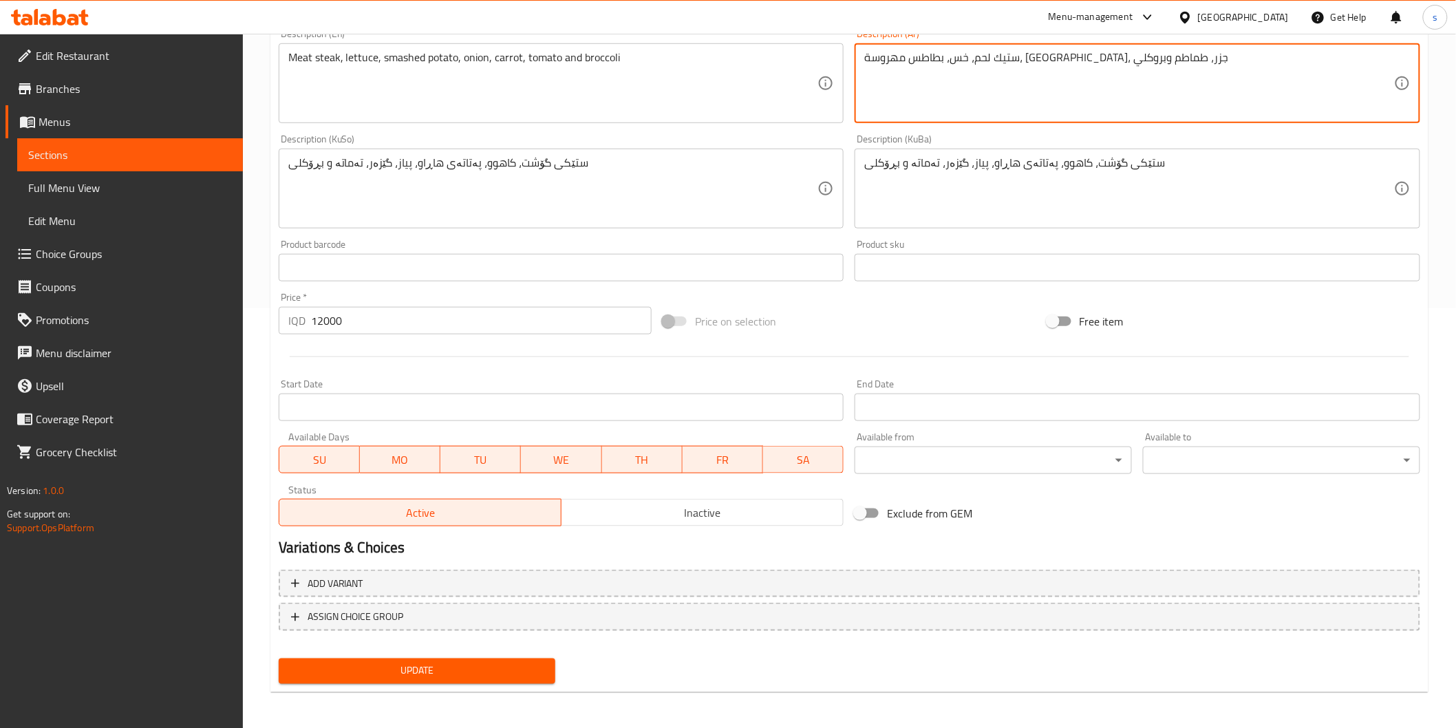
click at [541, 663] on span "Update" at bounding box center [417, 671] width 255 height 17
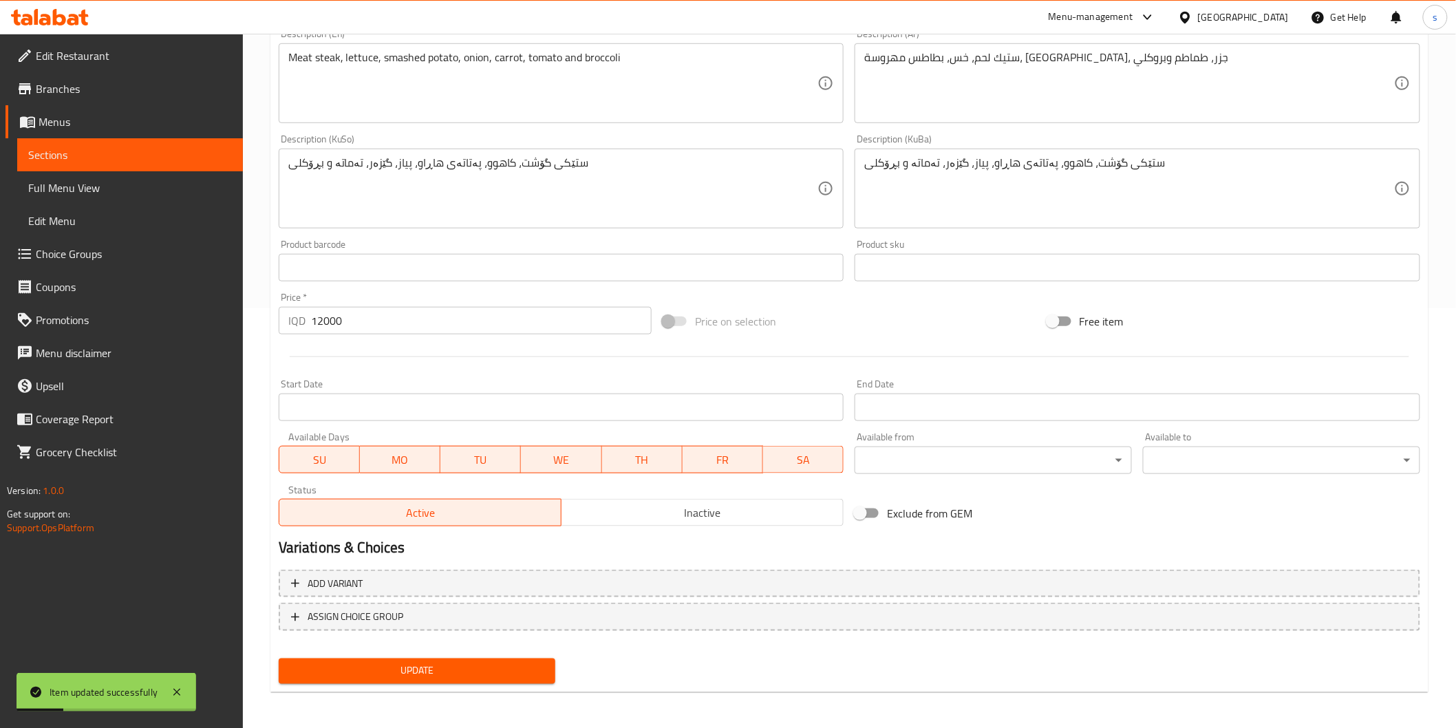
click at [899, 270] on input "text" at bounding box center [1138, 268] width 566 height 28
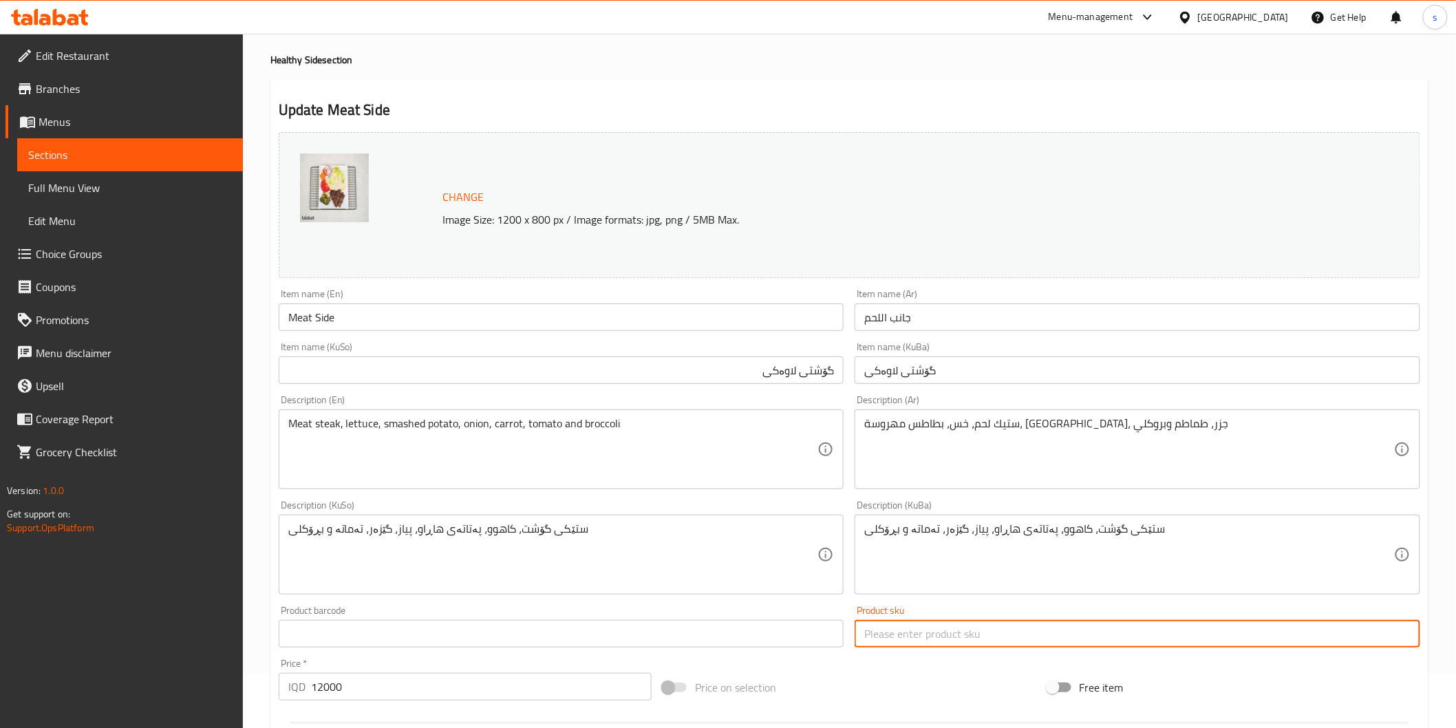
scroll to position [0, 0]
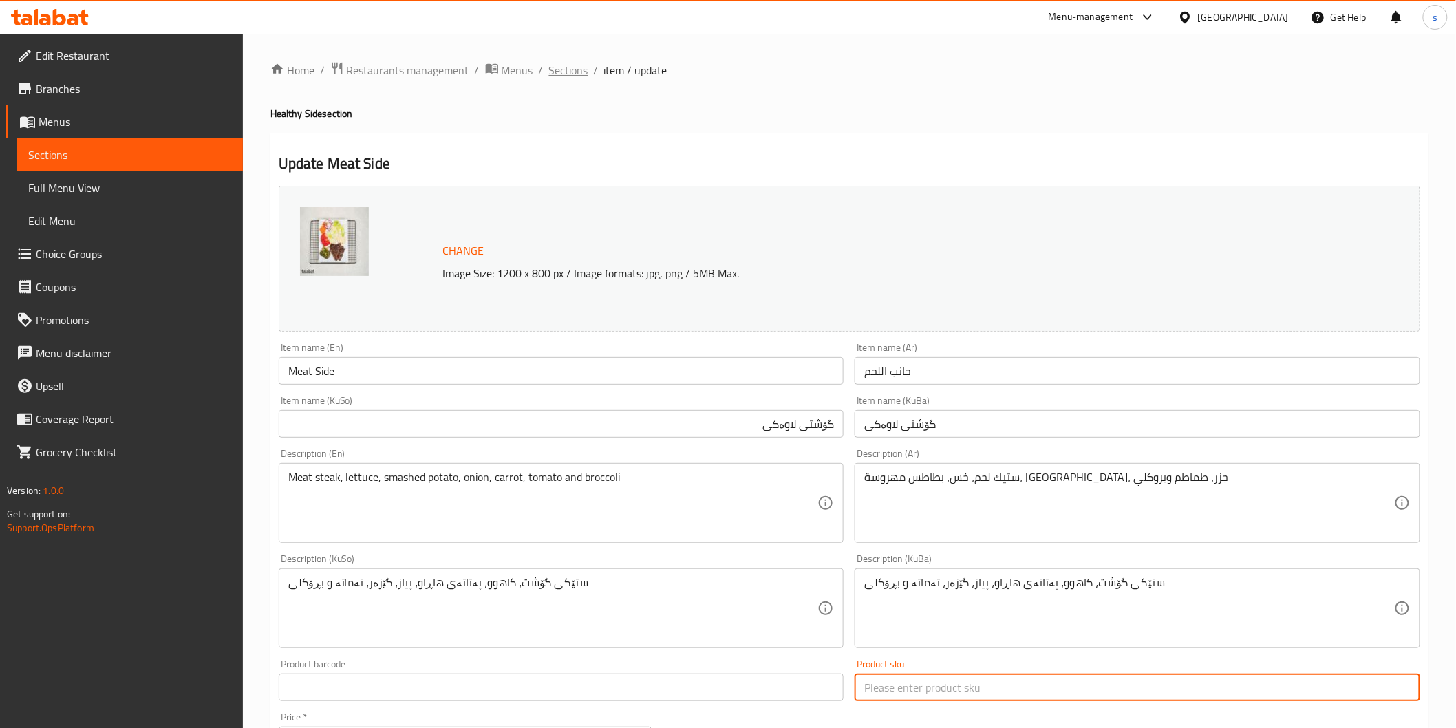
click at [557, 71] on span "Sections" at bounding box center [568, 70] width 39 height 17
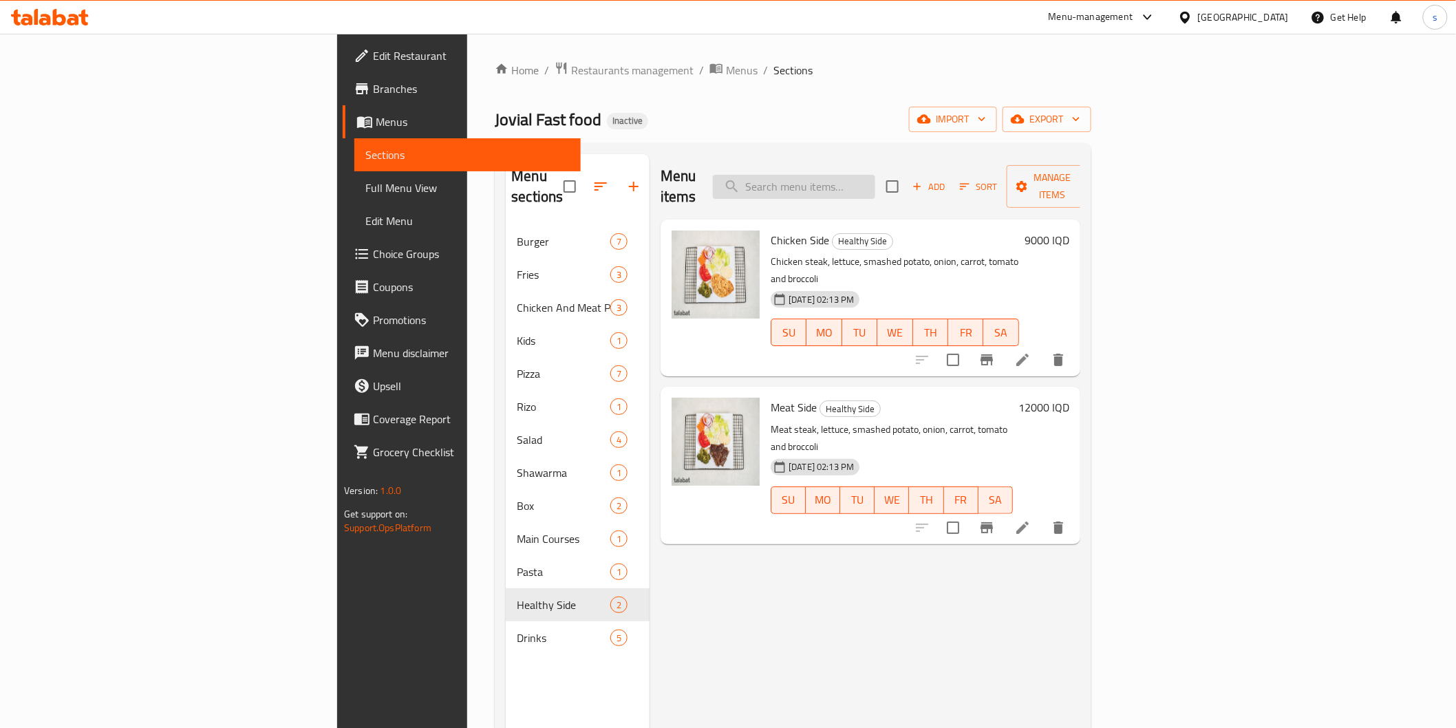
click at [875, 175] on input "search" at bounding box center [794, 187] width 162 height 24
click at [771, 230] on span "Chicken Side" at bounding box center [800, 240] width 59 height 21
click at [875, 175] on input "meat b" at bounding box center [794, 187] width 162 height 24
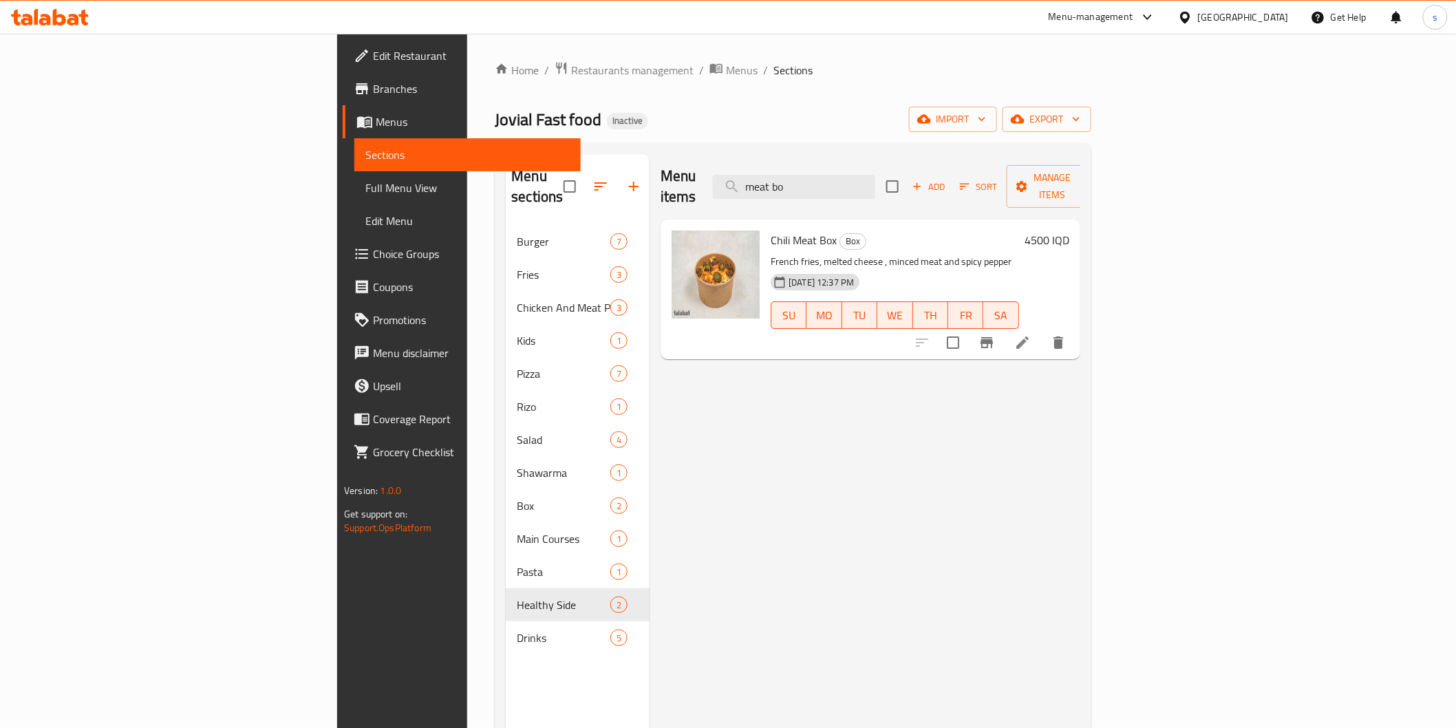
type input "meat bo"
click at [365, 190] on span "Full Menu View" at bounding box center [467, 188] width 204 height 17
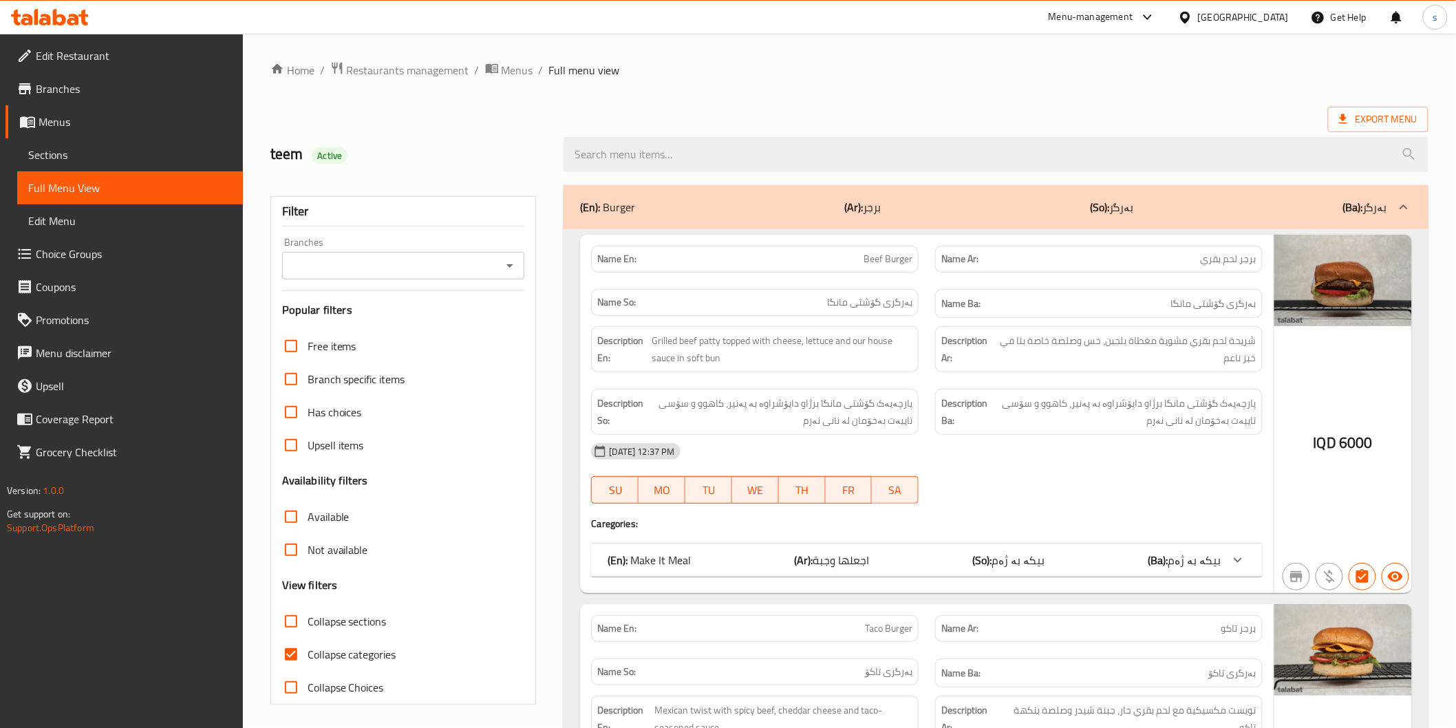
click at [449, 270] on input "Branches" at bounding box center [392, 265] width 212 height 19
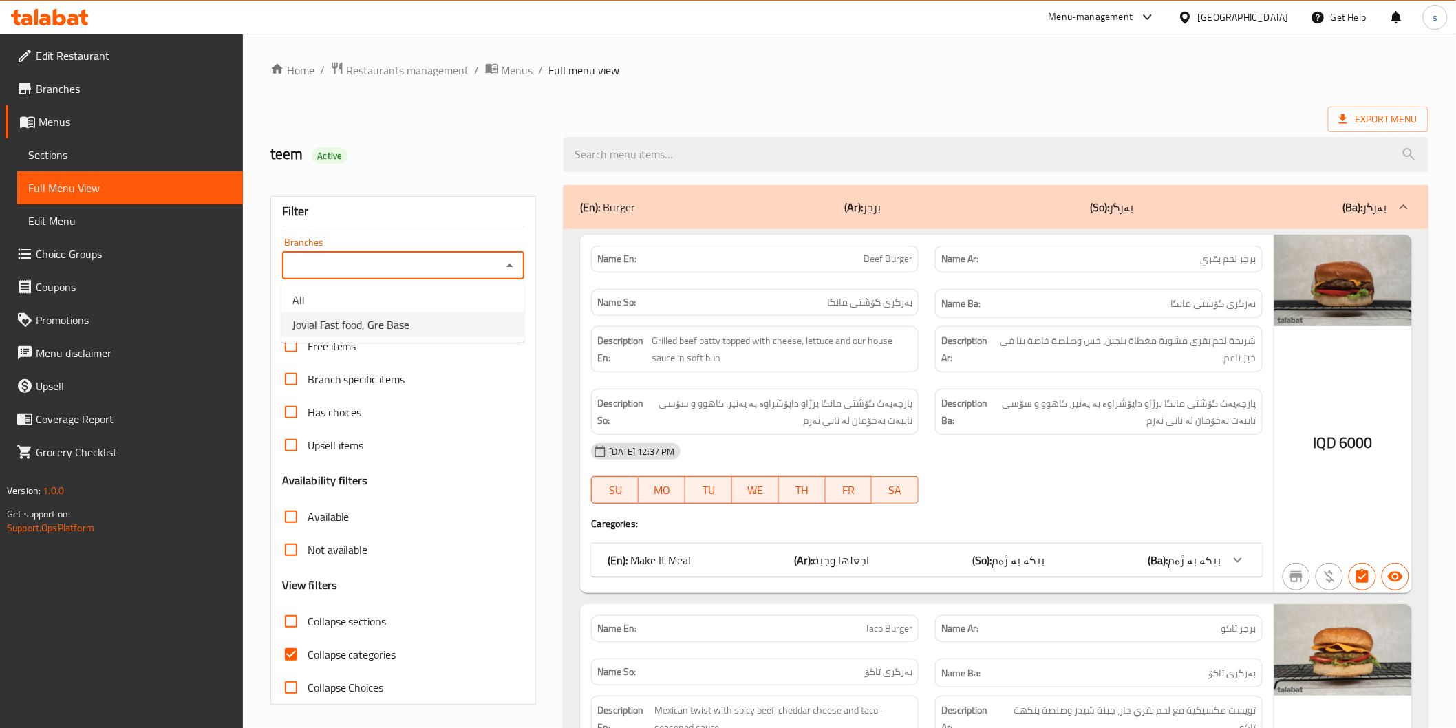
click at [441, 318] on li "Jovial Fast food, Gre Base" at bounding box center [403, 324] width 243 height 25
type input "Jovial Fast food, Gre Base"
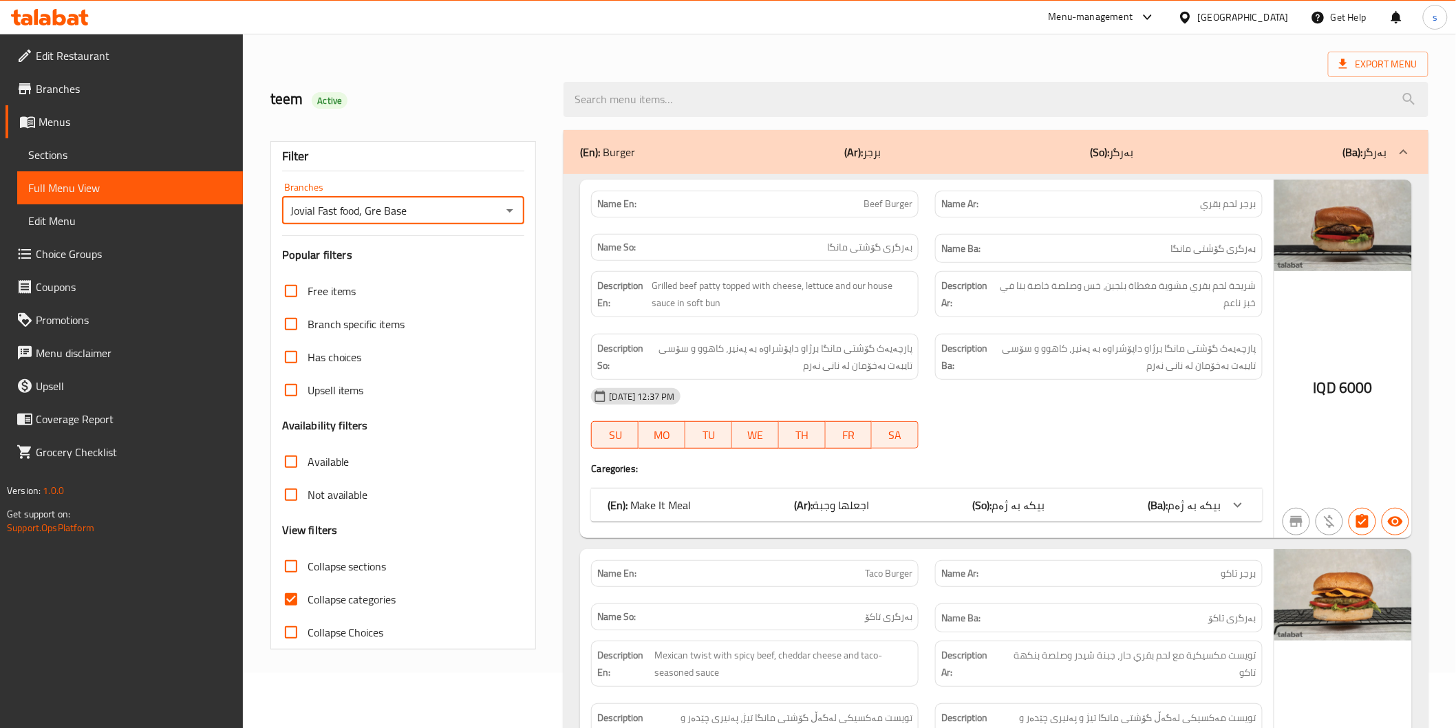
scroll to position [80, 0]
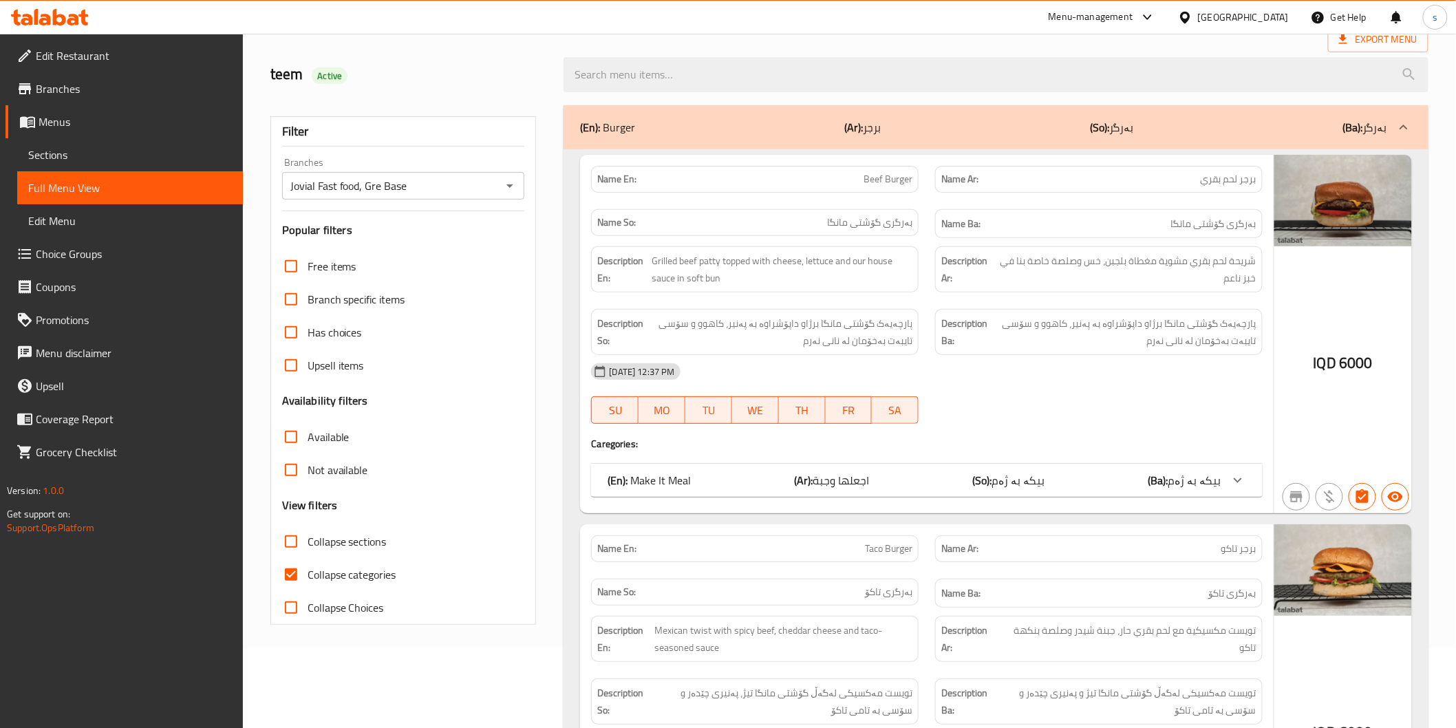
click at [342, 581] on span "Collapse categories" at bounding box center [352, 574] width 89 height 17
click at [308, 581] on input "Collapse categories" at bounding box center [291, 574] width 33 height 33
checkbox input "false"
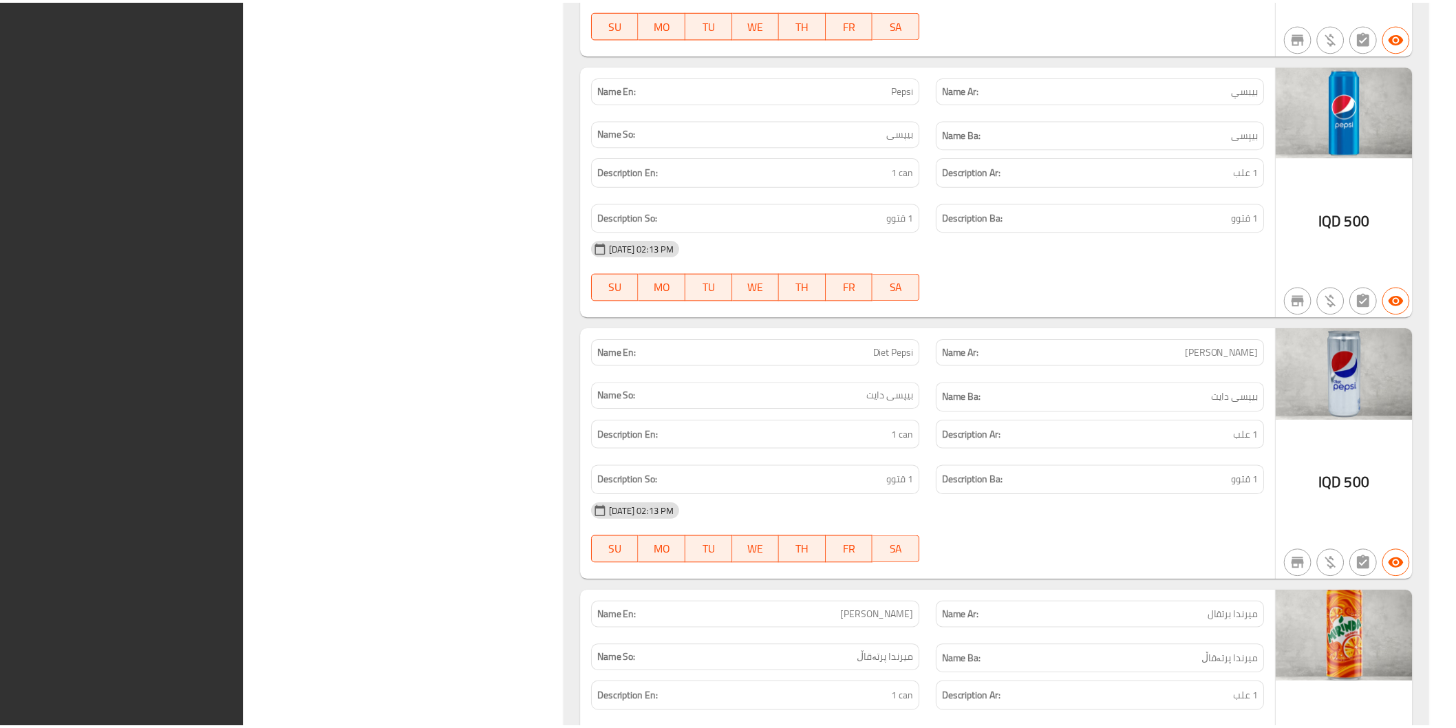
scroll to position [12149, 0]
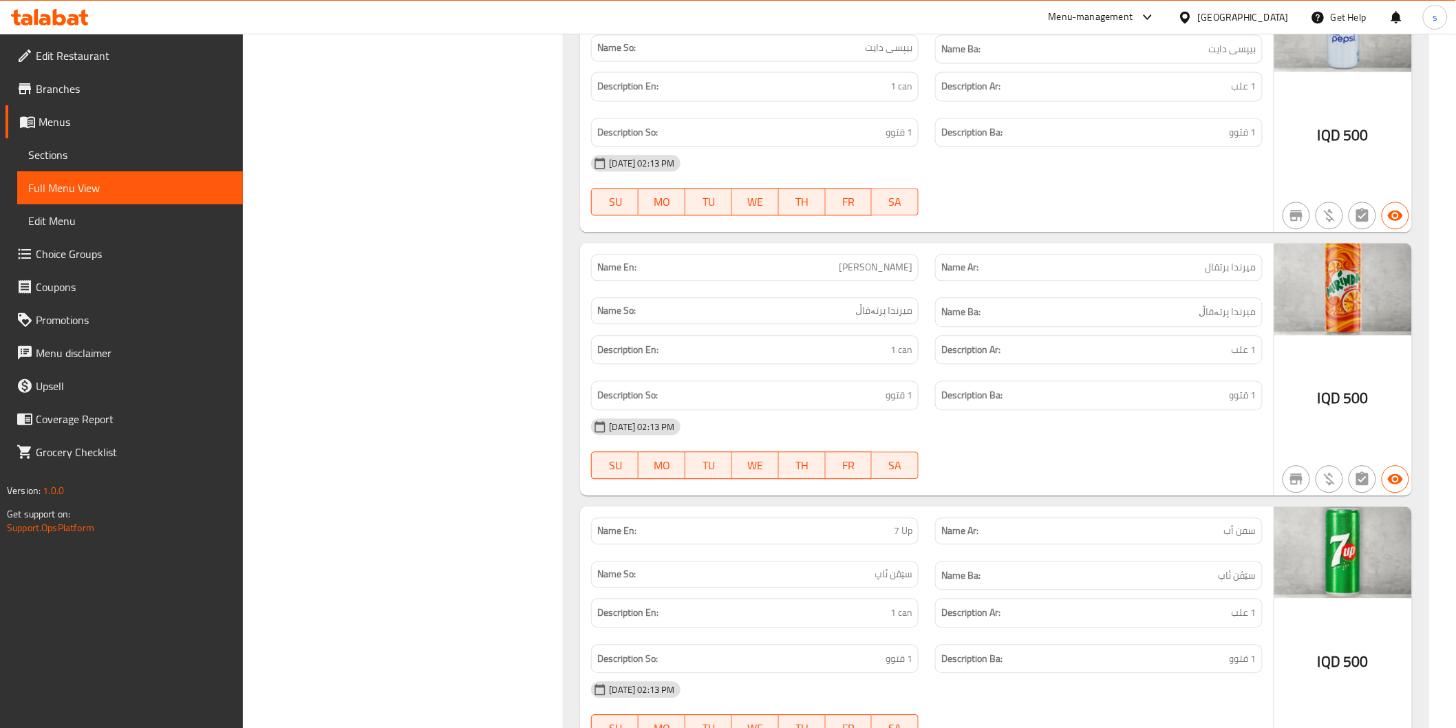
click at [182, 59] on span "Edit Restaurant" at bounding box center [134, 55] width 196 height 17
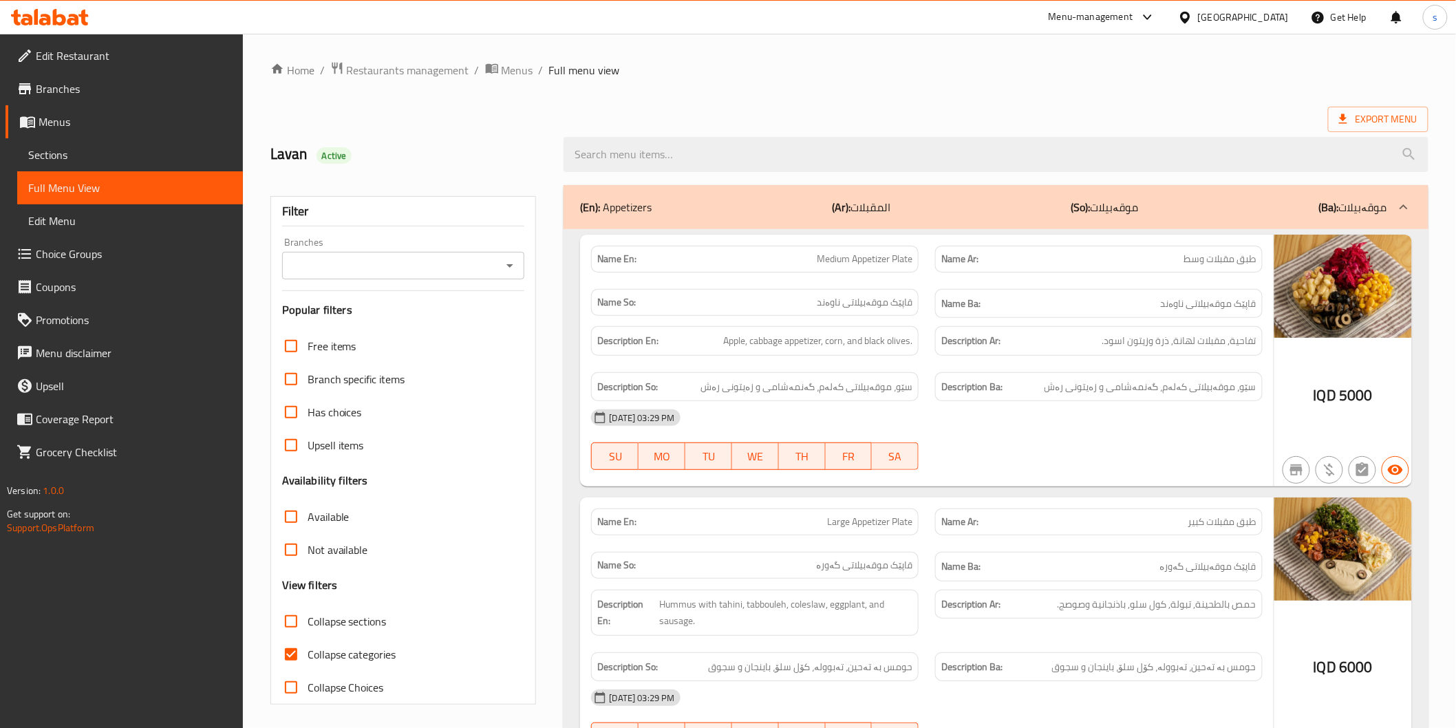
click at [125, 152] on span "Sections" at bounding box center [130, 155] width 204 height 17
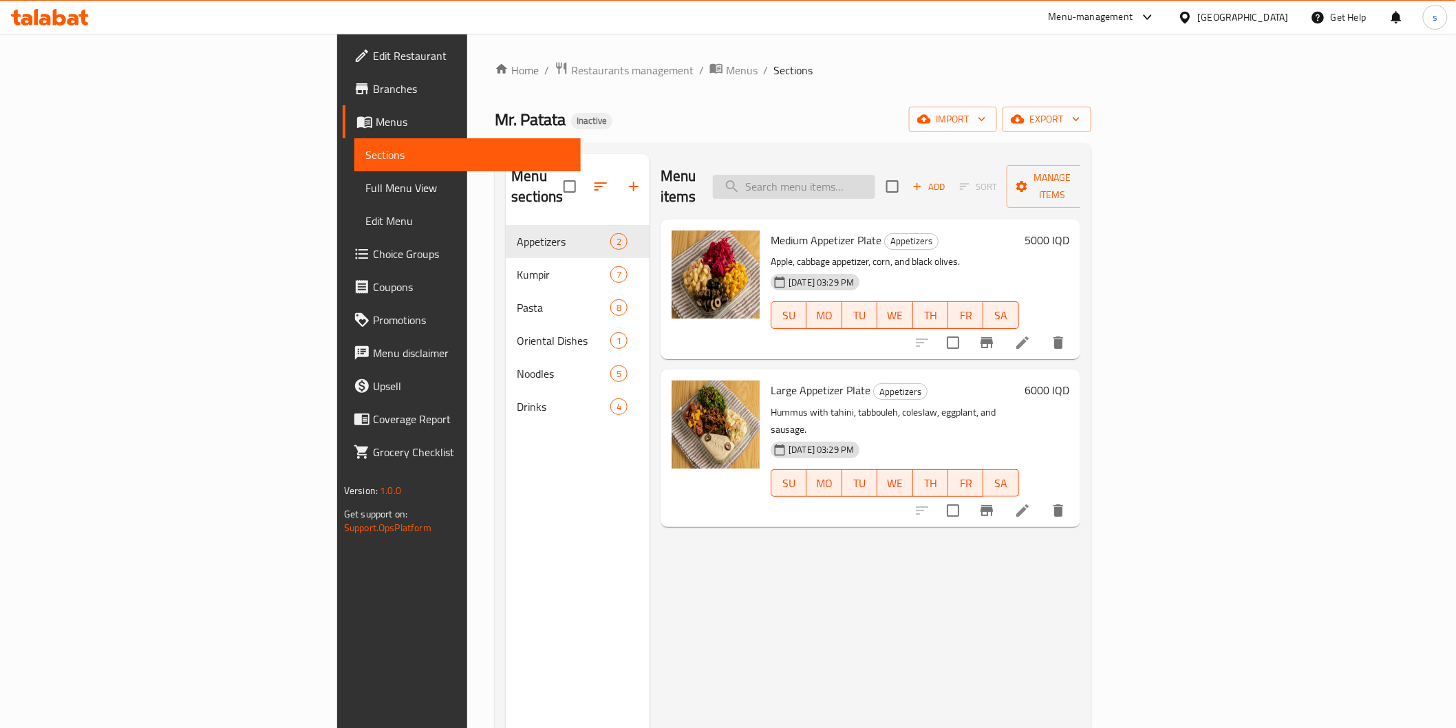
click at [875, 176] on input "search" at bounding box center [794, 187] width 162 height 24
paste input "Medium Appetizer Plate"
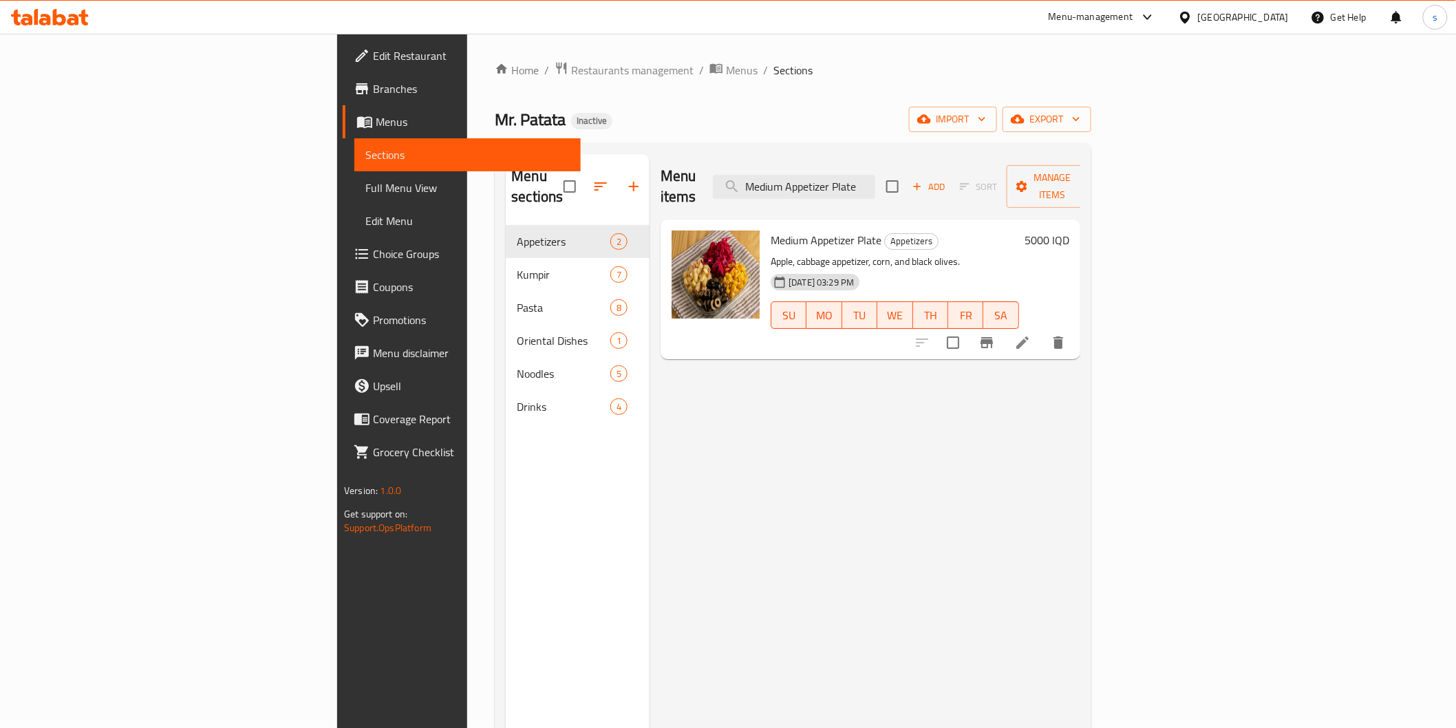
type input "Medium Appetizer Plate"
click at [1042, 331] on li at bounding box center [1022, 342] width 39 height 25
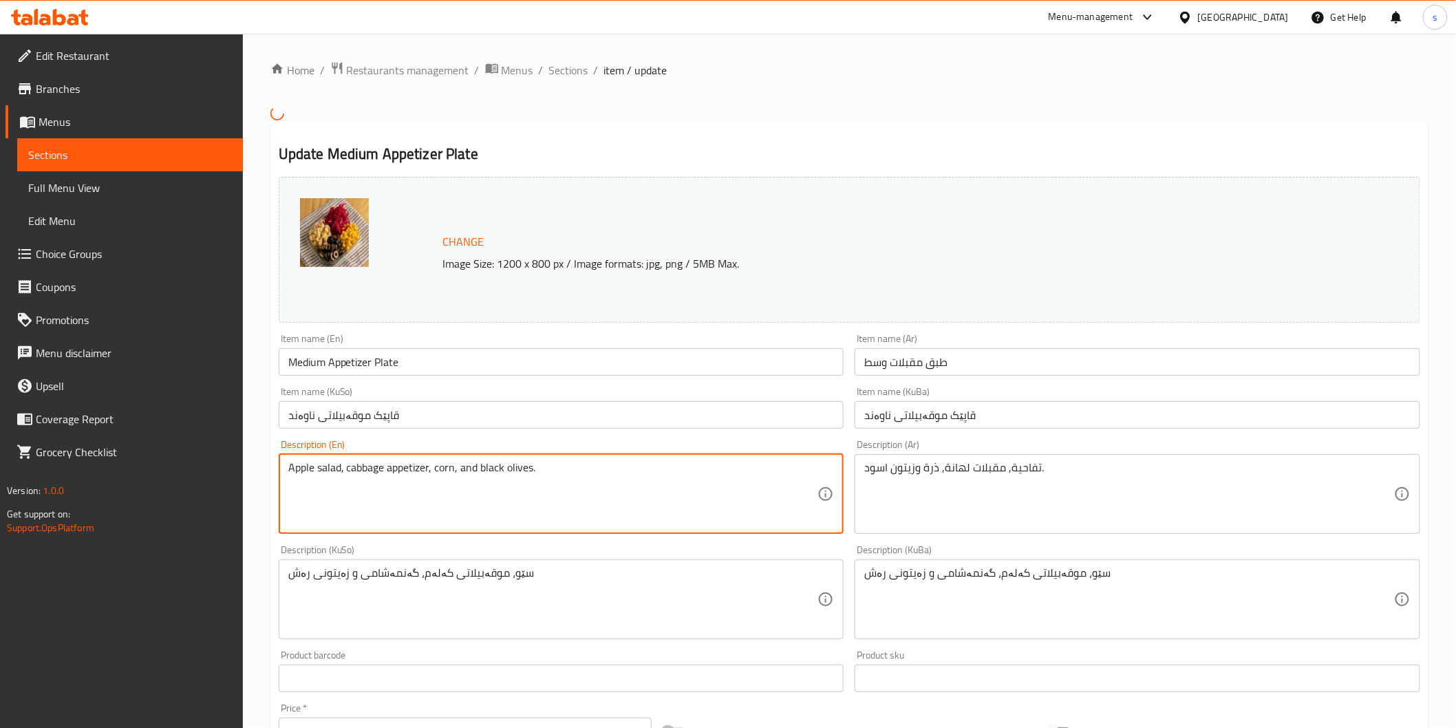
type textarea "Apple salad, cabbage appetizer, corn, and black olives."
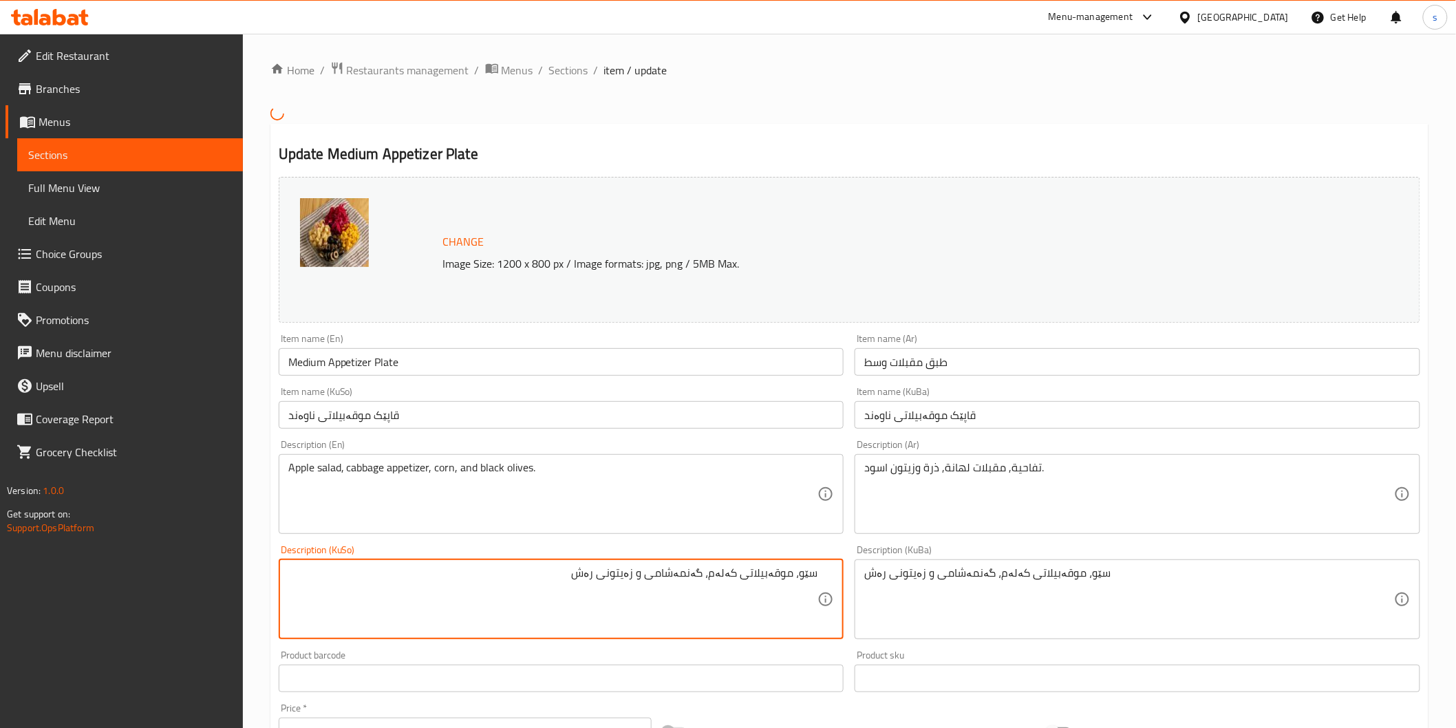
click at [816, 576] on textarea "سێو، موقەبیلاتی کەلەم، گەنمەشامی و زەیتونی رەش" at bounding box center [553, 598] width 530 height 65
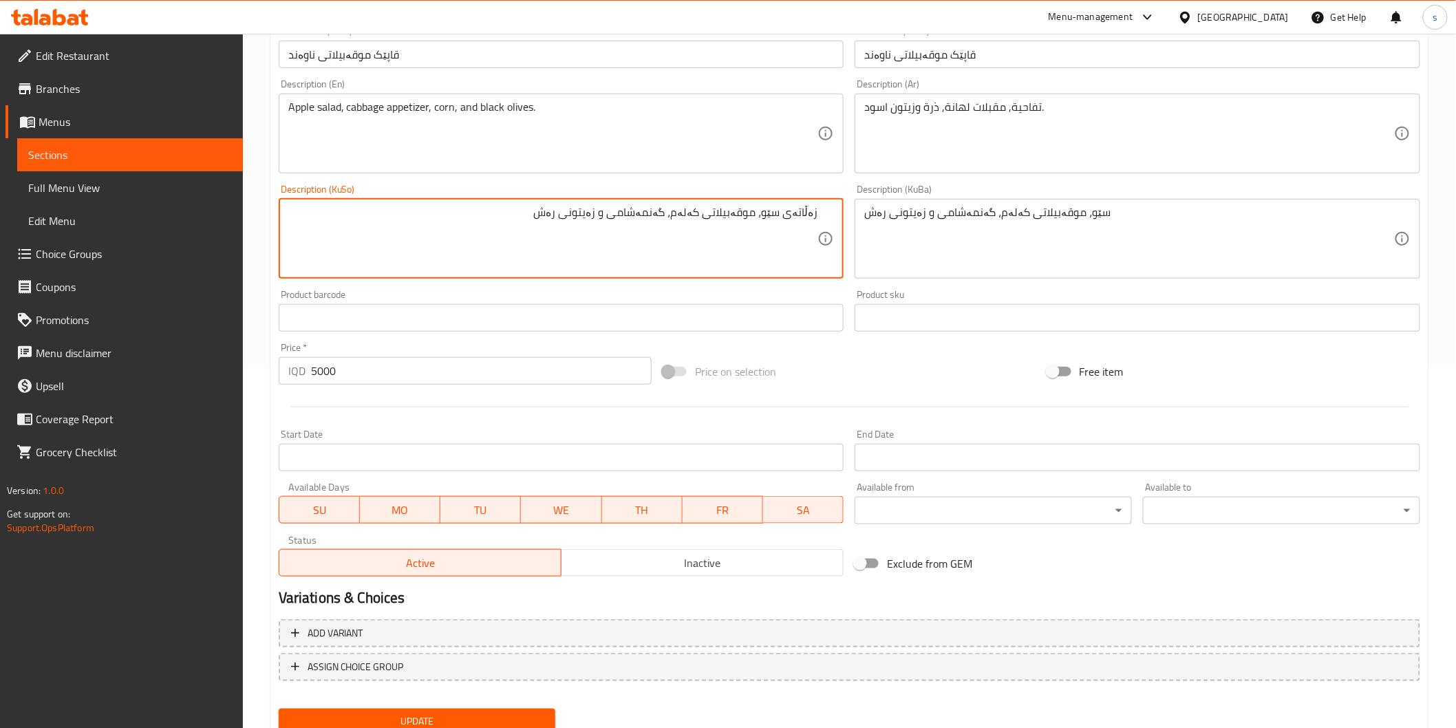
scroll to position [410, 0]
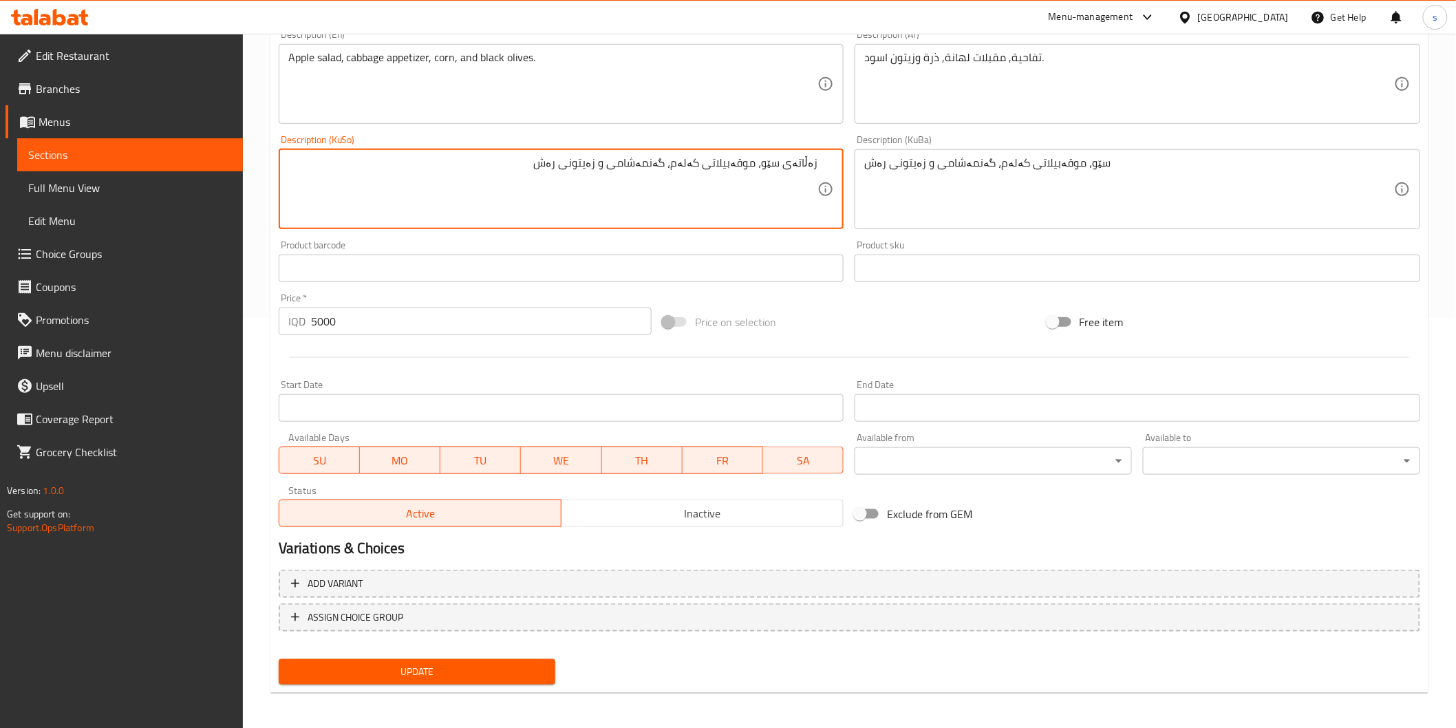
type textarea "زەڵاتەی سێو، موقەبیلاتی کەلەم، گەنمەشامی و زەیتونی رەش"
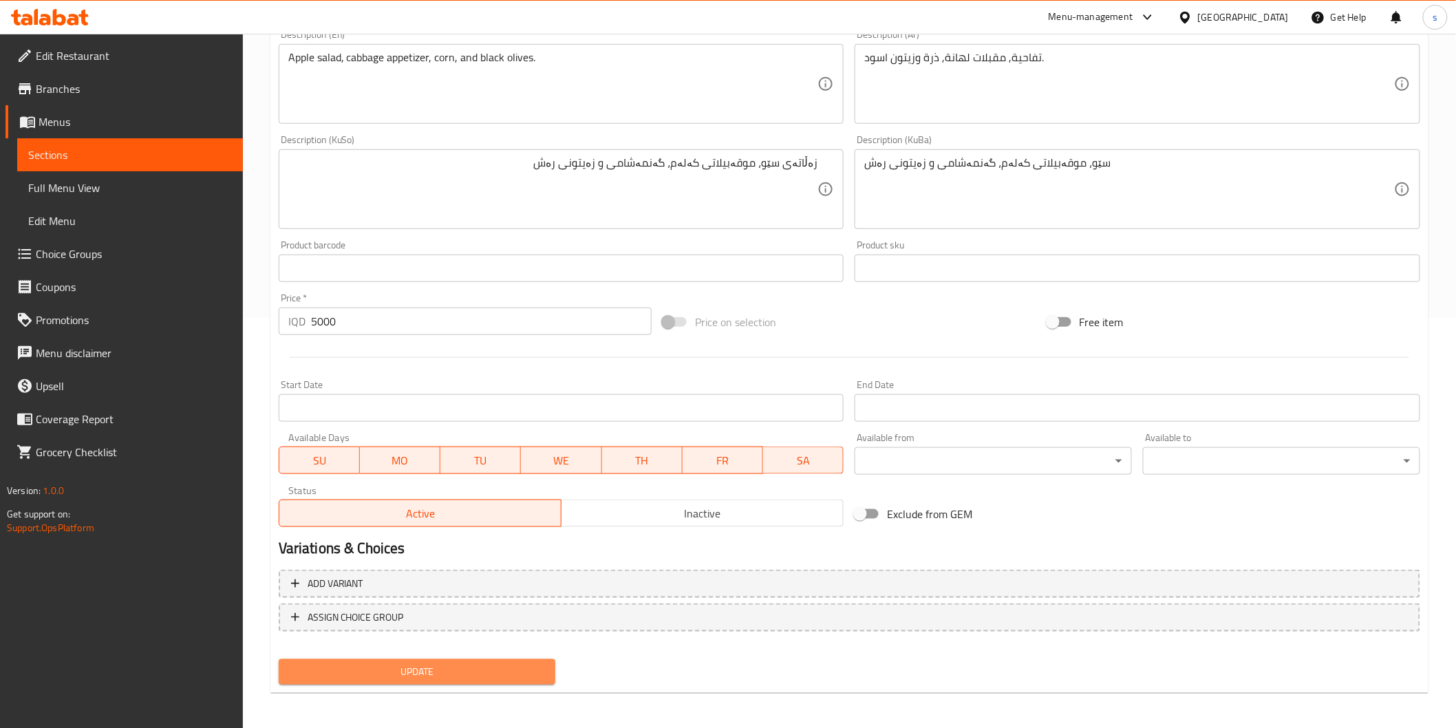
click at [538, 669] on span "Update" at bounding box center [417, 671] width 255 height 17
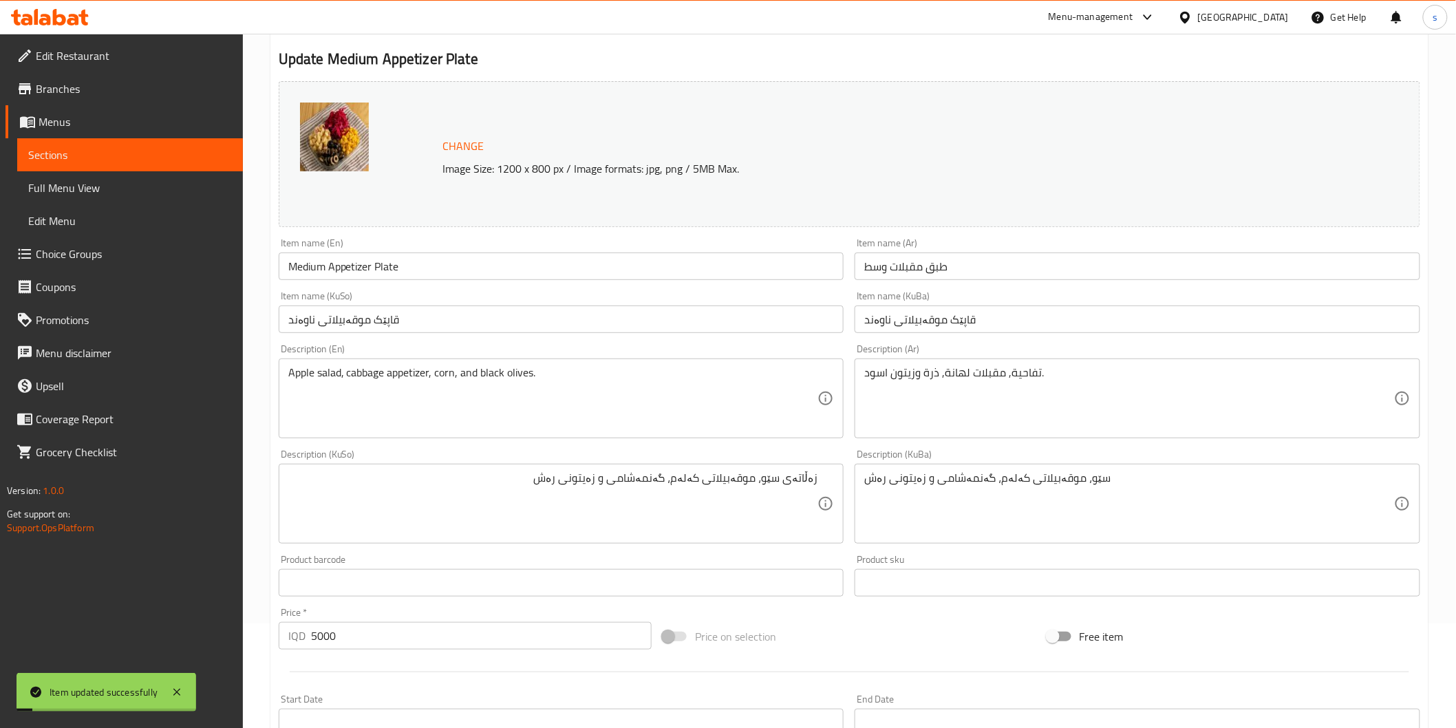
scroll to position [0, 0]
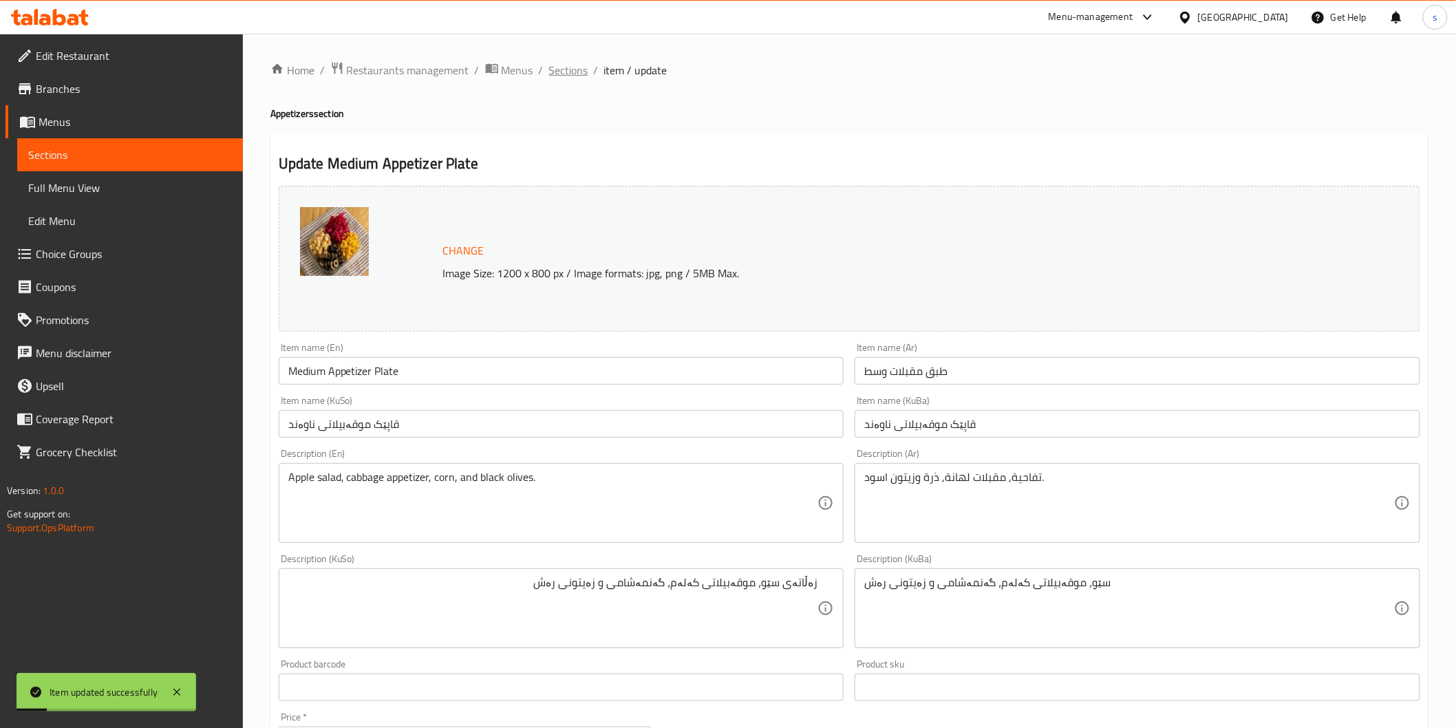
click at [570, 63] on span "Sections" at bounding box center [568, 70] width 39 height 17
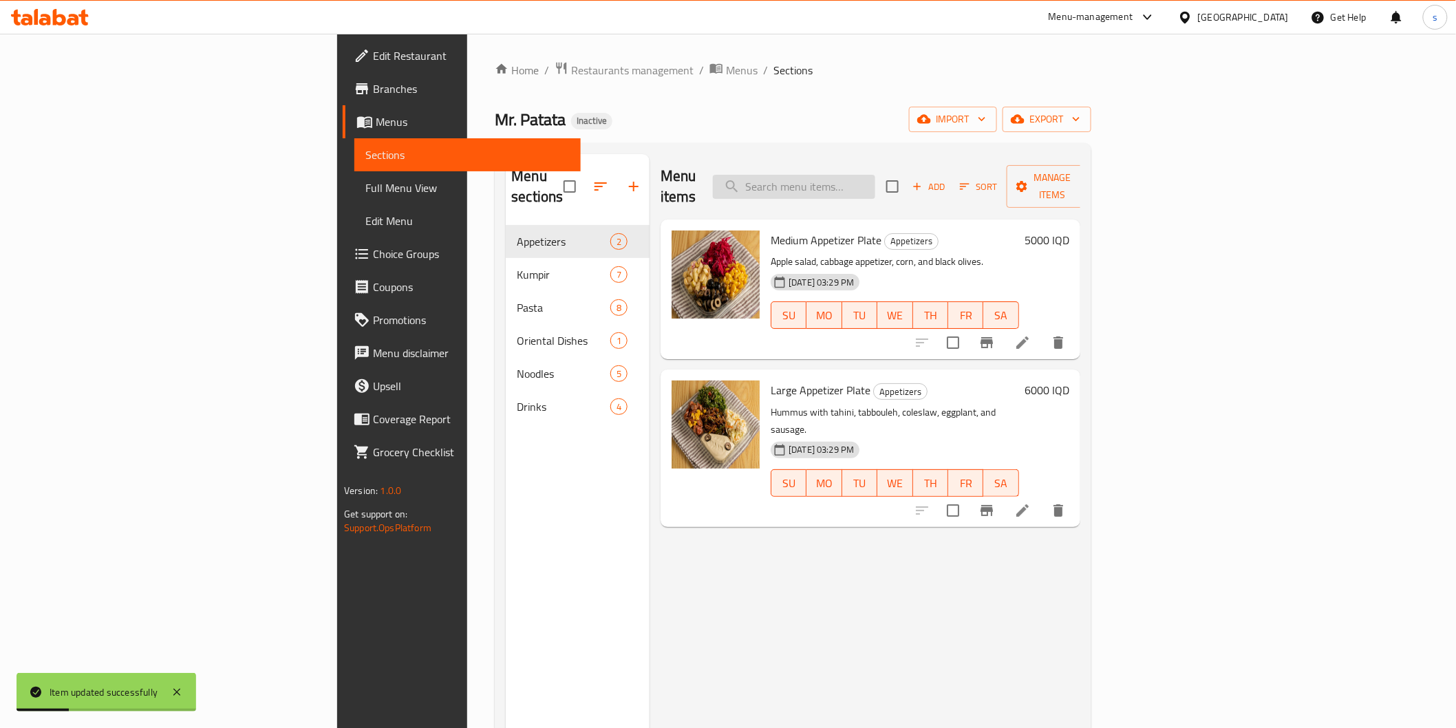
click at [875, 177] on input "search" at bounding box center [794, 187] width 162 height 24
paste input "Large Appetizer Plate"
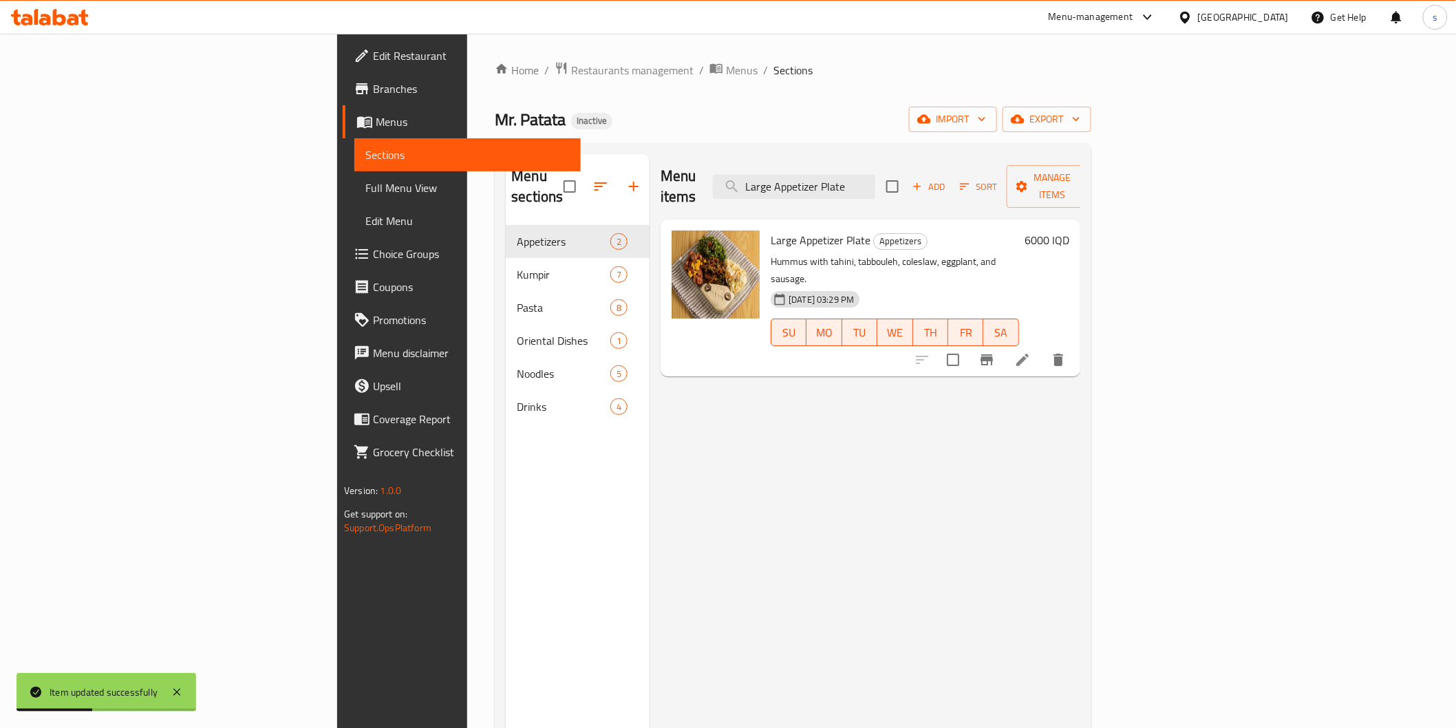
type input "Large Appetizer Plate"
click at [1031, 352] on icon at bounding box center [1023, 360] width 17 height 17
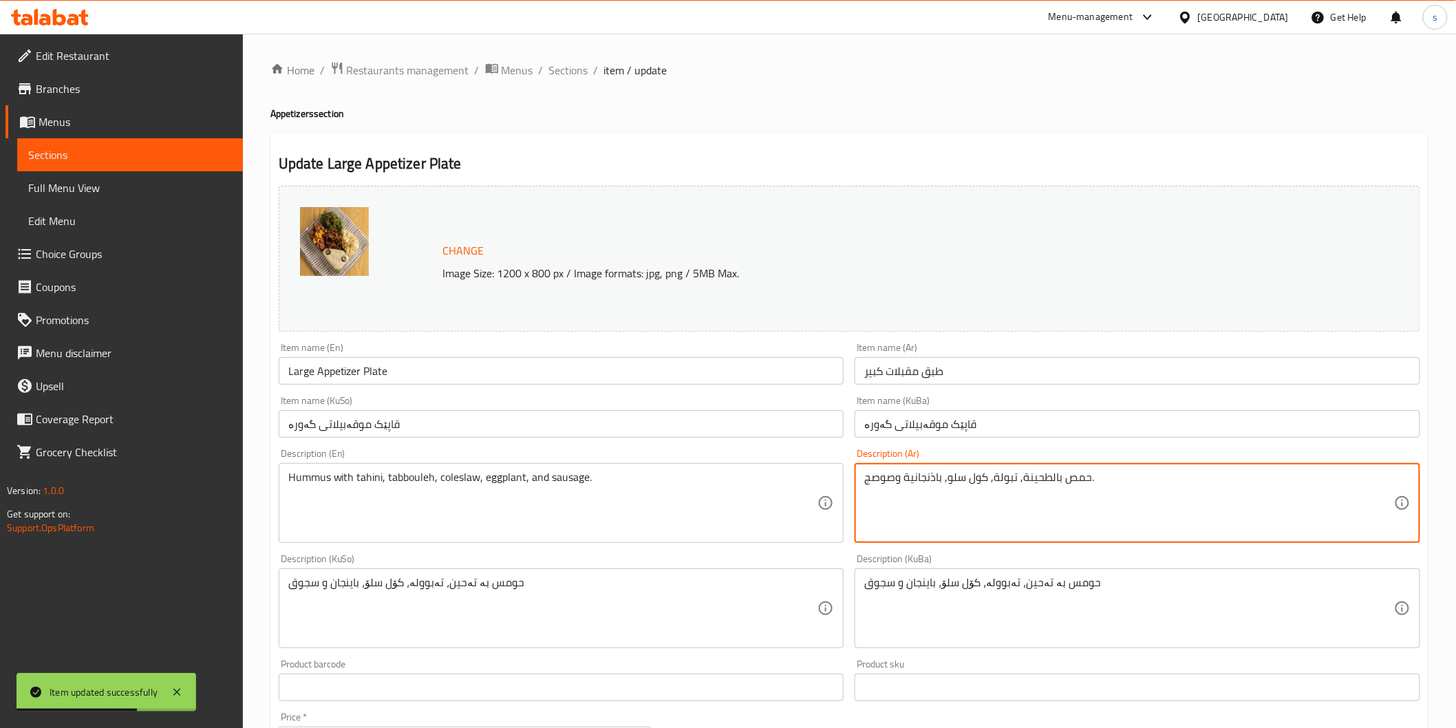
click at [924, 478] on textarea "حمص بالطحينة, تبولة, كول سلو, باذنجانية وصوصج." at bounding box center [1129, 503] width 530 height 65
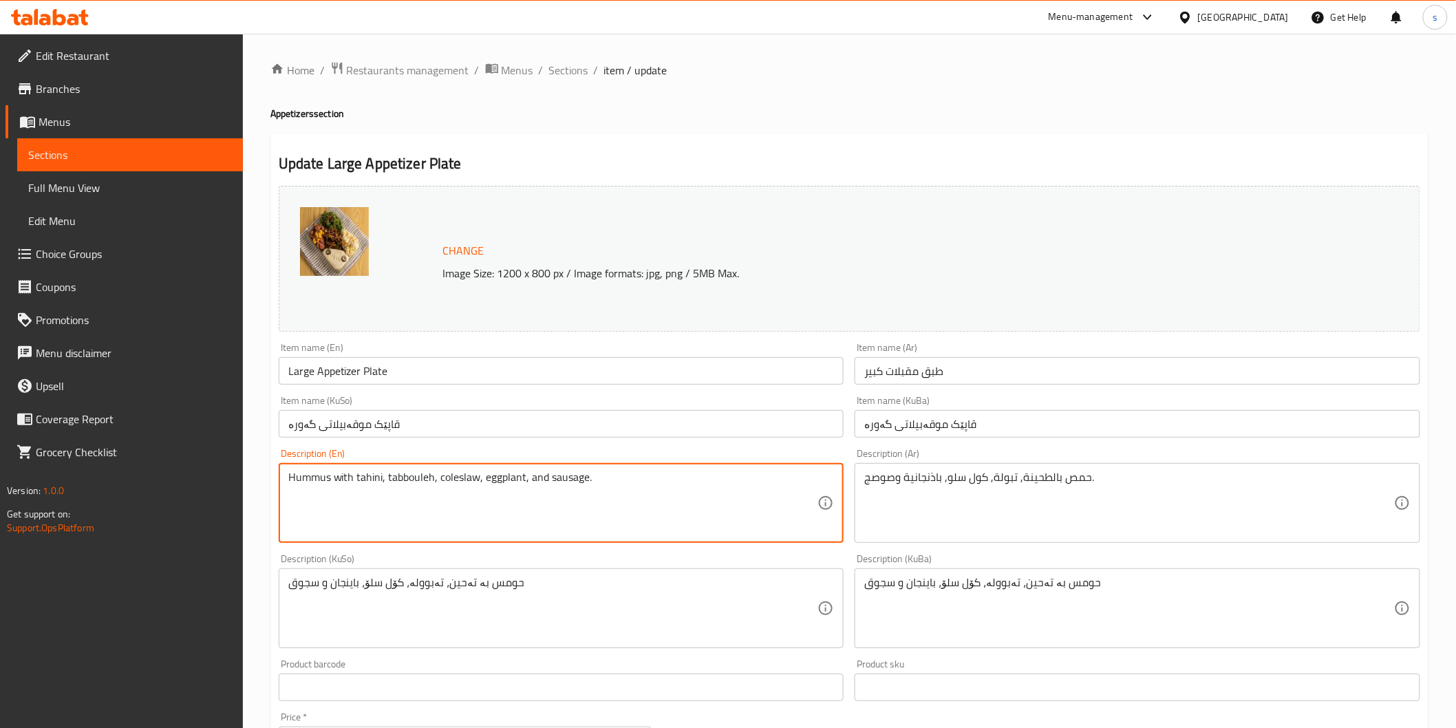
click at [499, 482] on textarea "Hummus with tahini, tabbouleh, coleslaw, eggplant, and sausage." at bounding box center [553, 503] width 530 height 65
paste textarea "Eggplant Salad"
click at [534, 483] on textarea "Hummus with tahini, tabbouleh, coleslaw, Eggplant Salad, and sausage." at bounding box center [553, 503] width 530 height 65
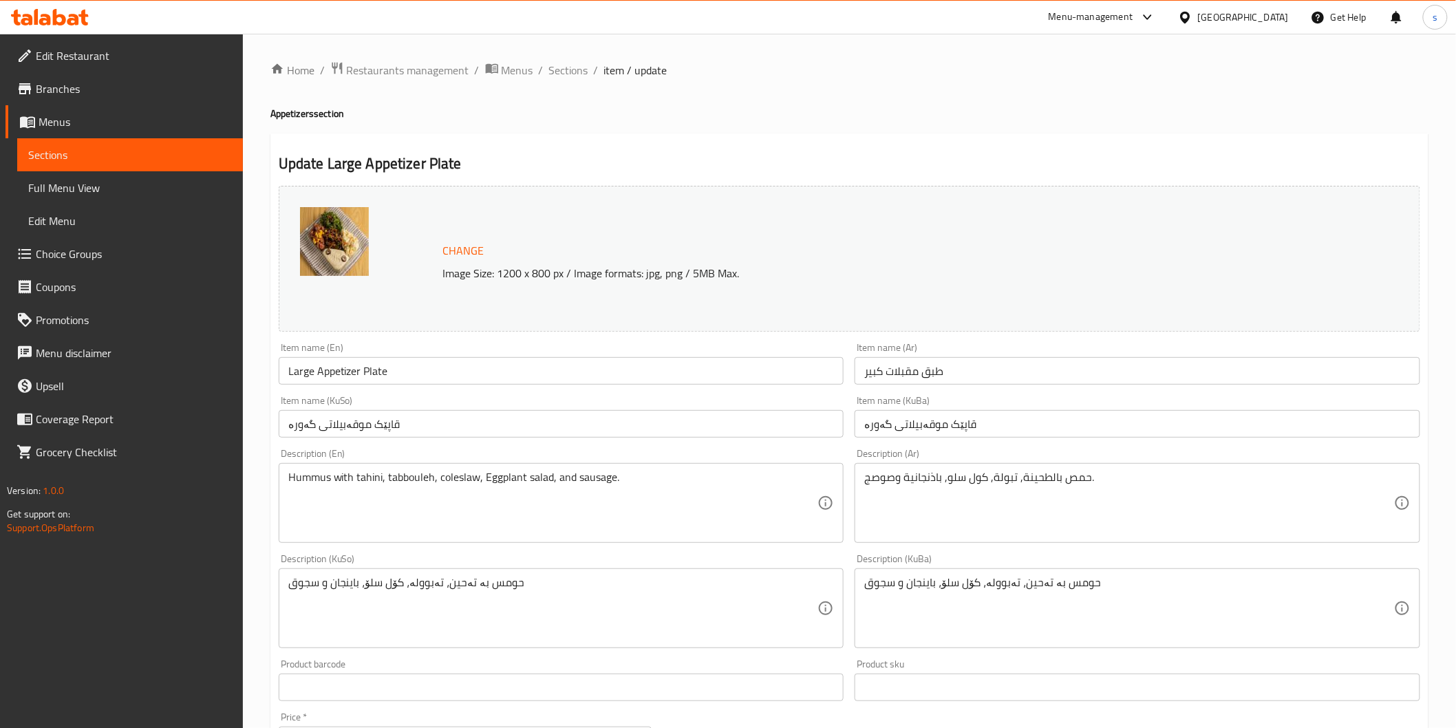
click at [489, 469] on div "Hummus with tahini, tabbouleh, coleslaw, Eggplant salad, and sausage. Descripti…" at bounding box center [562, 503] width 566 height 80
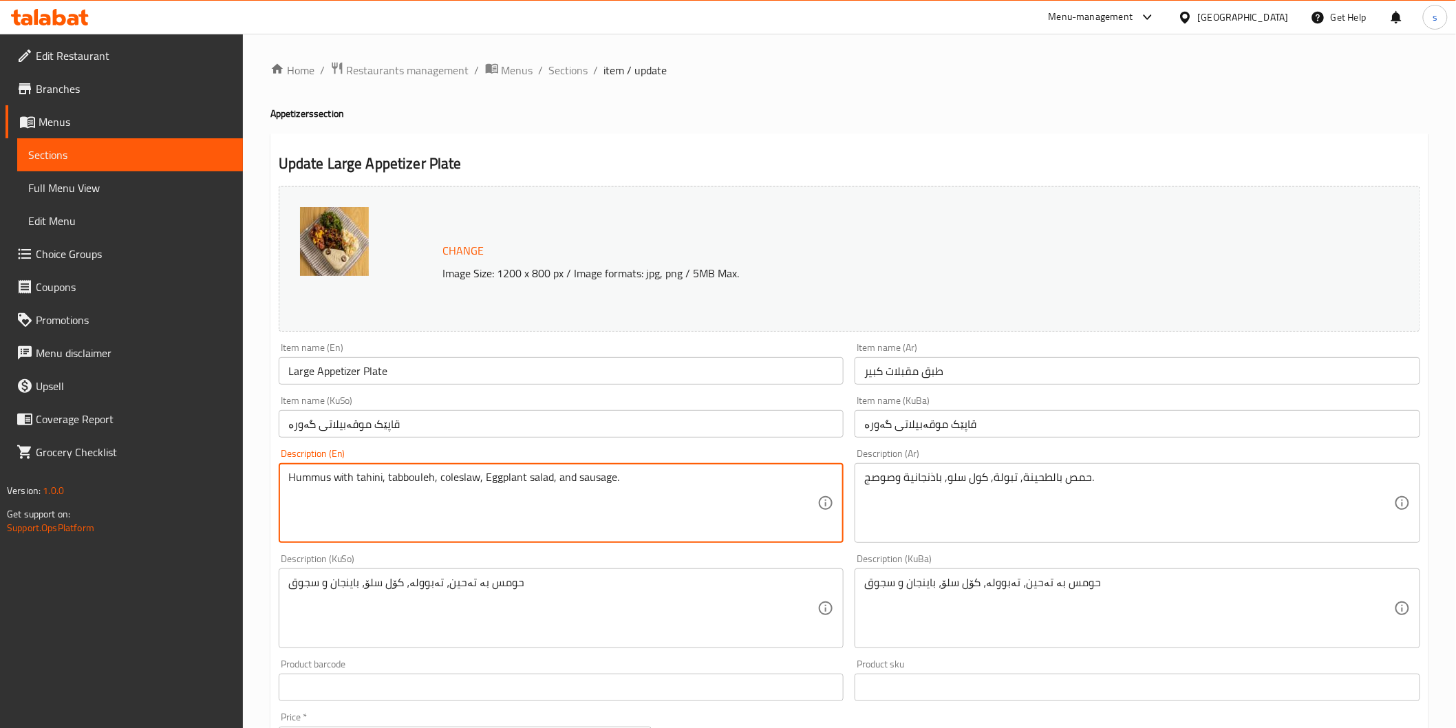
click at [489, 479] on textarea "Hummus with tahini, tabbouleh, coleslaw, Eggplant salad, and sausage." at bounding box center [553, 503] width 530 height 65
type textarea "Hummus with tahini, tabbouleh, coleslaw, eggplant salad, and sausage."
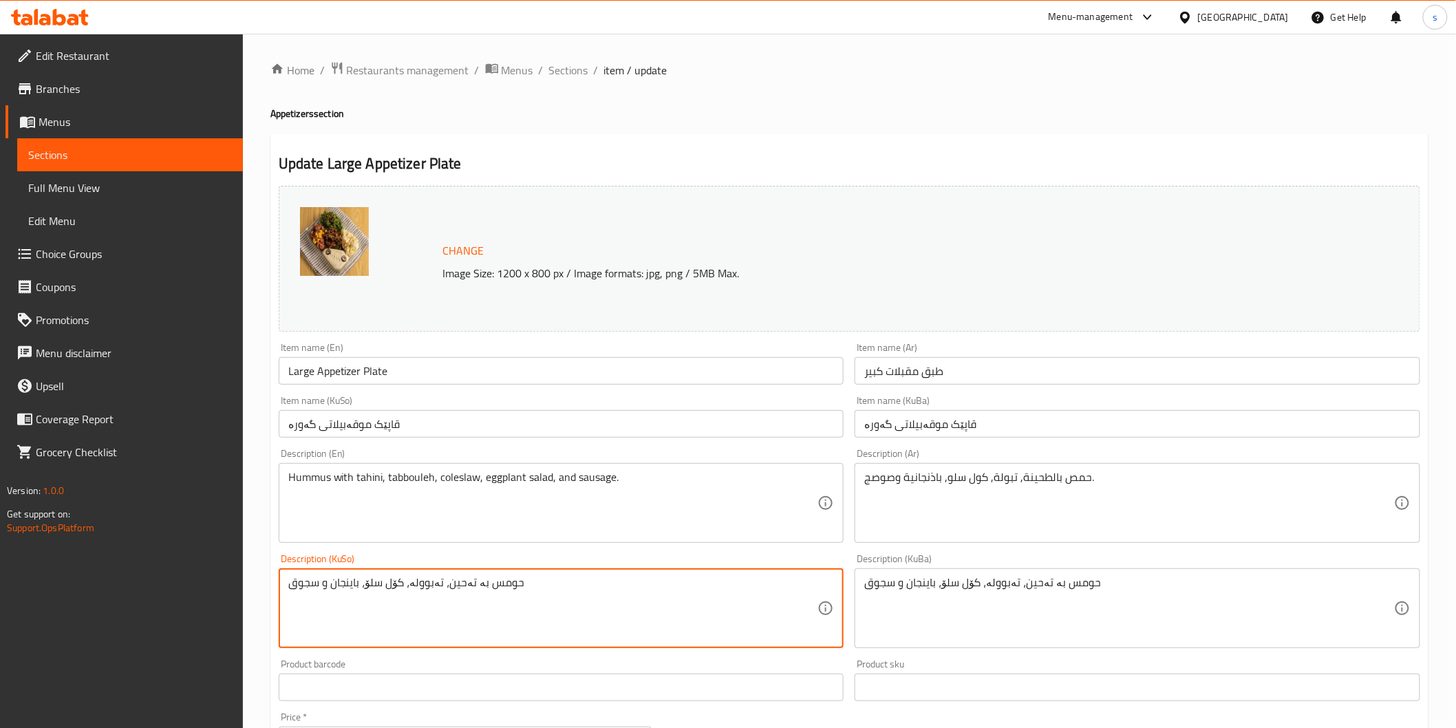
click at [359, 582] on textarea "حومس بە تەحین، تەبوولە، کۆل سلۆ، باینجان و سجوق" at bounding box center [553, 608] width 530 height 65
paste textarea "ەڵاتەی"
click at [506, 615] on textarea "حومس بە تەحین، تەبوولە، کۆل سلۆ، زەڵاتەی باینجان و سجوق" at bounding box center [553, 608] width 530 height 65
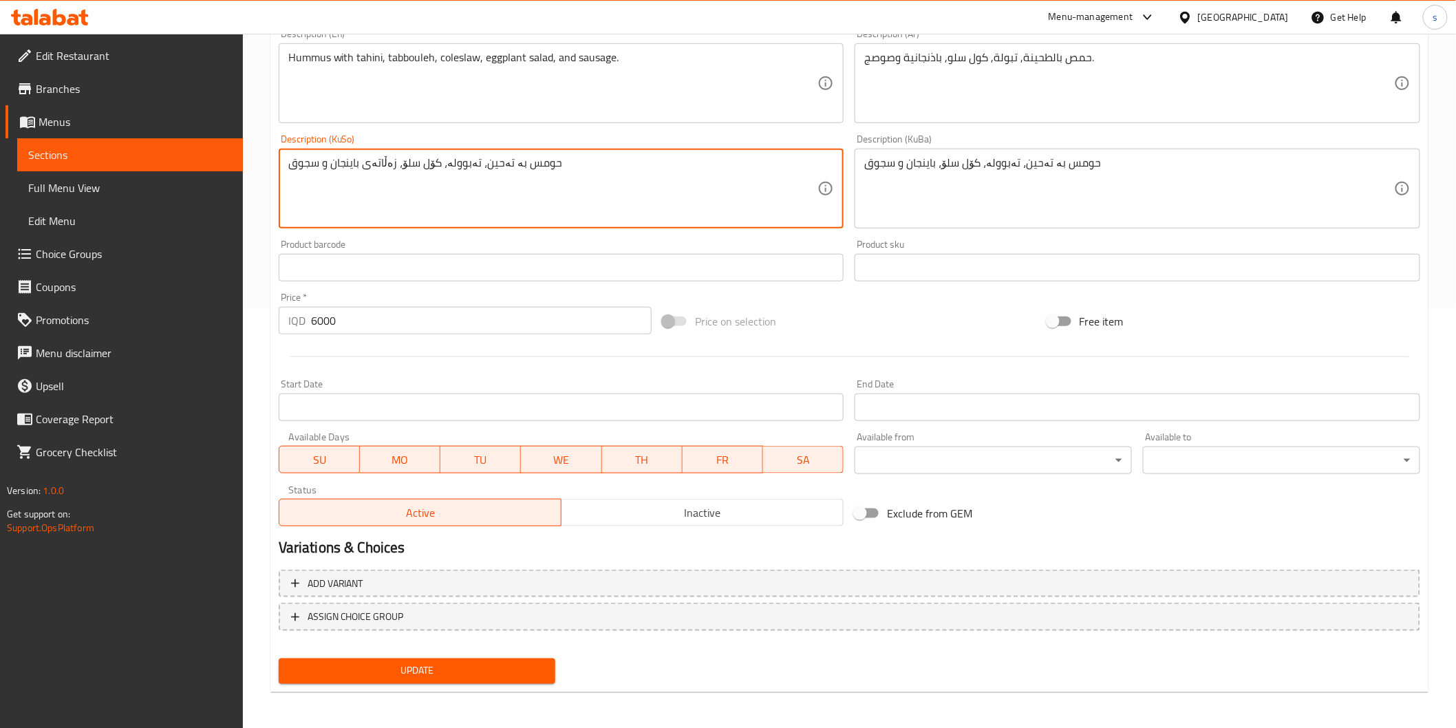
type textarea "حومس بە تەحین، تەبوولە، کۆل سلۆ، زەڵاتەی باینجان و سجوق"
click at [506, 659] on button "Update" at bounding box center [417, 671] width 277 height 25
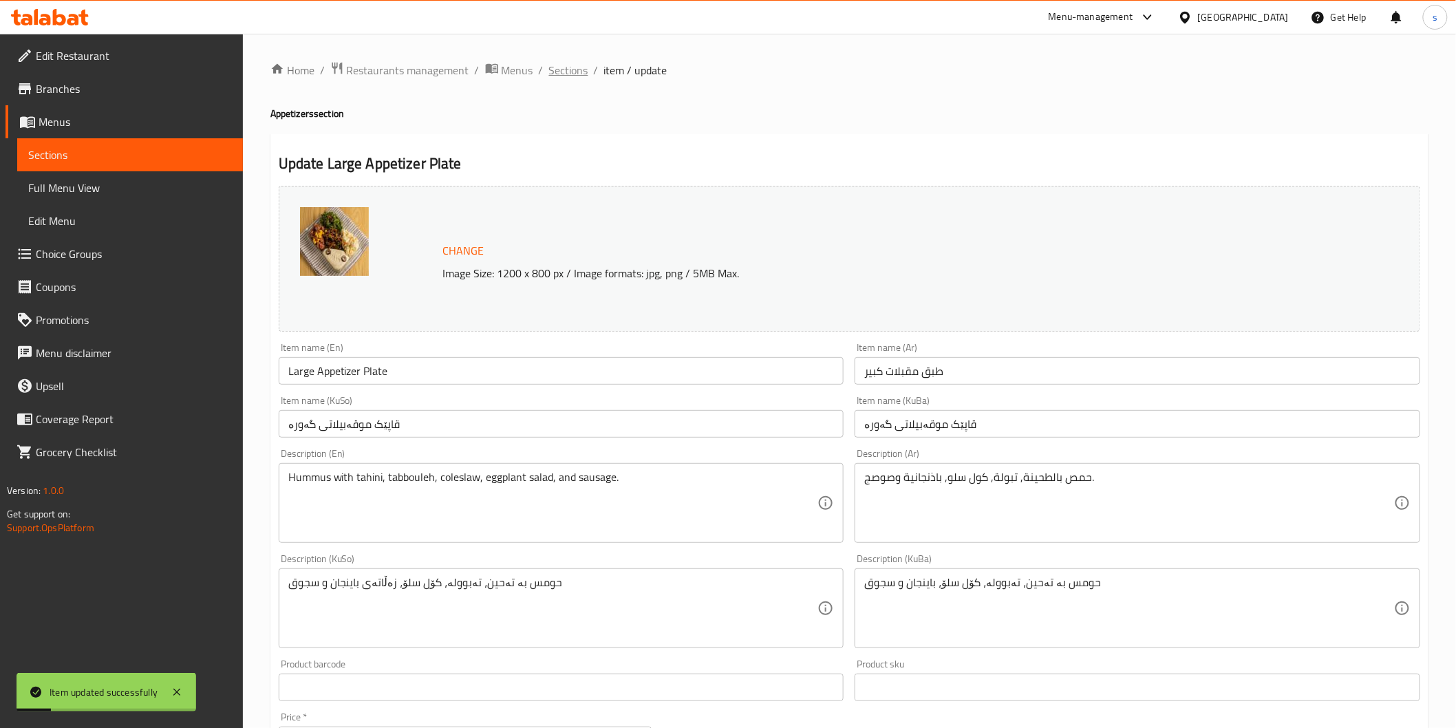
click at [561, 71] on span "Sections" at bounding box center [568, 70] width 39 height 17
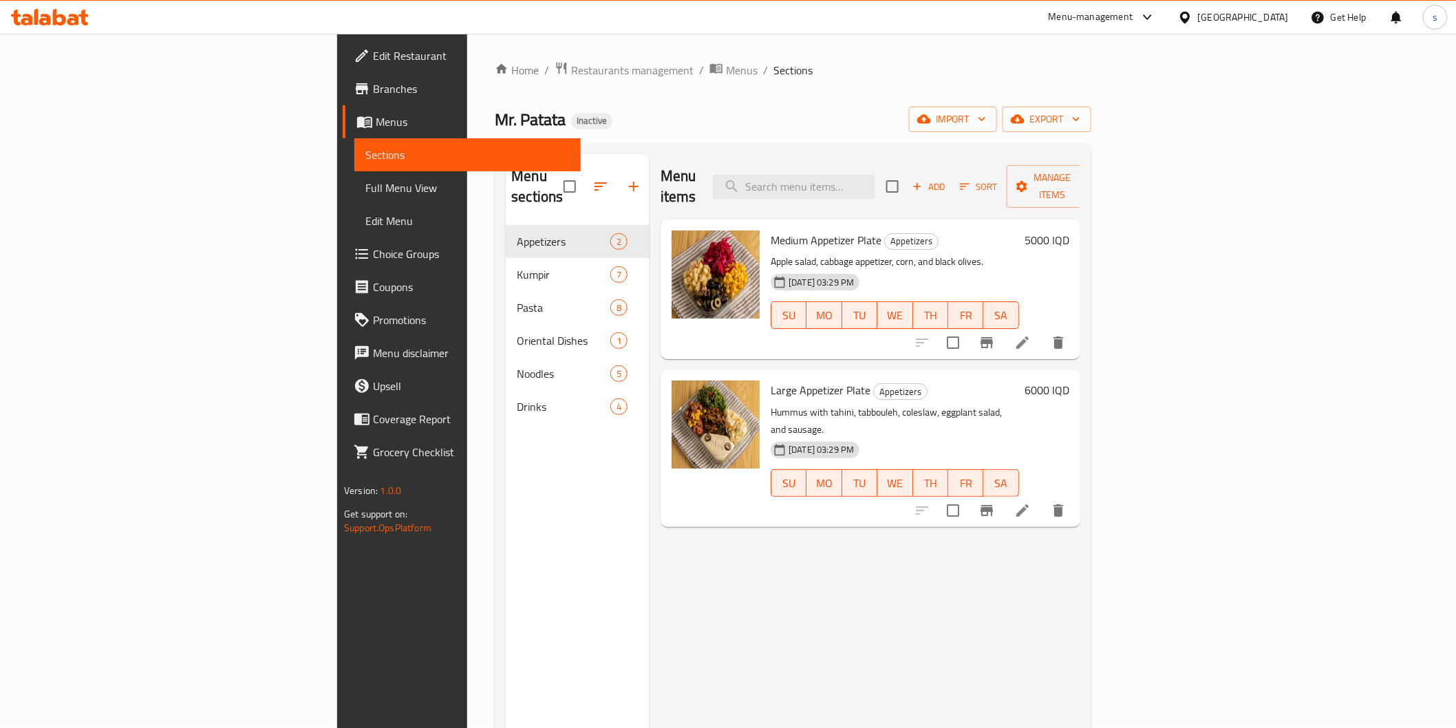
click at [1042, 330] on li at bounding box center [1022, 342] width 39 height 25
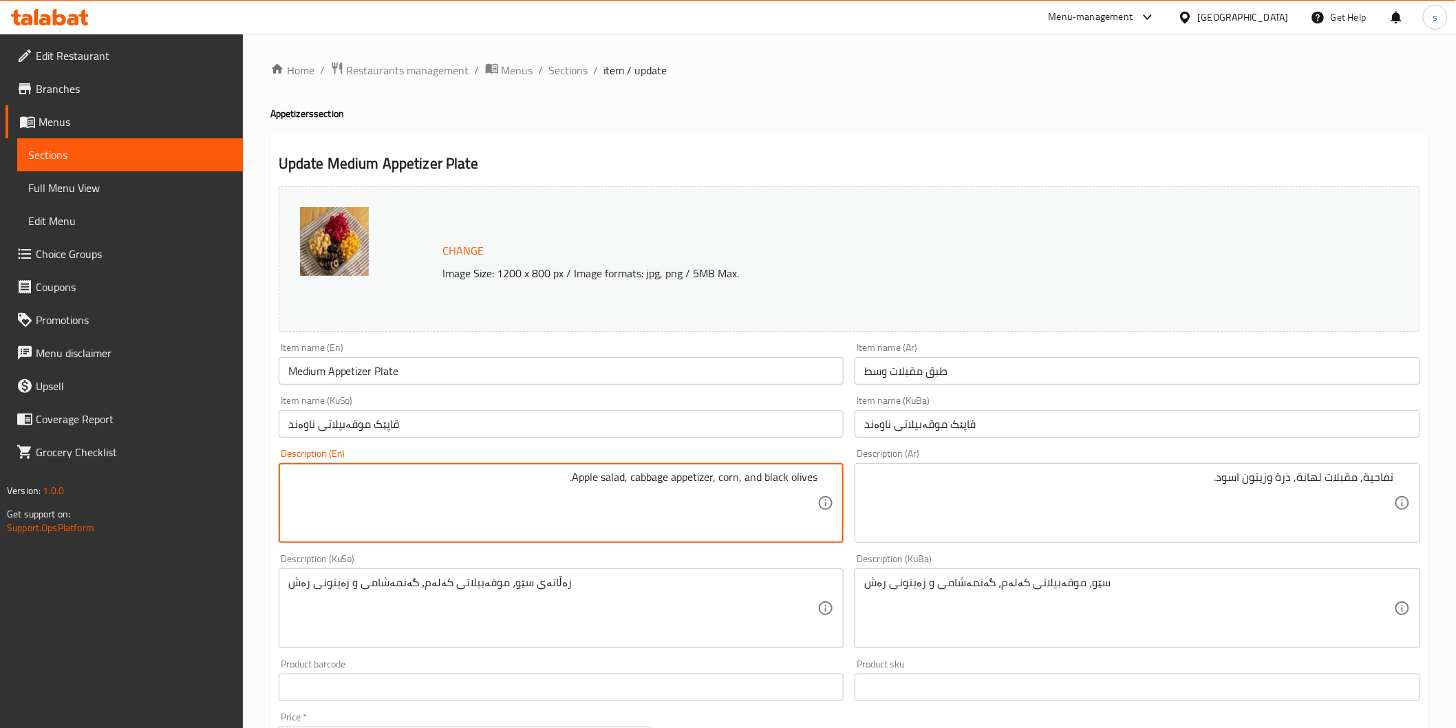
click at [595, 479] on textarea "Apple salad, cabbage appetizer, corn, and black olives." at bounding box center [553, 503] width 530 height 65
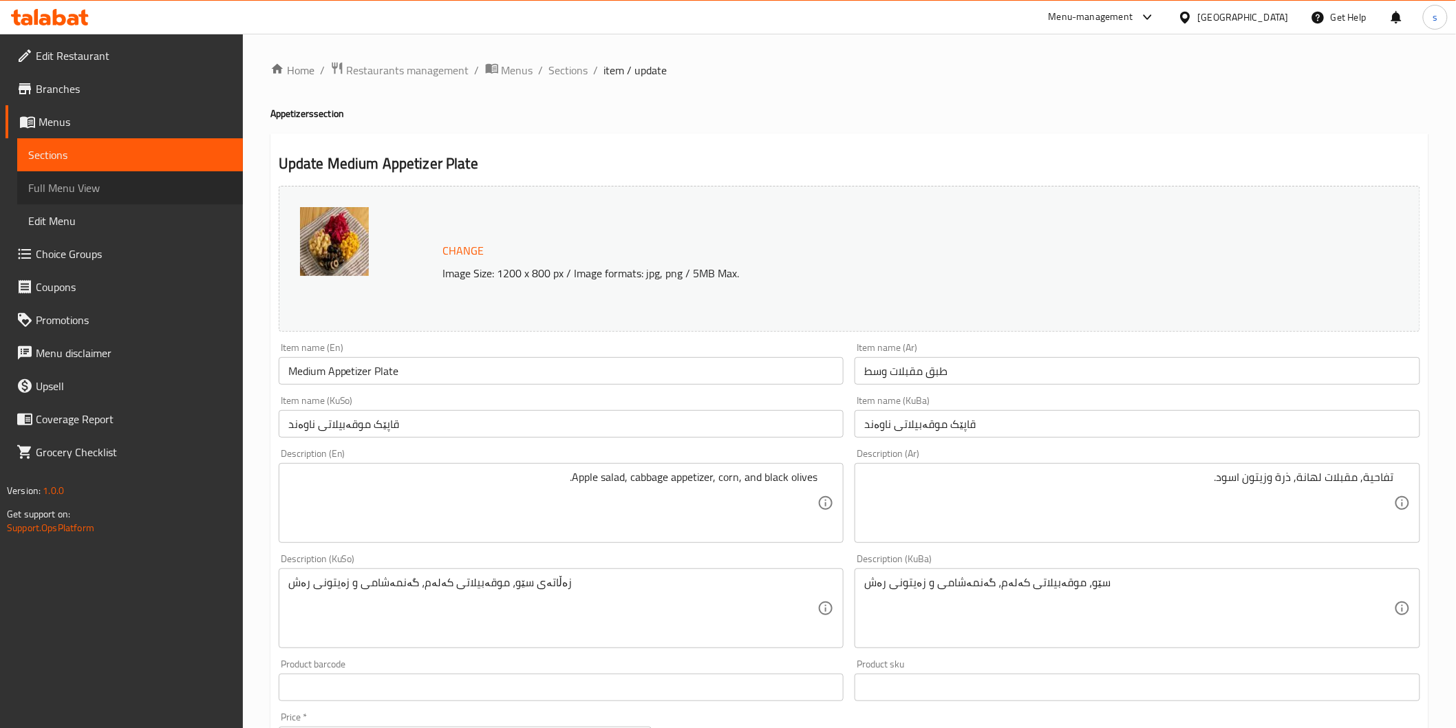
click at [51, 189] on span "Full Menu View" at bounding box center [130, 188] width 204 height 17
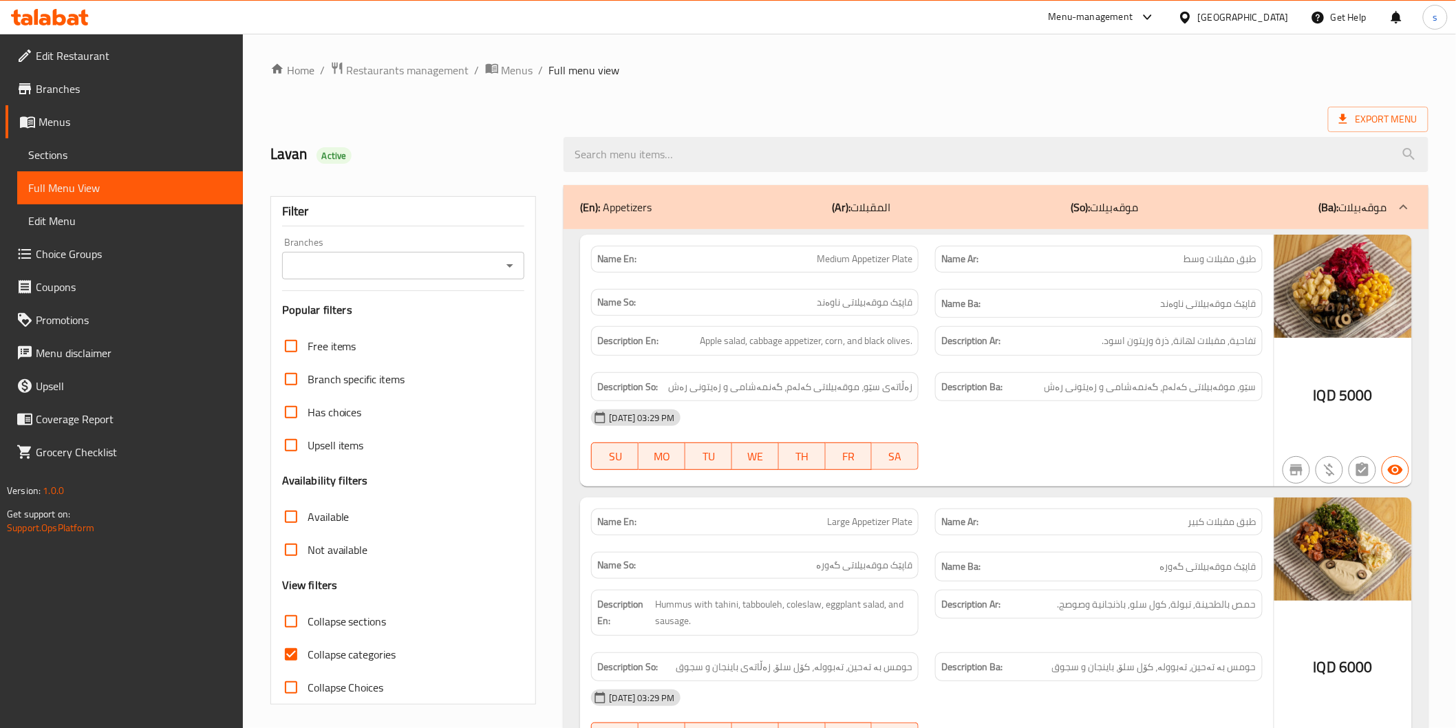
click at [452, 237] on div "Branches Branches" at bounding box center [403, 258] width 243 height 42
click at [445, 246] on div "Branches Branches" at bounding box center [403, 258] width 243 height 42
click at [452, 264] on input "Branches" at bounding box center [392, 265] width 212 height 19
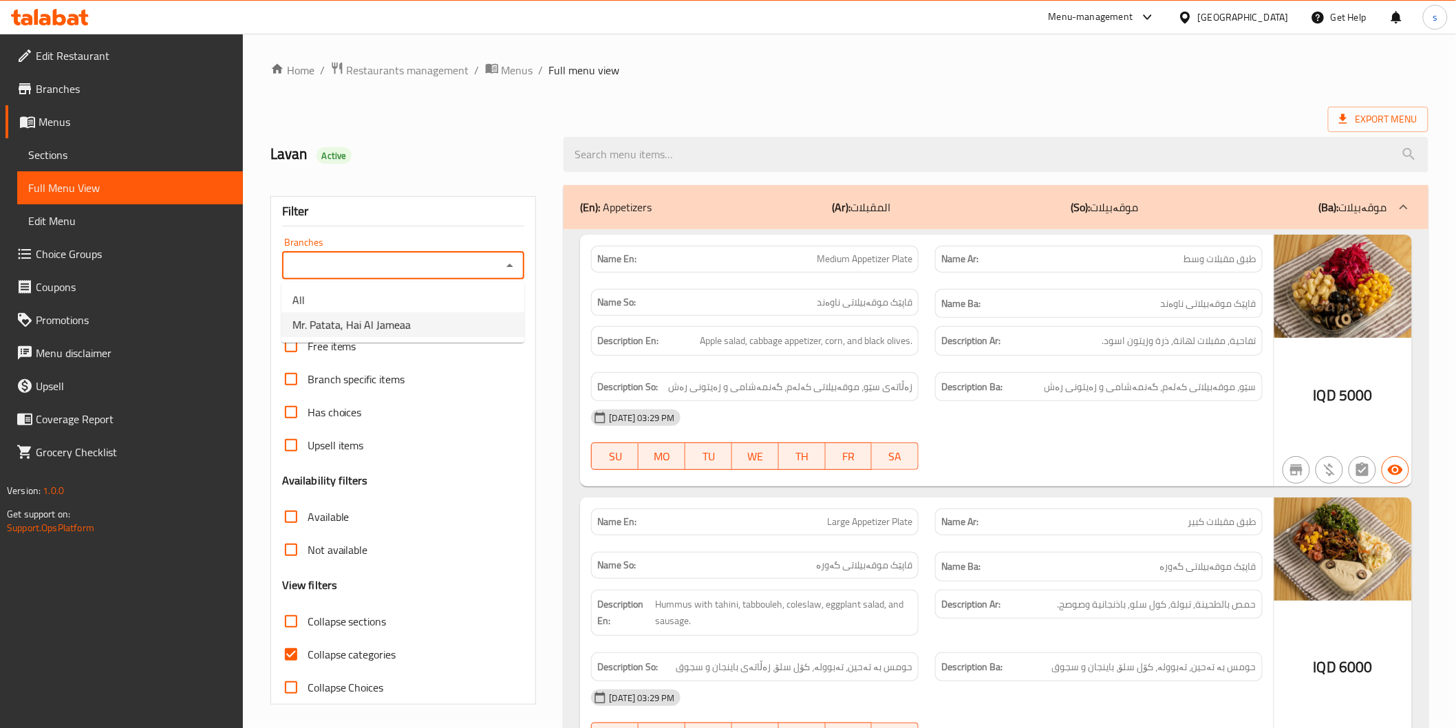
click at [464, 314] on li "Mr. Patata, Hai Al Jameaa" at bounding box center [403, 324] width 243 height 25
type input "Mr. Patata, Hai Al Jameaa"
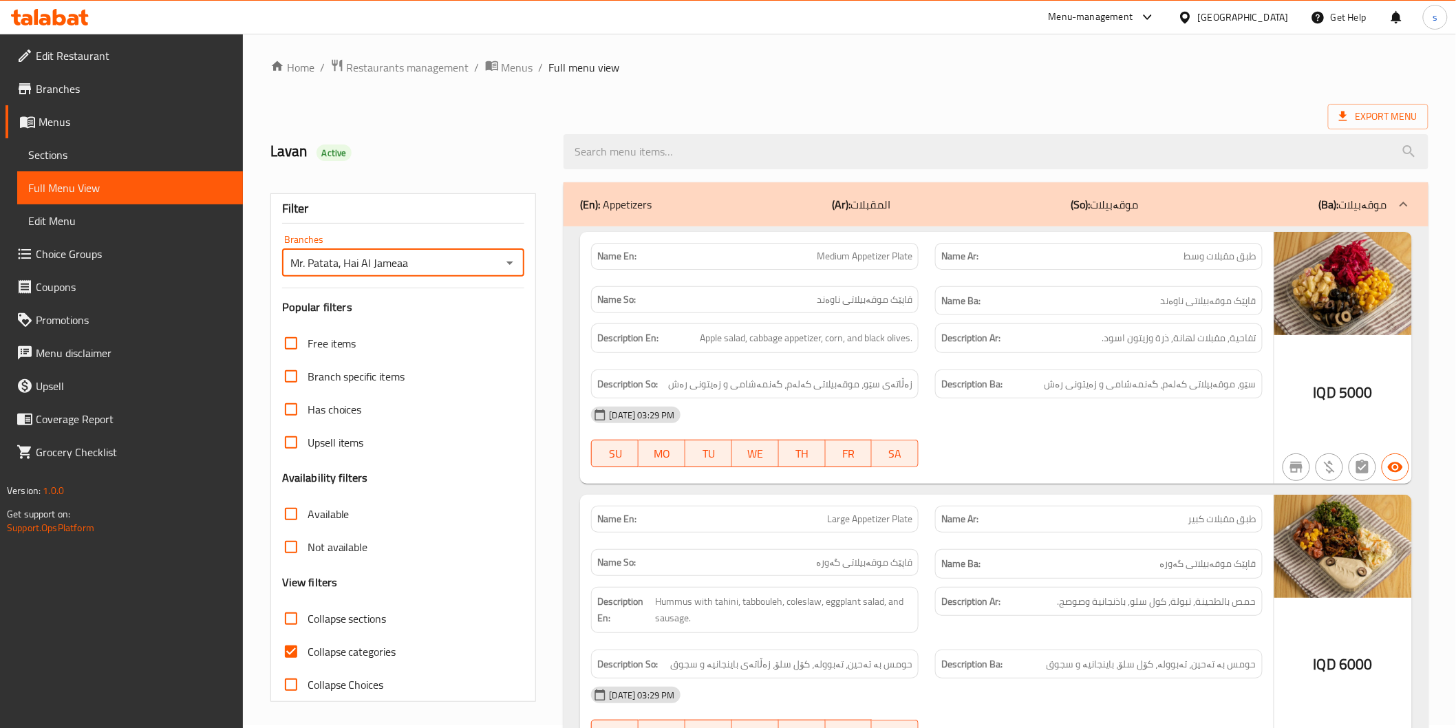
scroll to position [3, 0]
click at [341, 623] on span "Collapse sections" at bounding box center [347, 618] width 79 height 17
click at [308, 623] on input "Collapse sections" at bounding box center [291, 618] width 33 height 33
checkbox input "true"
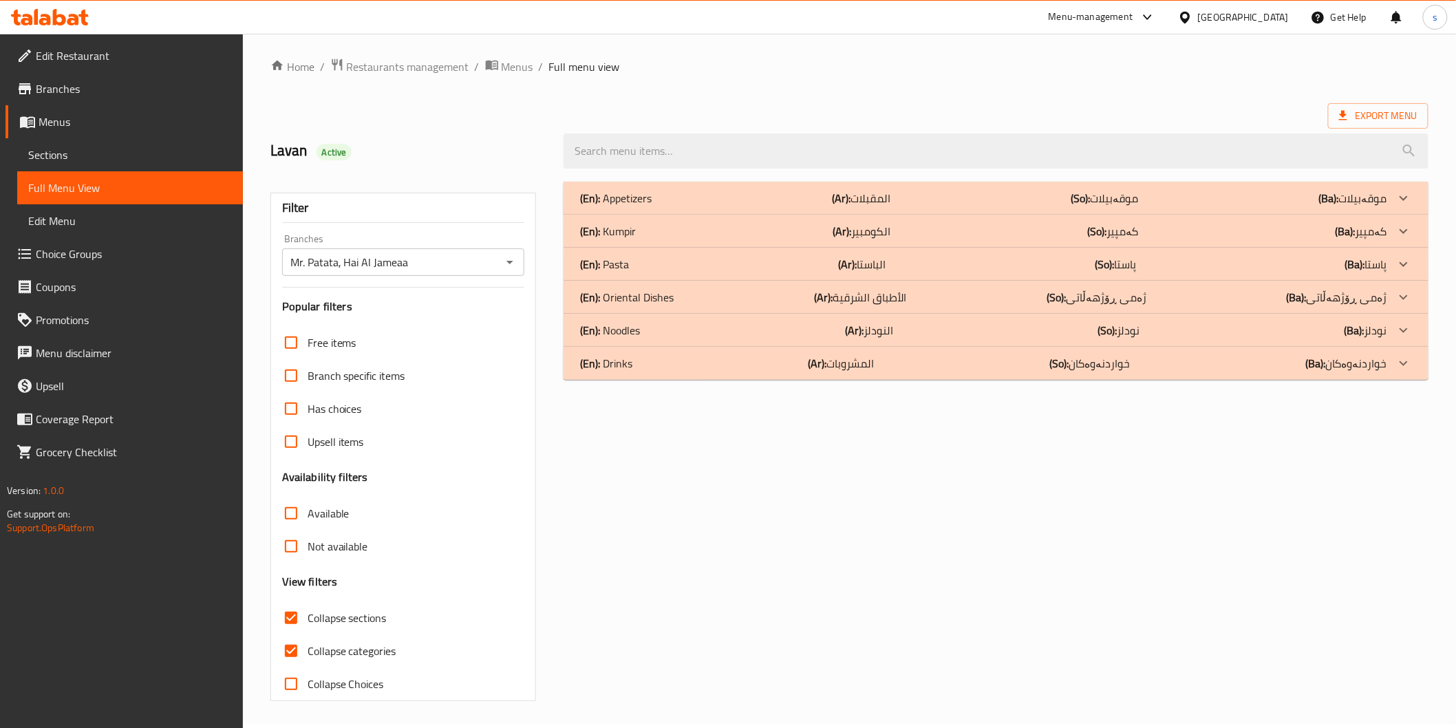
click at [342, 645] on span "Collapse categories" at bounding box center [352, 651] width 89 height 17
click at [308, 645] on input "Collapse categories" at bounding box center [291, 651] width 33 height 33
checkbox input "false"
click at [387, 624] on span "Collapse sections" at bounding box center [347, 618] width 79 height 17
click at [308, 624] on input "Collapse sections" at bounding box center [291, 618] width 33 height 33
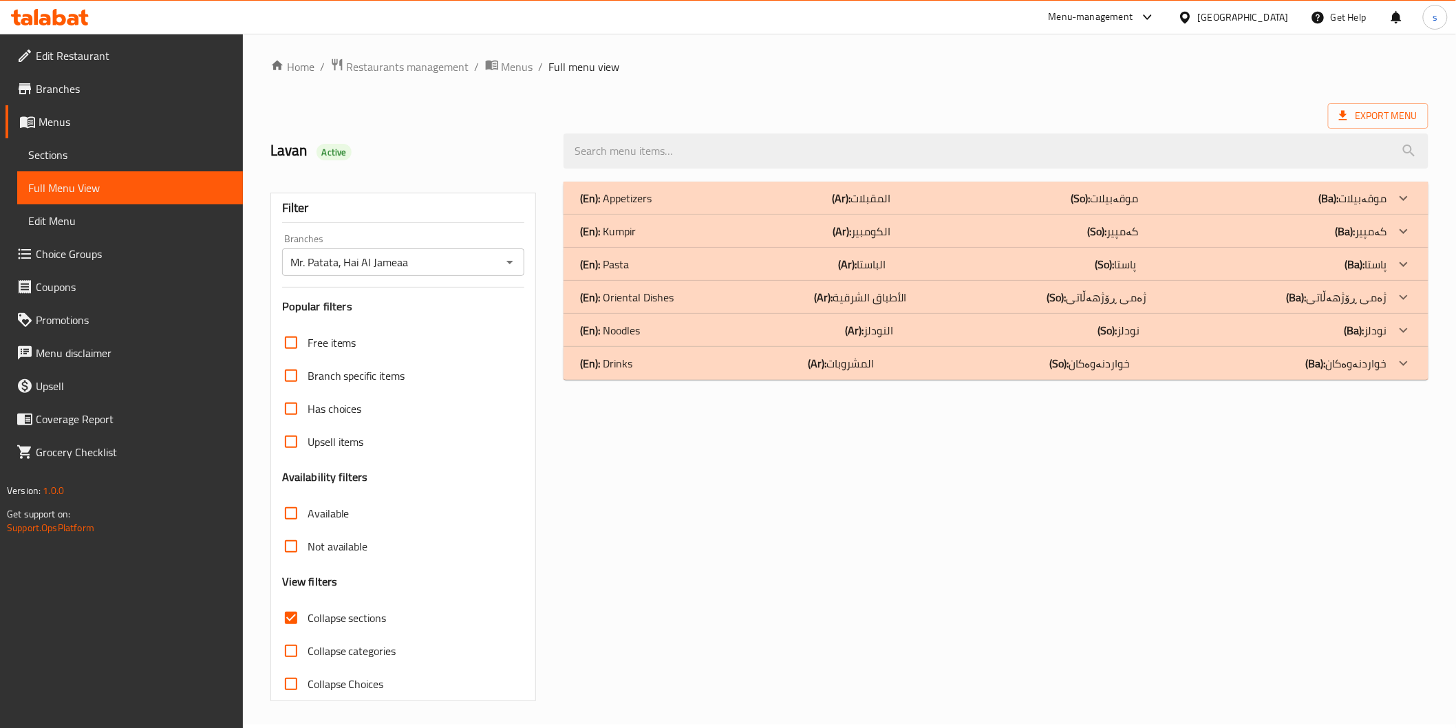
checkbox input "false"
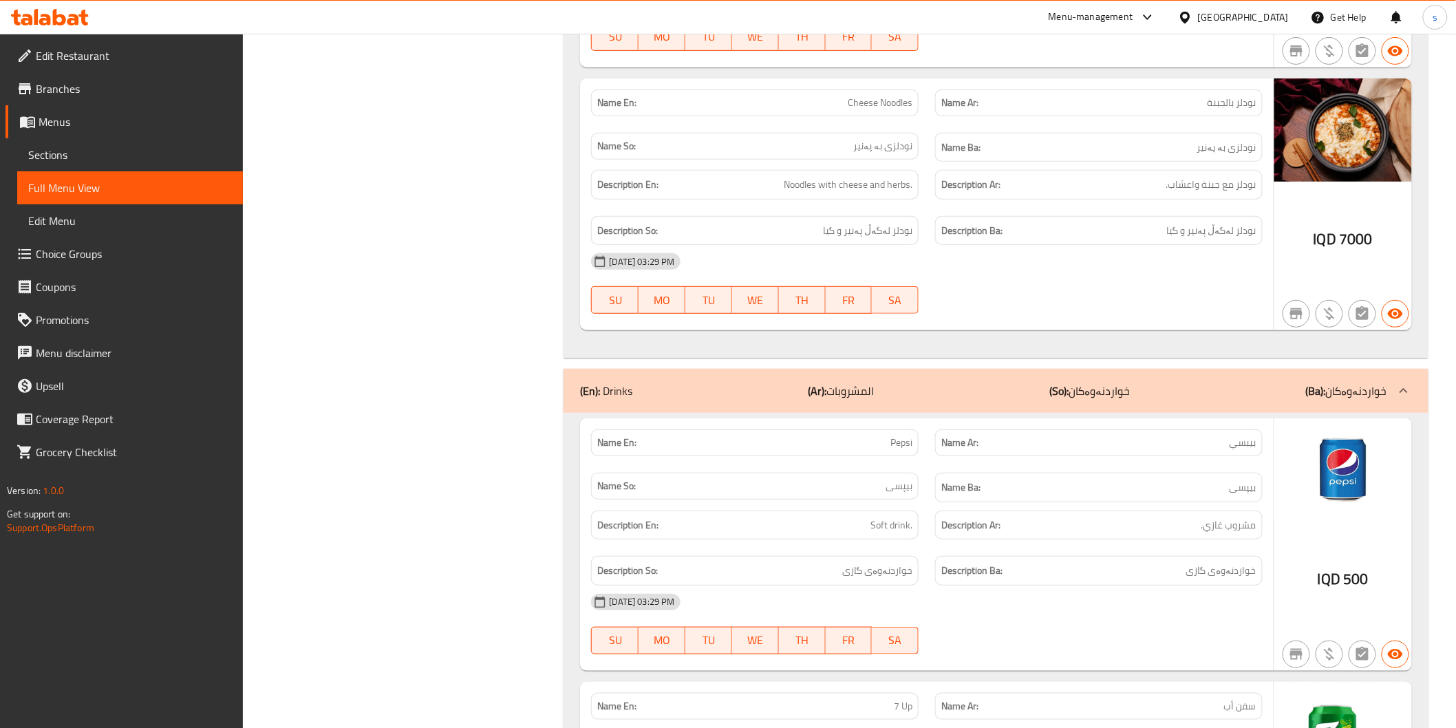
click at [1191, 383] on div "(En): Drinks (Ar): المشروبات (So): خواردنەوەکان (Ba): خواردنەوەکان" at bounding box center [983, 391] width 807 height 17
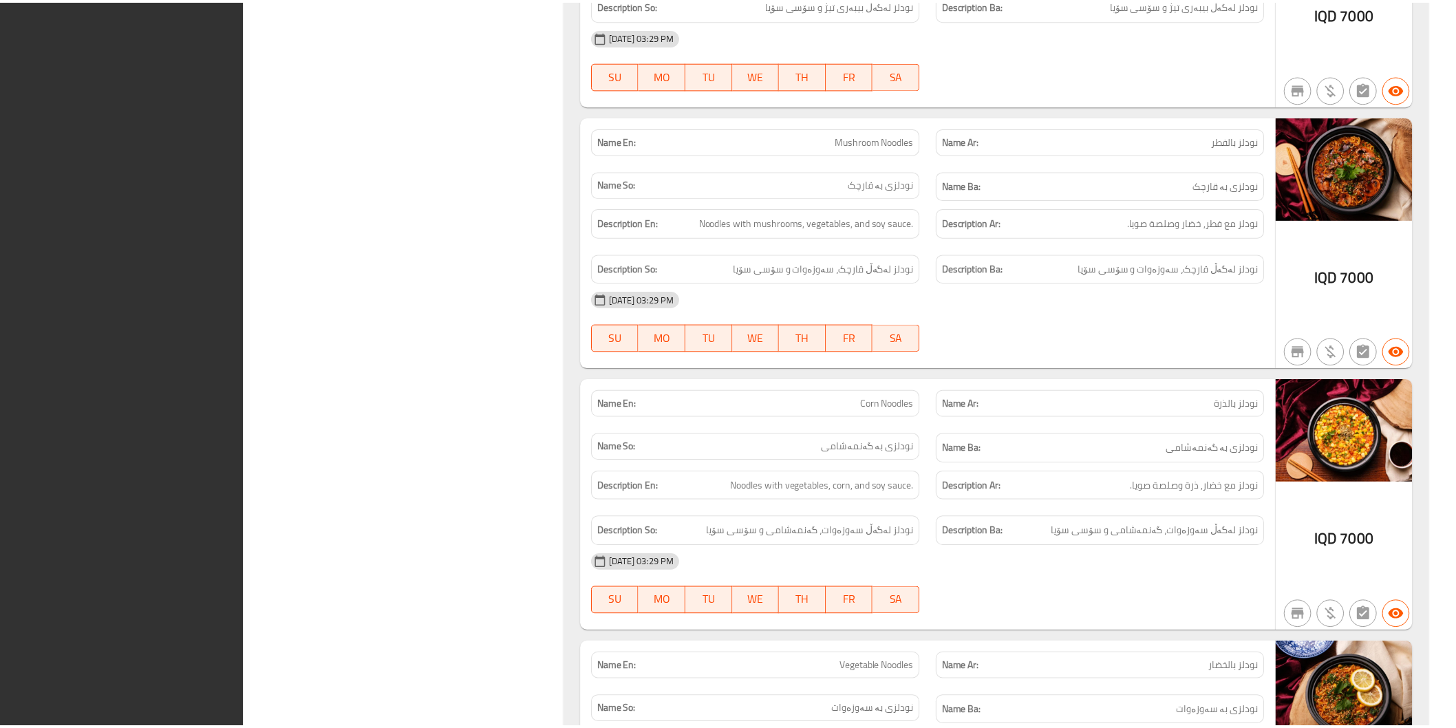
scroll to position [6413, 0]
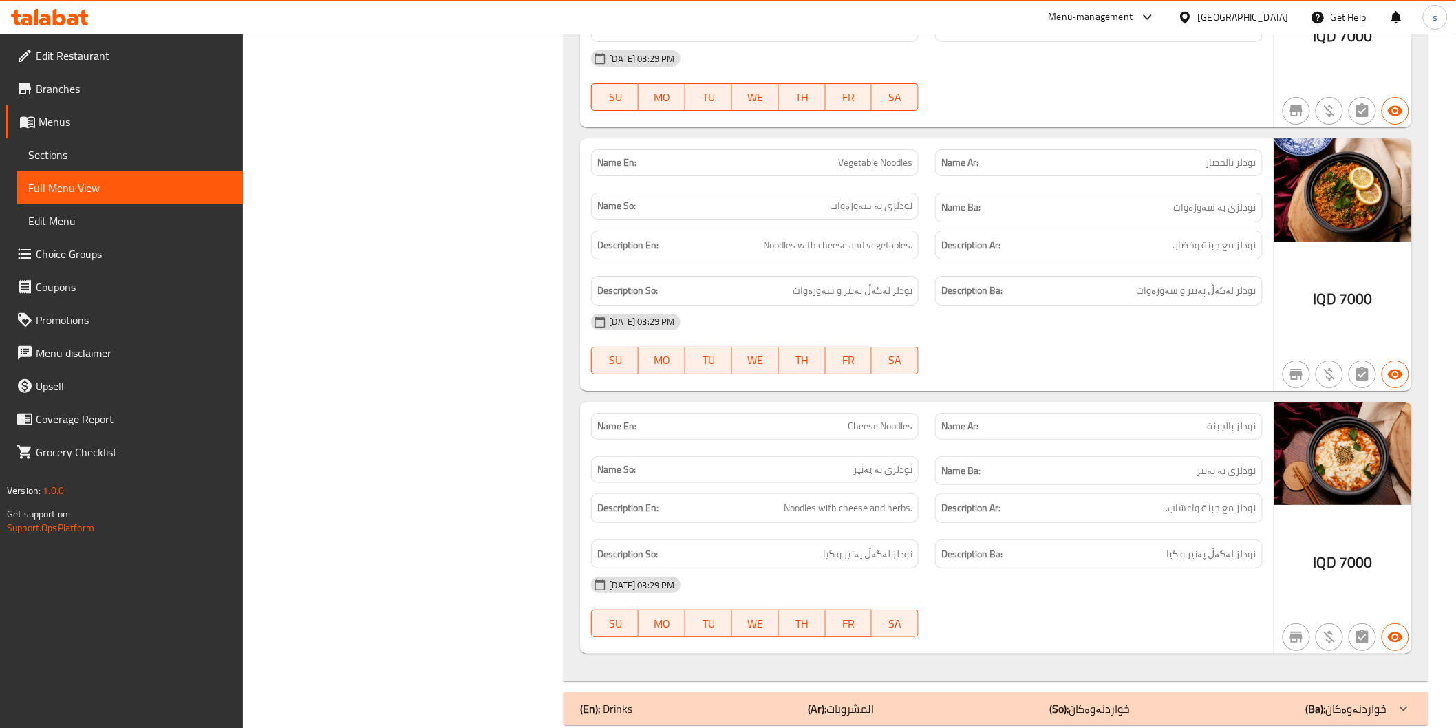
click at [169, 55] on span "Edit Restaurant" at bounding box center [134, 55] width 196 height 17
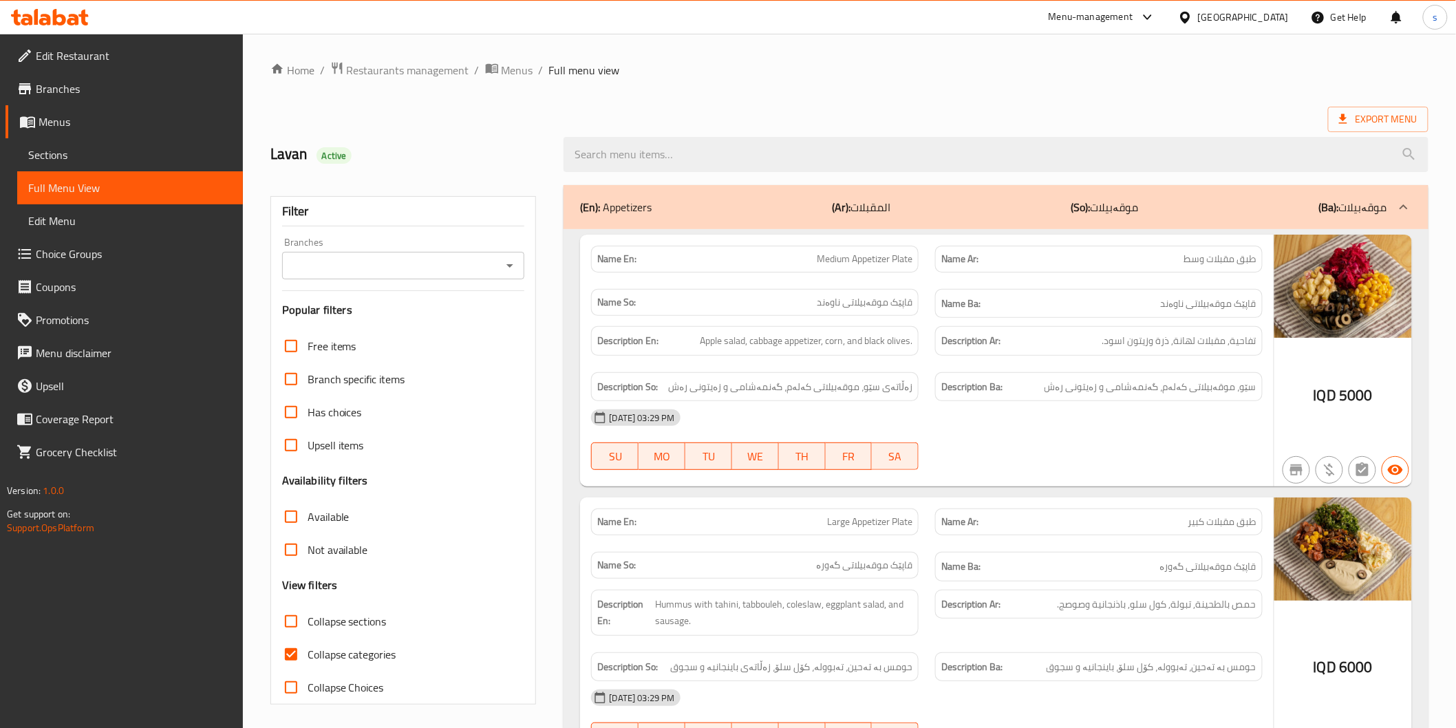
click at [449, 252] on div "Branches" at bounding box center [403, 266] width 243 height 28
click at [445, 262] on input "Branches" at bounding box center [392, 265] width 212 height 19
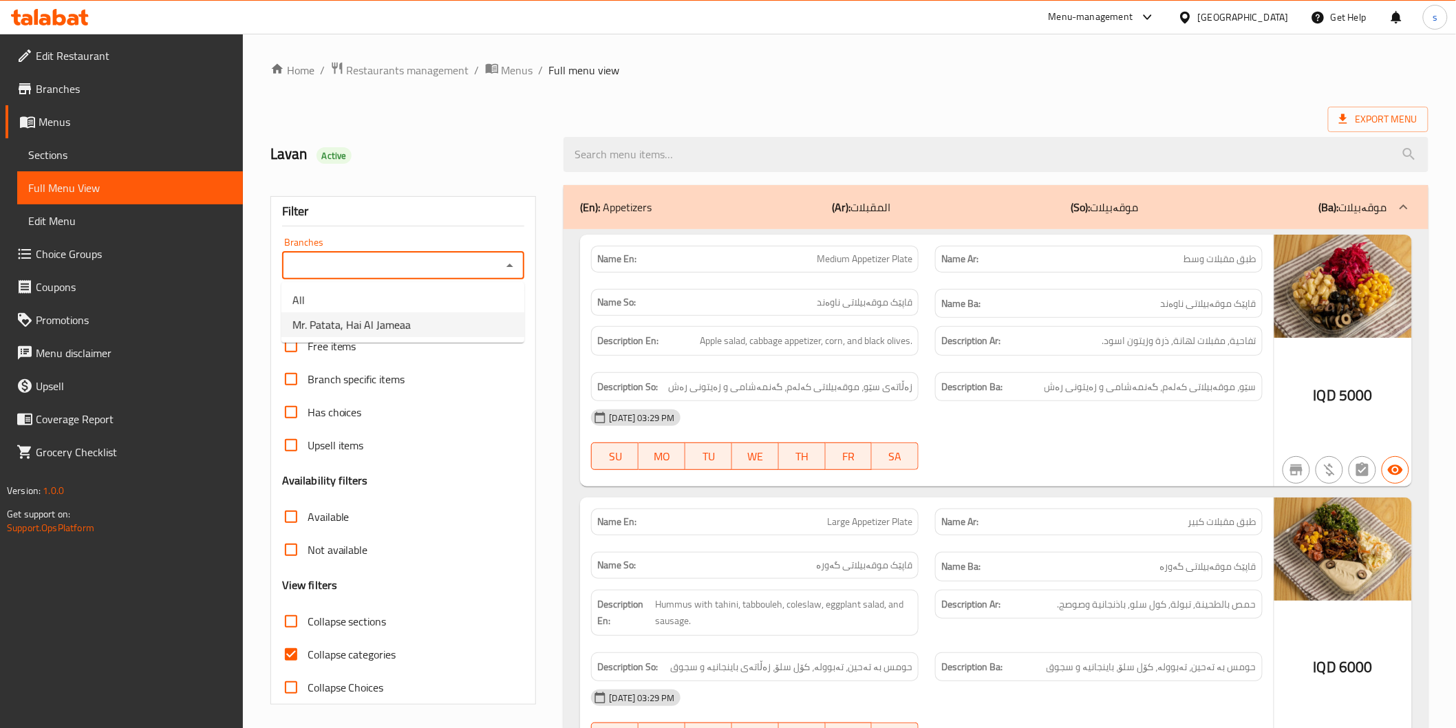
click at [432, 312] on li "Mr. Patata, Hai Al Jameaa" at bounding box center [403, 324] width 243 height 25
type input "Mr. Patata, Hai Al Jameaa"
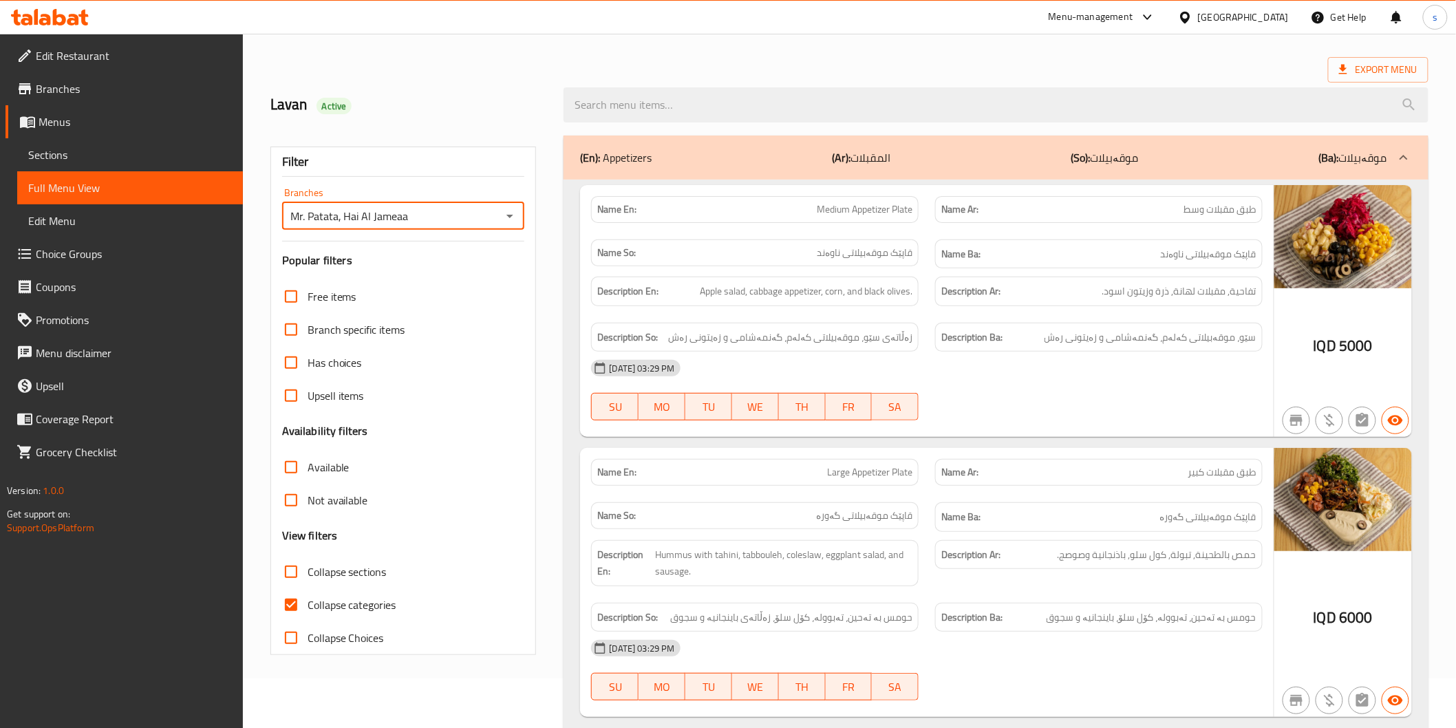
scroll to position [76, 0]
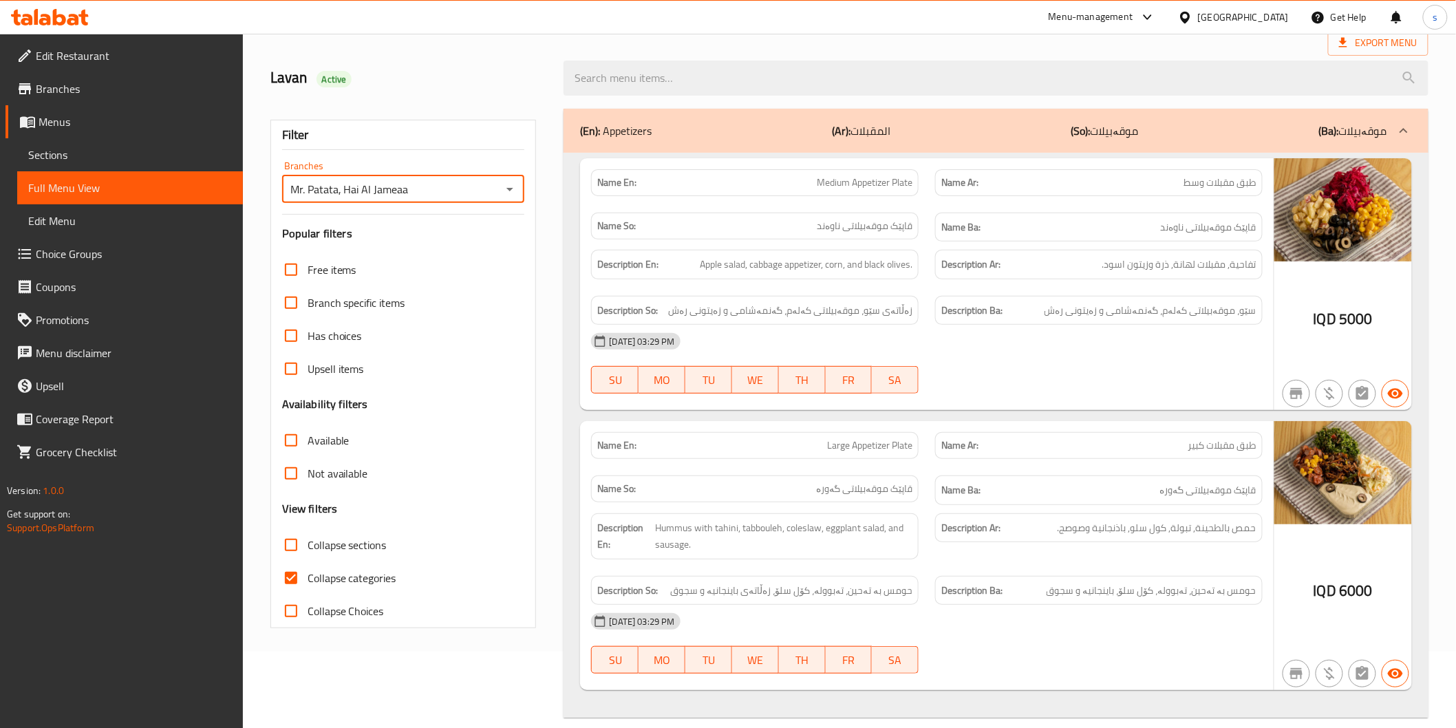
click at [323, 546] on span "Collapse sections" at bounding box center [347, 545] width 79 height 17
click at [308, 546] on input "Collapse sections" at bounding box center [291, 545] width 33 height 33
checkbox input "true"
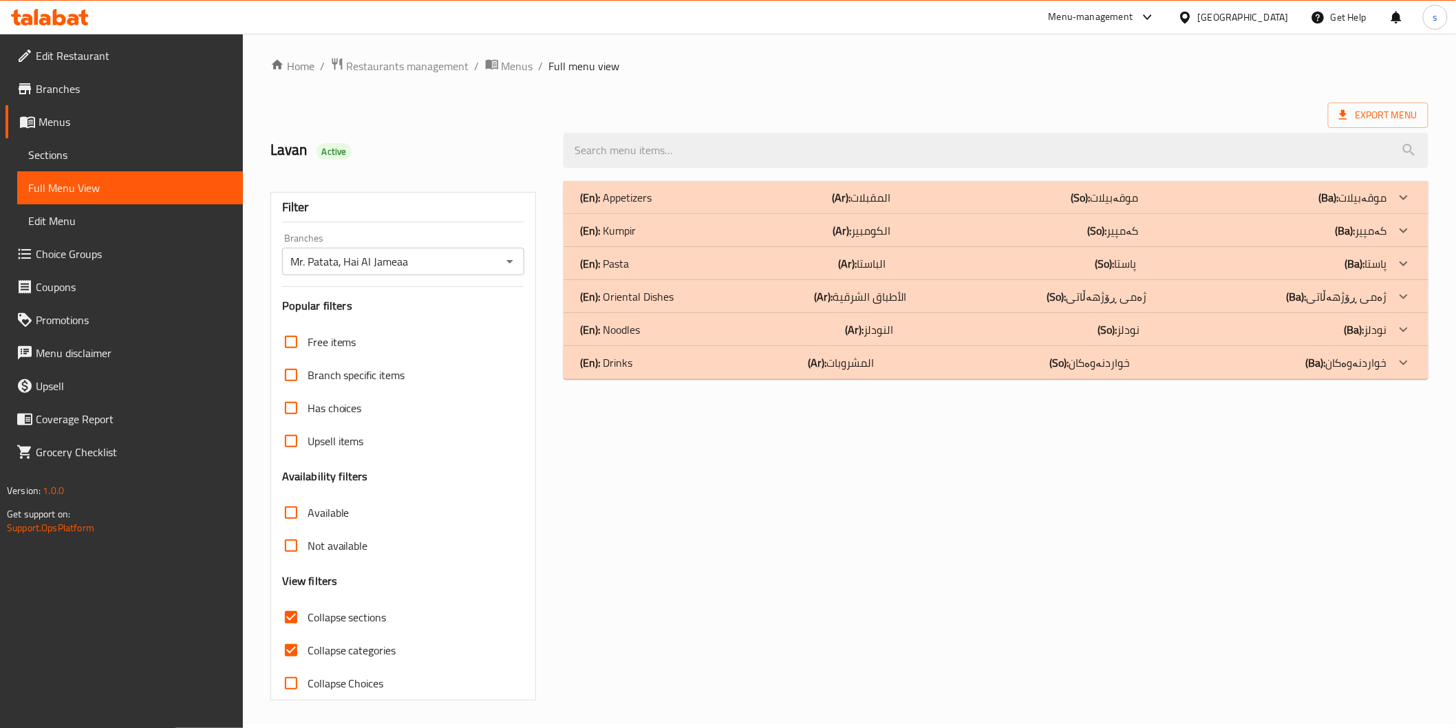
scroll to position [3, 0]
click at [313, 645] on span "Collapse categories" at bounding box center [352, 651] width 89 height 17
click at [308, 645] on input "Collapse categories" at bounding box center [291, 651] width 33 height 33
checkbox input "false"
click at [349, 620] on span "Collapse sections" at bounding box center [347, 618] width 79 height 17
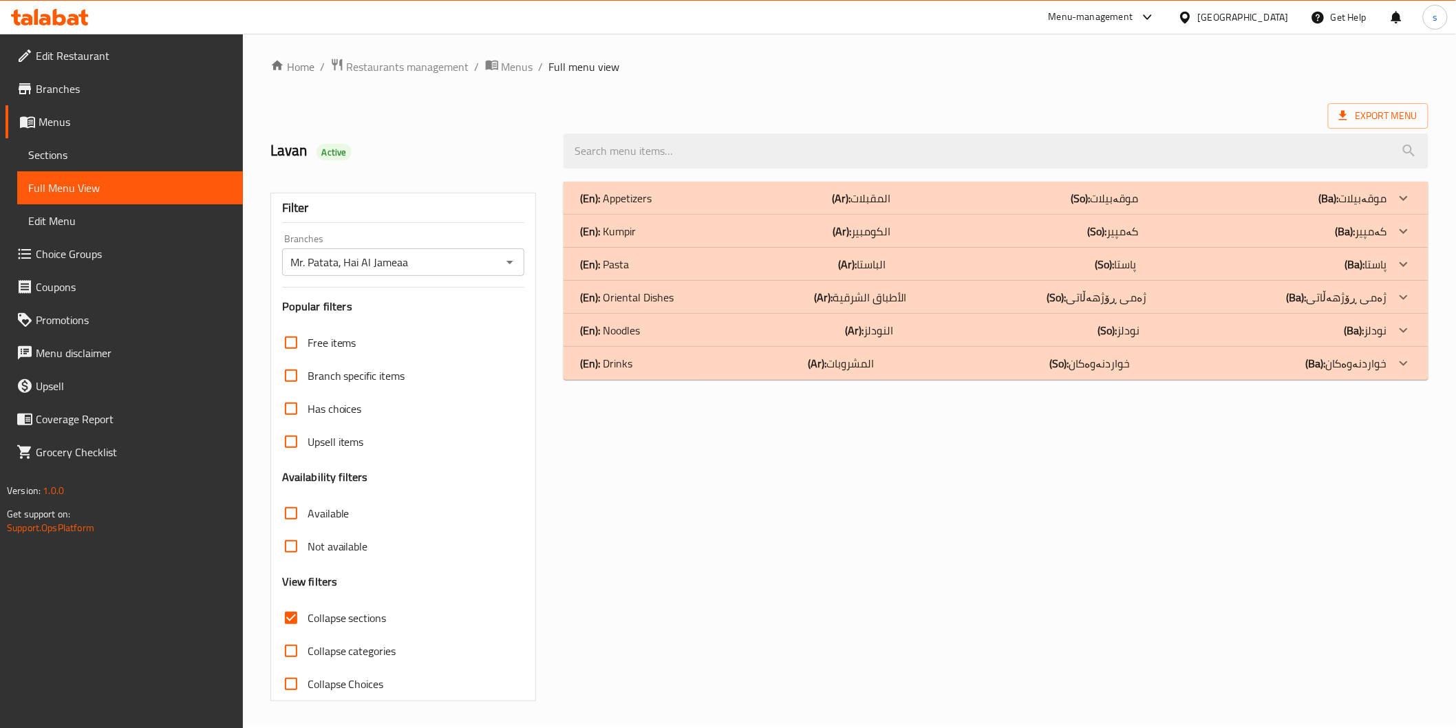
click at [308, 620] on input "Collapse sections" at bounding box center [291, 618] width 33 height 33
checkbox input "false"
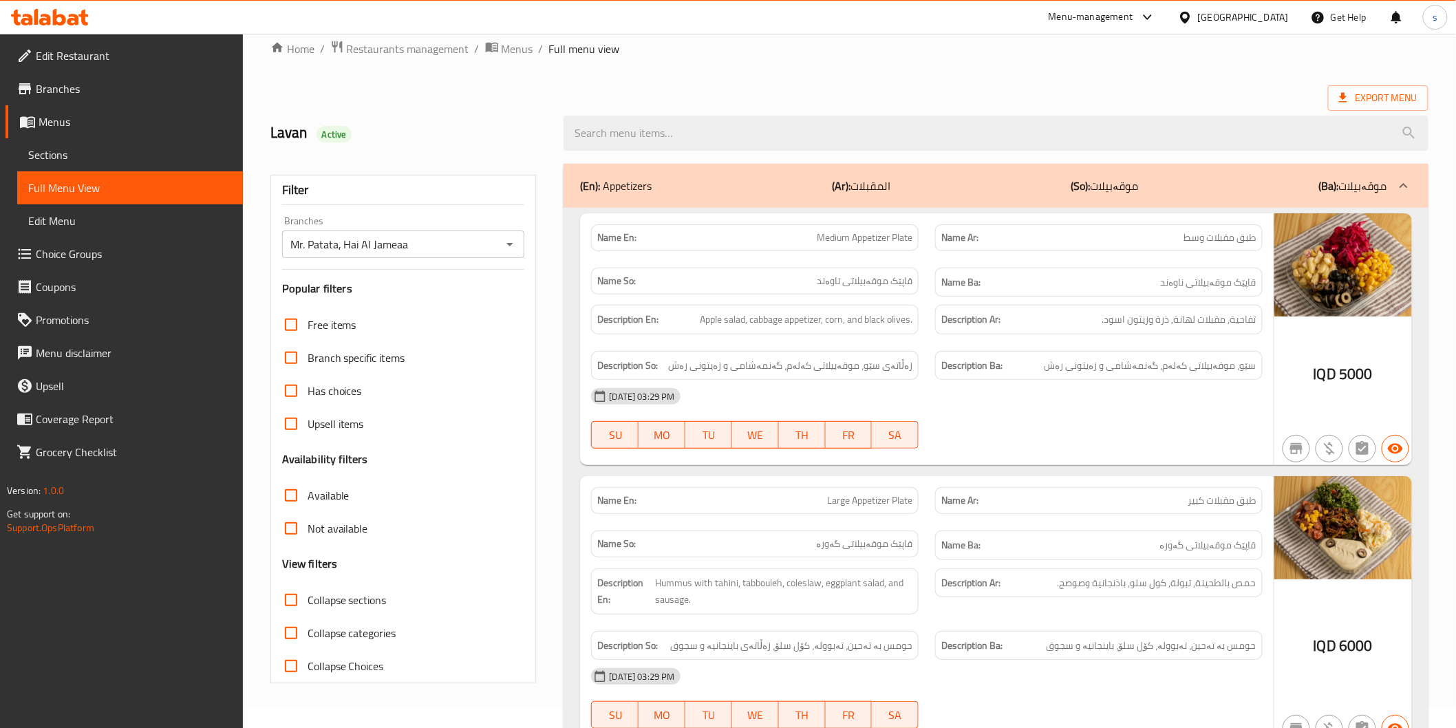
scroll to position [0, 0]
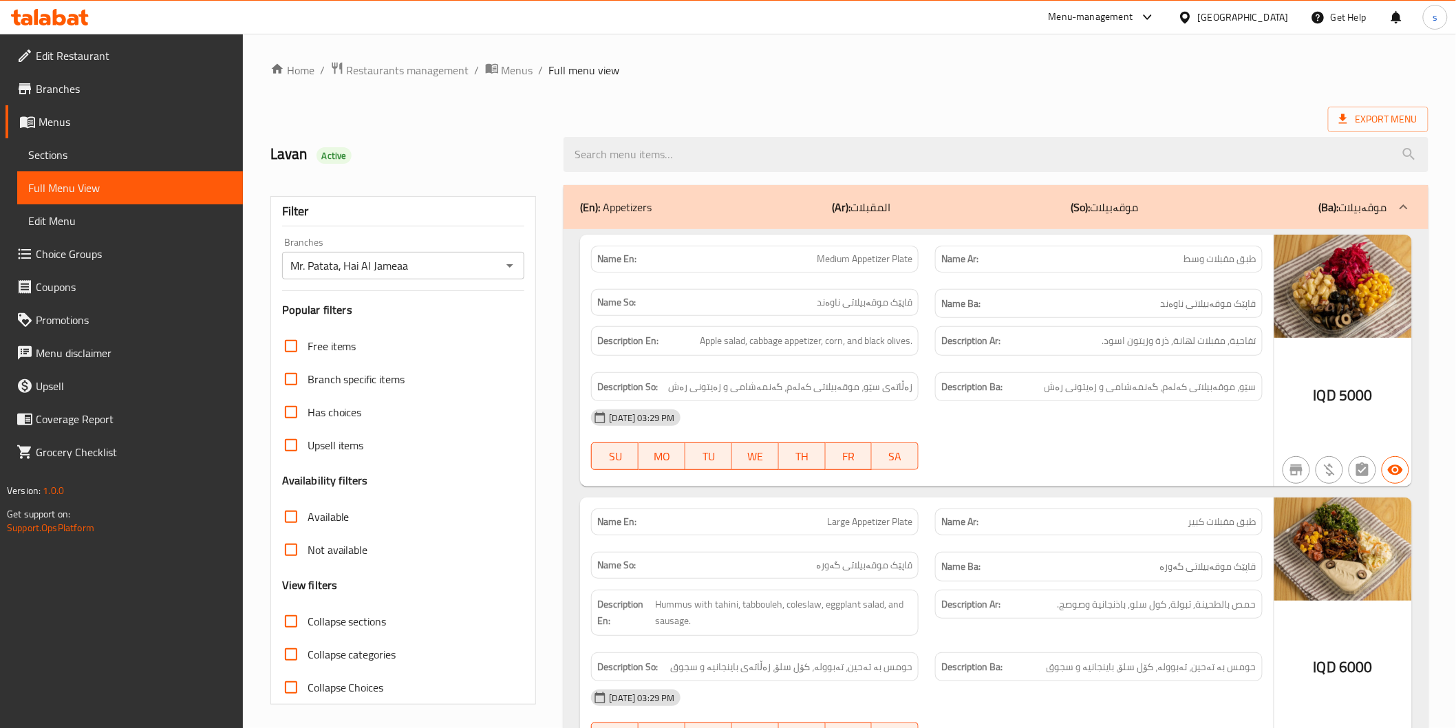
click at [829, 252] on span "Medium Appetizer Plate" at bounding box center [865, 259] width 96 height 14
copy span "Medium Appetizer Plate"
click at [54, 21] on icon at bounding box center [59, 17] width 13 height 17
